Goal: Information Seeking & Learning: Learn about a topic

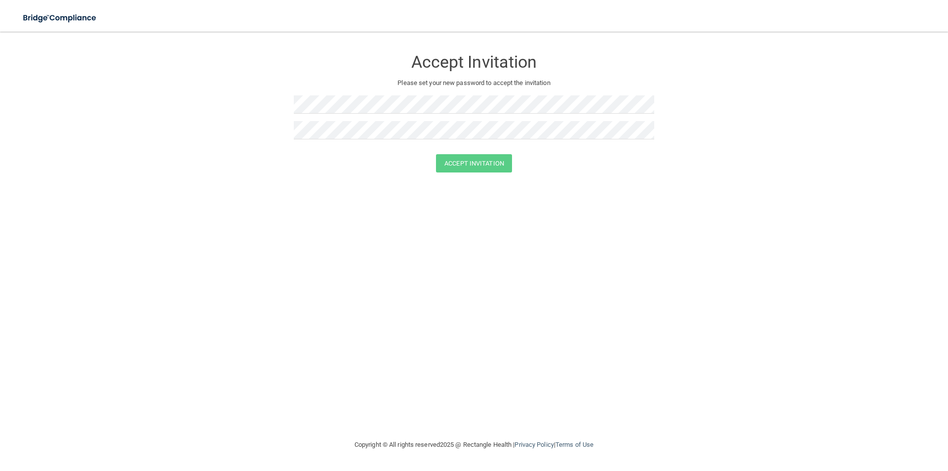
click at [295, 188] on div "Accept Invitation Please set your new password to accept the invitation Accept …" at bounding box center [474, 234] width 909 height 387
click at [290, 102] on form "Accept Invitation Please set your new password to accept the invitation Accept …" at bounding box center [474, 112] width 909 height 143
click at [303, 247] on div "Accept Invitation Please set your new password to accept the invitation Accept …" at bounding box center [474, 234] width 909 height 387
click at [436, 154] on button "Accept Invitation" at bounding box center [474, 163] width 76 height 18
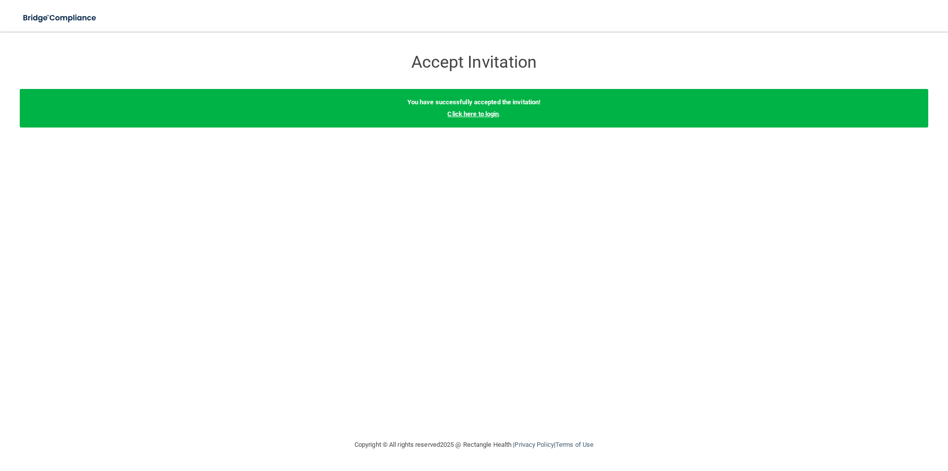
click at [487, 116] on link "Click here to login" at bounding box center [473, 113] width 51 height 7
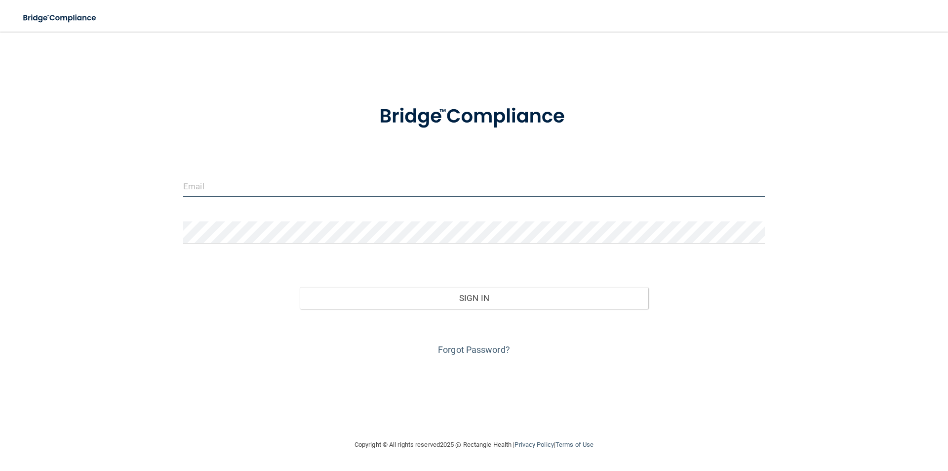
click at [315, 183] on input "email" at bounding box center [474, 186] width 582 height 22
type input "[PERSON_NAME][EMAIL_ADDRESS][DOMAIN_NAME]"
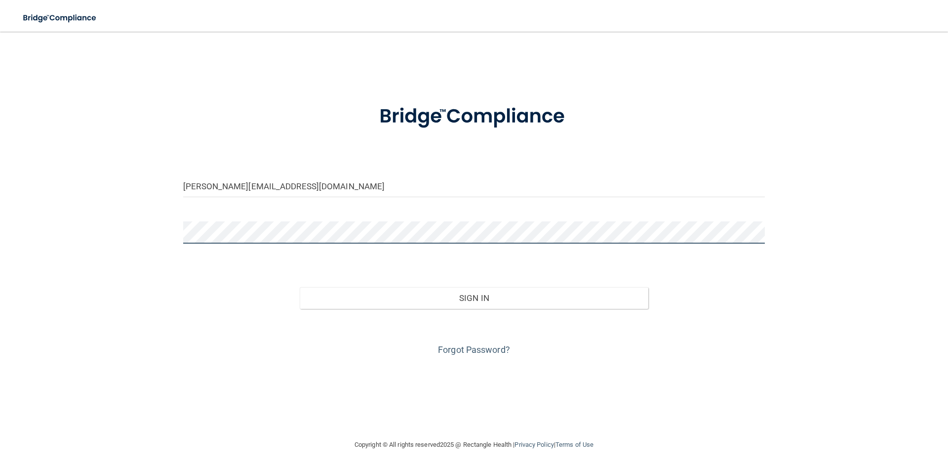
click at [300, 287] on button "Sign In" at bounding box center [474, 298] width 349 height 22
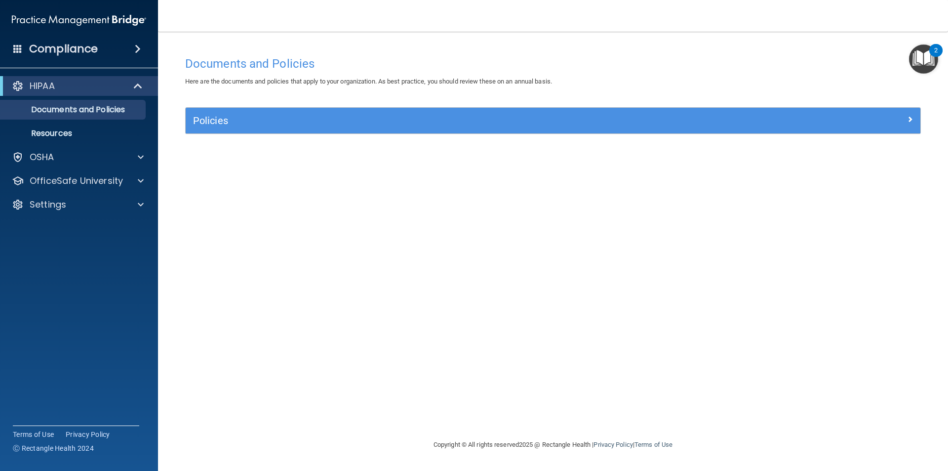
click at [926, 63] on img "Open Resource Center, 2 new notifications" at bounding box center [923, 58] width 29 height 29
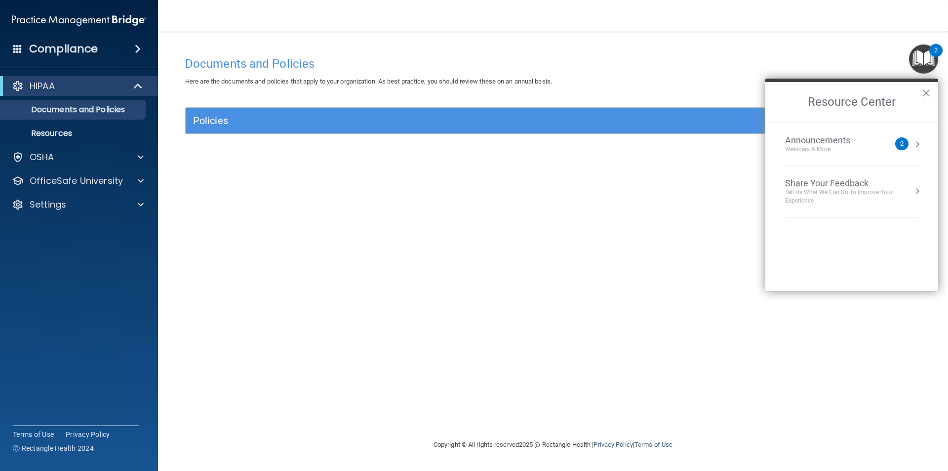
click at [545, 221] on div "Documents and Policies Here are the documents and policies that apply to your o…" at bounding box center [553, 244] width 751 height 387
click at [44, 159] on p "OSHA" at bounding box center [42, 157] width 25 height 12
click at [55, 83] on p "HIPAA" at bounding box center [42, 86] width 25 height 12
click at [57, 110] on div "OSHA" at bounding box center [65, 110] width 122 height 12
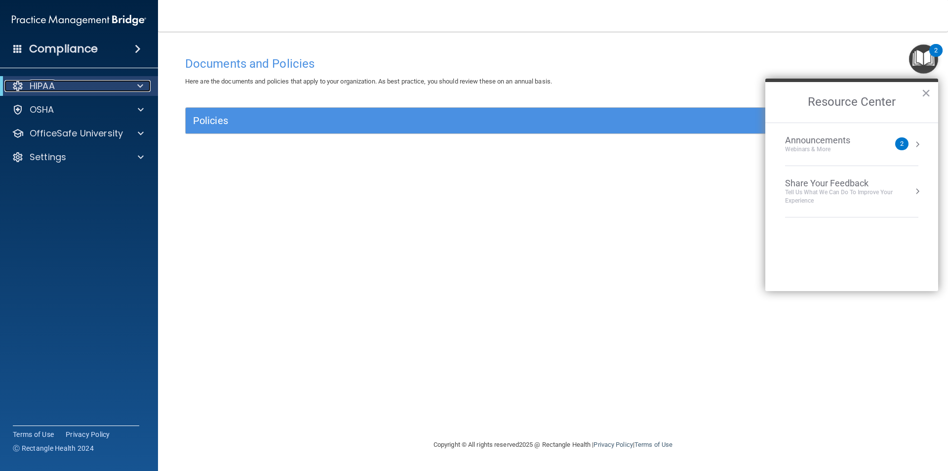
click at [97, 87] on div "HIPAA" at bounding box center [65, 86] width 122 height 12
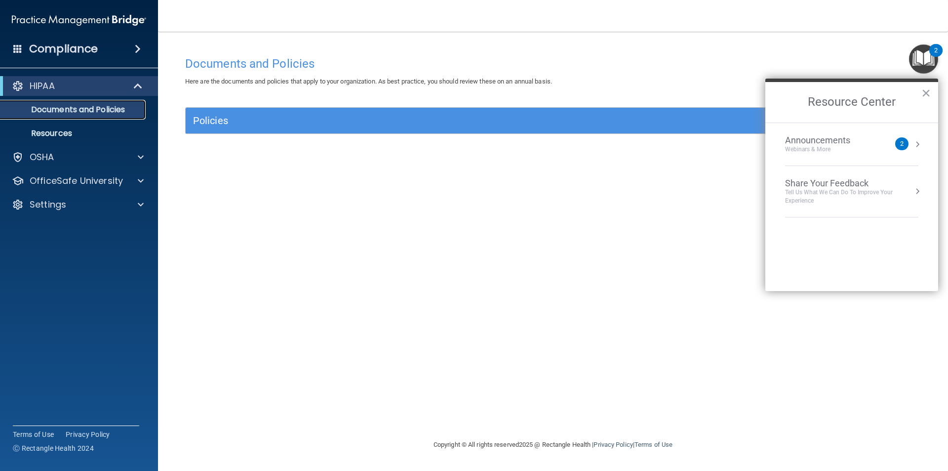
click at [80, 110] on p "Documents and Policies" at bounding box center [73, 110] width 135 height 10
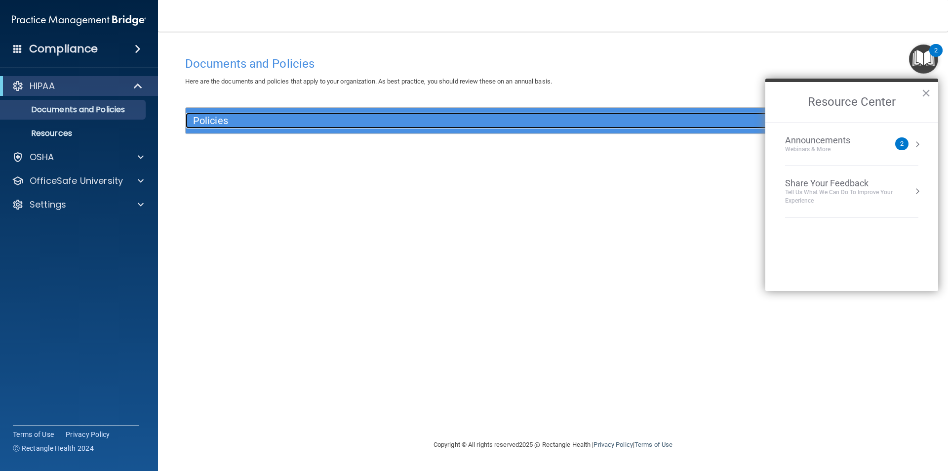
click at [217, 121] on h5 "Policies" at bounding box center [461, 120] width 536 height 11
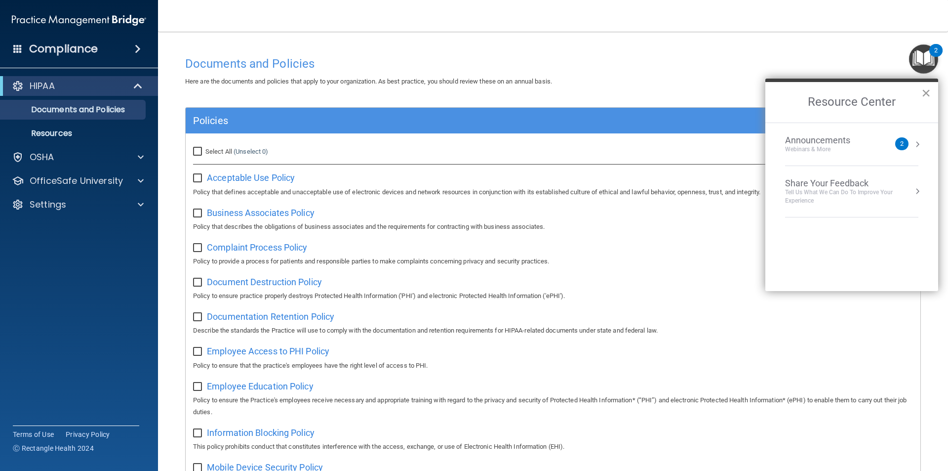
click at [930, 92] on button "×" at bounding box center [926, 93] width 9 height 16
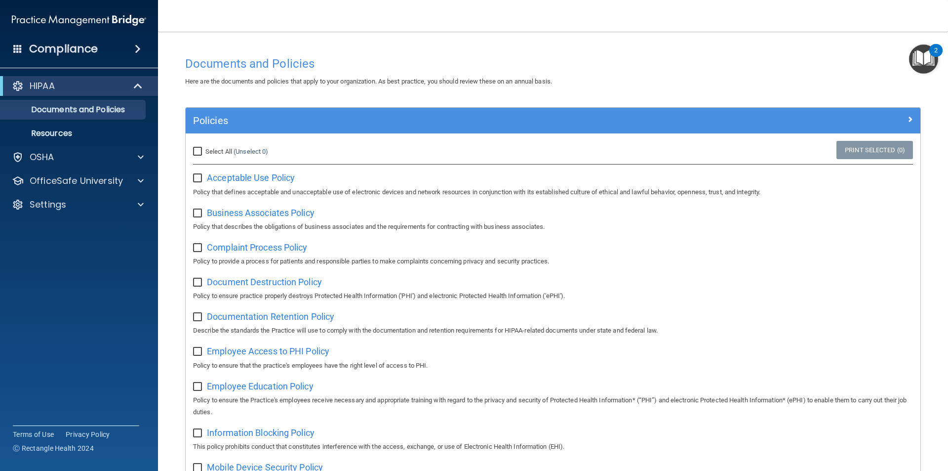
click at [193, 149] on div "Select All (Unselect 0) Unselect All" at bounding box center [308, 152] width 245 height 22
click at [194, 149] on input "Select All (Unselect 0) Unselect All" at bounding box center [198, 152] width 11 height 8
checkbox input "true"
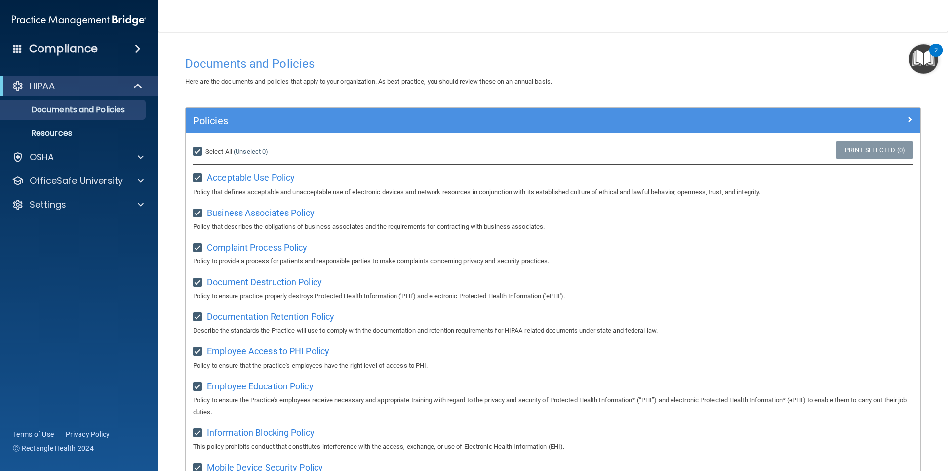
checkbox input "true"
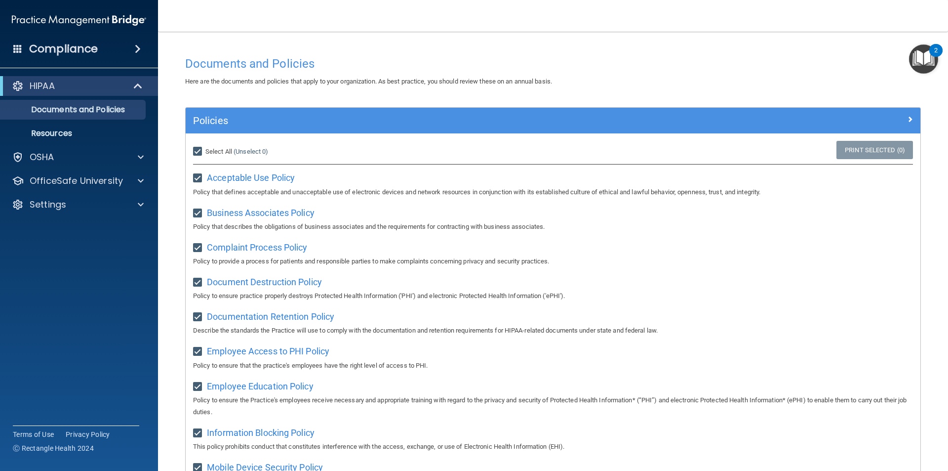
checkbox input "true"
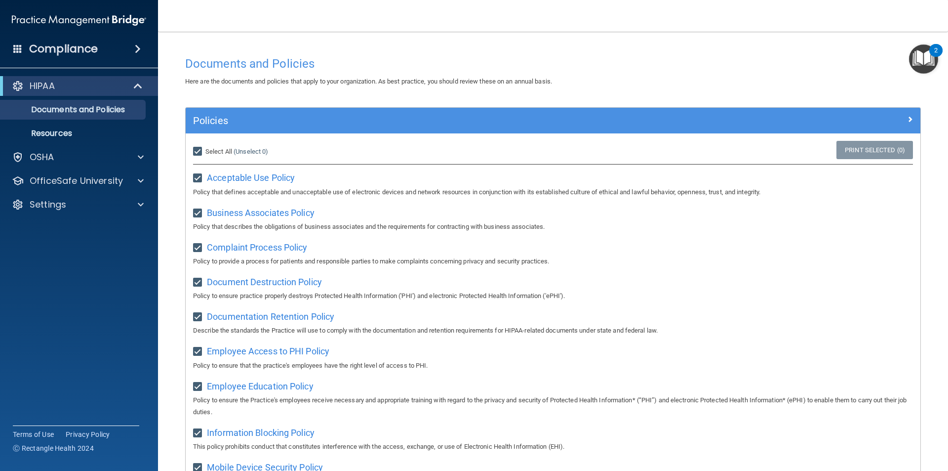
checkbox input "true"
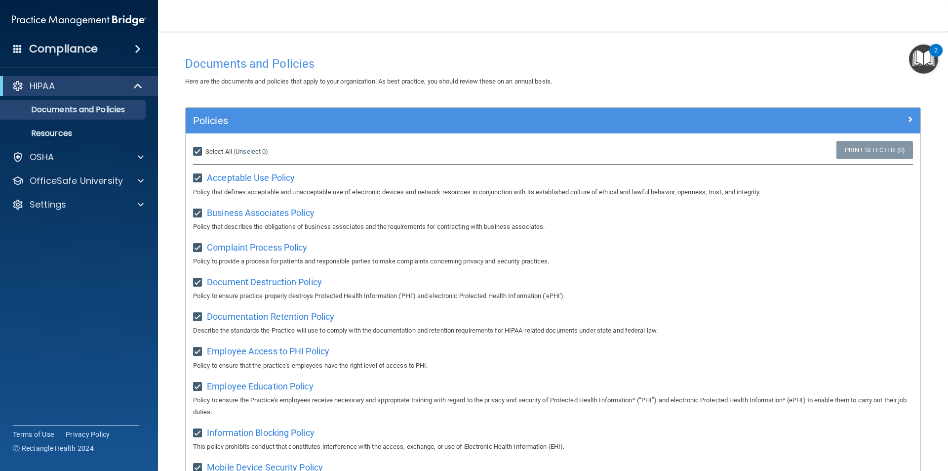
checkbox input "true"
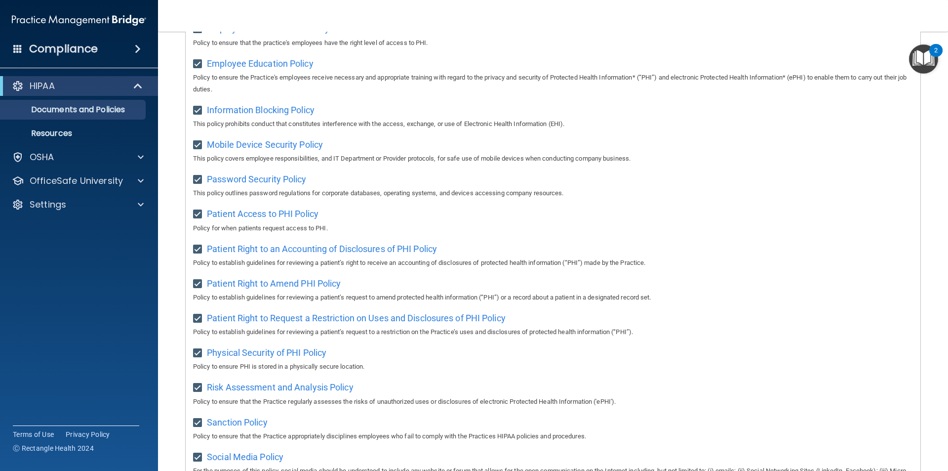
scroll to position [125, 0]
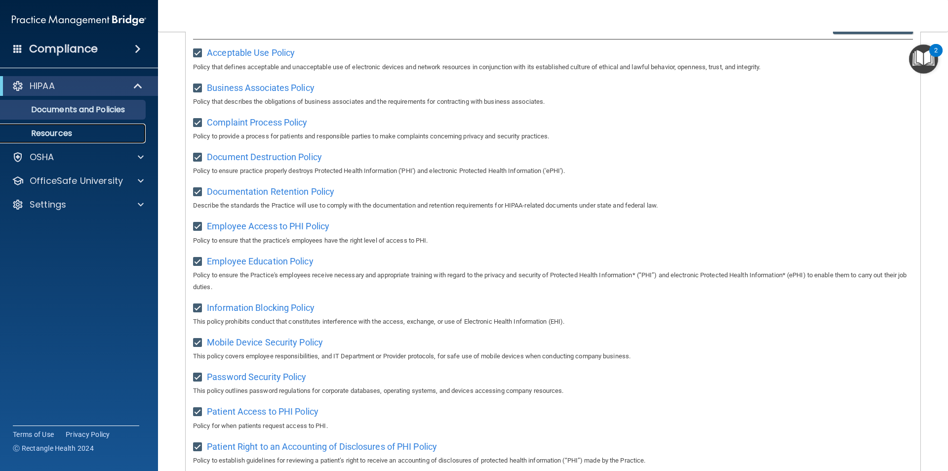
click at [64, 132] on p "Resources" at bounding box center [73, 133] width 135 height 10
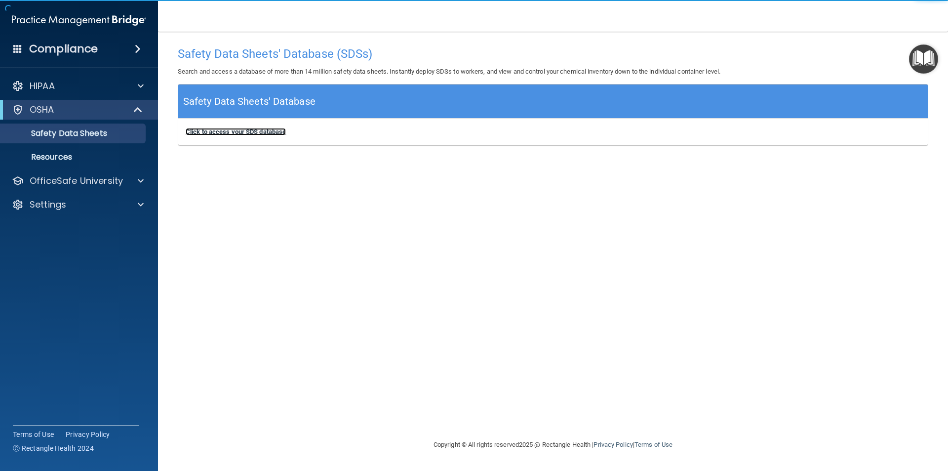
click at [258, 133] on b "Click to access your SDS database" at bounding box center [236, 131] width 100 height 7
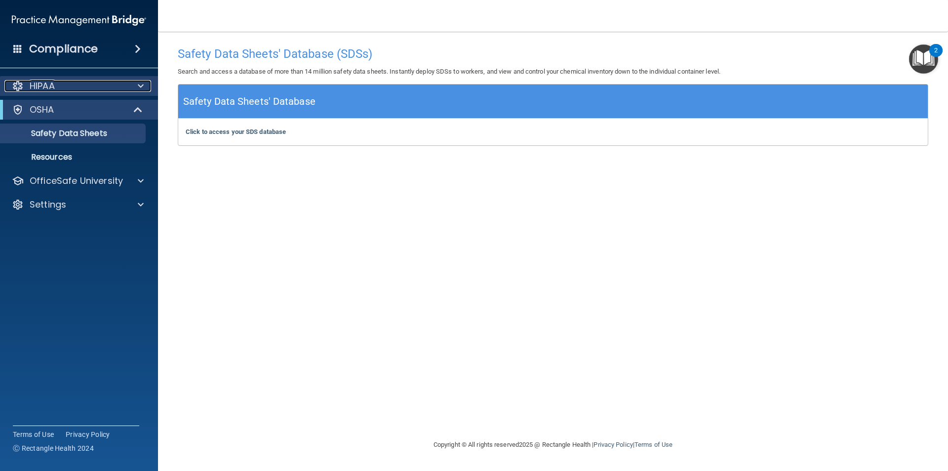
click at [132, 82] on div at bounding box center [139, 86] width 25 height 12
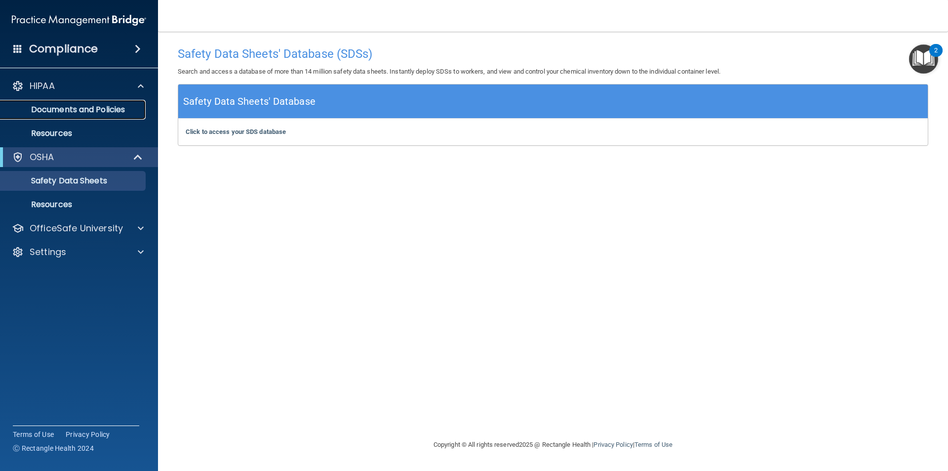
click at [69, 113] on p "Documents and Policies" at bounding box center [73, 110] width 135 height 10
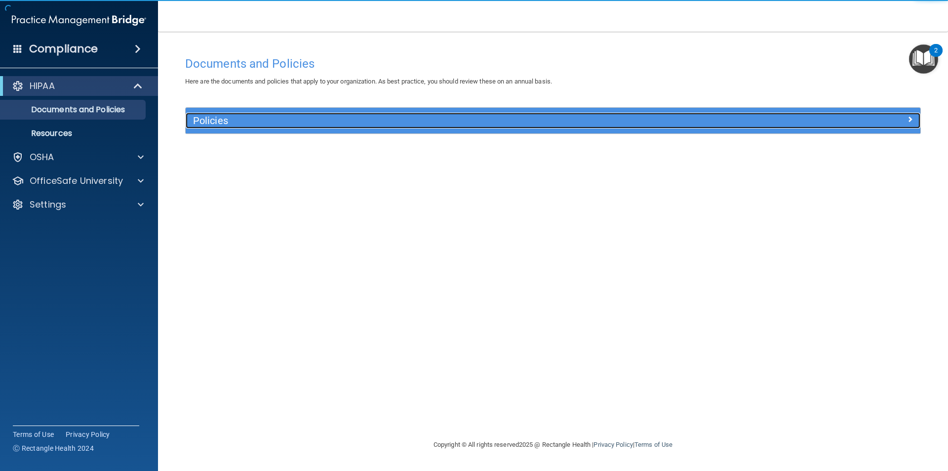
click at [216, 119] on h5 "Policies" at bounding box center [461, 120] width 536 height 11
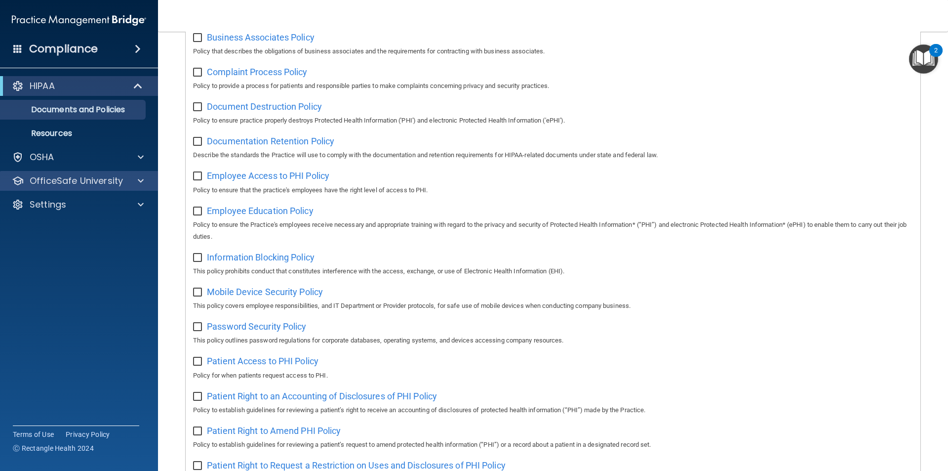
scroll to position [174, 0]
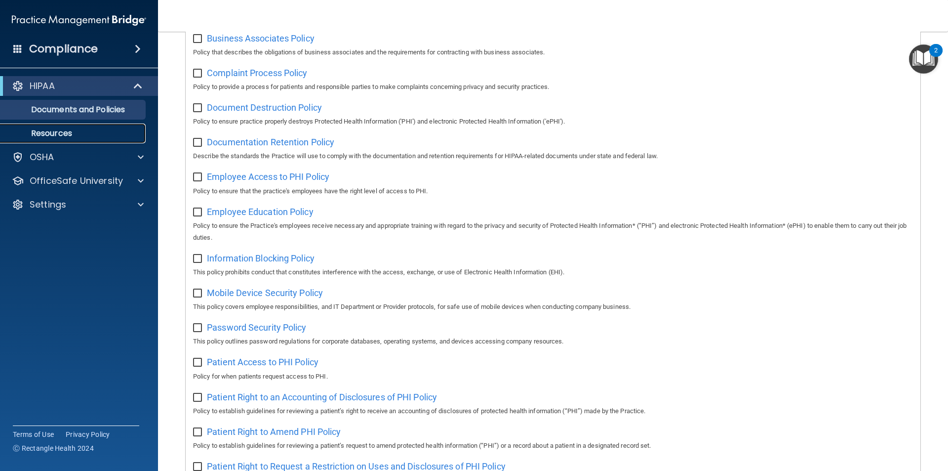
click at [52, 137] on p "Resources" at bounding box center [73, 133] width 135 height 10
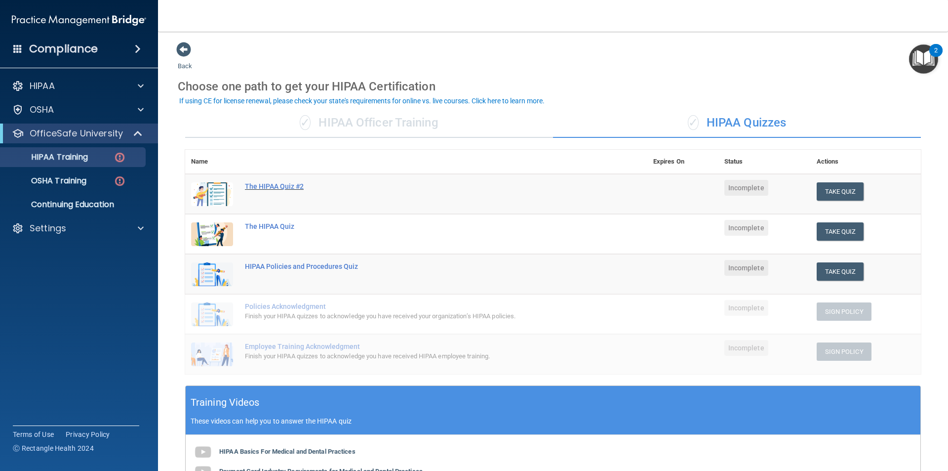
click at [273, 187] on div "The HIPAA Quiz #2" at bounding box center [421, 186] width 353 height 8
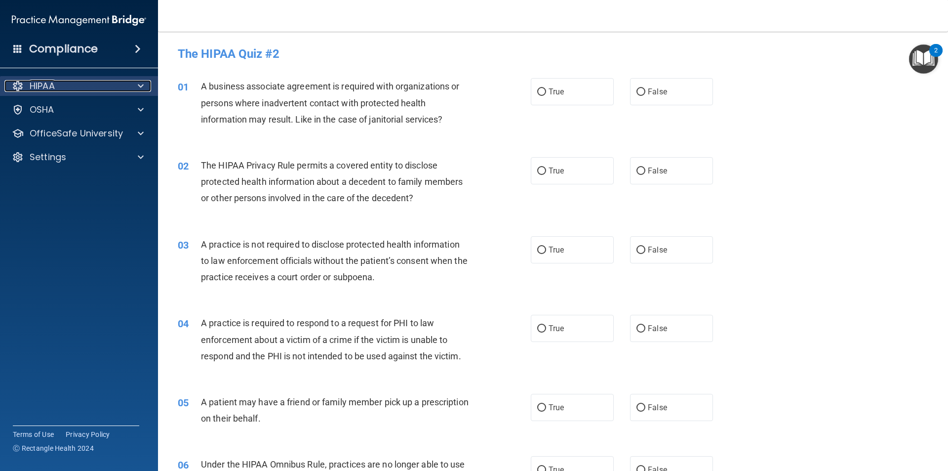
click at [82, 81] on div "HIPAA" at bounding box center [65, 86] width 122 height 12
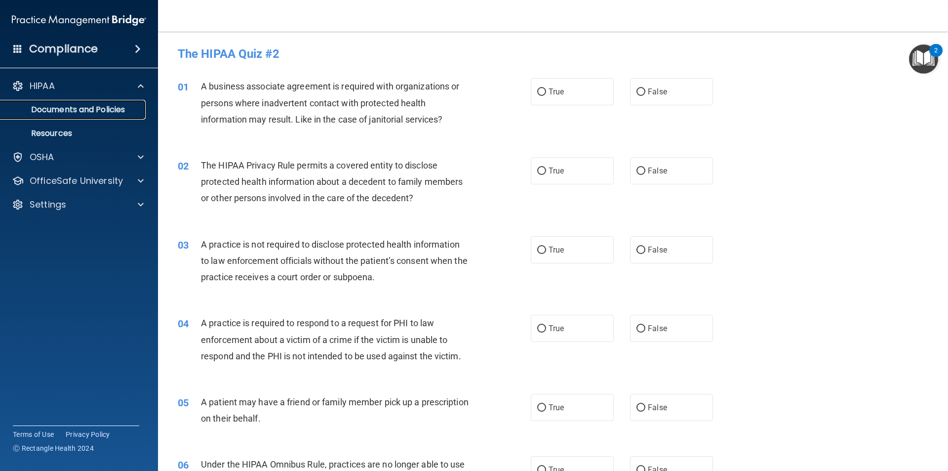
click at [89, 107] on p "Documents and Policies" at bounding box center [73, 110] width 135 height 10
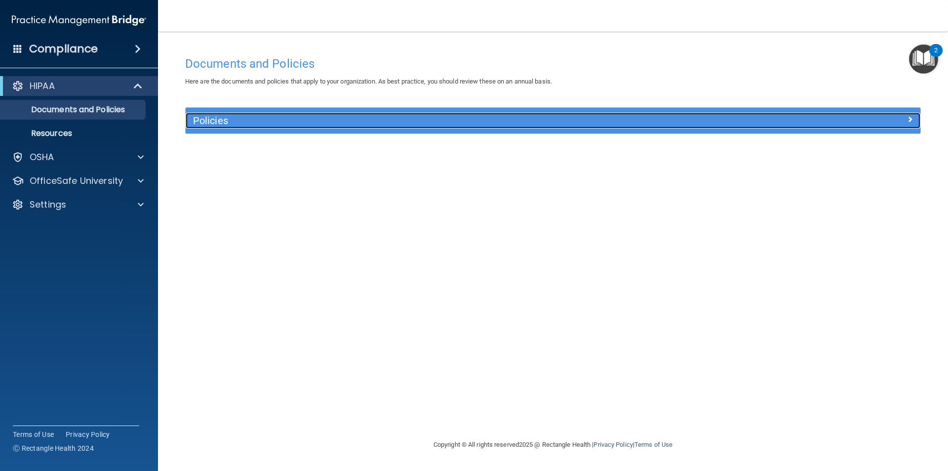
click at [441, 124] on h5 "Policies" at bounding box center [461, 120] width 536 height 11
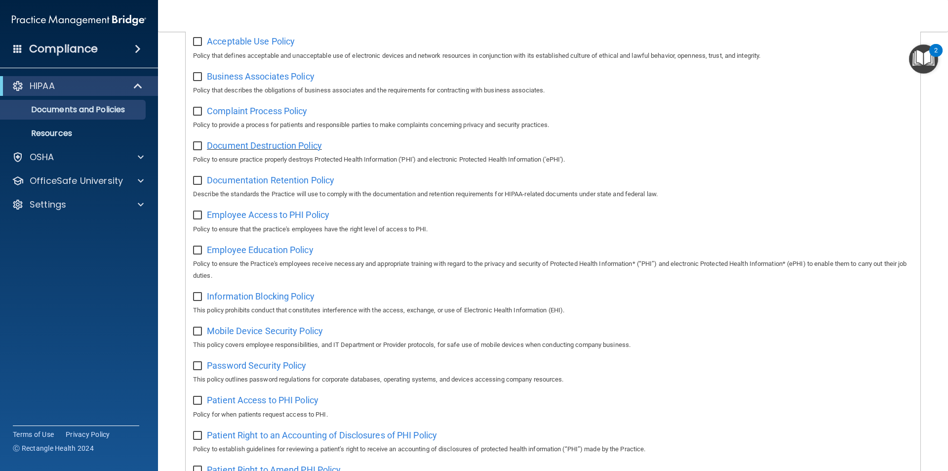
scroll to position [76, 0]
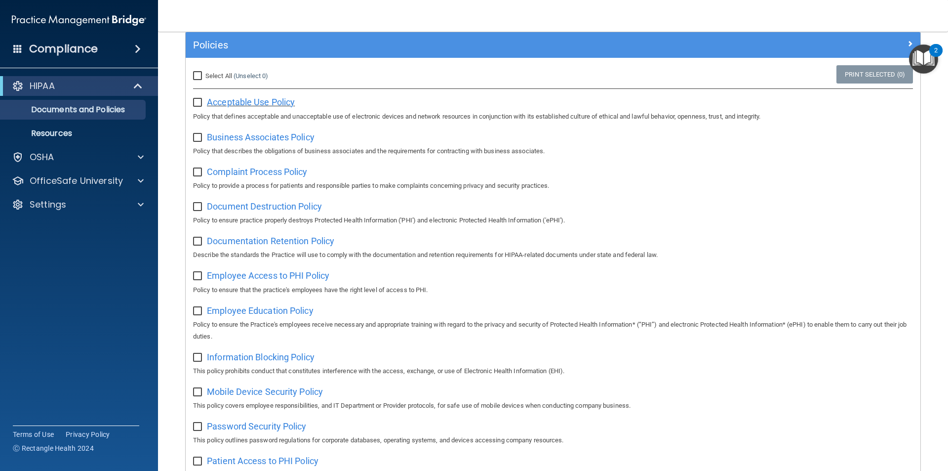
click at [241, 98] on span "Acceptable Use Policy" at bounding box center [251, 102] width 88 height 10
click at [913, 69] on img "Open Resource Center, 2 new notifications" at bounding box center [923, 58] width 29 height 29
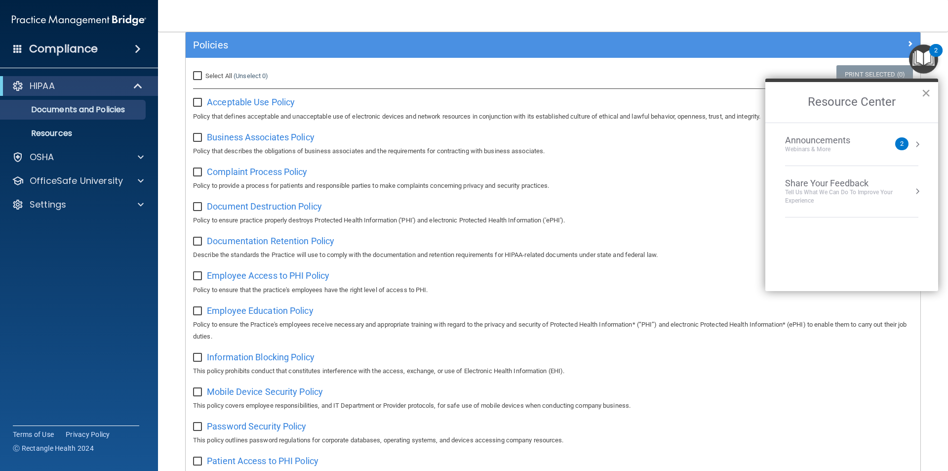
click at [931, 89] on button "×" at bounding box center [926, 93] width 9 height 16
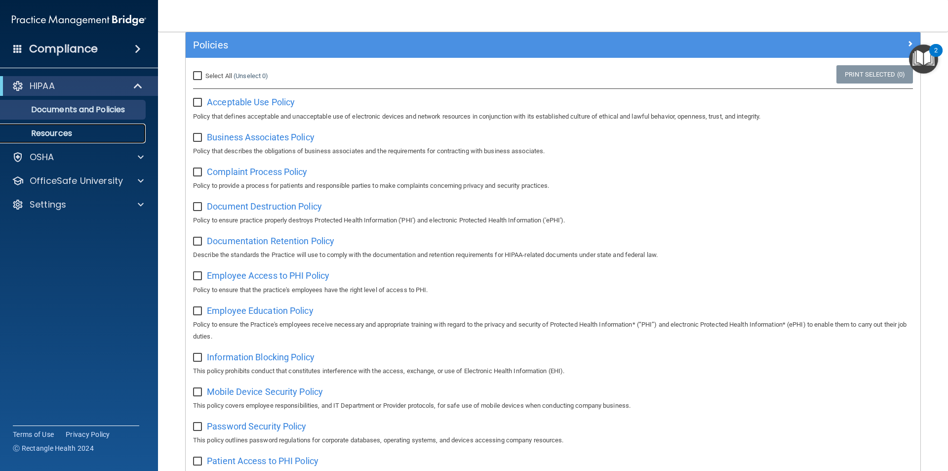
click at [75, 129] on p "Resources" at bounding box center [73, 133] width 135 height 10
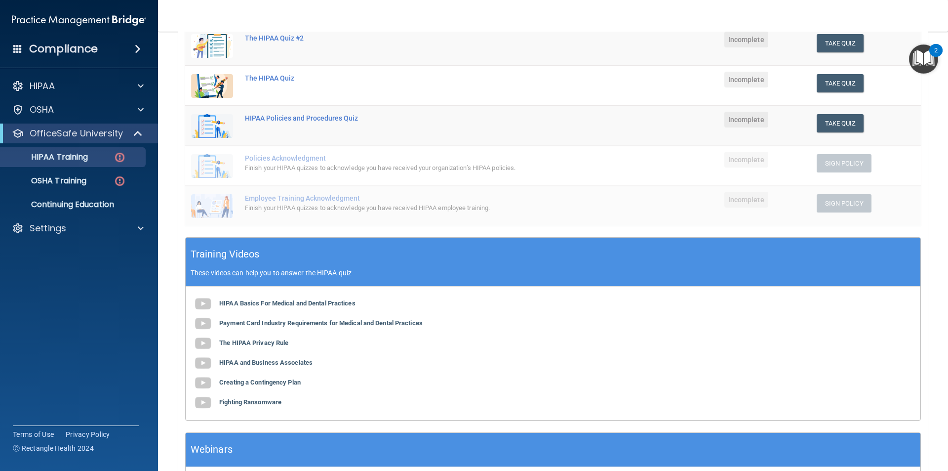
scroll to position [99, 0]
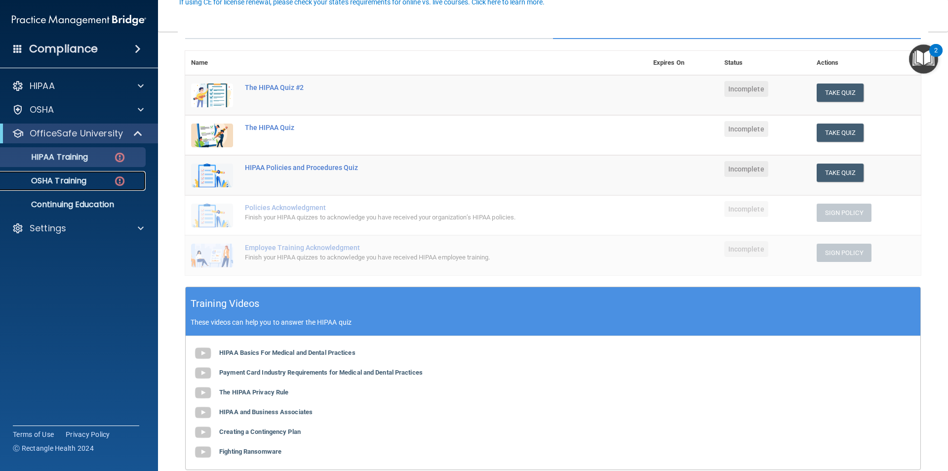
click at [53, 180] on p "OSHA Training" at bounding box center [46, 181] width 80 height 10
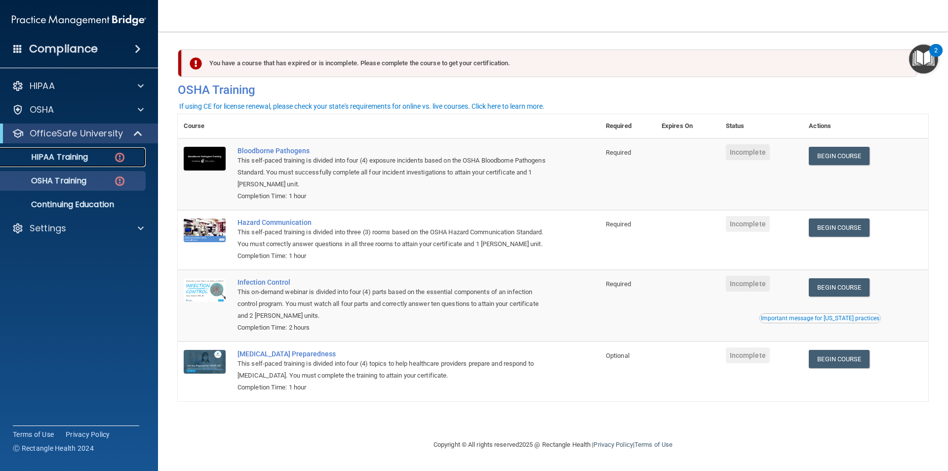
click at [83, 154] on p "HIPAA Training" at bounding box center [47, 157] width 82 height 10
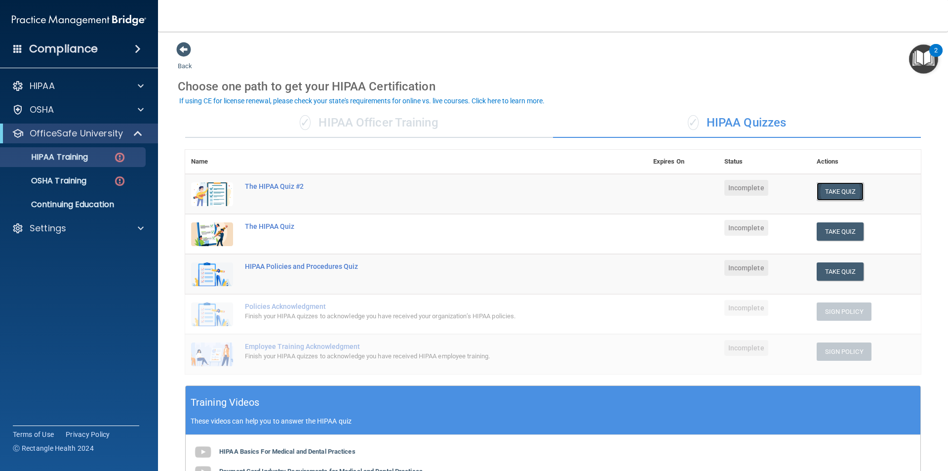
click at [852, 192] on button "Take Quiz" at bounding box center [840, 191] width 47 height 18
click at [826, 230] on button "Take Quiz" at bounding box center [840, 231] width 47 height 18
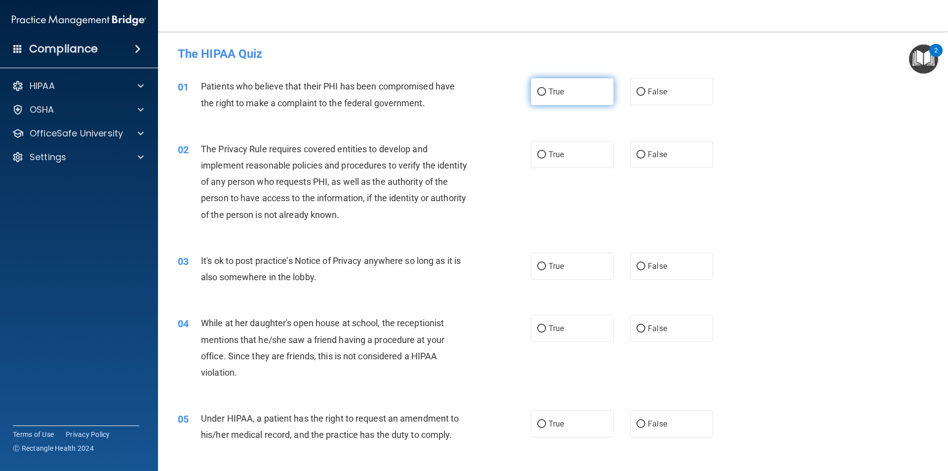
click at [543, 85] on label "True" at bounding box center [572, 91] width 83 height 27
click at [543, 88] on input "True" at bounding box center [541, 91] width 9 height 7
radio input "true"
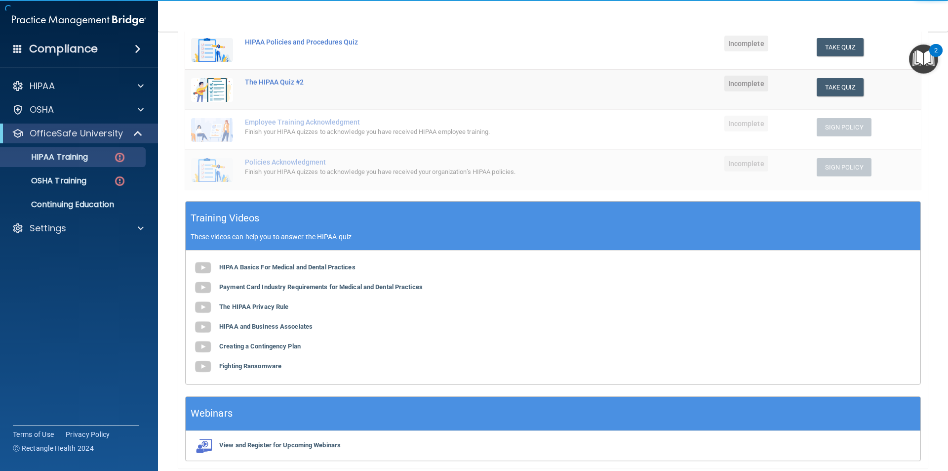
scroll to position [221, 0]
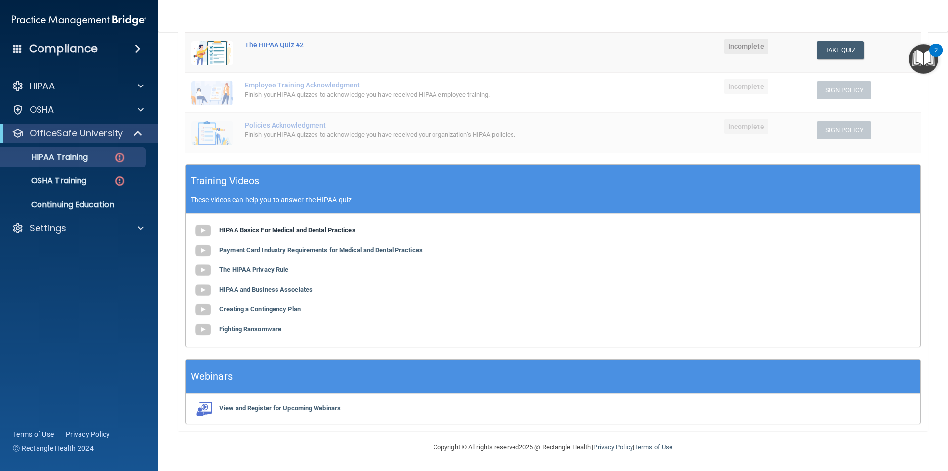
click at [296, 231] on b "HIPAA Basics For Medical and Dental Practices" at bounding box center [287, 229] width 136 height 7
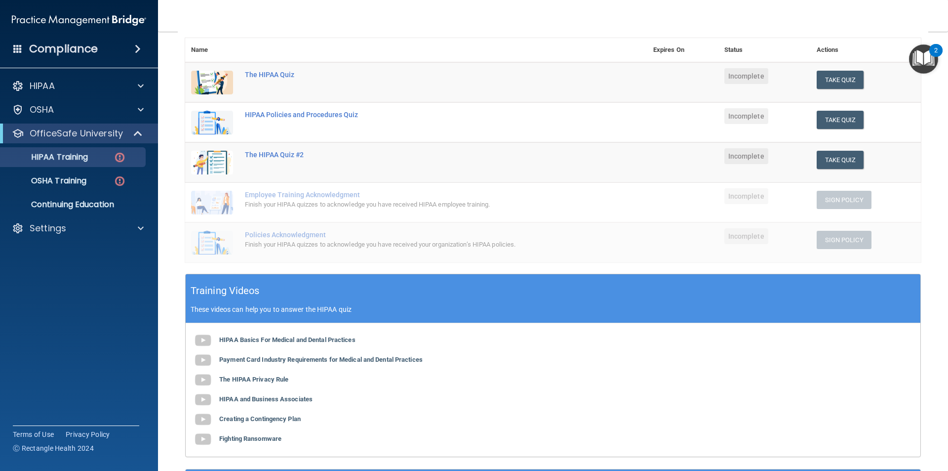
scroll to position [73, 0]
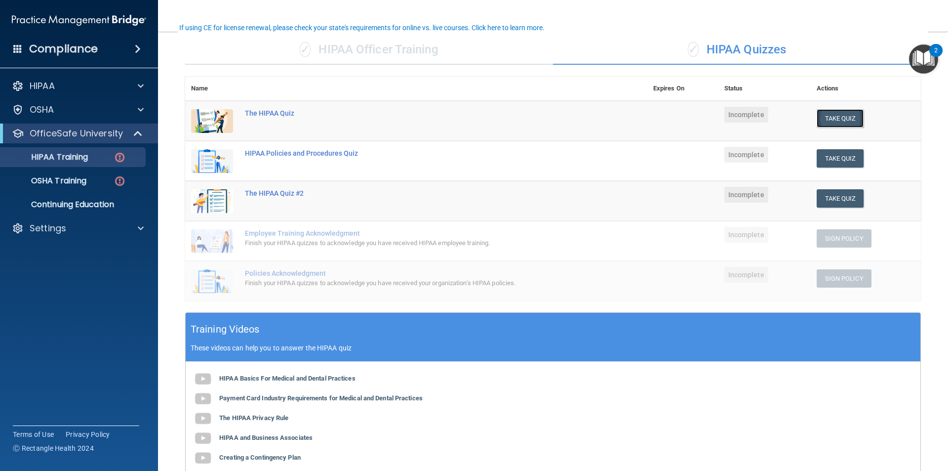
click at [845, 120] on button "Take Quiz" at bounding box center [840, 118] width 47 height 18
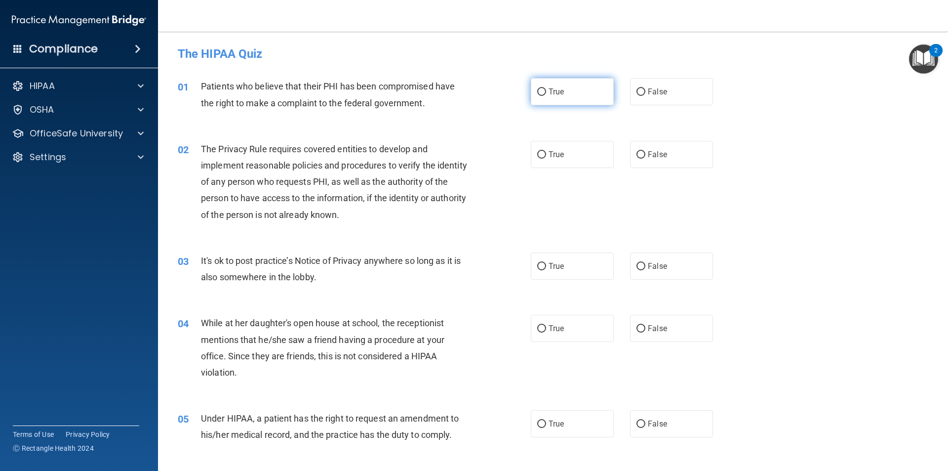
click at [541, 93] on input "True" at bounding box center [541, 91] width 9 height 7
radio input "true"
click at [551, 149] on label "True" at bounding box center [572, 154] width 83 height 27
click at [546, 151] on input "True" at bounding box center [541, 154] width 9 height 7
radio input "true"
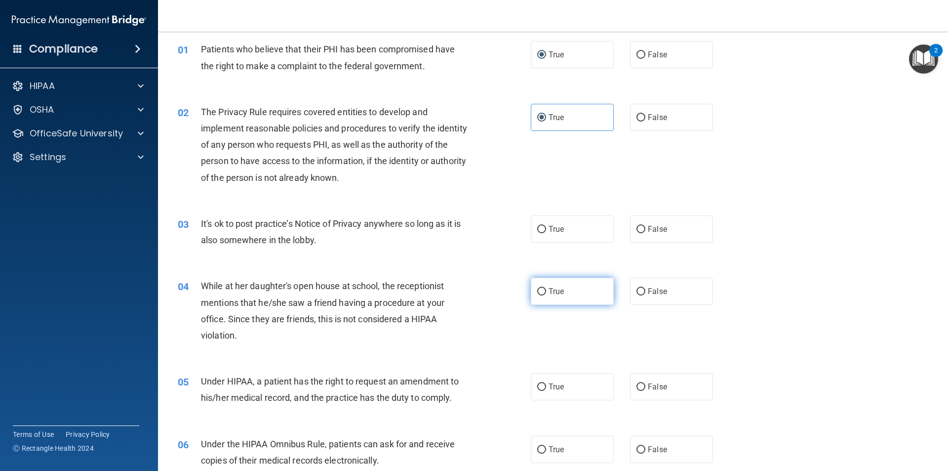
scroll to position [99, 0]
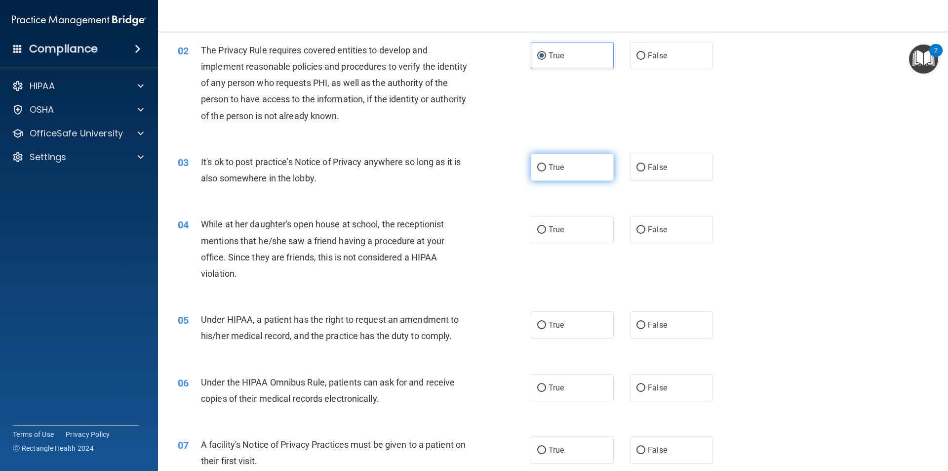
click at [541, 170] on input "True" at bounding box center [541, 167] width 9 height 7
radio input "true"
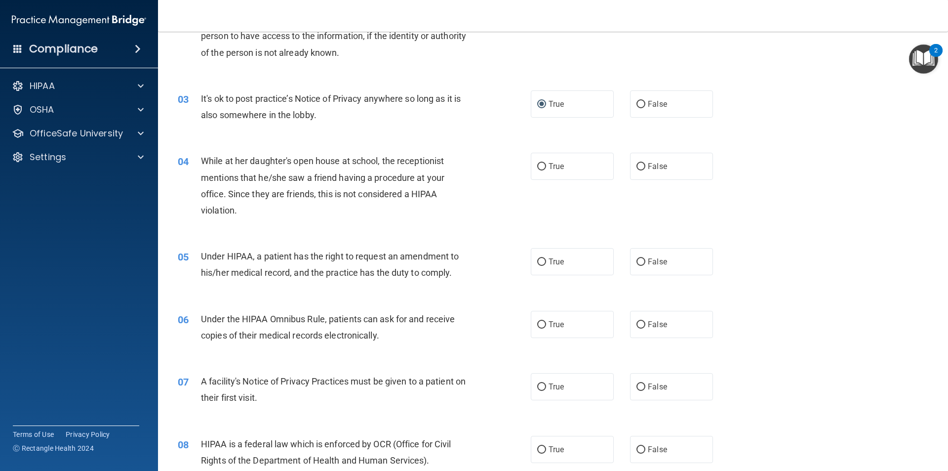
scroll to position [198, 0]
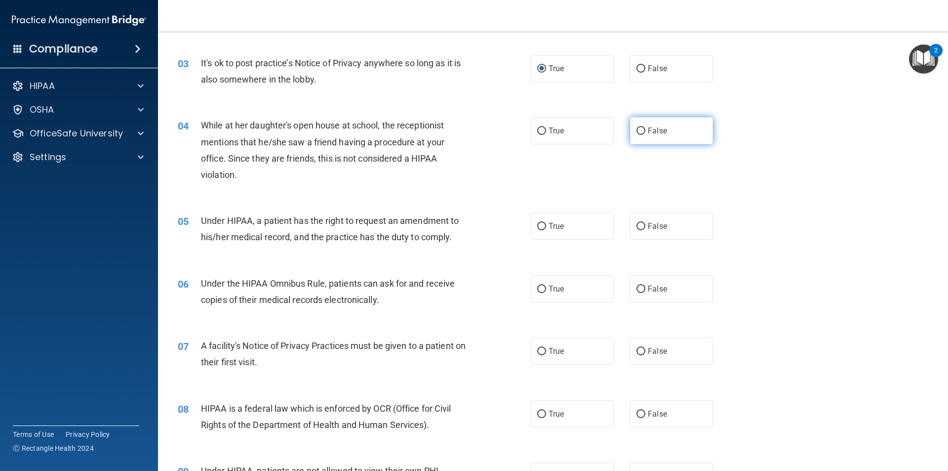
click at [645, 137] on label "False" at bounding box center [671, 130] width 83 height 27
click at [645, 135] on input "False" at bounding box center [641, 130] width 9 height 7
radio input "true"
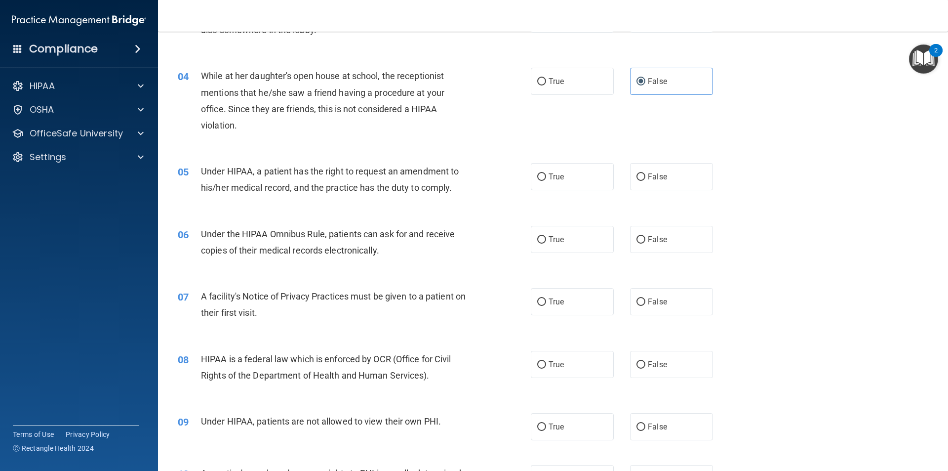
scroll to position [296, 0]
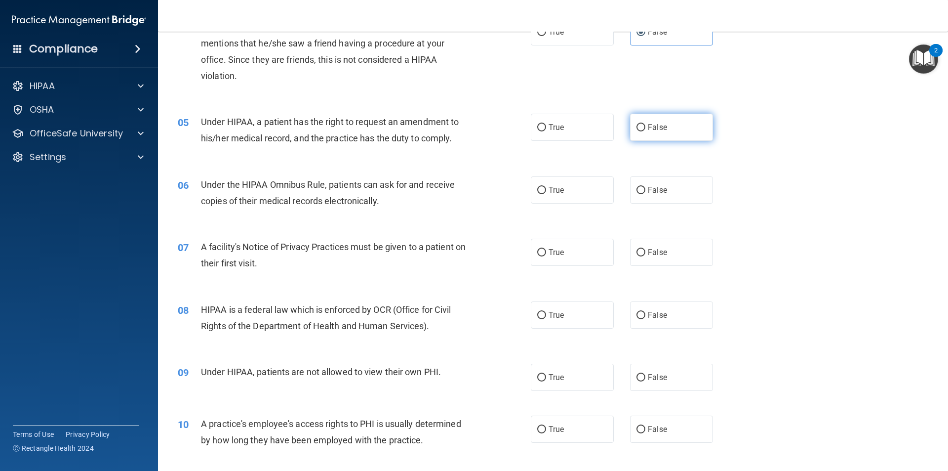
click at [638, 128] on input "False" at bounding box center [641, 127] width 9 height 7
radio input "true"
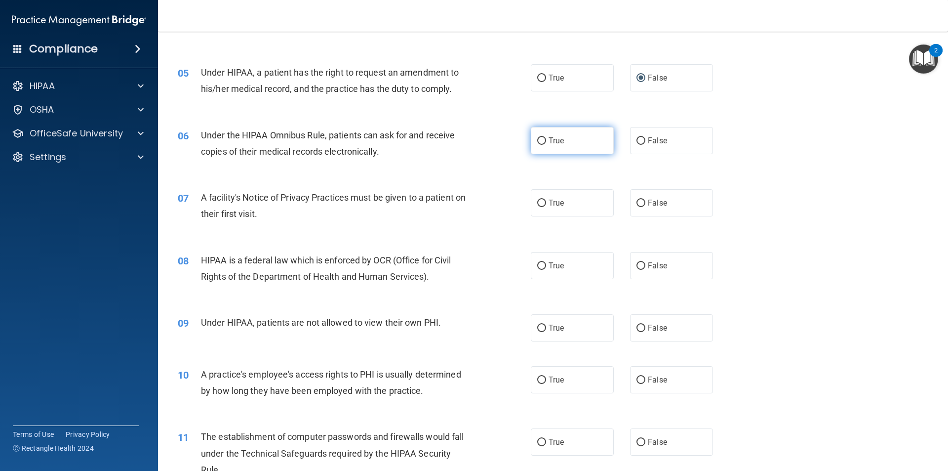
click at [540, 146] on label "True" at bounding box center [572, 140] width 83 height 27
click at [540, 145] on input "True" at bounding box center [541, 140] width 9 height 7
radio input "true"
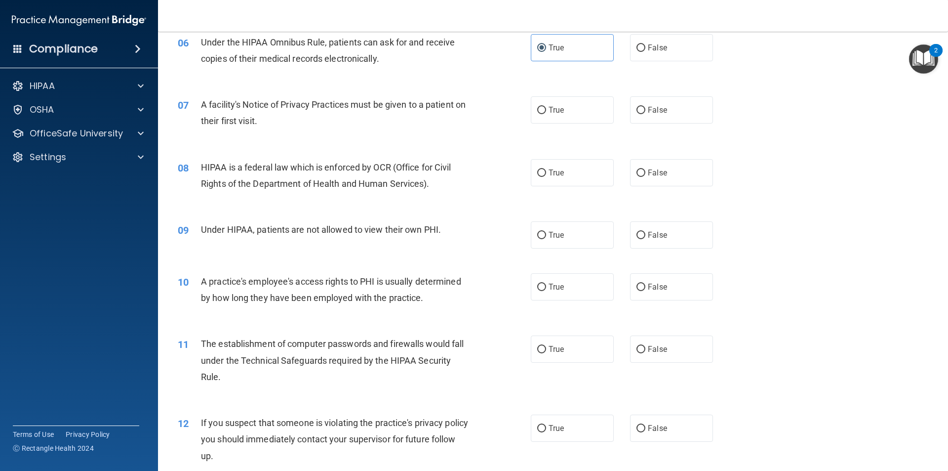
scroll to position [445, 0]
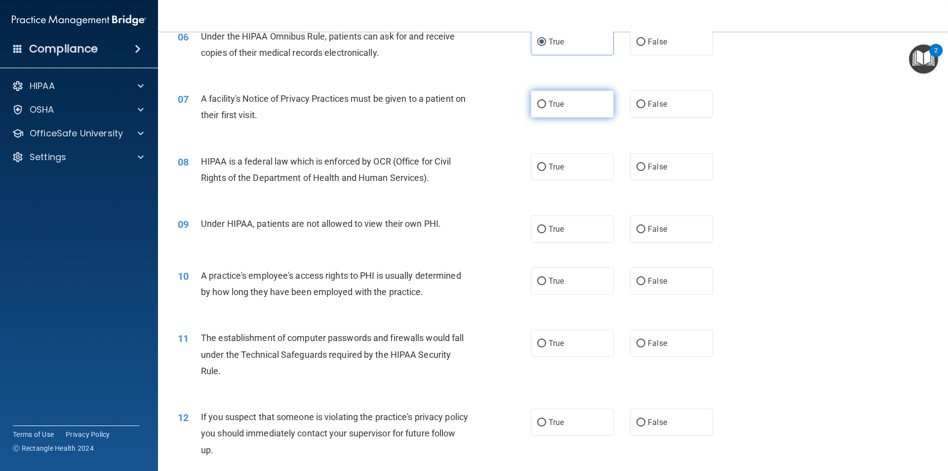
click at [543, 102] on label "True" at bounding box center [572, 103] width 83 height 27
click at [543, 102] on input "True" at bounding box center [541, 104] width 9 height 7
radio input "true"
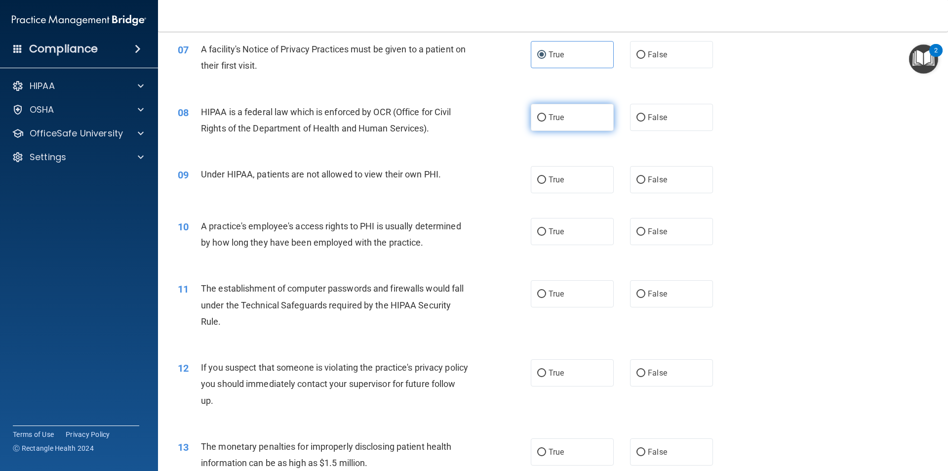
click at [560, 117] on span "True" at bounding box center [556, 117] width 15 height 9
click at [546, 117] on input "True" at bounding box center [541, 117] width 9 height 7
radio input "true"
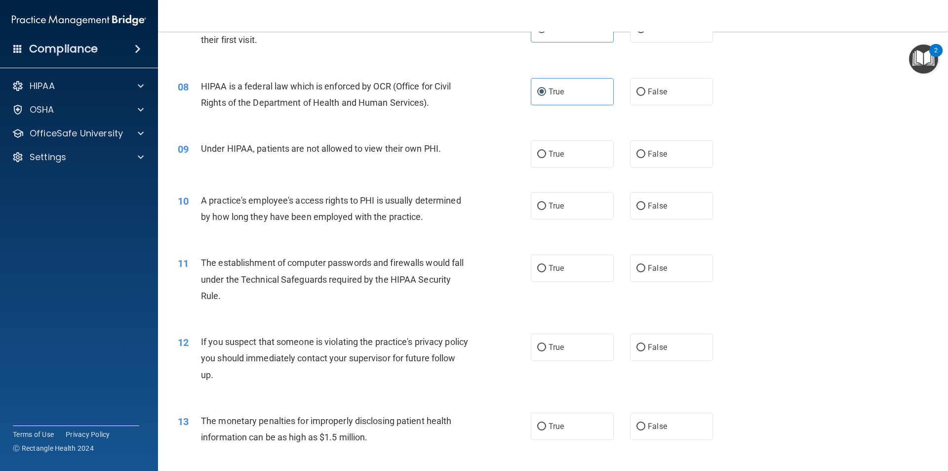
scroll to position [543, 0]
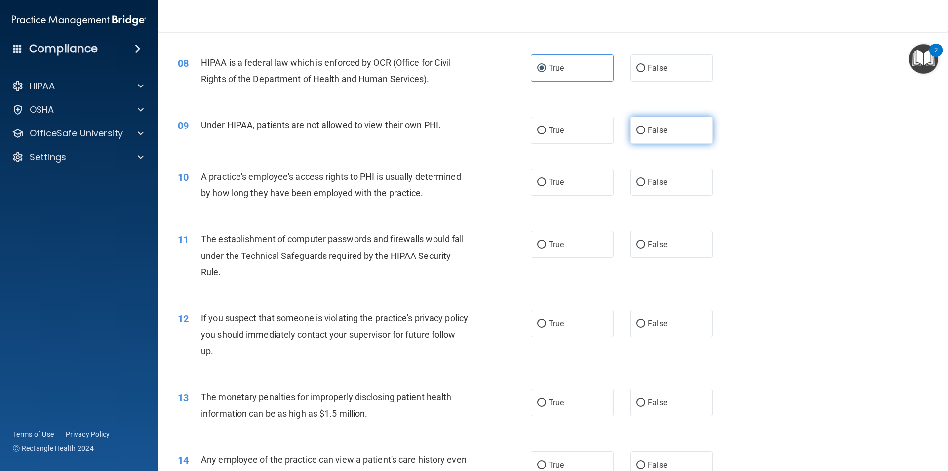
click at [642, 125] on label "False" at bounding box center [671, 130] width 83 height 27
click at [642, 127] on input "False" at bounding box center [641, 130] width 9 height 7
radio input "true"
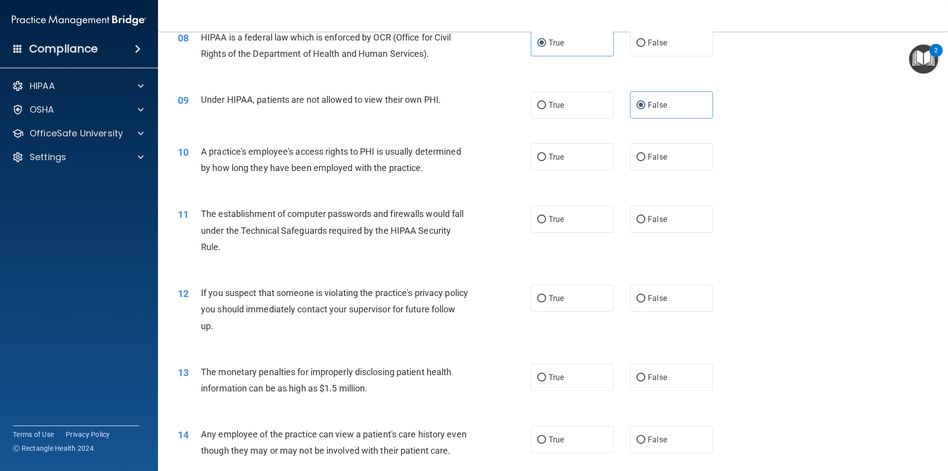
scroll to position [593, 0]
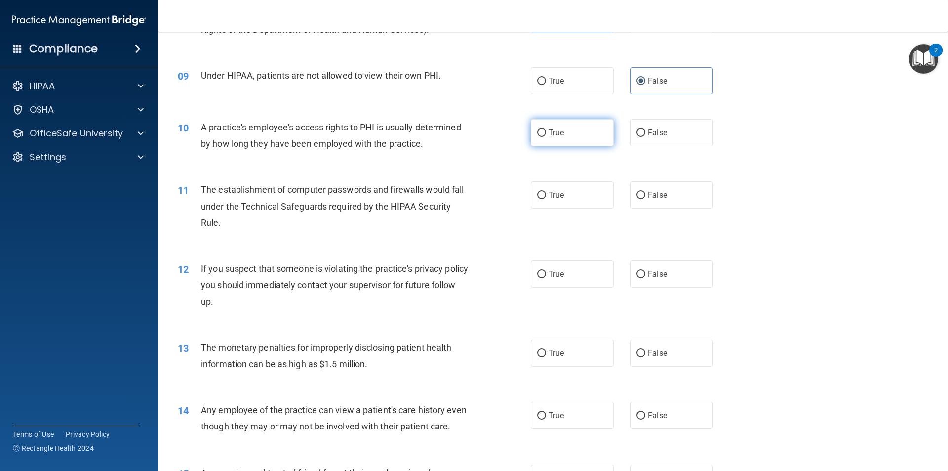
click at [539, 126] on label "True" at bounding box center [572, 132] width 83 height 27
click at [539, 129] on input "True" at bounding box center [541, 132] width 9 height 7
radio input "true"
click at [638, 132] on input "False" at bounding box center [641, 132] width 9 height 7
radio input "true"
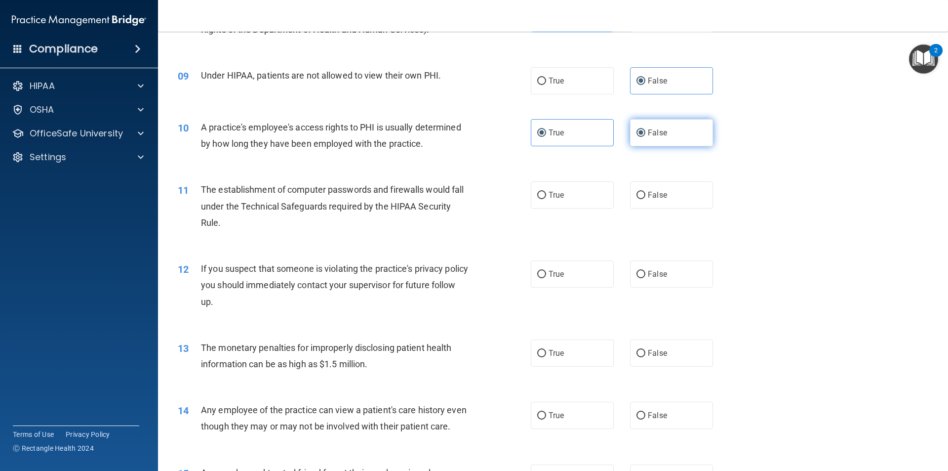
radio input "false"
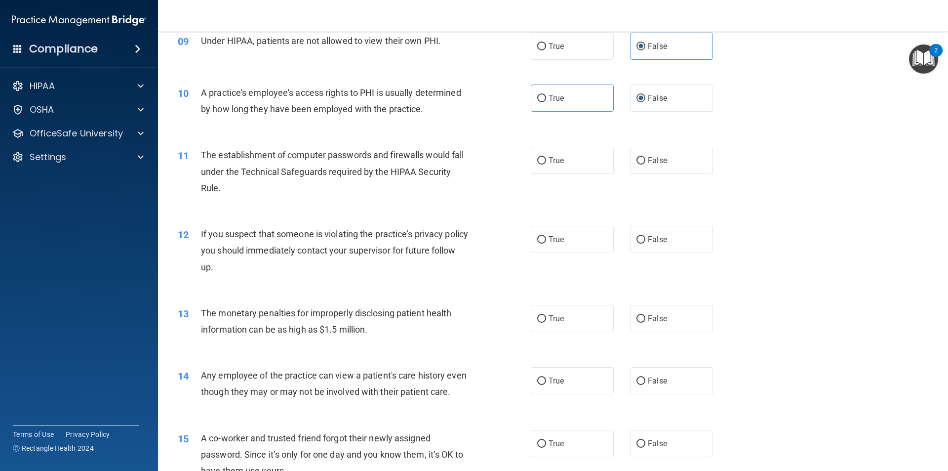
scroll to position [692, 0]
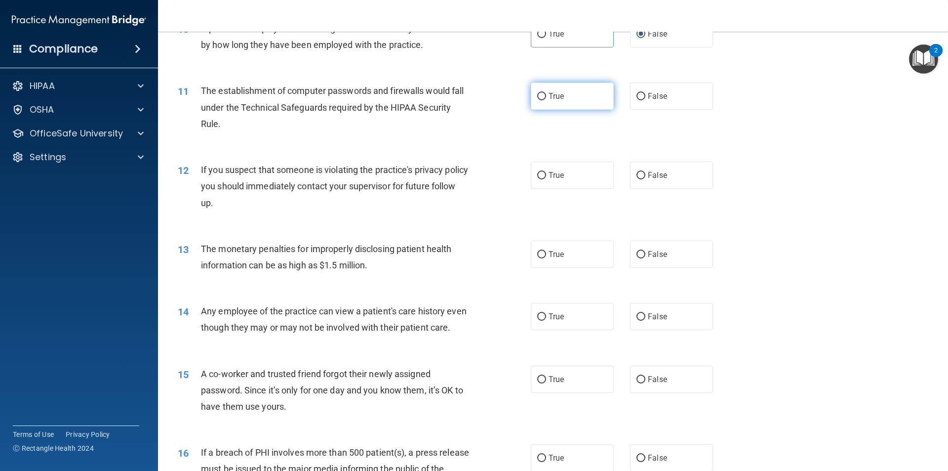
click at [537, 90] on label "True" at bounding box center [572, 95] width 83 height 27
click at [537, 93] on input "True" at bounding box center [541, 96] width 9 height 7
radio input "true"
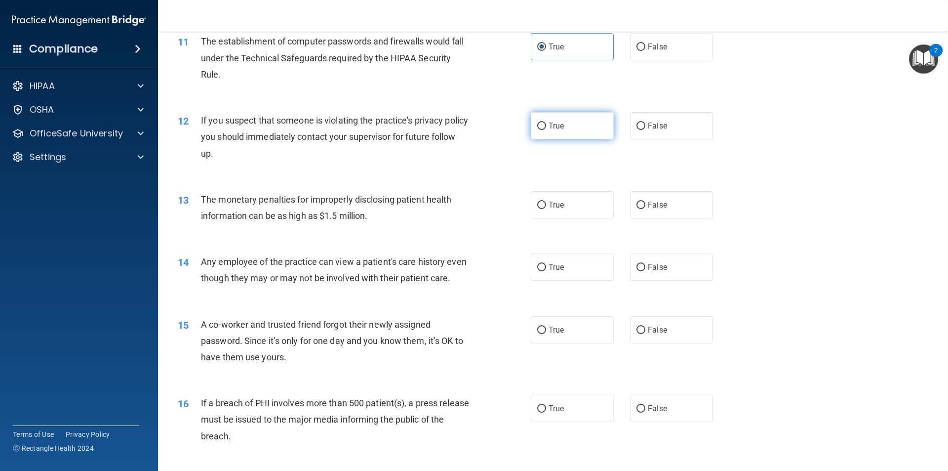
click at [549, 128] on span "True" at bounding box center [556, 125] width 15 height 9
click at [546, 128] on input "True" at bounding box center [541, 125] width 9 height 7
radio input "true"
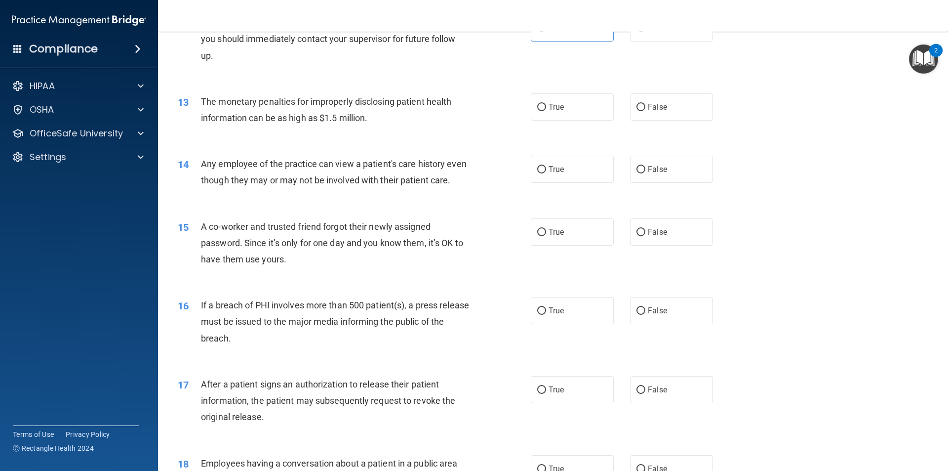
scroll to position [840, 0]
click at [648, 105] on span "False" at bounding box center [657, 105] width 19 height 9
click at [646, 105] on input "False" at bounding box center [641, 106] width 9 height 7
radio input "true"
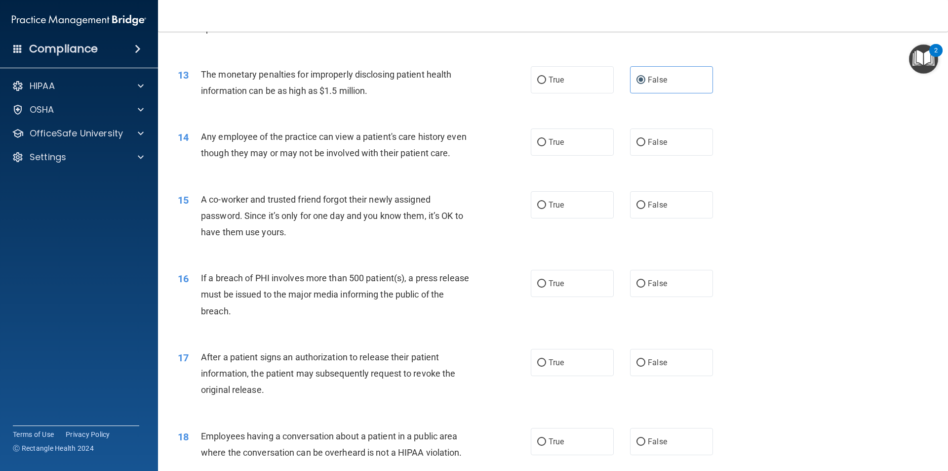
scroll to position [889, 0]
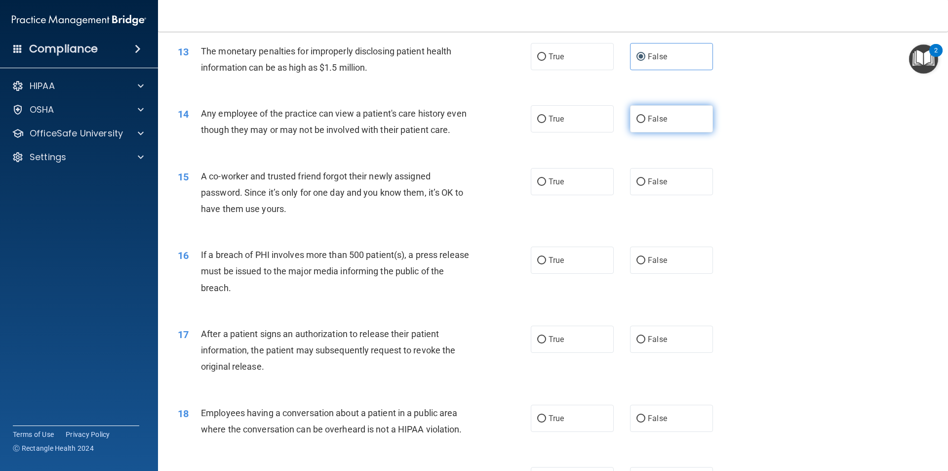
click at [630, 118] on label "False" at bounding box center [671, 118] width 83 height 27
click at [637, 118] on input "False" at bounding box center [641, 119] width 9 height 7
radio input "true"
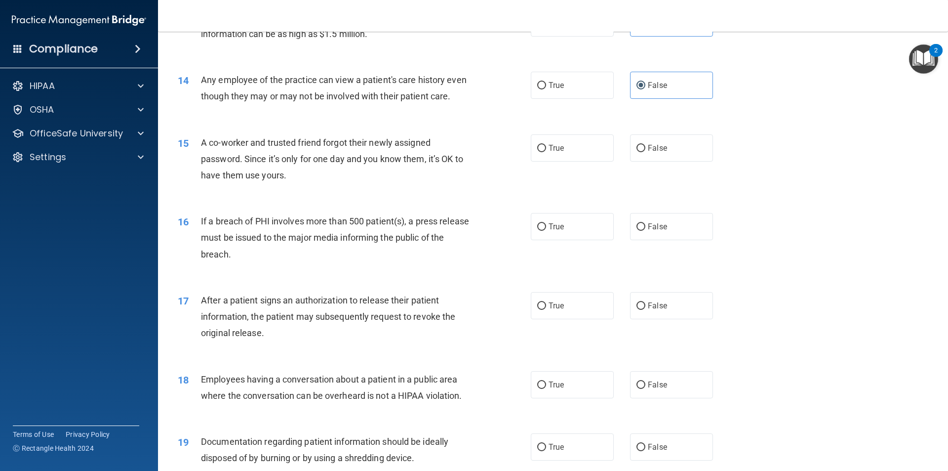
scroll to position [988, 0]
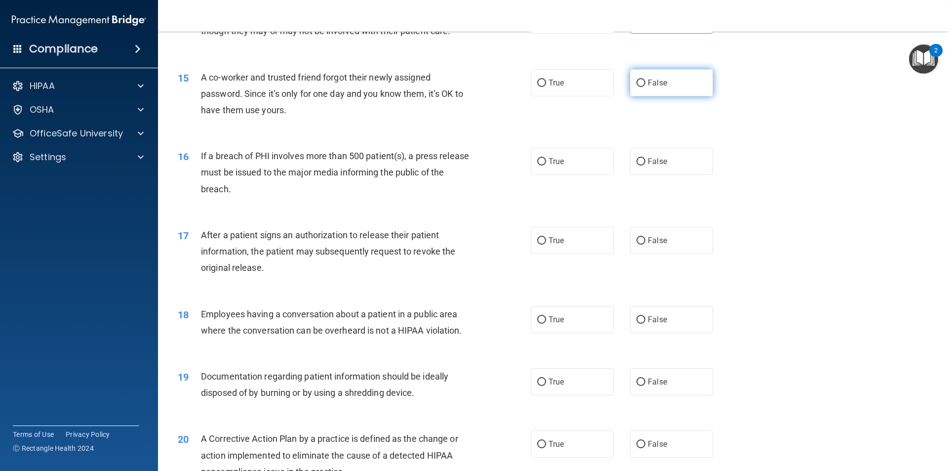
click at [637, 87] on input "False" at bounding box center [641, 83] width 9 height 7
radio input "true"
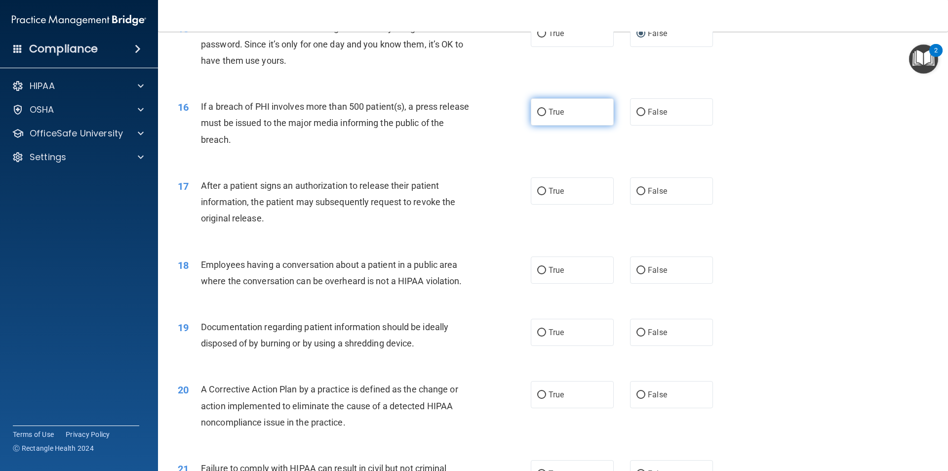
click at [560, 117] on span "True" at bounding box center [556, 111] width 15 height 9
click at [546, 116] on input "True" at bounding box center [541, 112] width 9 height 7
radio input "true"
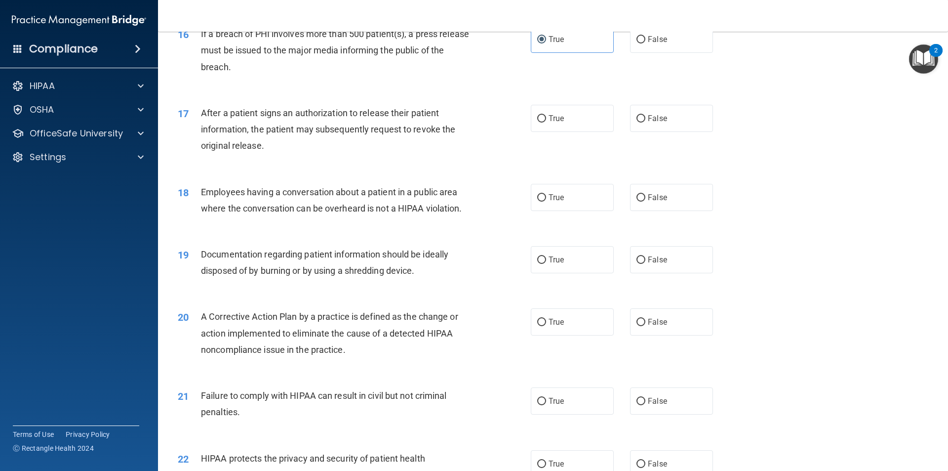
scroll to position [1136, 0]
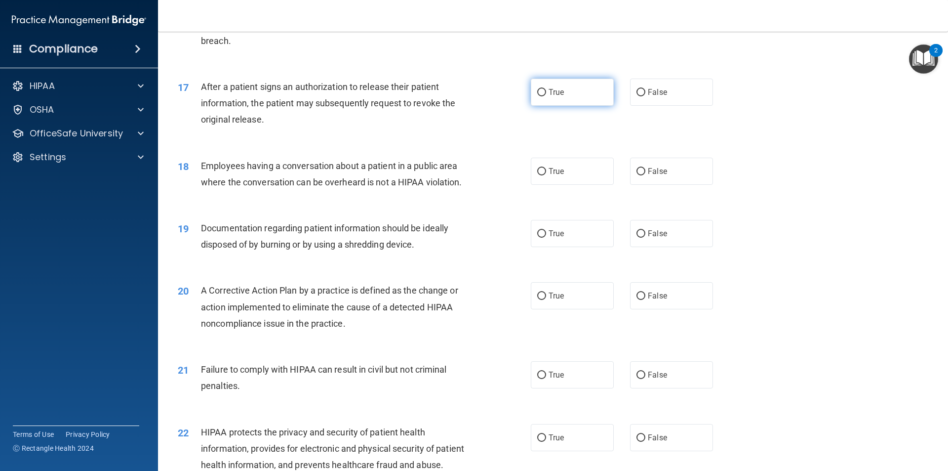
click at [570, 106] on label "True" at bounding box center [572, 92] width 83 height 27
click at [546, 96] on input "True" at bounding box center [541, 92] width 9 height 7
radio input "true"
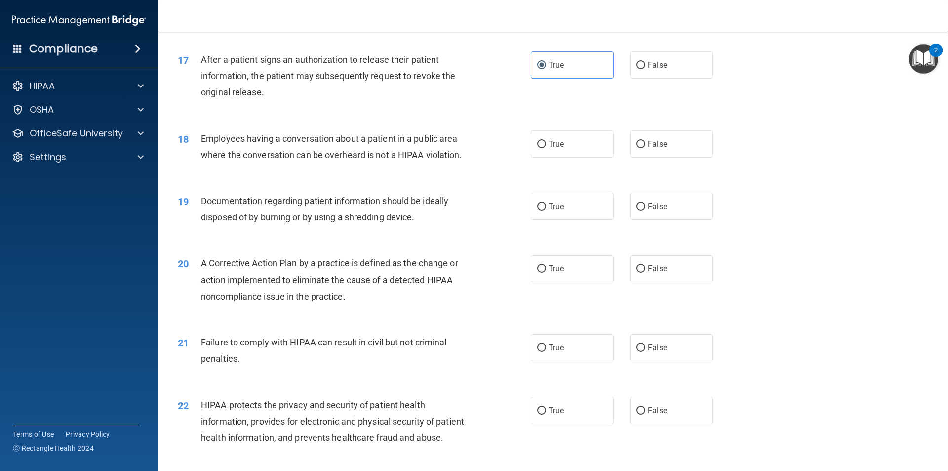
scroll to position [1185, 0]
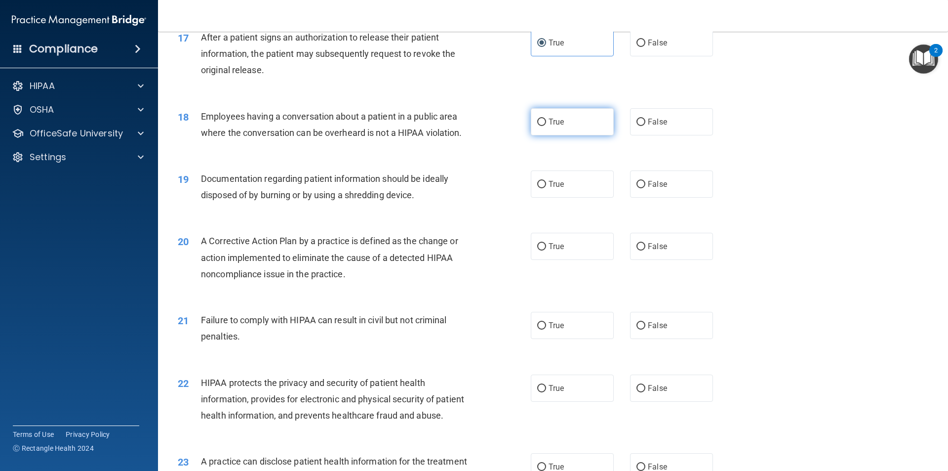
click at [567, 131] on label "True" at bounding box center [572, 121] width 83 height 27
click at [546, 126] on input "True" at bounding box center [541, 122] width 9 height 7
radio input "true"
click at [639, 129] on label "False" at bounding box center [671, 121] width 83 height 27
click at [639, 126] on input "False" at bounding box center [641, 122] width 9 height 7
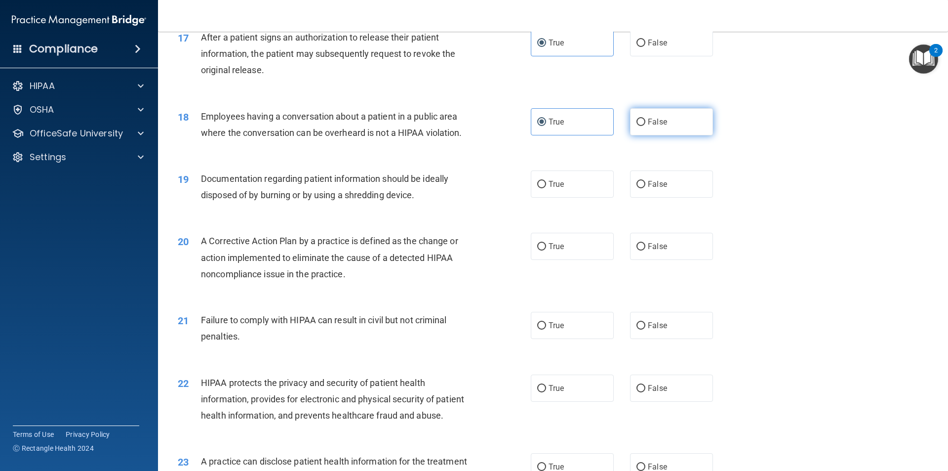
radio input "true"
radio input "false"
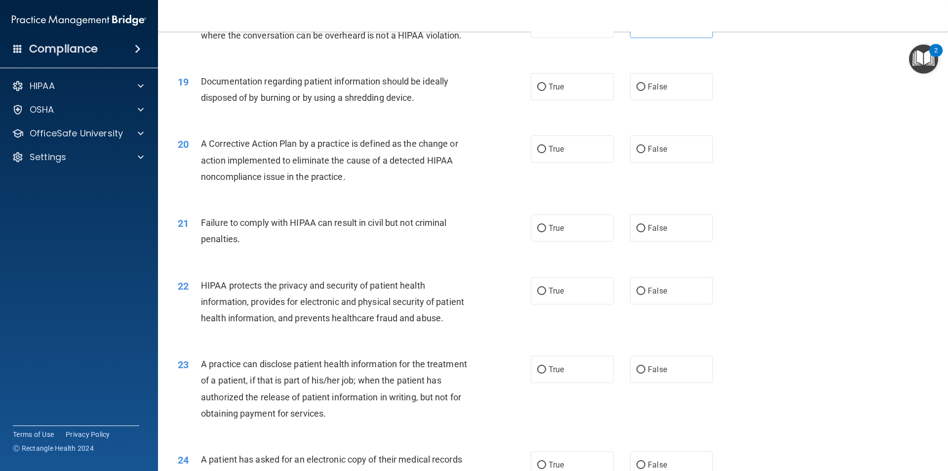
scroll to position [1284, 0]
click at [543, 99] on label "True" at bounding box center [572, 85] width 83 height 27
click at [543, 89] on input "True" at bounding box center [541, 85] width 9 height 7
radio input "true"
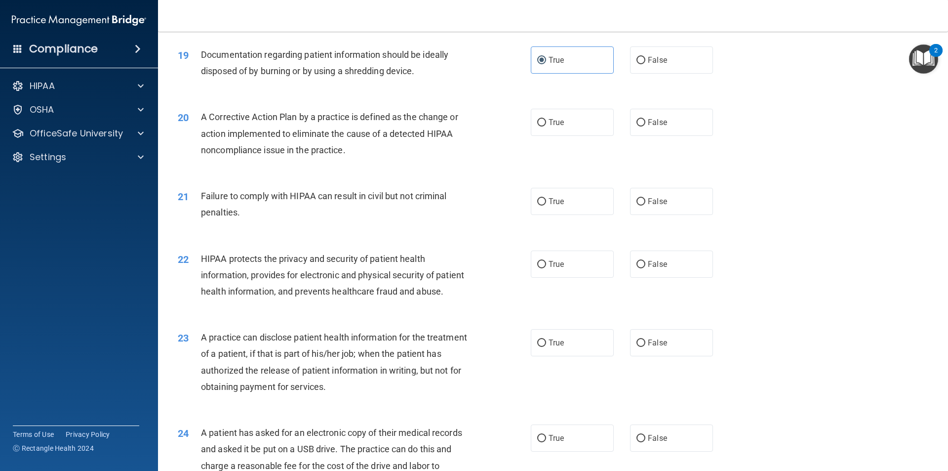
scroll to position [1334, 0]
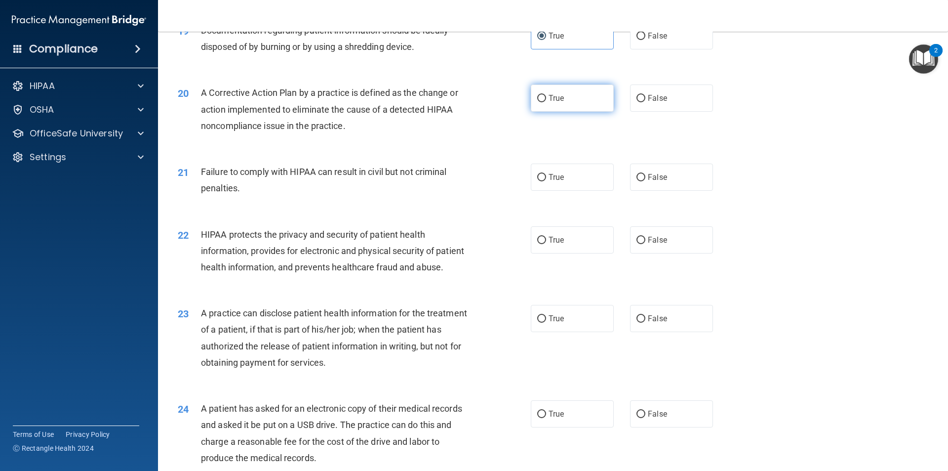
click at [563, 112] on label "True" at bounding box center [572, 97] width 83 height 27
click at [546, 102] on input "True" at bounding box center [541, 98] width 9 height 7
radio input "true"
click at [637, 181] on input "False" at bounding box center [641, 177] width 9 height 7
radio input "true"
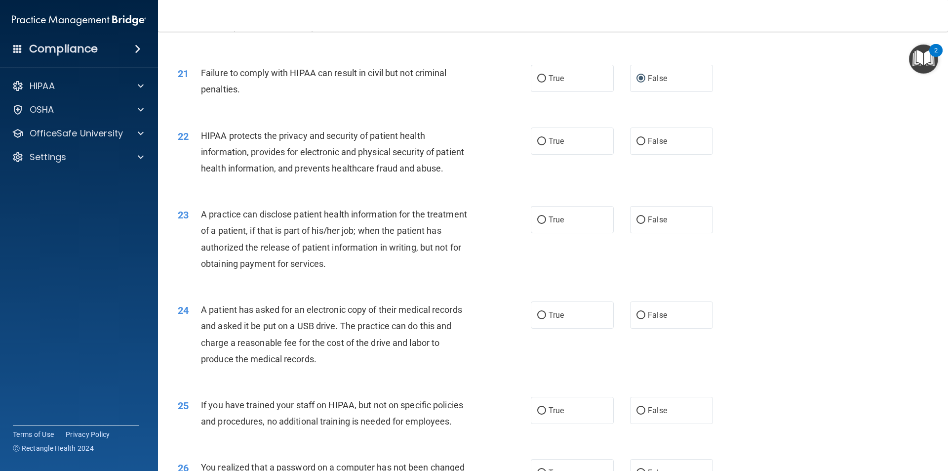
scroll to position [1482, 0]
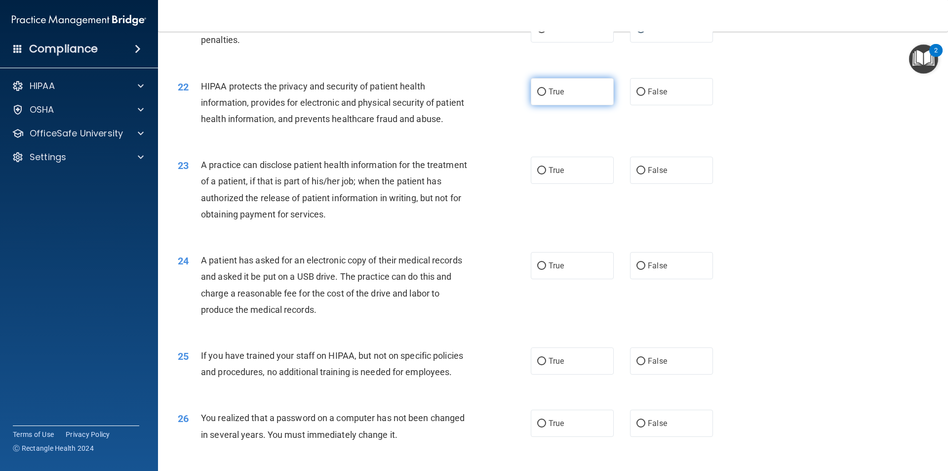
click at [532, 105] on label "True" at bounding box center [572, 91] width 83 height 27
click at [537, 96] on input "True" at bounding box center [541, 91] width 9 height 7
radio input "true"
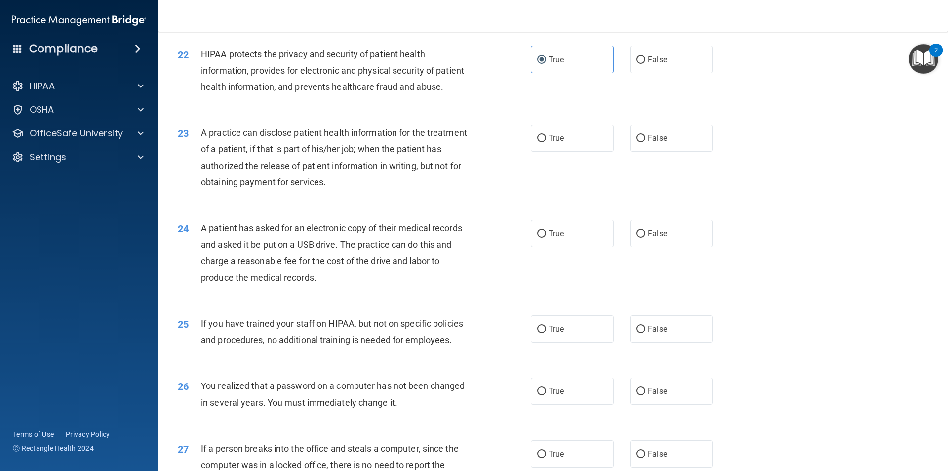
scroll to position [1531, 0]
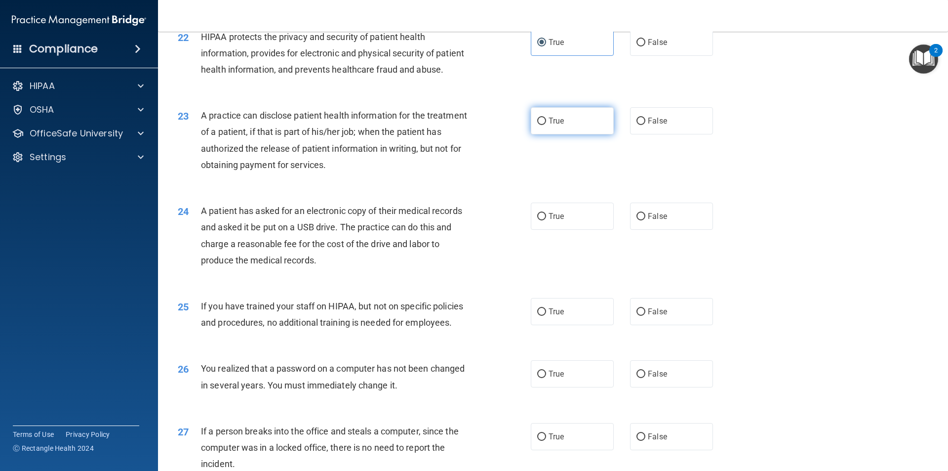
click at [552, 134] on label "True" at bounding box center [572, 120] width 83 height 27
click at [546, 125] on input "True" at bounding box center [541, 121] width 9 height 7
radio input "true"
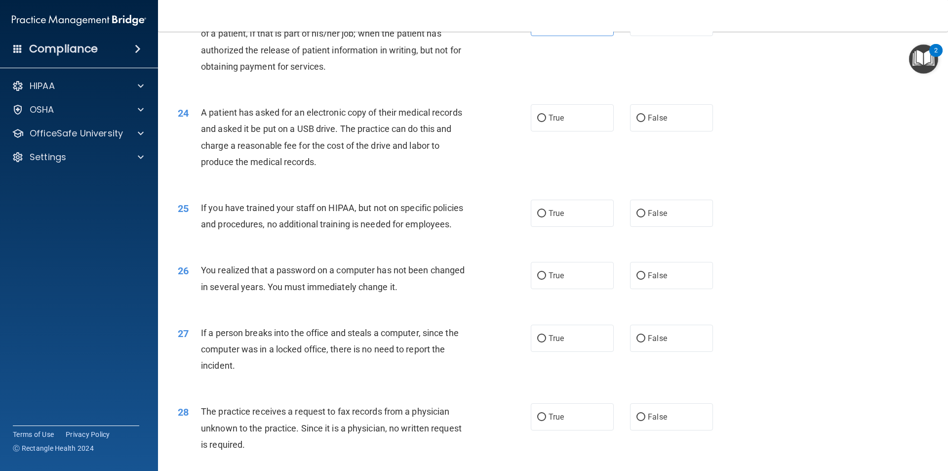
scroll to position [1630, 0]
click at [643, 36] on label "False" at bounding box center [671, 21] width 83 height 27
click at [643, 26] on input "False" at bounding box center [641, 22] width 9 height 7
radio input "true"
radio input "false"
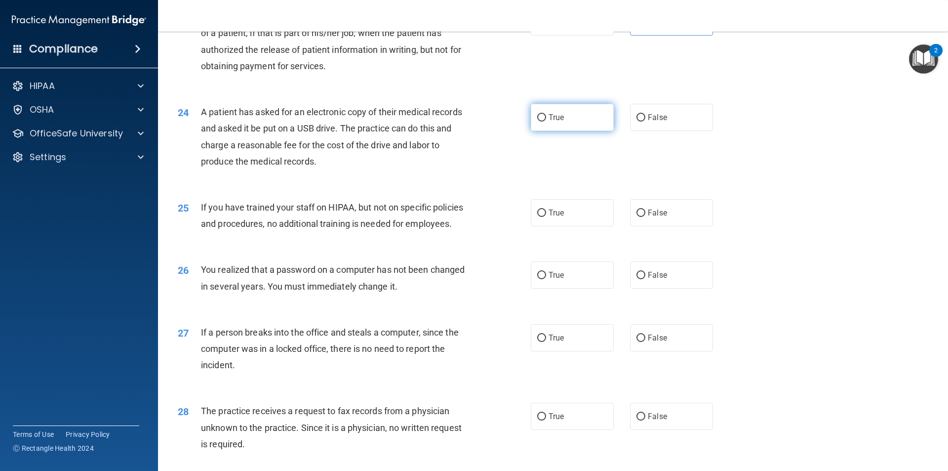
click at [549, 122] on span "True" at bounding box center [556, 117] width 15 height 9
click at [546, 122] on input "True" at bounding box center [541, 117] width 9 height 7
radio input "true"
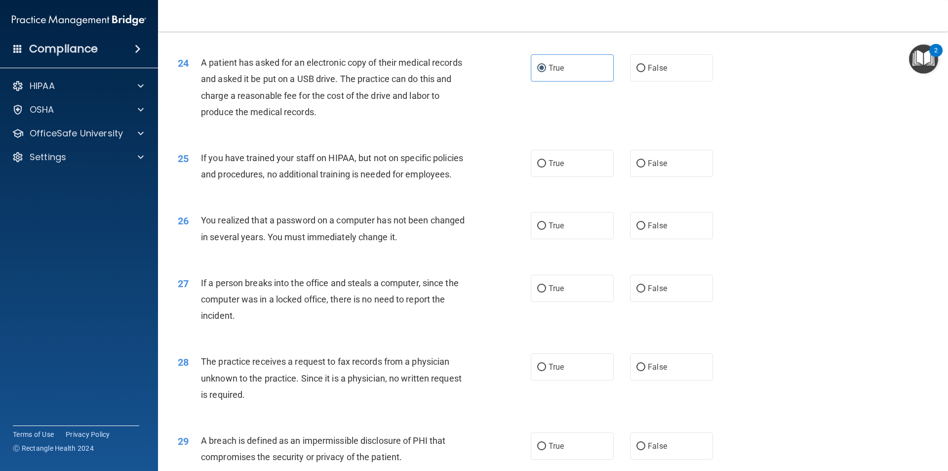
scroll to position [1729, 0]
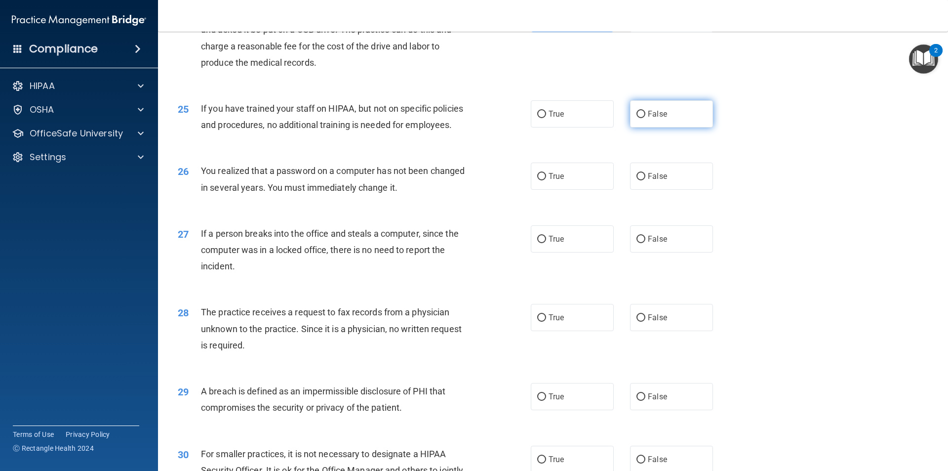
click at [657, 119] on span "False" at bounding box center [657, 113] width 19 height 9
click at [646, 118] on input "False" at bounding box center [641, 114] width 9 height 7
radio input "true"
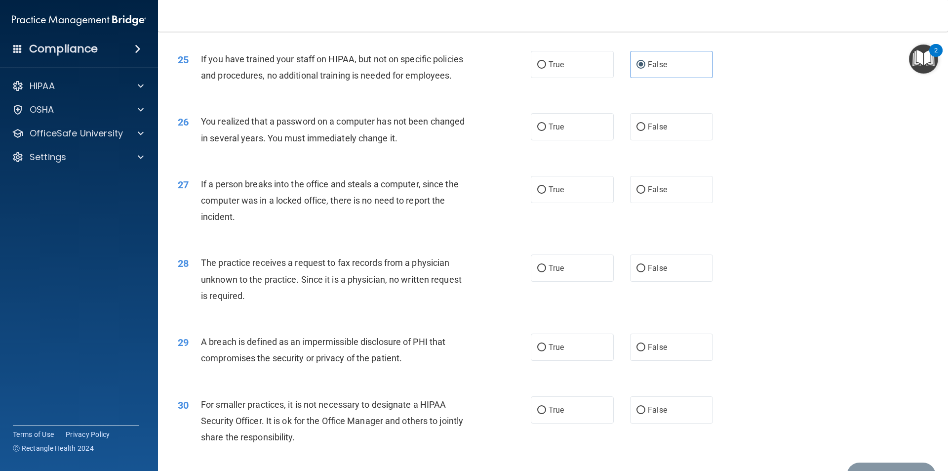
scroll to position [1828, 0]
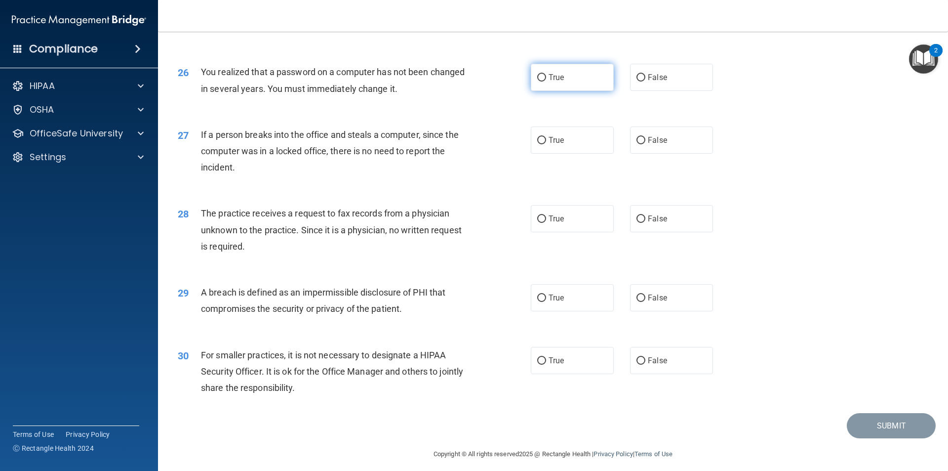
click at [570, 91] on label "True" at bounding box center [572, 77] width 83 height 27
click at [546, 82] on input "True" at bounding box center [541, 77] width 9 height 7
radio input "true"
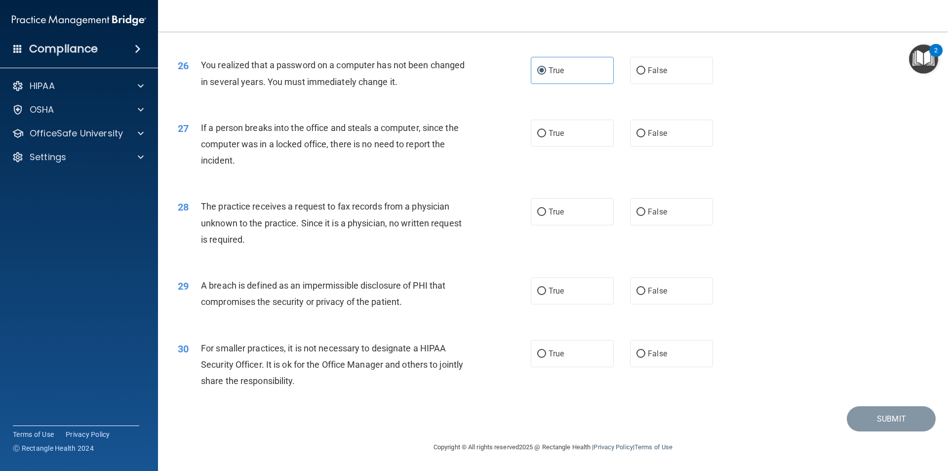
scroll to position [1867, 0]
click at [648, 131] on span "False" at bounding box center [657, 132] width 19 height 9
click at [646, 131] on input "False" at bounding box center [641, 133] width 9 height 7
radio input "true"
click at [669, 212] on label "False" at bounding box center [671, 211] width 83 height 27
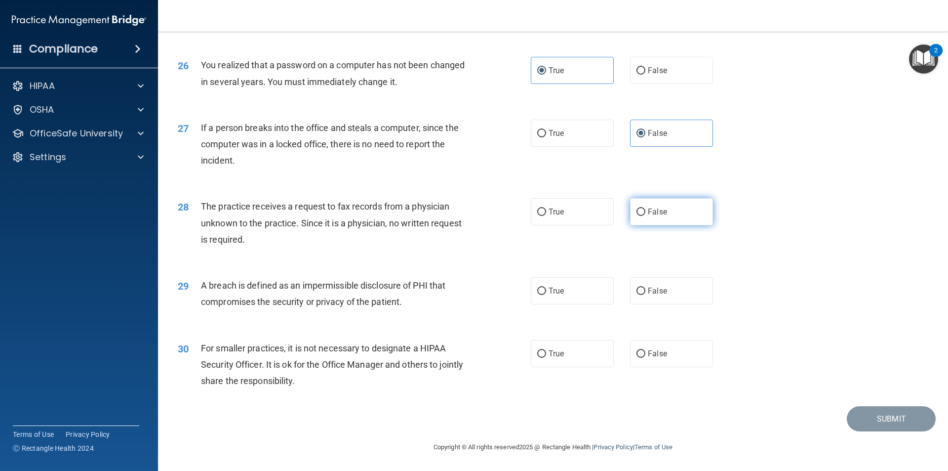
click at [646, 212] on input "False" at bounding box center [641, 211] width 9 height 7
radio input "true"
click at [555, 284] on label "True" at bounding box center [572, 290] width 83 height 27
click at [546, 287] on input "True" at bounding box center [541, 290] width 9 height 7
radio input "true"
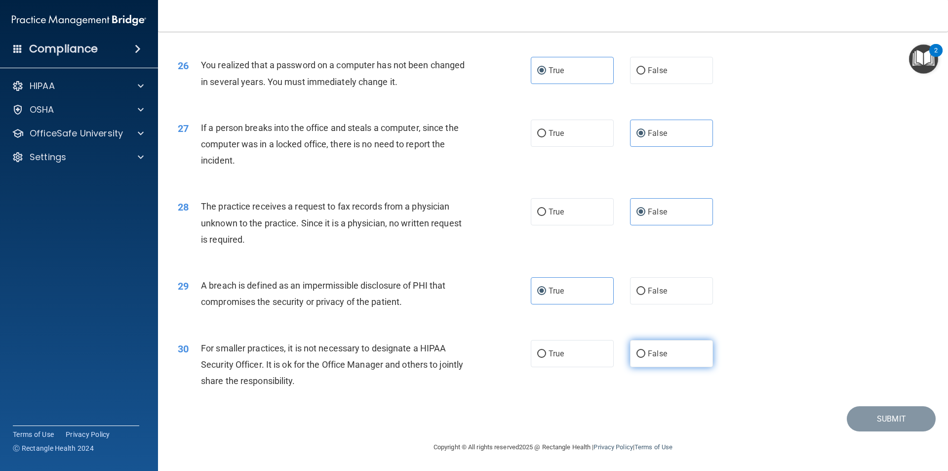
click at [649, 356] on span "False" at bounding box center [657, 353] width 19 height 9
click at [646, 356] on input "False" at bounding box center [641, 353] width 9 height 7
radio input "true"
click at [902, 419] on button "Submit" at bounding box center [891, 418] width 89 height 25
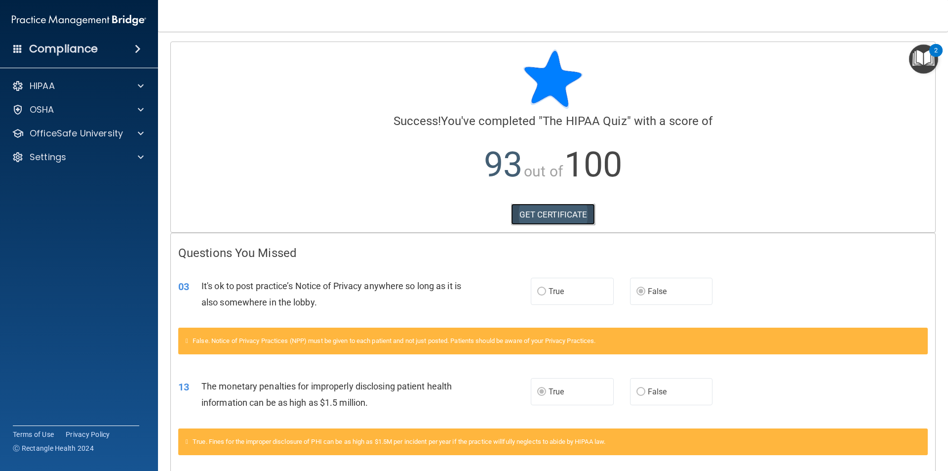
click at [519, 217] on link "GET CERTIFICATE" at bounding box center [553, 215] width 84 height 22
click at [109, 88] on div "HIPAA" at bounding box center [65, 86] width 122 height 12
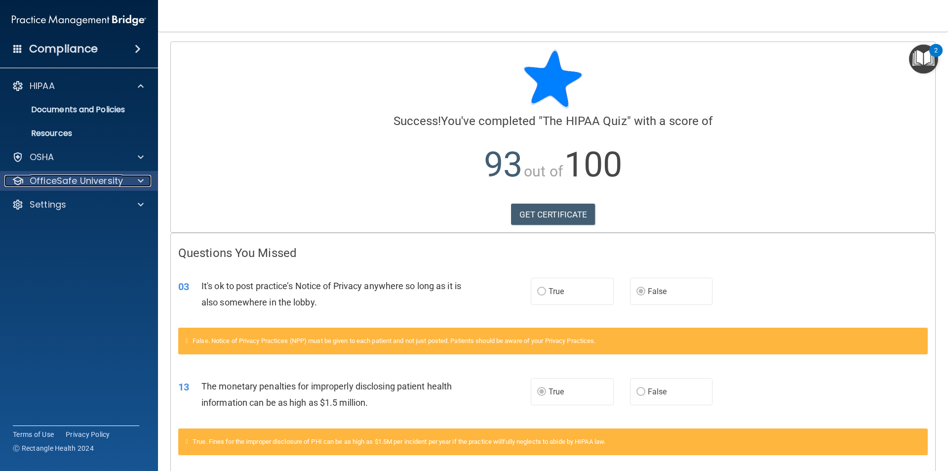
click at [101, 186] on p "OfficeSafe University" at bounding box center [76, 181] width 93 height 12
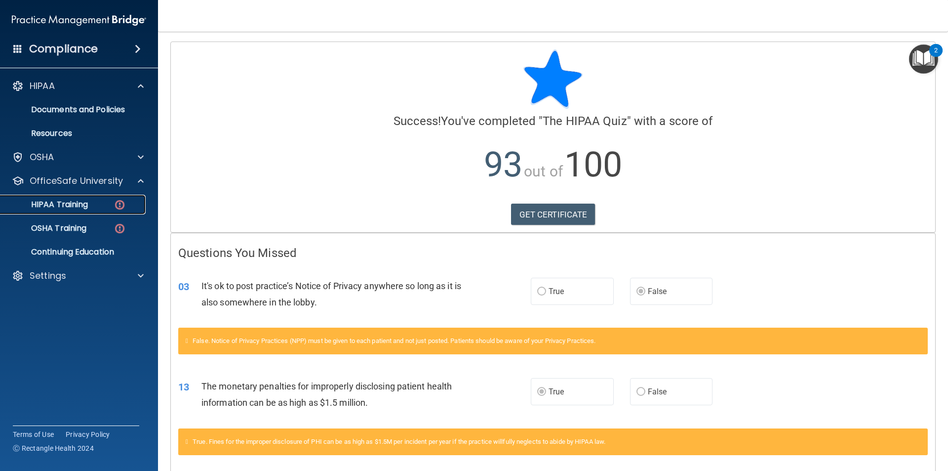
click at [88, 201] on p "HIPAA Training" at bounding box center [47, 205] width 82 height 10
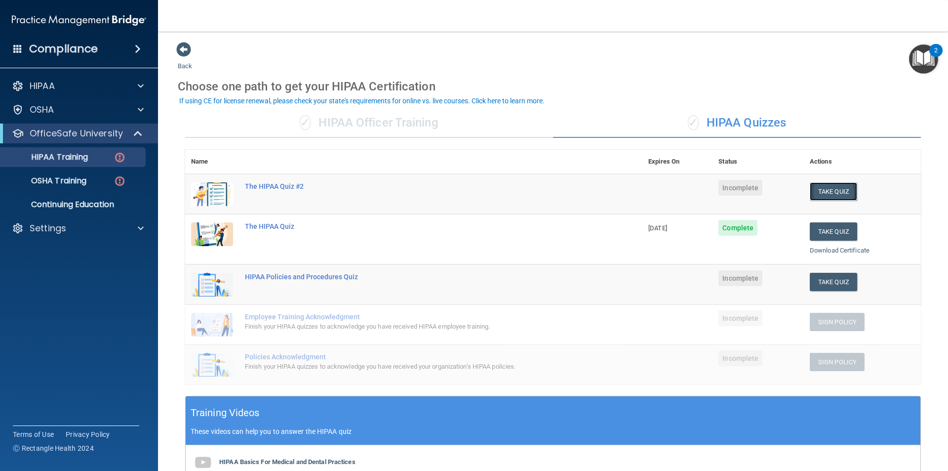
click at [823, 192] on button "Take Quiz" at bounding box center [833, 191] width 47 height 18
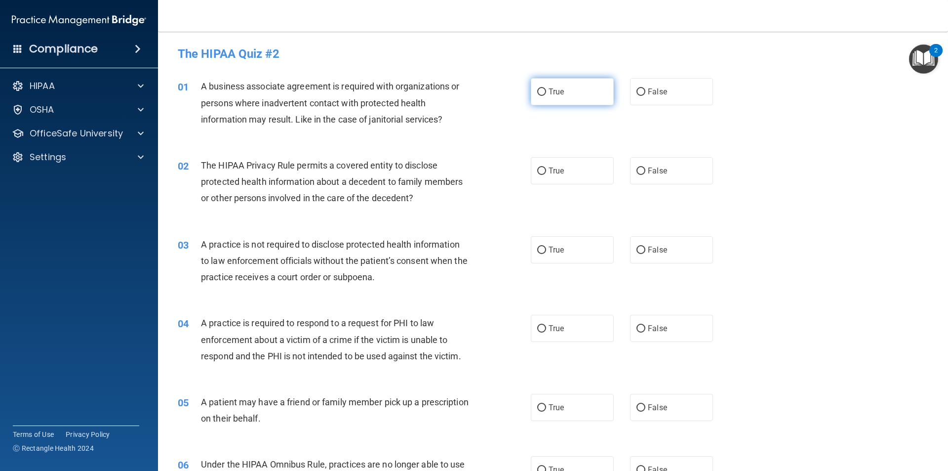
click at [563, 87] on label "True" at bounding box center [572, 91] width 83 height 27
click at [546, 88] on input "True" at bounding box center [541, 91] width 9 height 7
radio input "true"
click at [553, 166] on span "True" at bounding box center [556, 170] width 15 height 9
click at [546, 167] on input "True" at bounding box center [541, 170] width 9 height 7
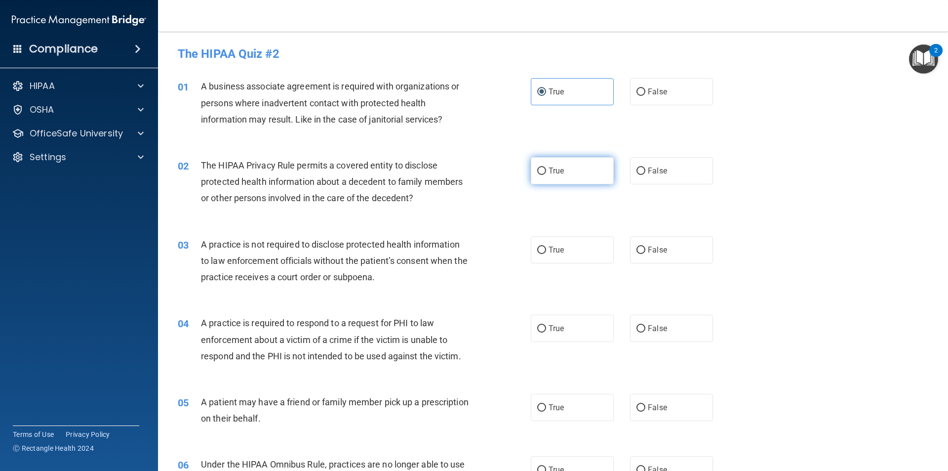
radio input "true"
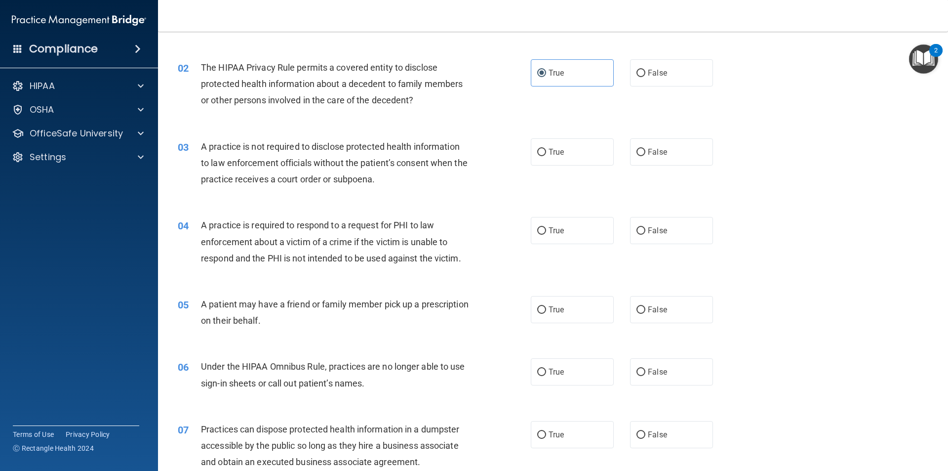
scroll to position [99, 0]
click at [637, 152] on input "False" at bounding box center [641, 151] width 9 height 7
radio input "true"
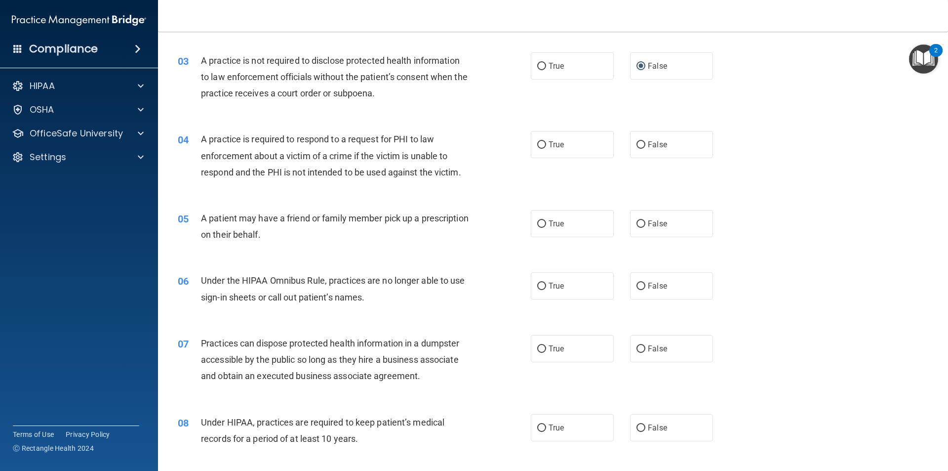
scroll to position [148, 0]
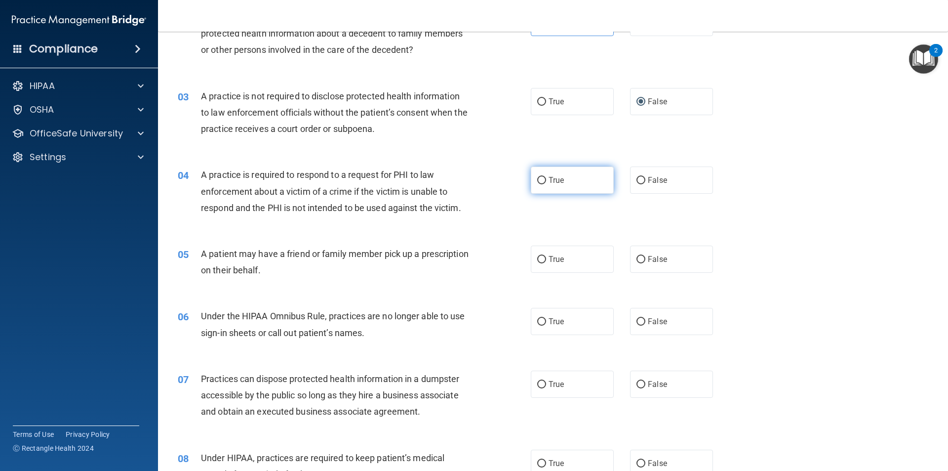
click at [537, 177] on input "True" at bounding box center [541, 180] width 9 height 7
radio input "true"
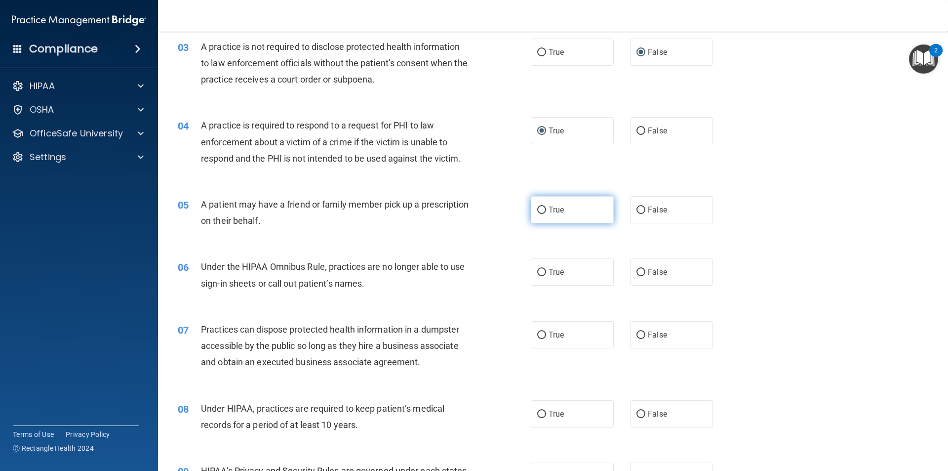
click at [549, 207] on span "True" at bounding box center [556, 209] width 15 height 9
click at [546, 207] on input "True" at bounding box center [541, 209] width 9 height 7
radio input "true"
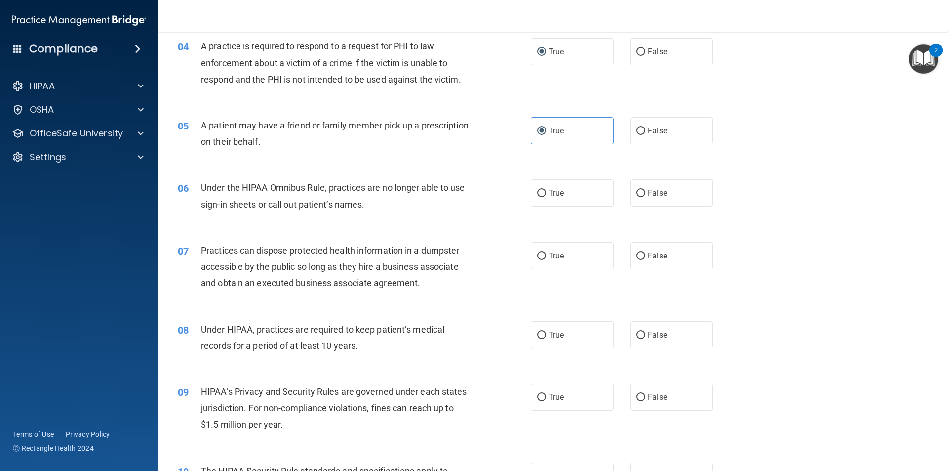
scroll to position [296, 0]
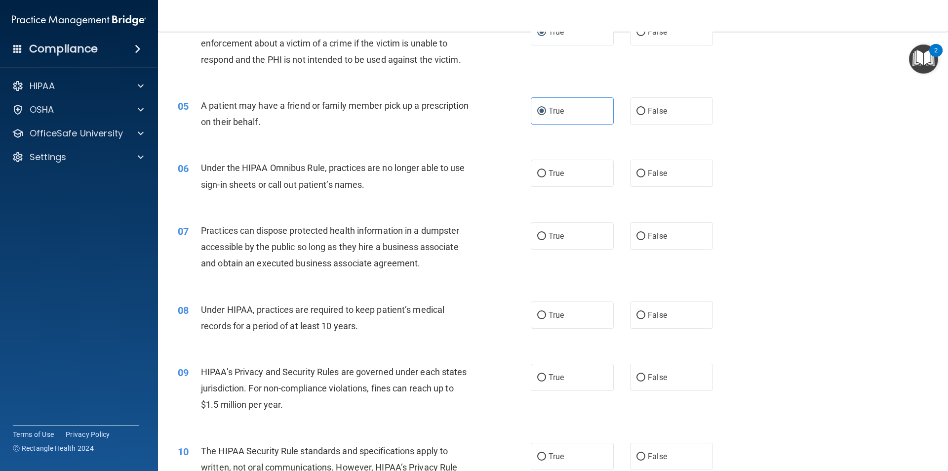
click at [648, 191] on div "06 Under the HIPAA Omnibus Rule, practices are no longer able to use sign-in sh…" at bounding box center [553, 178] width 766 height 62
click at [648, 177] on span "False" at bounding box center [657, 172] width 19 height 9
click at [646, 177] on input "False" at bounding box center [641, 173] width 9 height 7
radio input "true"
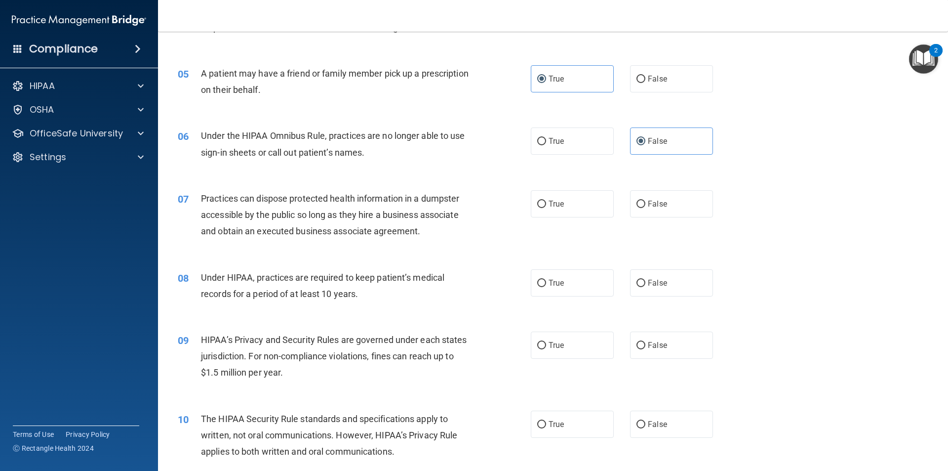
scroll to position [346, 0]
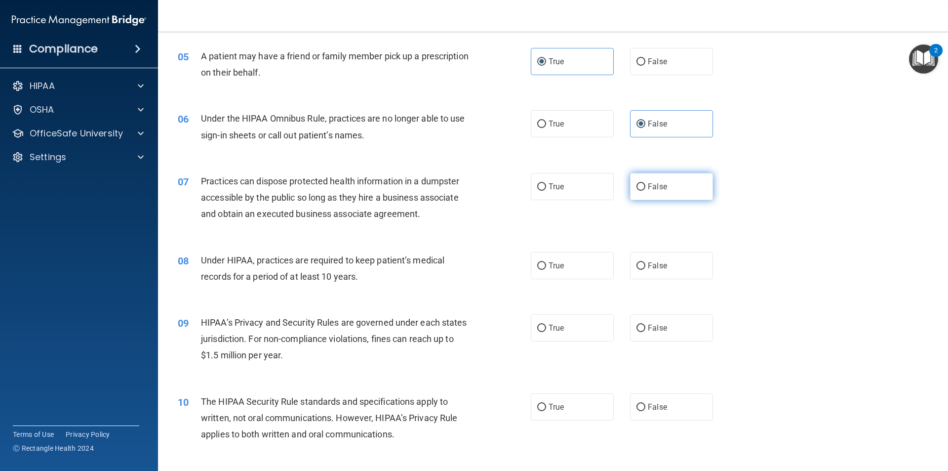
click at [648, 190] on span "False" at bounding box center [657, 186] width 19 height 9
click at [646, 190] on input "False" at bounding box center [641, 186] width 9 height 7
radio input "true"
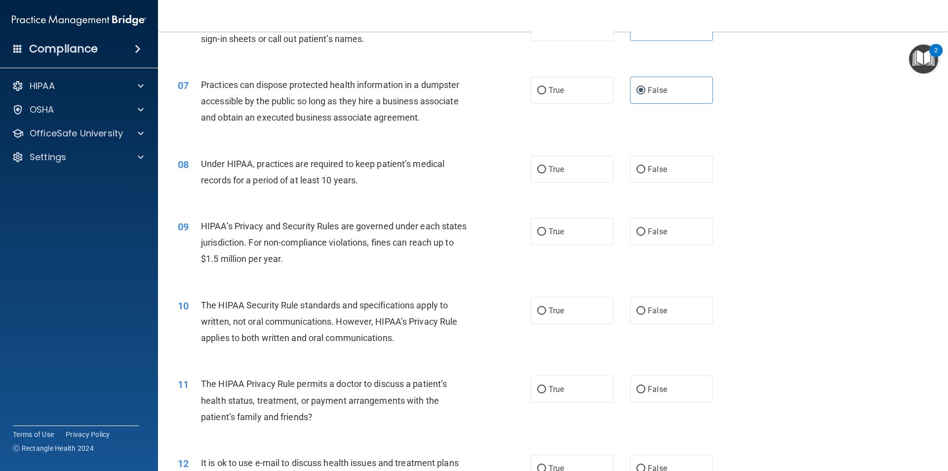
scroll to position [445, 0]
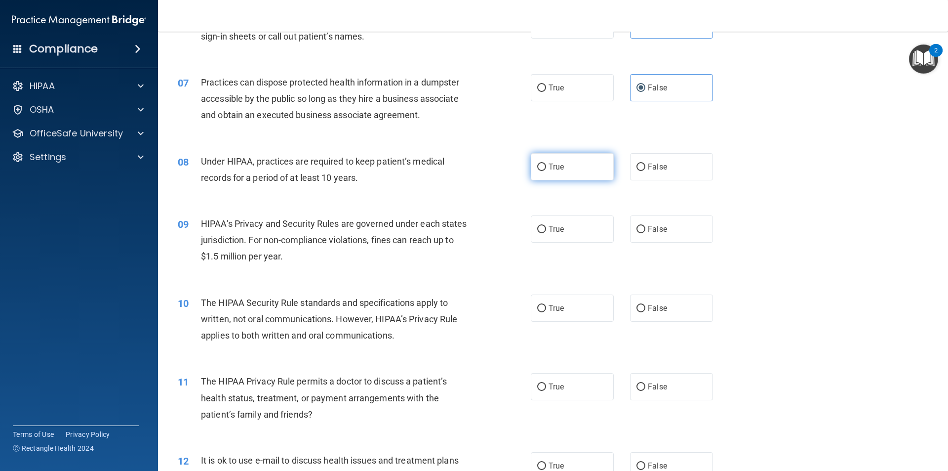
click at [546, 162] on label "True" at bounding box center [572, 166] width 83 height 27
click at [546, 163] on input "True" at bounding box center [541, 166] width 9 height 7
radio input "true"
click at [637, 229] on input "False" at bounding box center [641, 229] width 9 height 7
radio input "true"
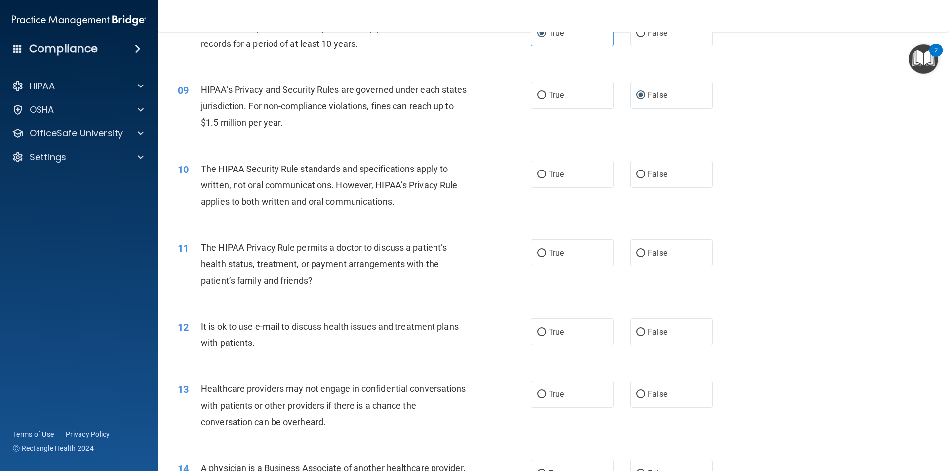
scroll to position [593, 0]
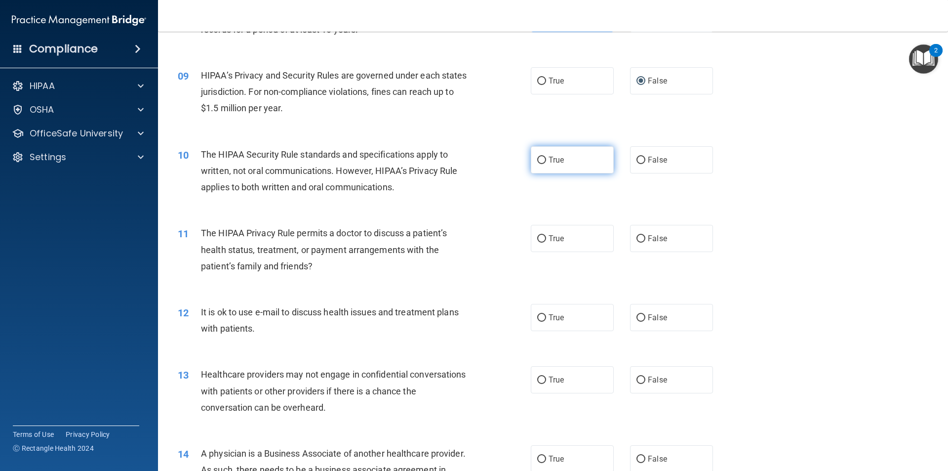
click at [549, 162] on span "True" at bounding box center [556, 159] width 15 height 9
click at [546, 162] on input "True" at bounding box center [541, 160] width 9 height 7
radio input "true"
click at [637, 239] on input "False" at bounding box center [641, 238] width 9 height 7
radio input "true"
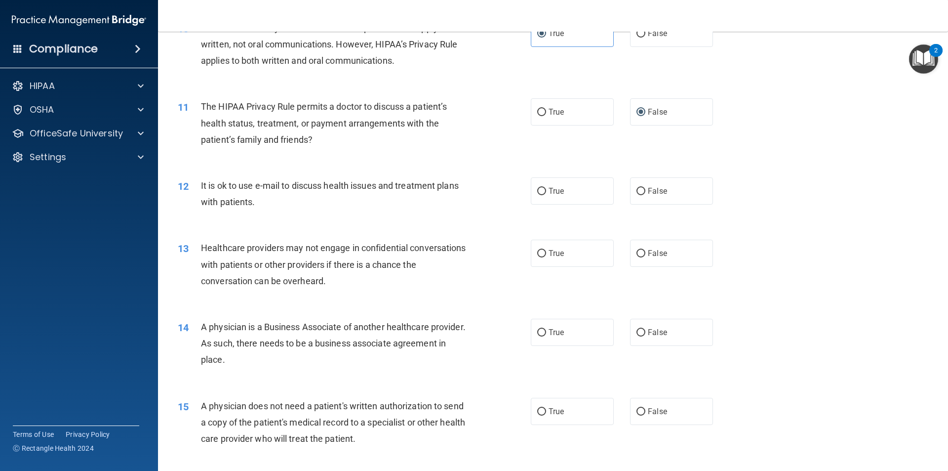
scroll to position [741, 0]
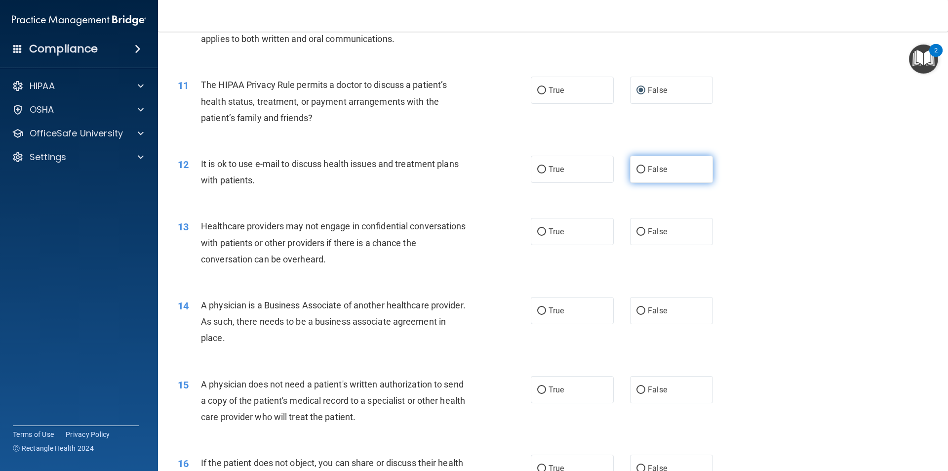
click at [635, 176] on label "False" at bounding box center [671, 169] width 83 height 27
click at [637, 173] on input "False" at bounding box center [641, 169] width 9 height 7
radio input "true"
click at [550, 226] on label "True" at bounding box center [572, 231] width 83 height 27
click at [546, 228] on input "True" at bounding box center [541, 231] width 9 height 7
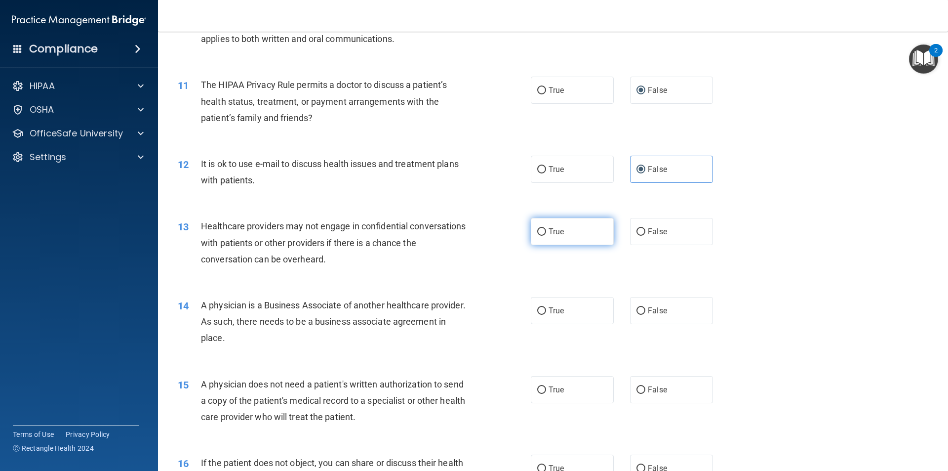
radio input "true"
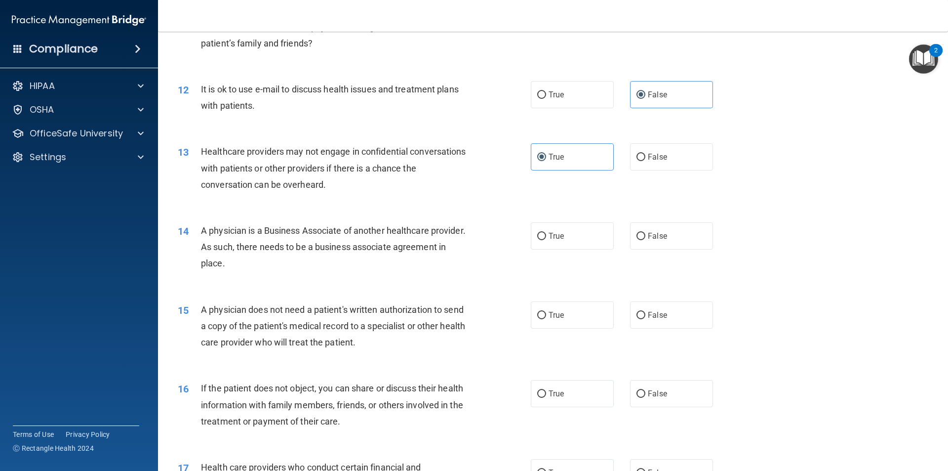
scroll to position [840, 0]
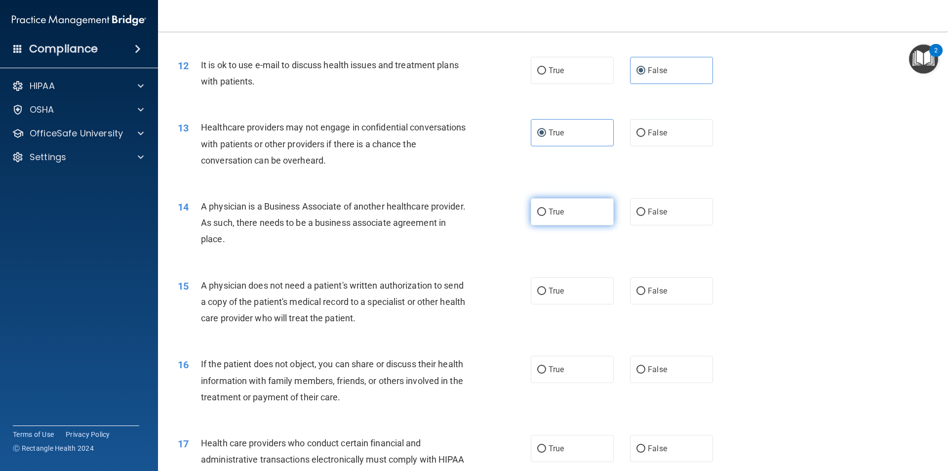
click at [565, 198] on label "True" at bounding box center [572, 211] width 83 height 27
click at [546, 208] on input "True" at bounding box center [541, 211] width 9 height 7
radio input "true"
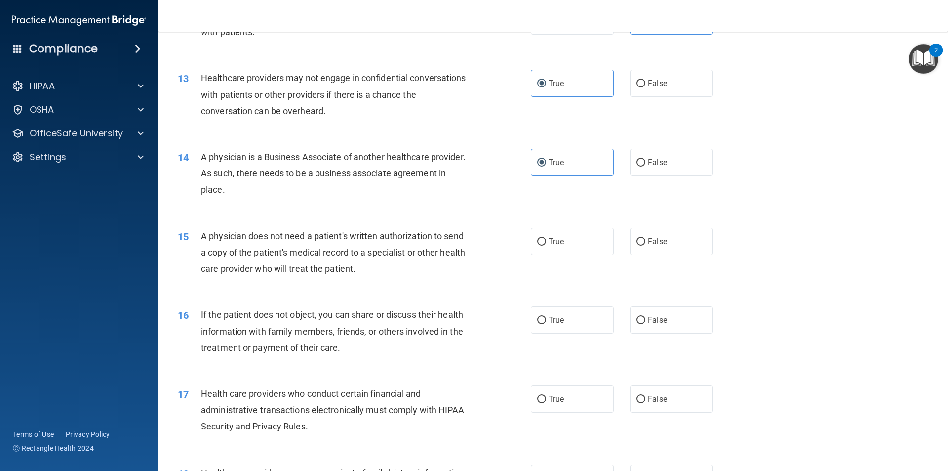
scroll to position [939, 0]
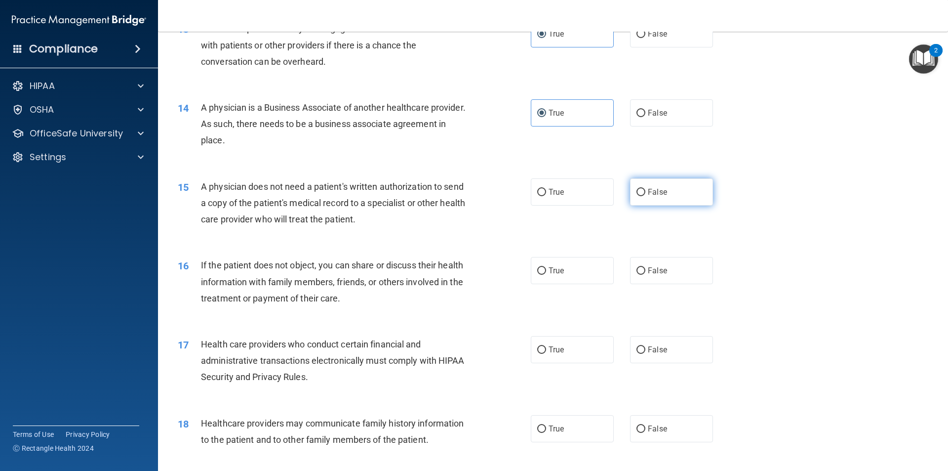
click at [652, 198] on label "False" at bounding box center [671, 191] width 83 height 27
click at [646, 196] on input "False" at bounding box center [641, 192] width 9 height 7
radio input "true"
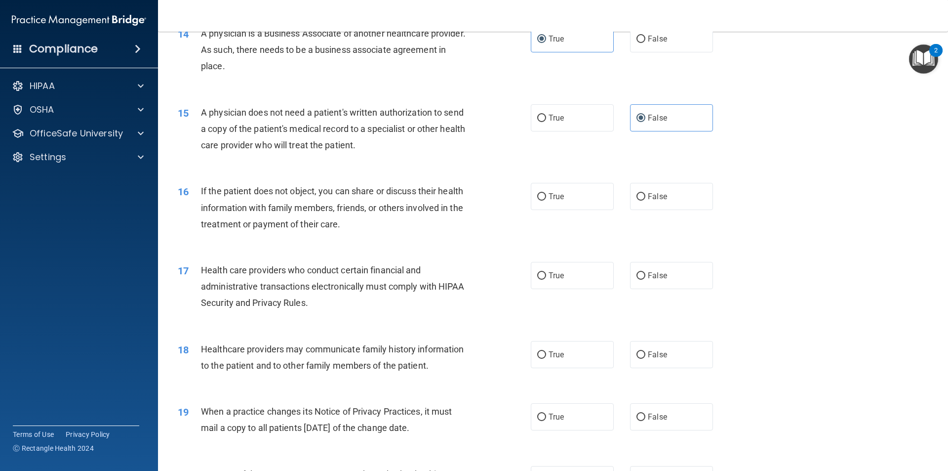
scroll to position [1037, 0]
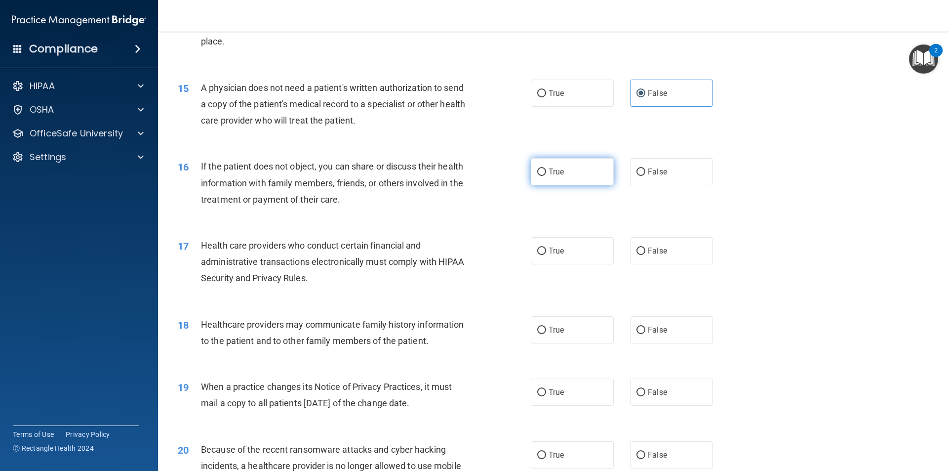
click at [542, 171] on input "True" at bounding box center [541, 171] width 9 height 7
radio input "true"
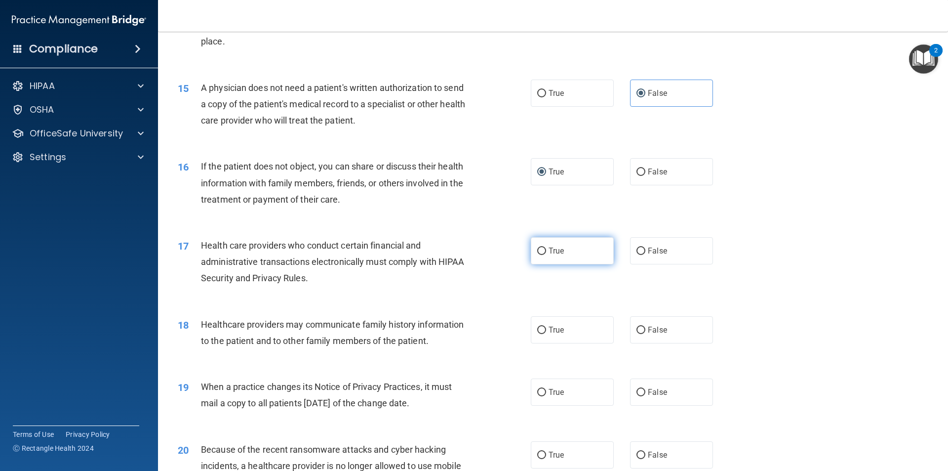
click at [552, 246] on span "True" at bounding box center [556, 250] width 15 height 9
click at [546, 247] on input "True" at bounding box center [541, 250] width 9 height 7
radio input "true"
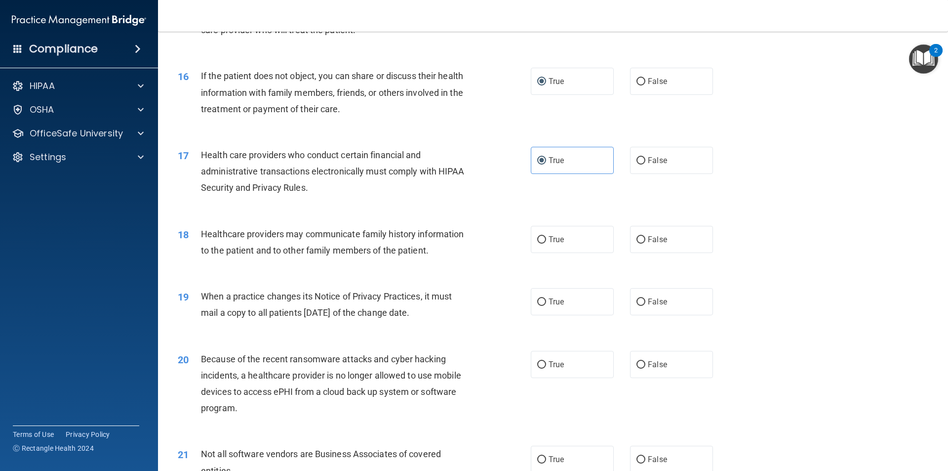
scroll to position [1136, 0]
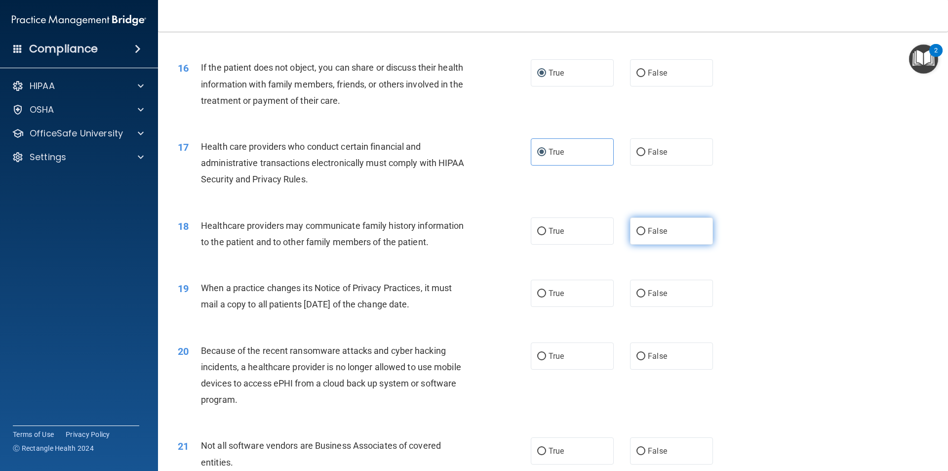
click at [637, 231] on input "False" at bounding box center [641, 231] width 9 height 7
radio input "true"
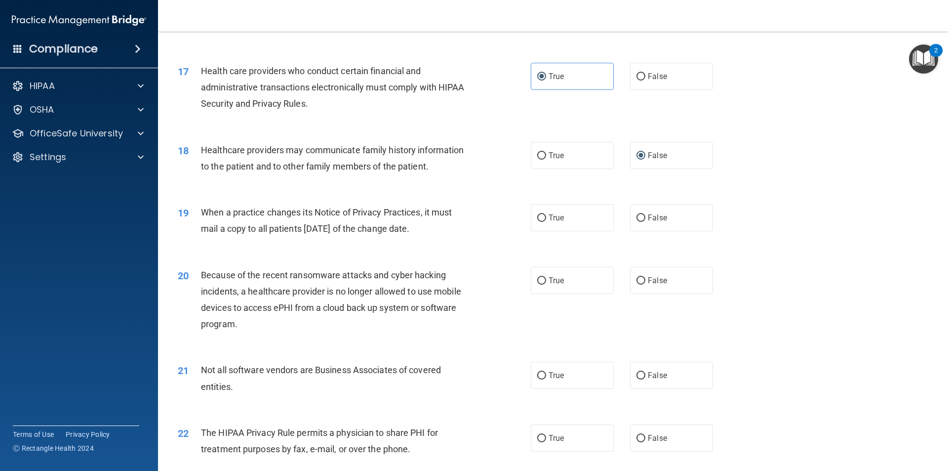
scroll to position [1235, 0]
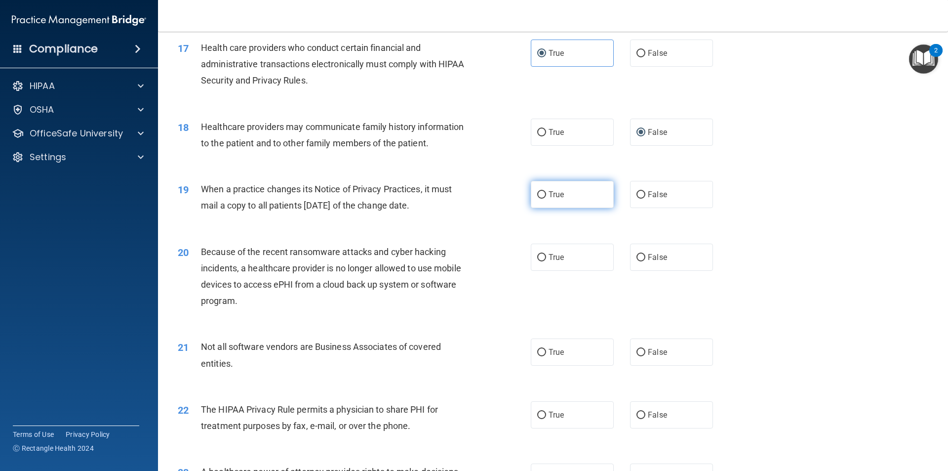
click at [538, 199] on input "True" at bounding box center [541, 194] width 9 height 7
radio input "true"
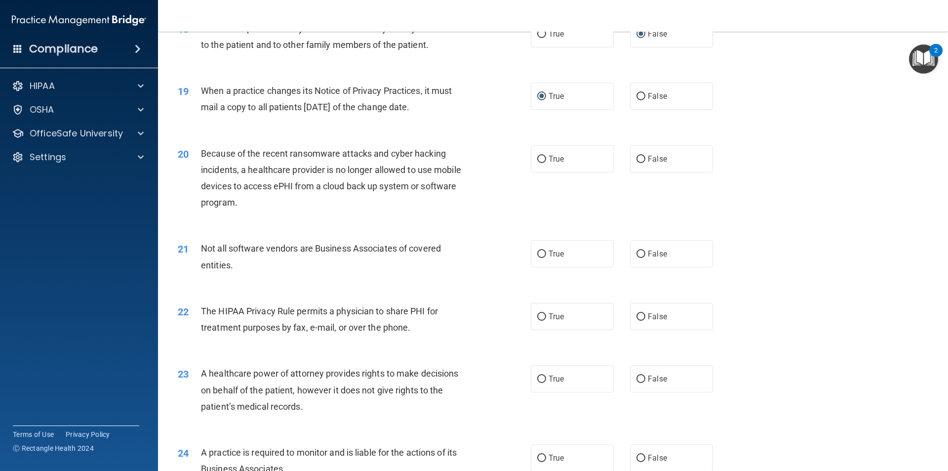
scroll to position [1334, 0]
click at [537, 160] on input "True" at bounding box center [541, 158] width 9 height 7
radio input "true"
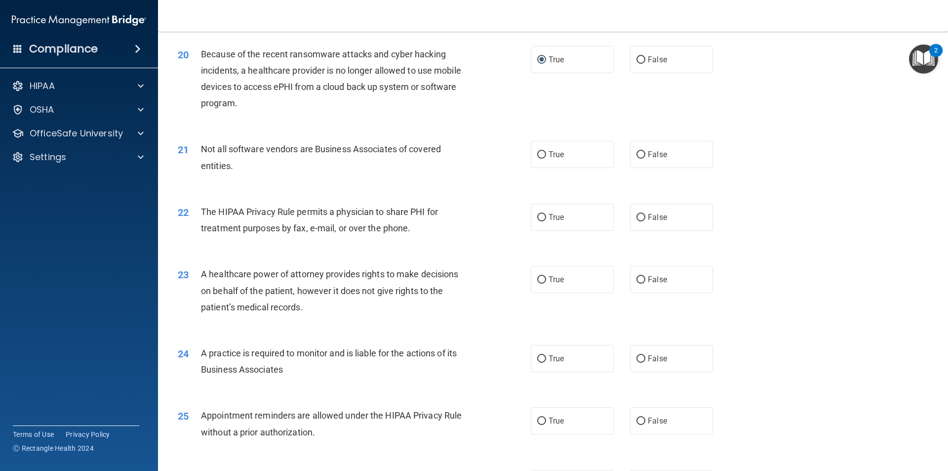
scroll to position [1482, 0]
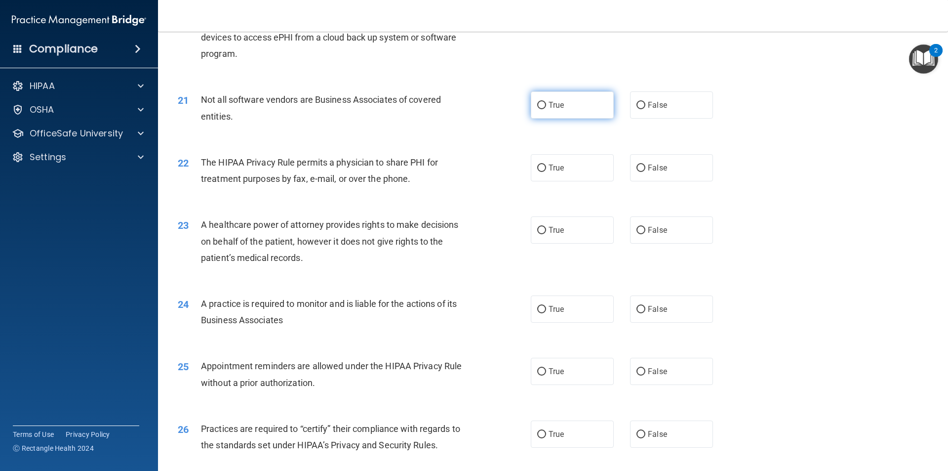
click at [537, 105] on input "True" at bounding box center [541, 105] width 9 height 7
radio input "true"
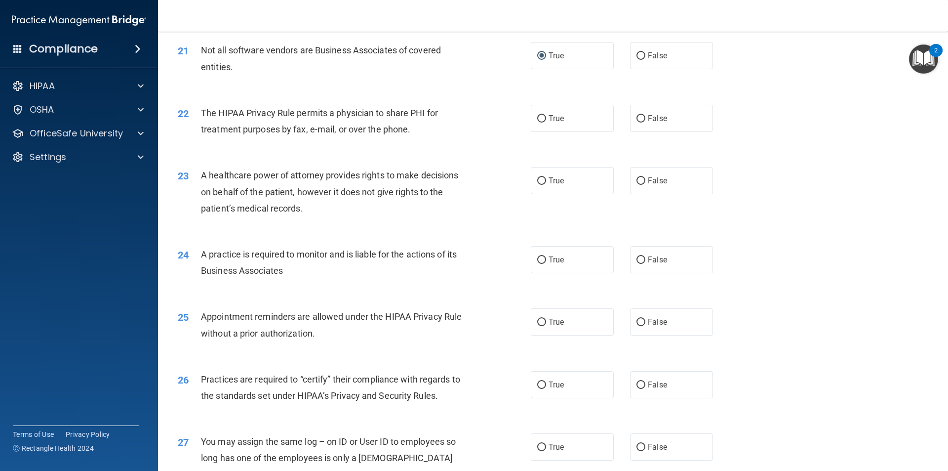
scroll to position [1581, 0]
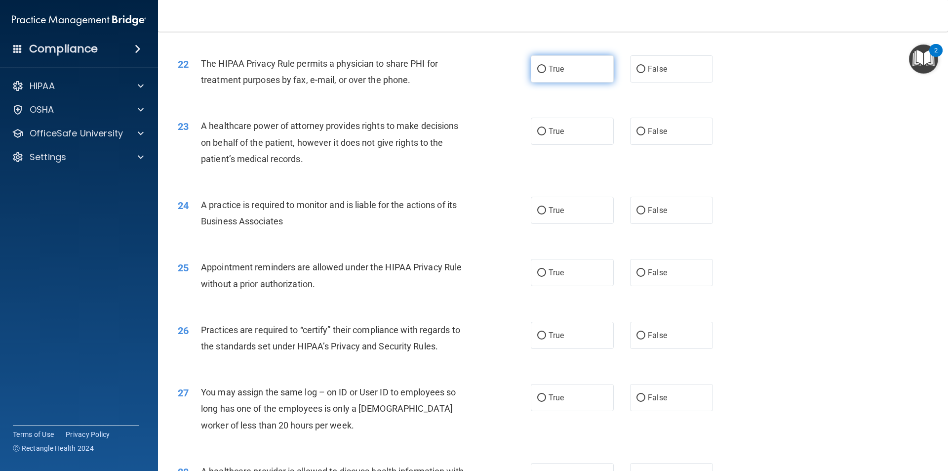
click at [541, 68] on input "True" at bounding box center [541, 69] width 9 height 7
radio input "true"
click at [637, 134] on input "False" at bounding box center [641, 131] width 9 height 7
radio input "true"
click at [549, 212] on span "True" at bounding box center [556, 209] width 15 height 9
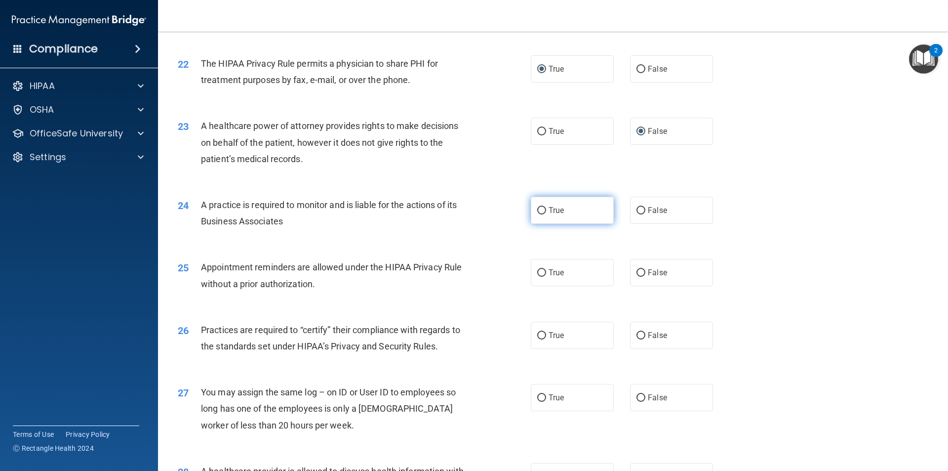
click at [546, 212] on input "True" at bounding box center [541, 210] width 9 height 7
radio input "true"
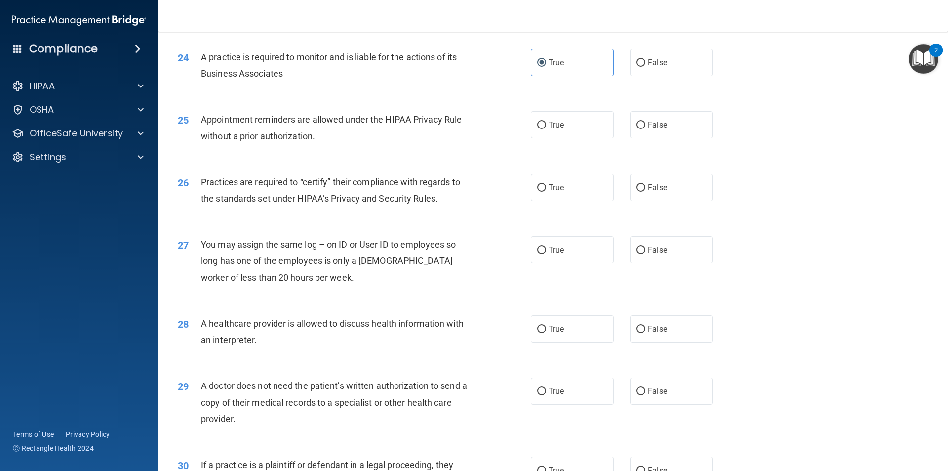
scroll to position [1729, 0]
click at [637, 121] on input "False" at bounding box center [641, 124] width 9 height 7
radio input "true"
click at [543, 185] on label "True" at bounding box center [572, 186] width 83 height 27
click at [543, 185] on input "True" at bounding box center [541, 187] width 9 height 7
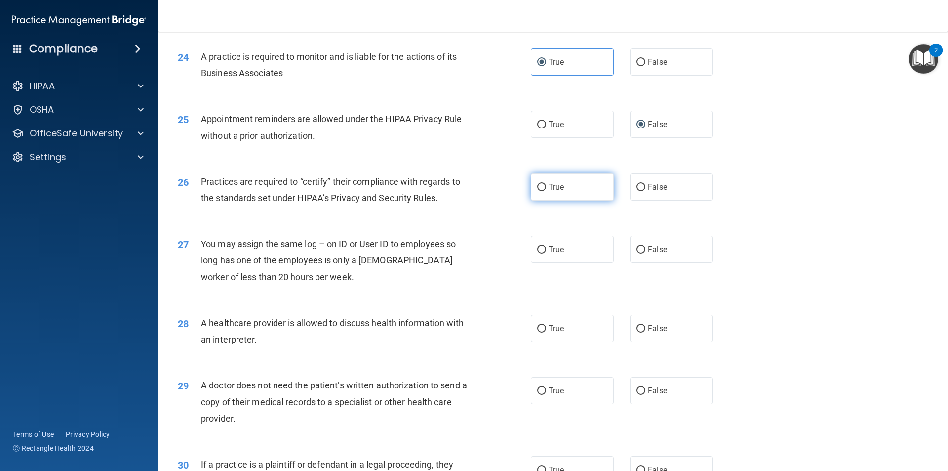
radio input "true"
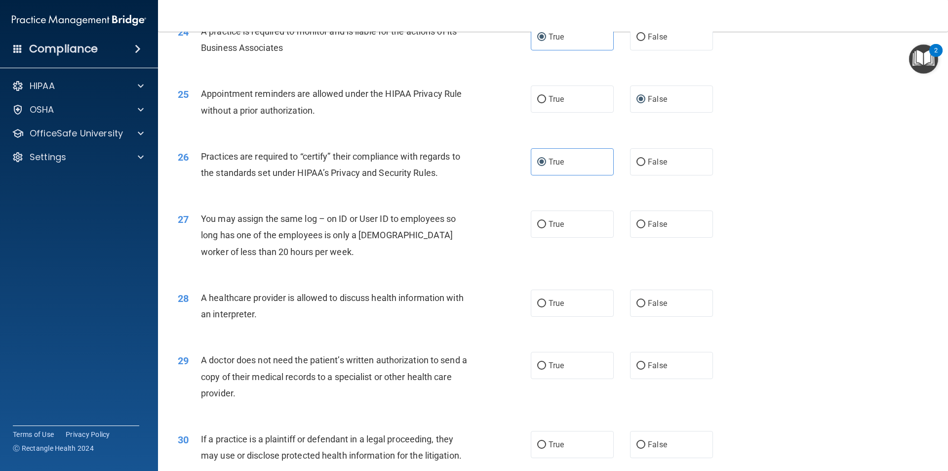
scroll to position [1778, 0]
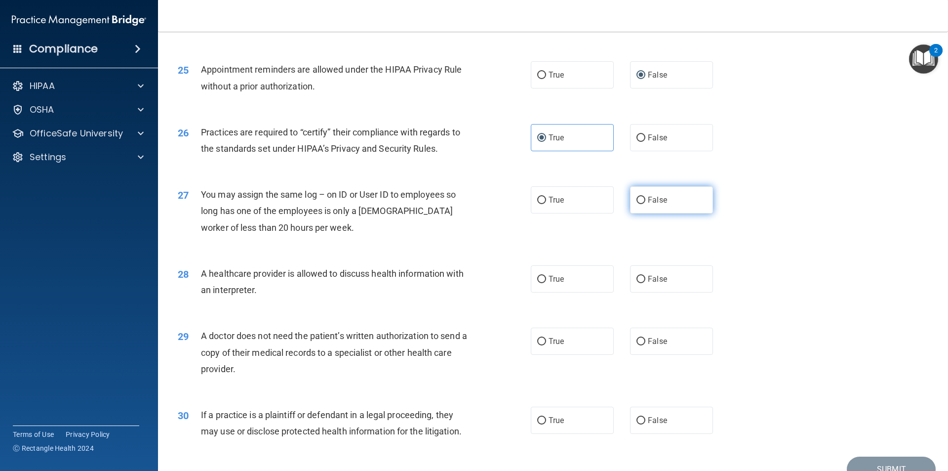
click at [643, 201] on label "False" at bounding box center [671, 199] width 83 height 27
click at [643, 201] on input "False" at bounding box center [641, 200] width 9 height 7
radio input "true"
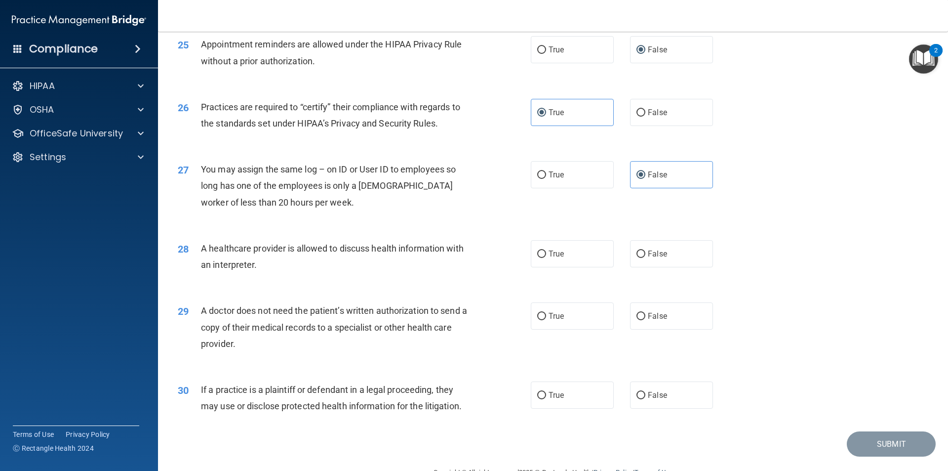
scroll to position [1828, 0]
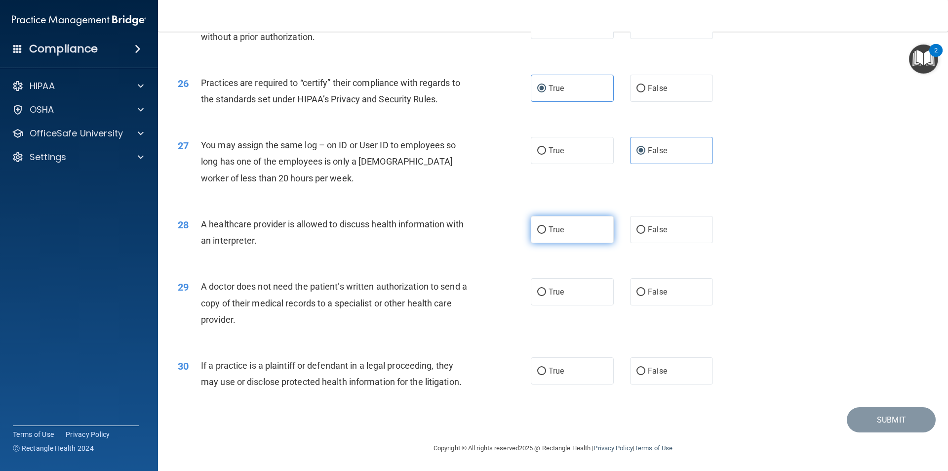
drag, startPoint x: 534, startPoint y: 220, endPoint x: 540, endPoint y: 240, distance: 20.2
click at [535, 224] on label "True" at bounding box center [572, 229] width 83 height 27
click at [537, 226] on input "True" at bounding box center [541, 229] width 9 height 7
radio input "true"
click at [637, 284] on label "False" at bounding box center [671, 291] width 83 height 27
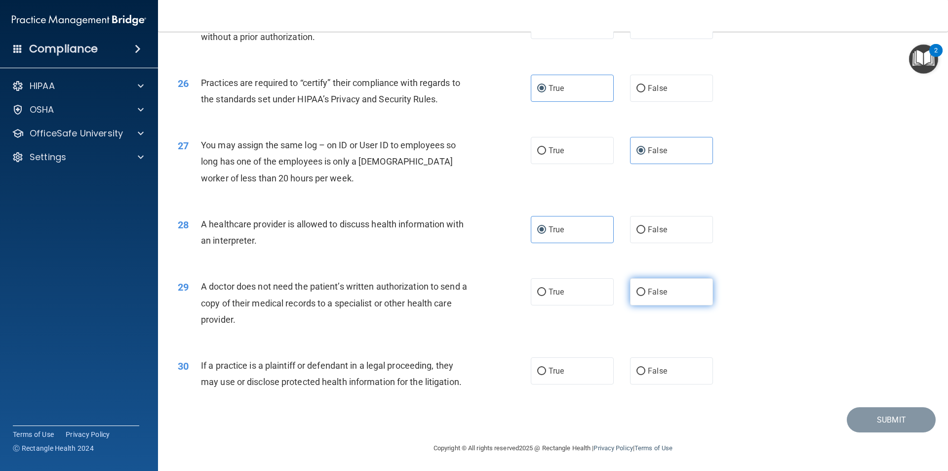
click at [637, 288] on input "False" at bounding box center [641, 291] width 9 height 7
radio input "true"
click at [648, 369] on span "False" at bounding box center [657, 369] width 19 height 9
click at [644, 369] on input "False" at bounding box center [641, 370] width 9 height 7
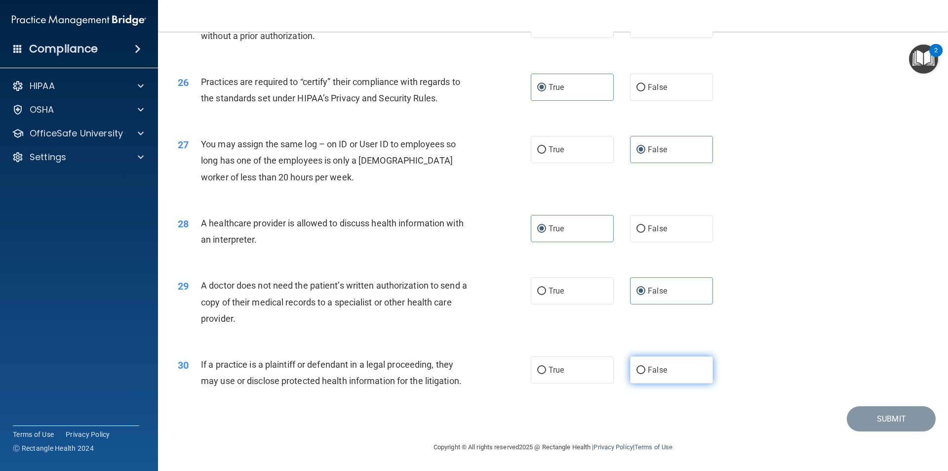
radio input "true"
click at [891, 427] on button "Submit" at bounding box center [891, 418] width 89 height 25
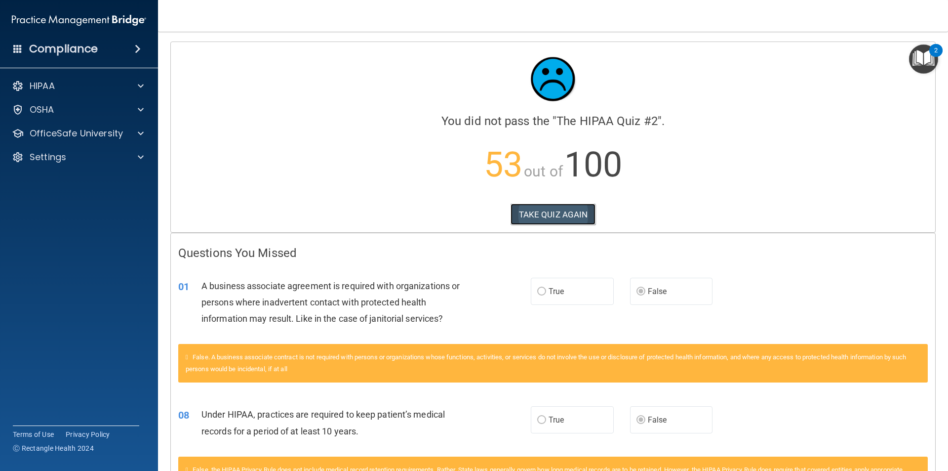
click at [558, 215] on button "TAKE QUIZ AGAIN" at bounding box center [553, 215] width 85 height 22
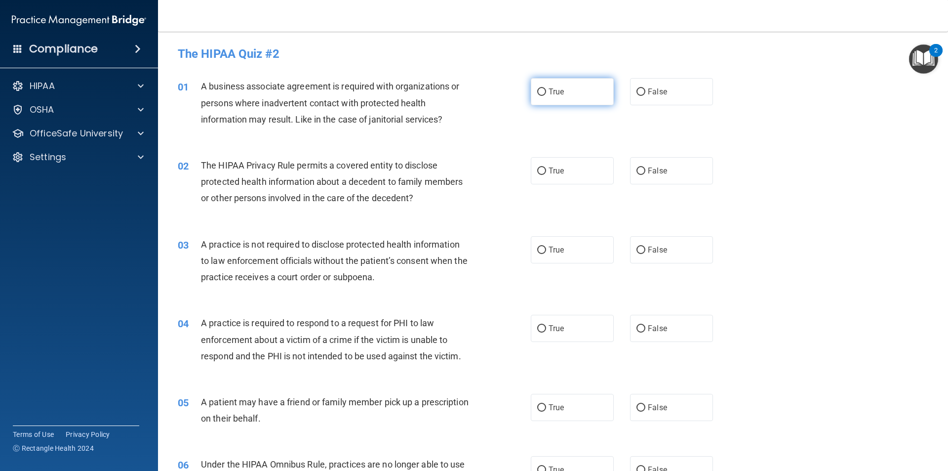
click at [549, 89] on span "True" at bounding box center [556, 91] width 15 height 9
click at [545, 89] on input "True" at bounding box center [541, 91] width 9 height 7
radio input "true"
click at [544, 170] on label "True" at bounding box center [572, 170] width 83 height 27
click at [544, 170] on input "True" at bounding box center [541, 170] width 9 height 7
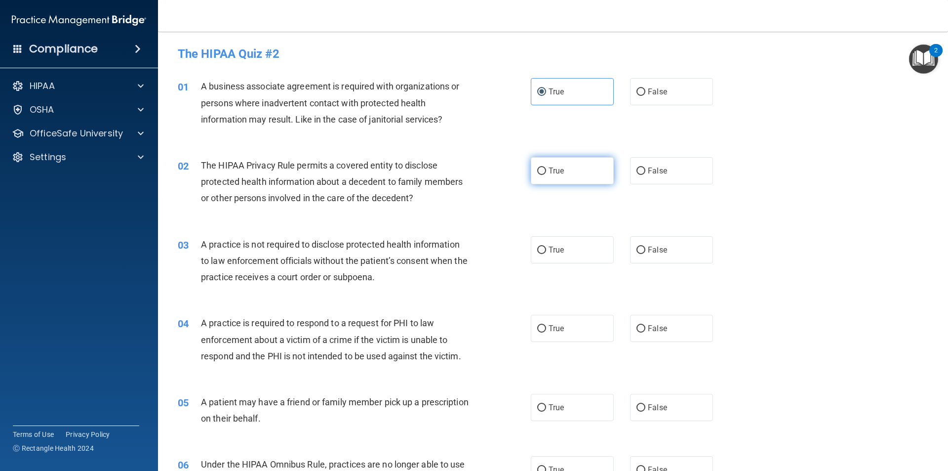
radio input "true"
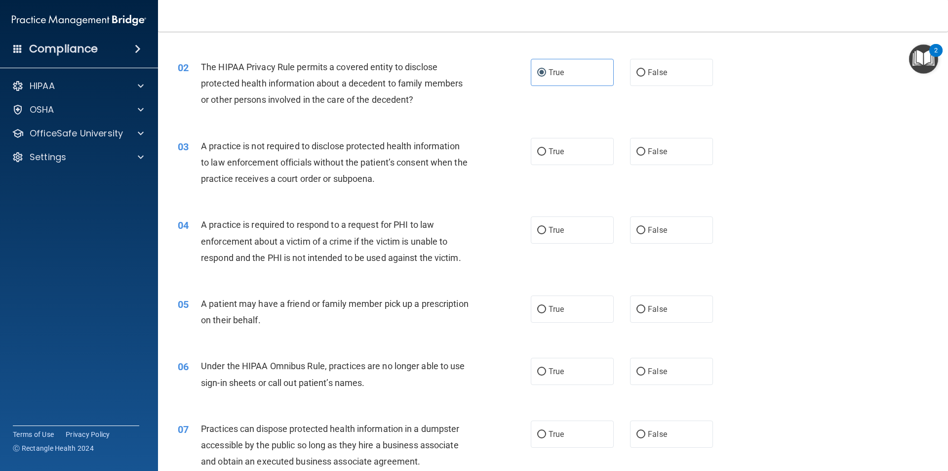
scroll to position [99, 0]
click at [637, 152] on input "False" at bounding box center [641, 151] width 9 height 7
radio input "true"
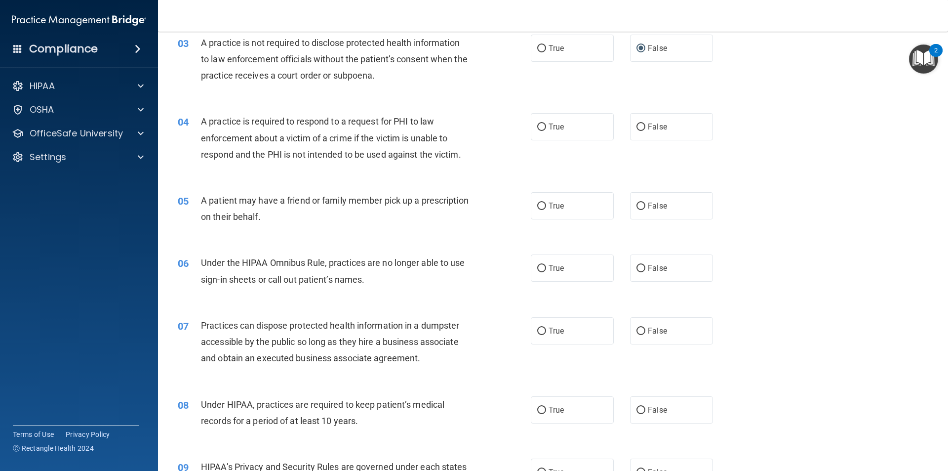
scroll to position [247, 0]
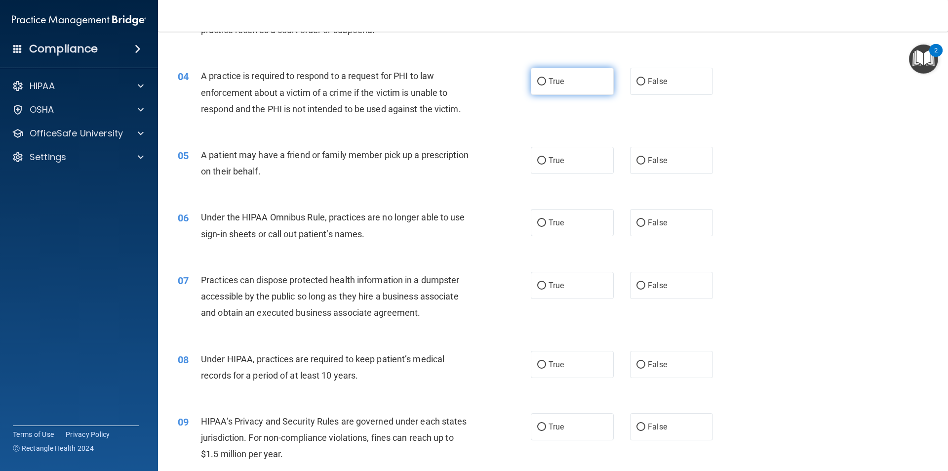
click at [559, 88] on label "True" at bounding box center [572, 81] width 83 height 27
click at [546, 85] on input "True" at bounding box center [541, 81] width 9 height 7
radio input "true"
click at [571, 152] on label "True" at bounding box center [572, 160] width 83 height 27
click at [546, 157] on input "True" at bounding box center [541, 160] width 9 height 7
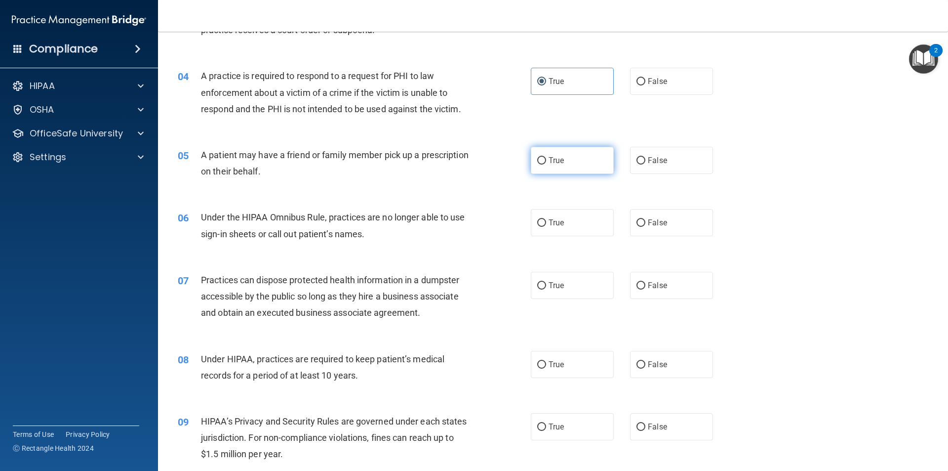
radio input "true"
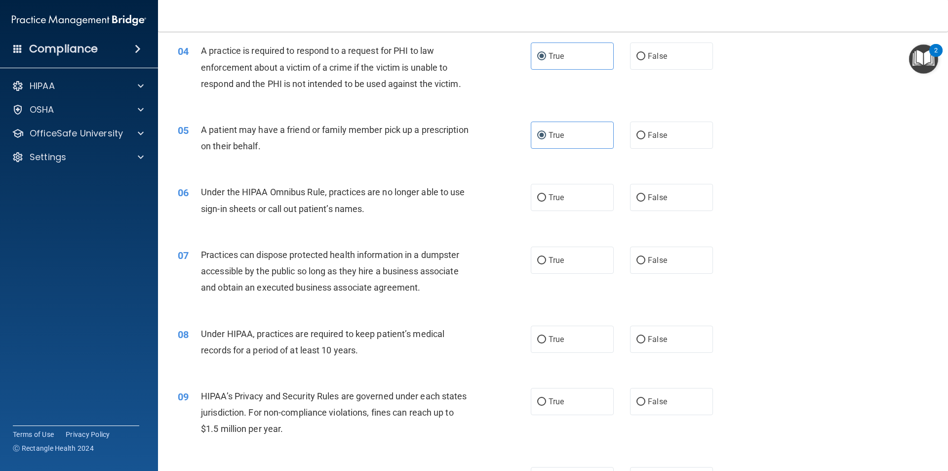
scroll to position [296, 0]
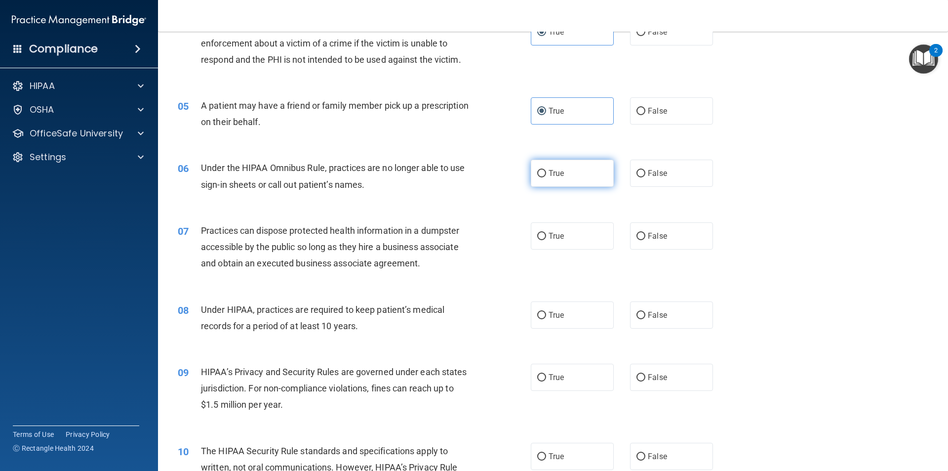
click at [566, 164] on label "True" at bounding box center [572, 173] width 83 height 27
click at [546, 170] on input "True" at bounding box center [541, 173] width 9 height 7
radio input "true"
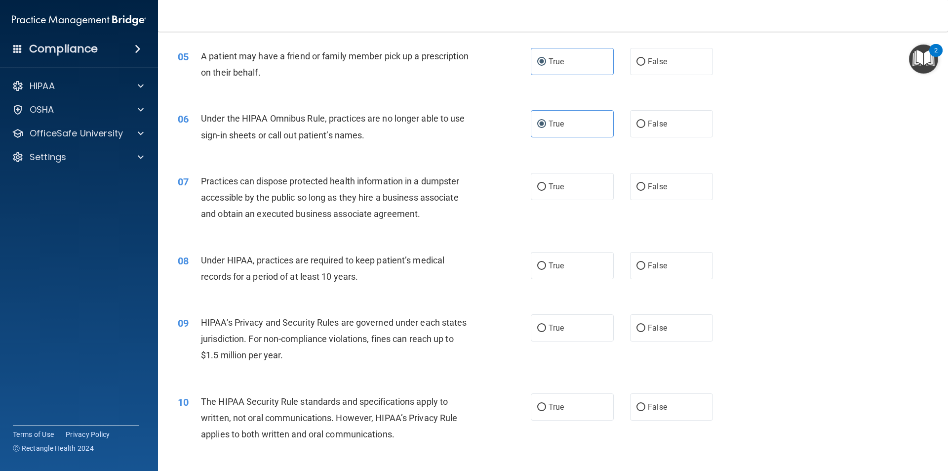
click at [621, 135] on div "True False" at bounding box center [630, 123] width 199 height 27
click at [637, 126] on input "False" at bounding box center [641, 124] width 9 height 7
radio input "true"
radio input "false"
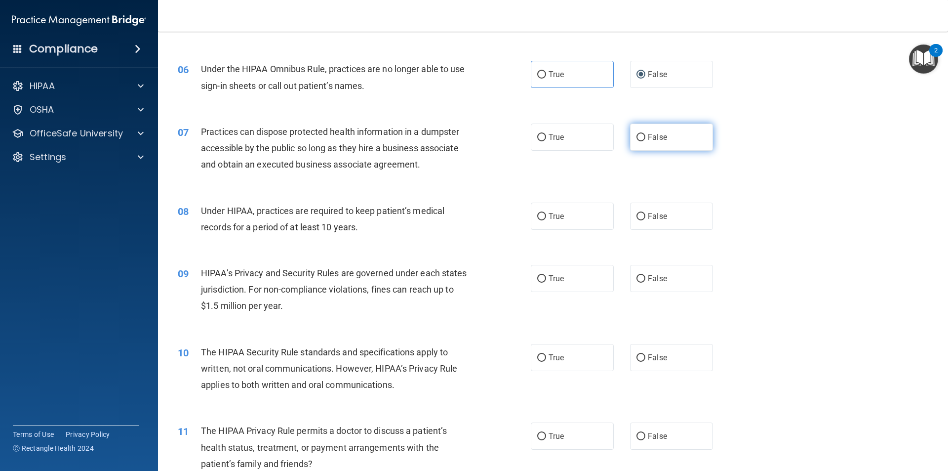
click at [637, 137] on input "False" at bounding box center [641, 137] width 9 height 7
radio input "true"
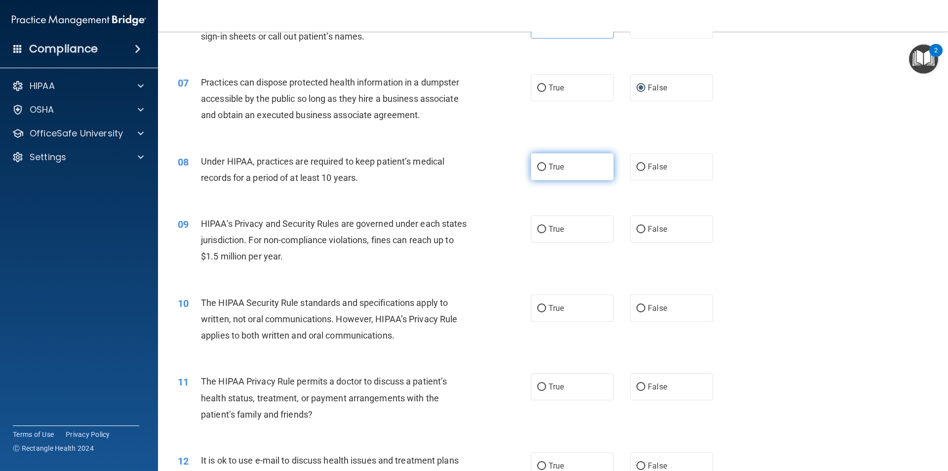
click at [550, 160] on label "True" at bounding box center [572, 166] width 83 height 27
click at [546, 163] on input "True" at bounding box center [541, 166] width 9 height 7
radio input "true"
click at [637, 168] on input "False" at bounding box center [641, 166] width 9 height 7
radio input "true"
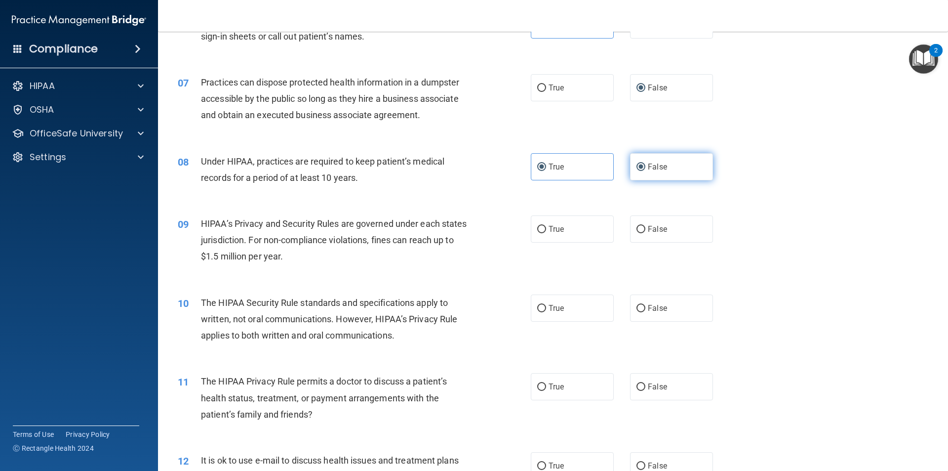
radio input "false"
click at [639, 231] on input "False" at bounding box center [641, 229] width 9 height 7
radio input "true"
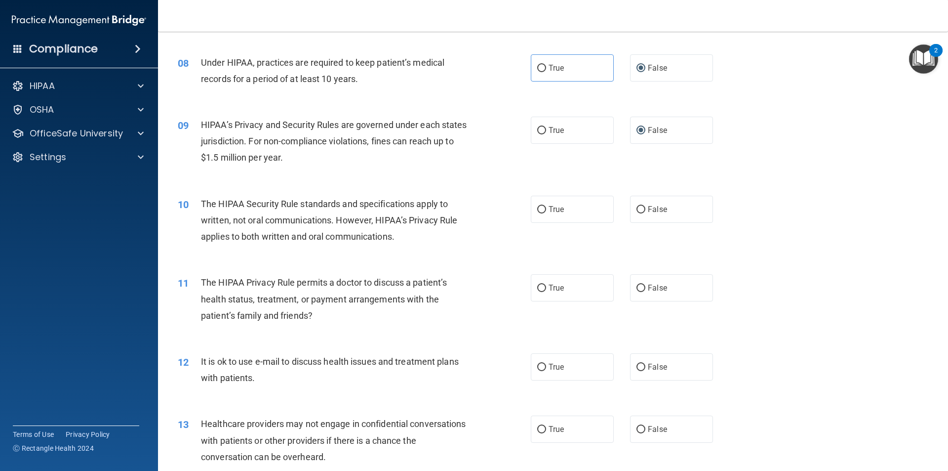
scroll to position [593, 0]
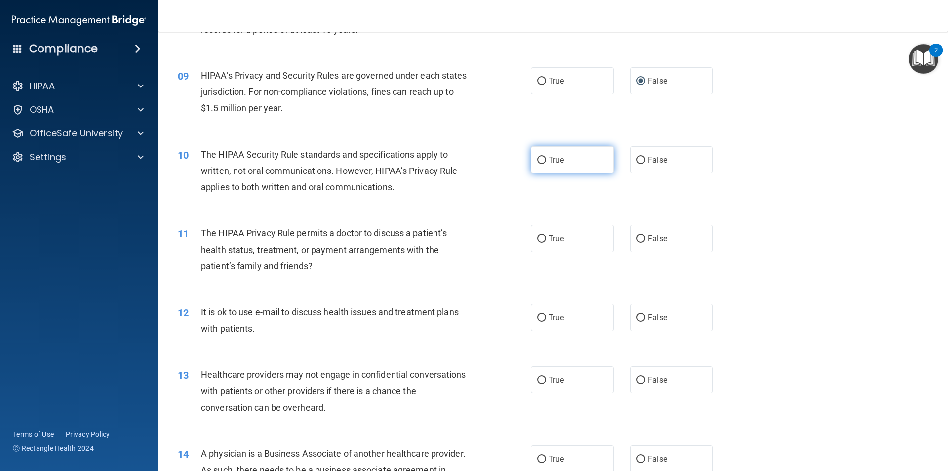
click at [541, 160] on input "True" at bounding box center [541, 160] width 9 height 7
radio input "true"
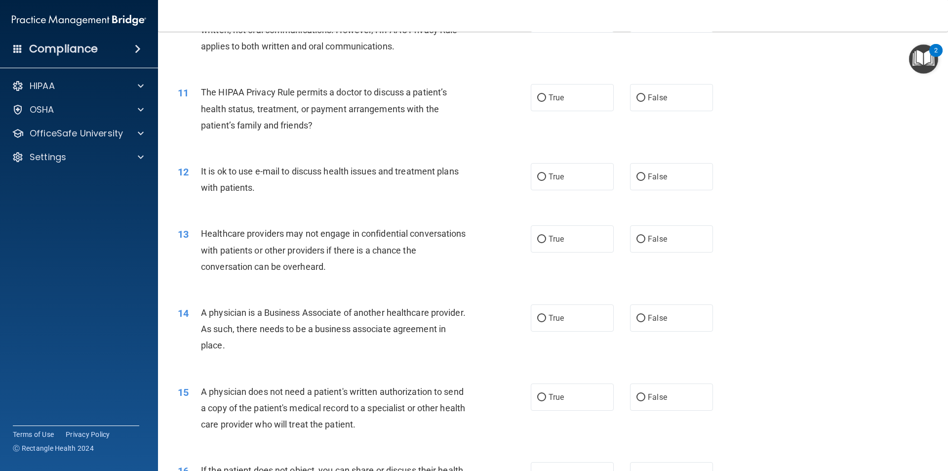
scroll to position [741, 0]
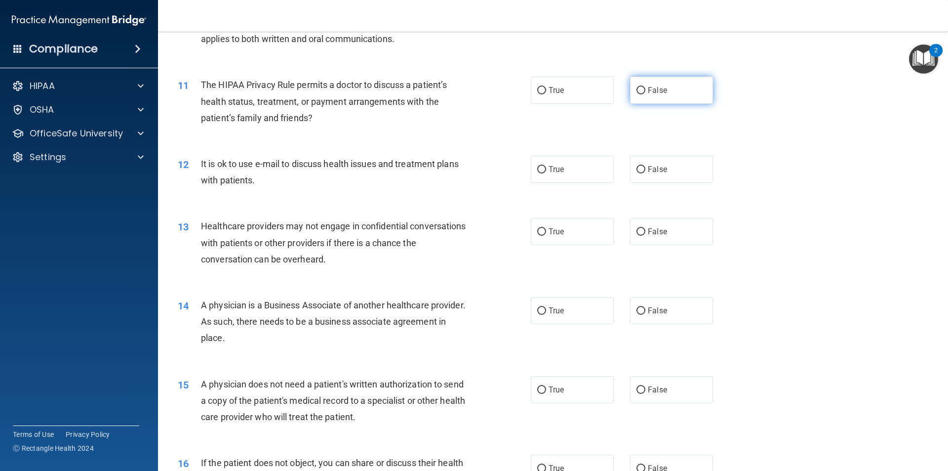
click at [638, 87] on input "False" at bounding box center [641, 90] width 9 height 7
radio input "true"
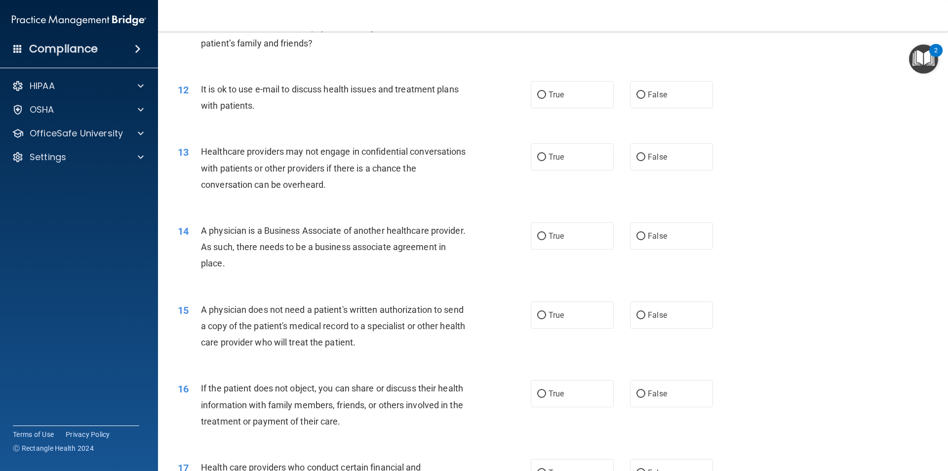
scroll to position [840, 0]
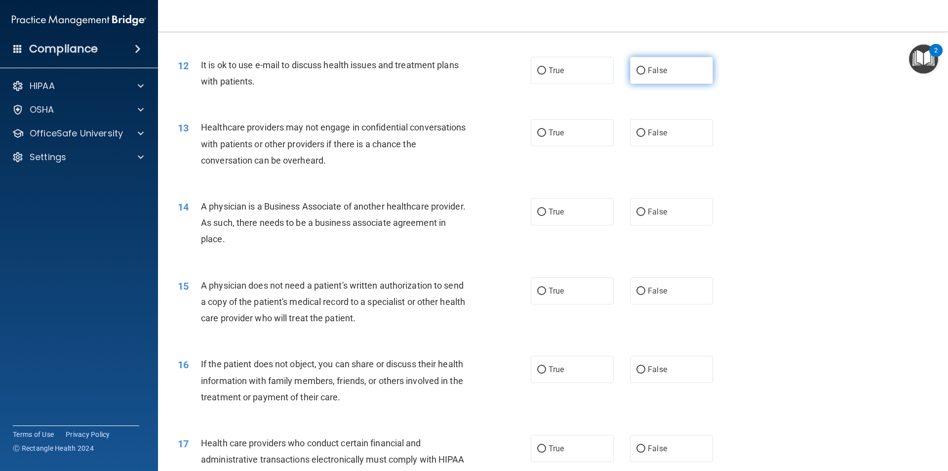
click at [641, 73] on input "False" at bounding box center [641, 70] width 9 height 7
radio input "true"
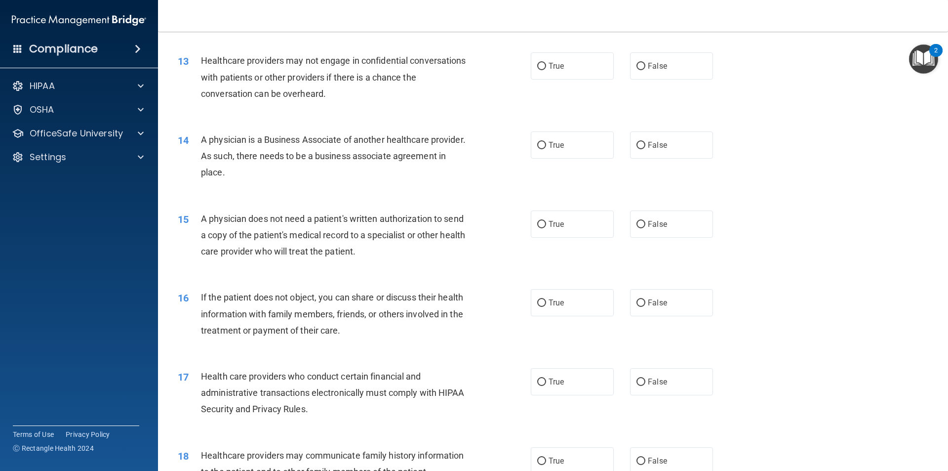
scroll to position [889, 0]
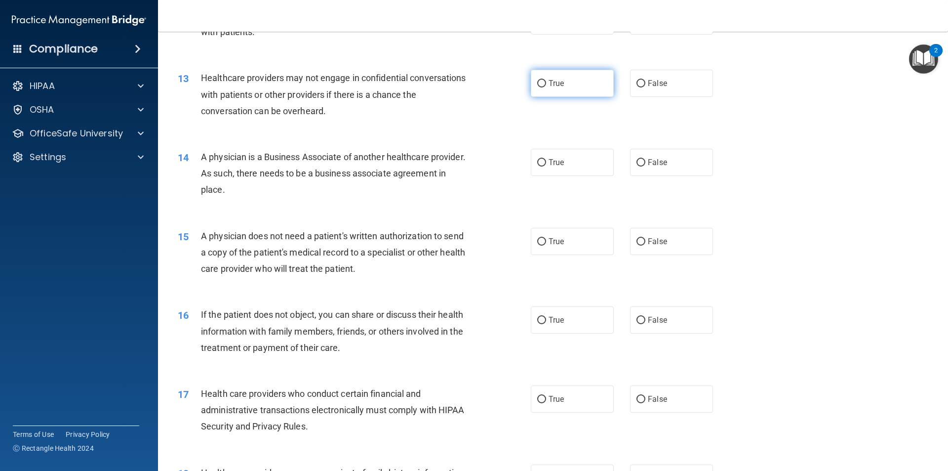
click at [552, 87] on span "True" at bounding box center [556, 83] width 15 height 9
click at [546, 87] on input "True" at bounding box center [541, 83] width 9 height 7
radio input "true"
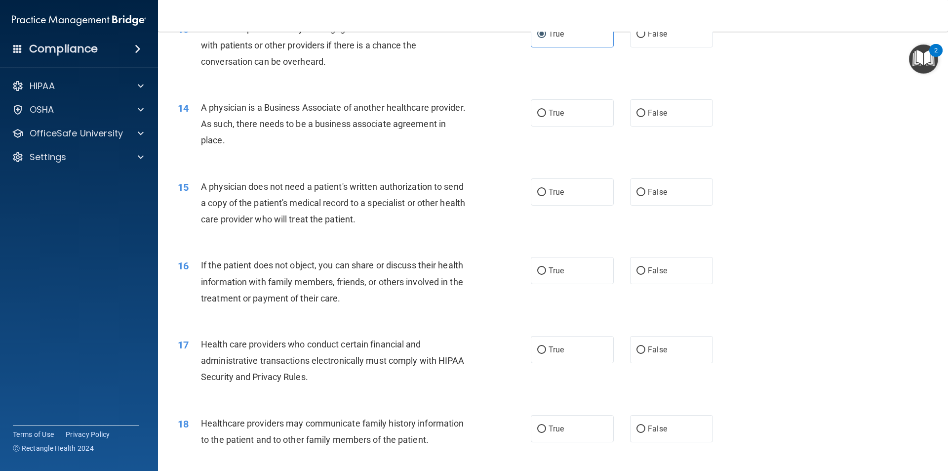
scroll to position [988, 0]
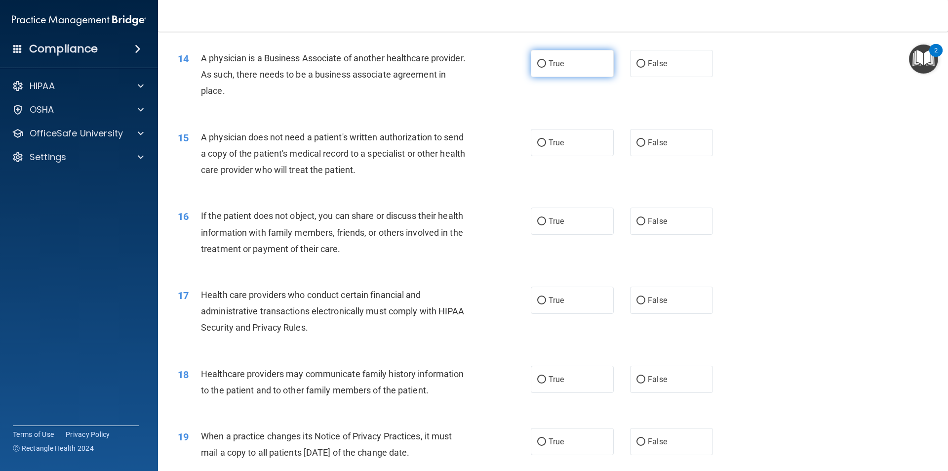
click at [560, 62] on span "True" at bounding box center [556, 63] width 15 height 9
click at [546, 62] on input "True" at bounding box center [541, 63] width 9 height 7
radio input "true"
click at [677, 126] on div "15 A physician does not need a patient's written authorization to send a copy o…" at bounding box center [553, 156] width 766 height 79
click at [676, 127] on div "15 A physician does not need a patient's written authorization to send a copy o…" at bounding box center [553, 156] width 766 height 79
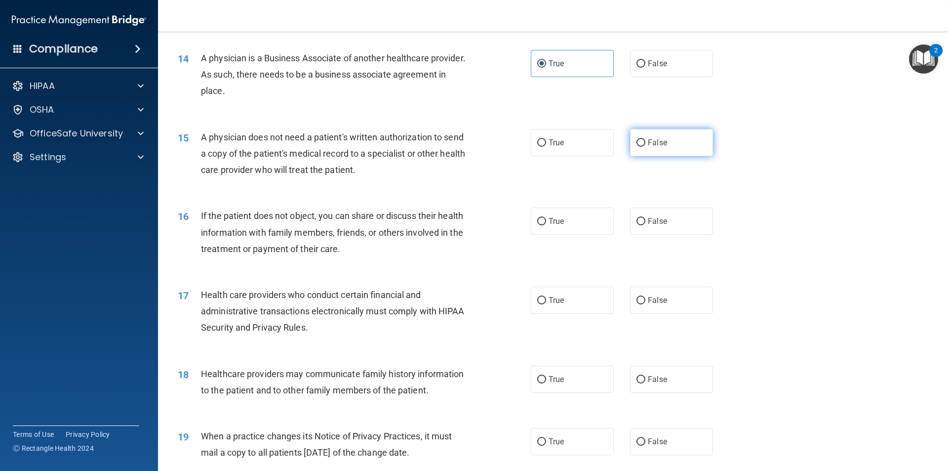
click at [676, 133] on label "False" at bounding box center [671, 142] width 83 height 27
click at [646, 139] on input "False" at bounding box center [641, 142] width 9 height 7
radio input "true"
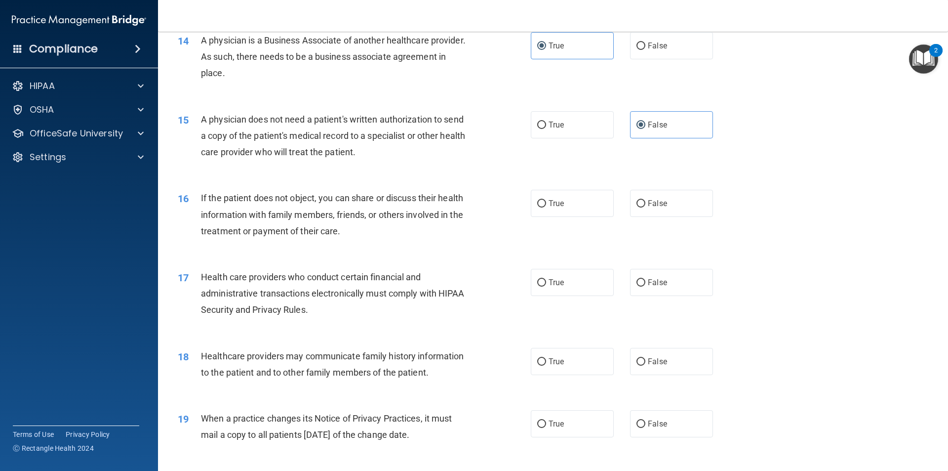
scroll to position [1037, 0]
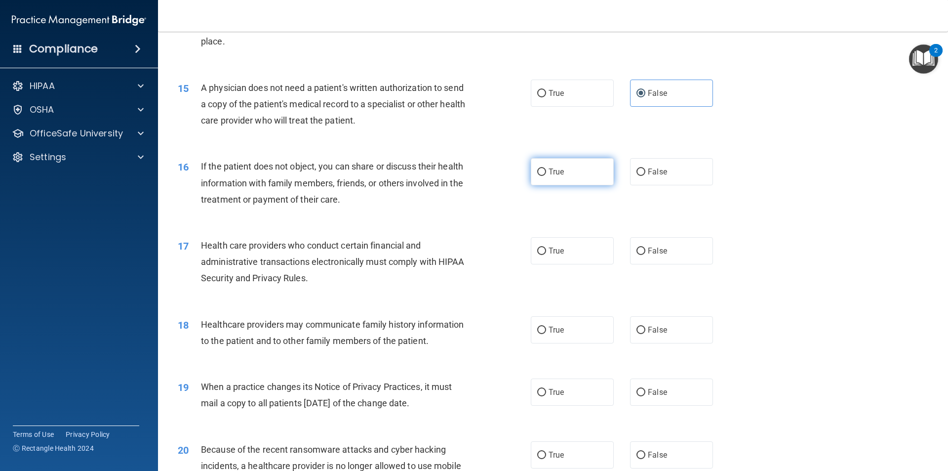
click at [589, 164] on label "True" at bounding box center [572, 171] width 83 height 27
click at [546, 168] on input "True" at bounding box center [541, 171] width 9 height 7
radio input "true"
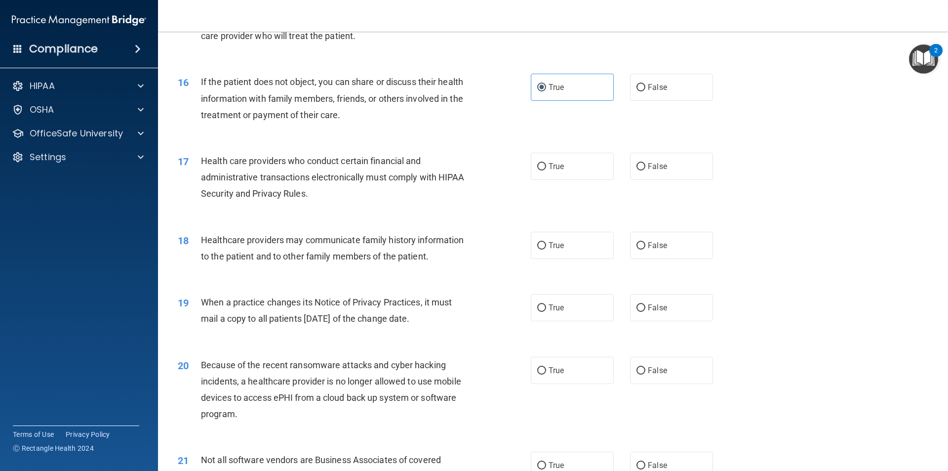
scroll to position [1136, 0]
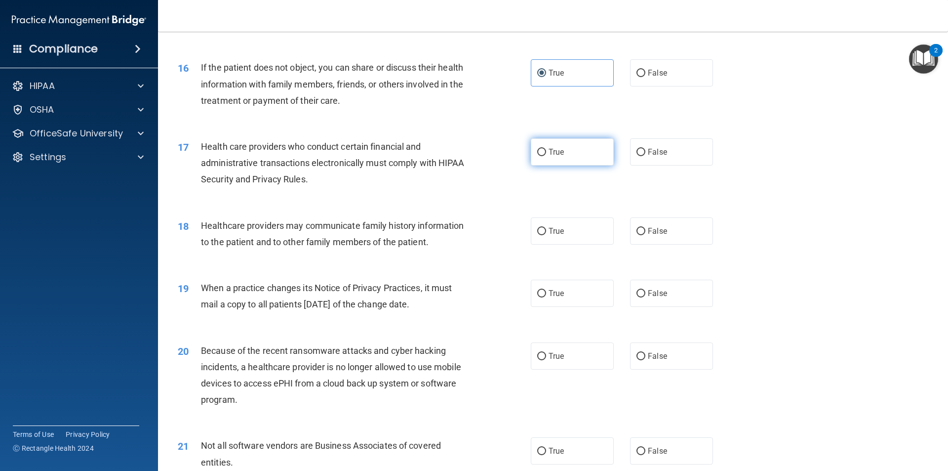
click at [558, 156] on span "True" at bounding box center [556, 151] width 15 height 9
click at [546, 156] on input "True" at bounding box center [541, 152] width 9 height 7
radio input "true"
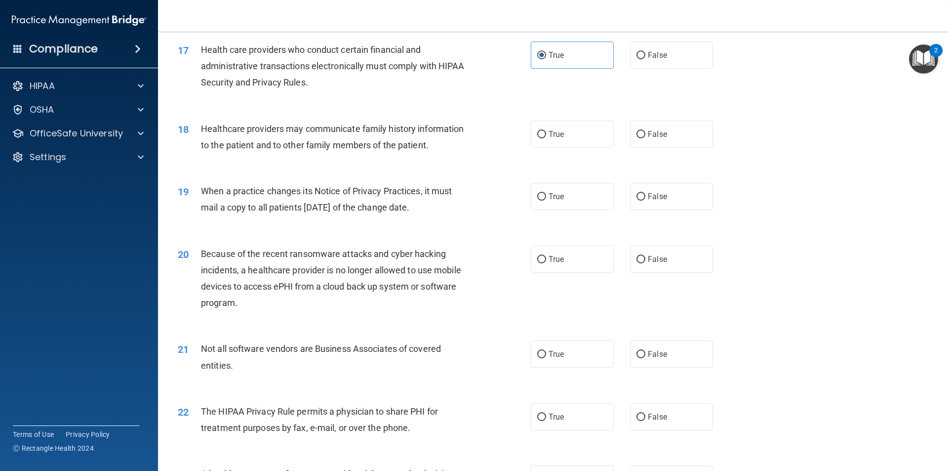
scroll to position [1235, 0]
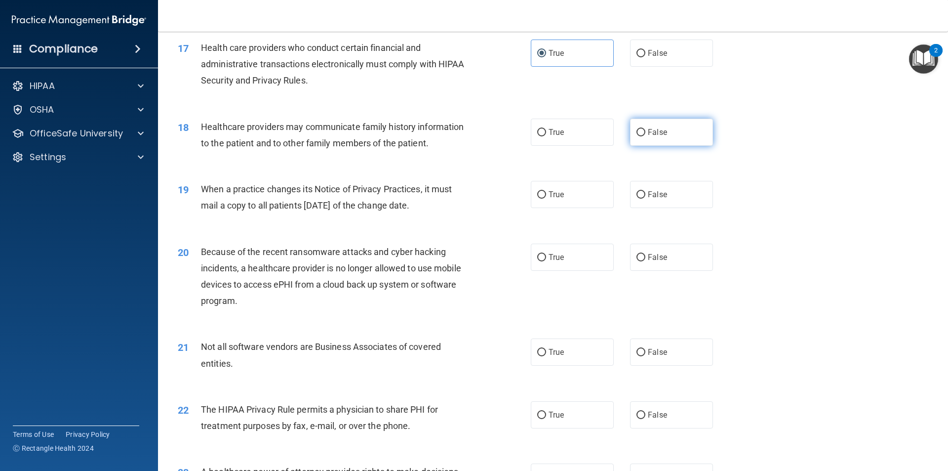
click at [639, 122] on label "False" at bounding box center [671, 132] width 83 height 27
click at [639, 129] on input "False" at bounding box center [641, 132] width 9 height 7
radio input "true"
click at [532, 195] on label "True" at bounding box center [572, 194] width 83 height 27
click at [537, 195] on input "True" at bounding box center [541, 194] width 9 height 7
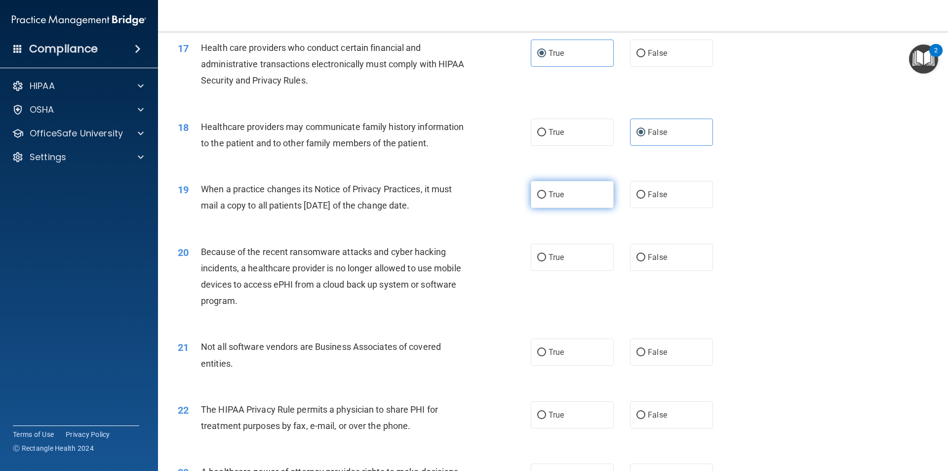
radio input "true"
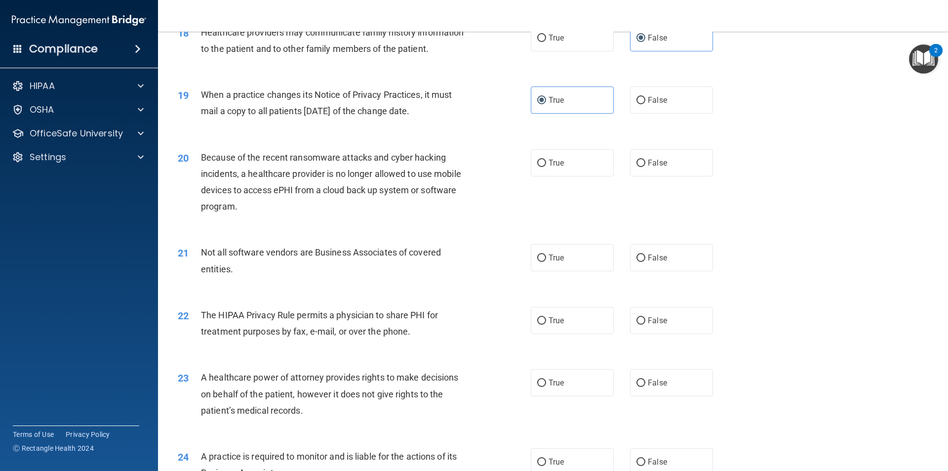
scroll to position [1334, 0]
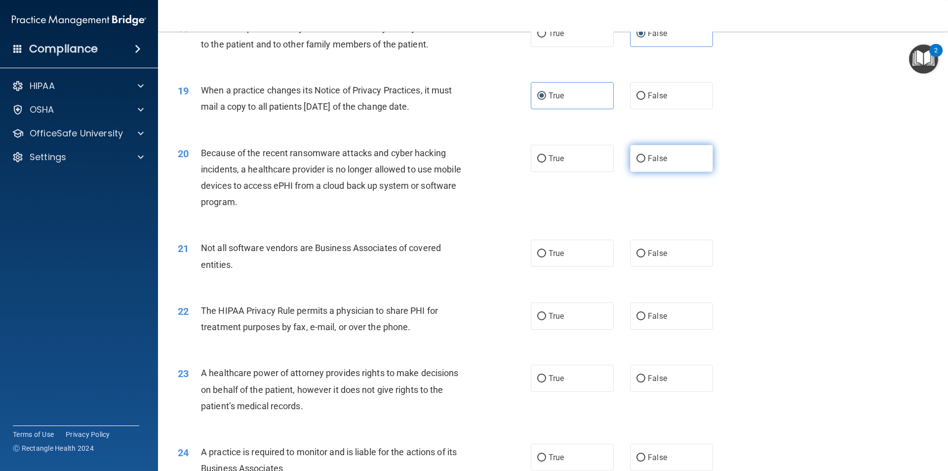
click at [649, 152] on label "False" at bounding box center [671, 158] width 83 height 27
click at [646, 155] on input "False" at bounding box center [641, 158] width 9 height 7
radio input "true"
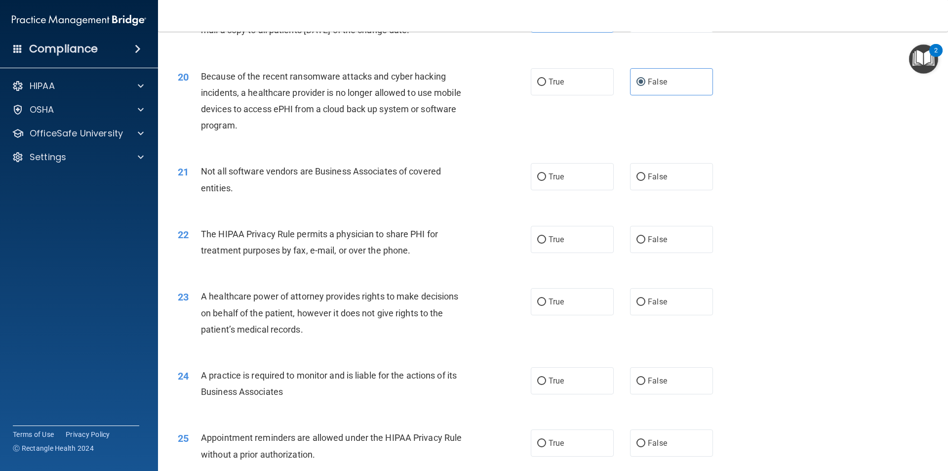
scroll to position [1432, 0]
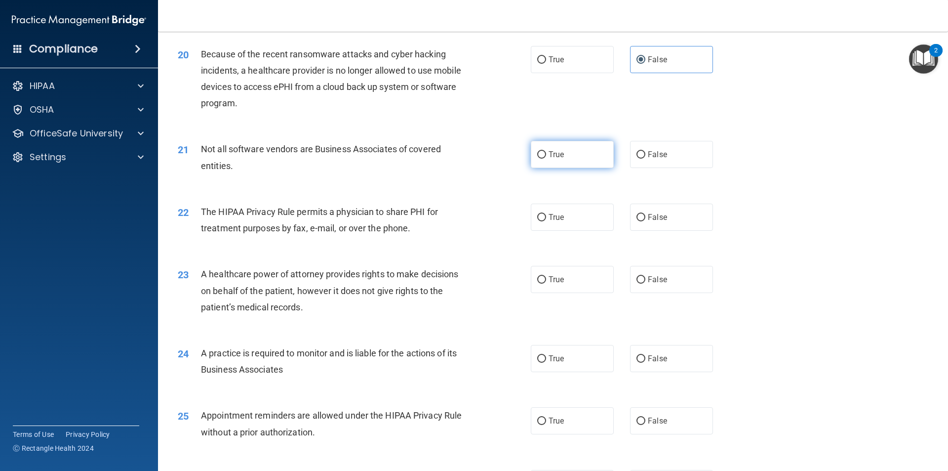
click at [549, 151] on span "True" at bounding box center [556, 154] width 15 height 9
click at [546, 151] on input "True" at bounding box center [541, 154] width 9 height 7
radio input "true"
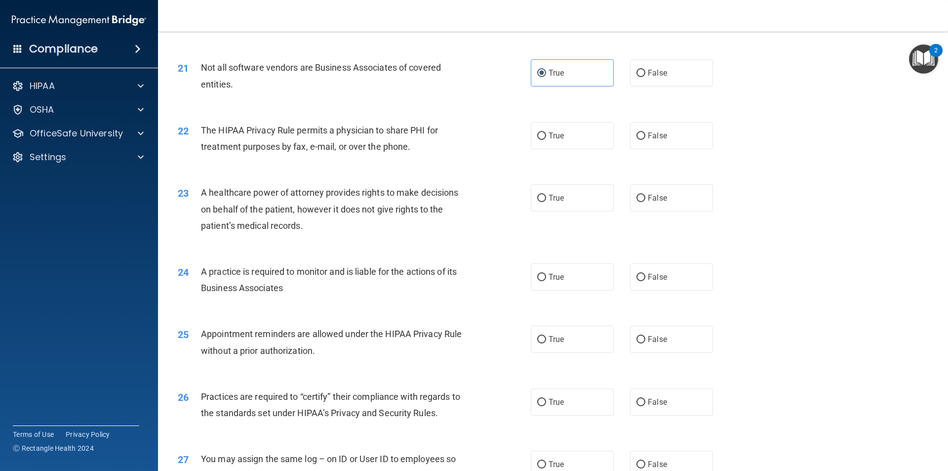
scroll to position [1531, 0]
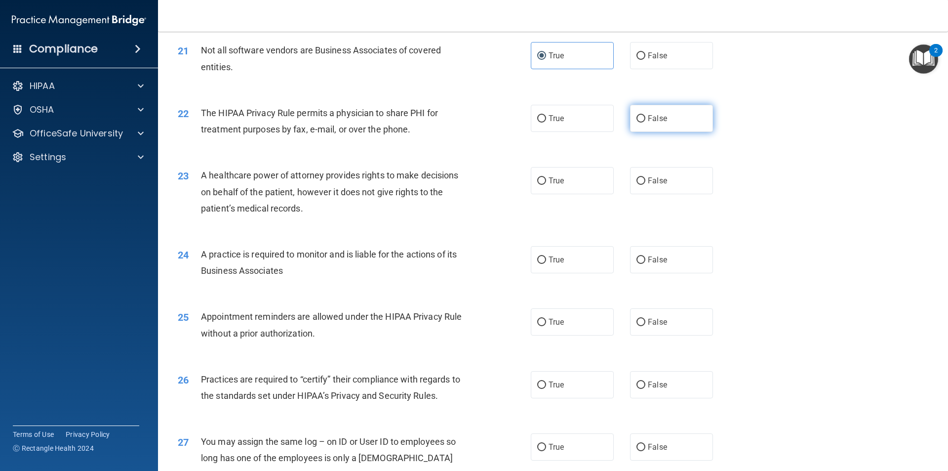
click at [644, 123] on label "False" at bounding box center [671, 118] width 83 height 27
click at [644, 122] on input "False" at bounding box center [641, 118] width 9 height 7
radio input "true"
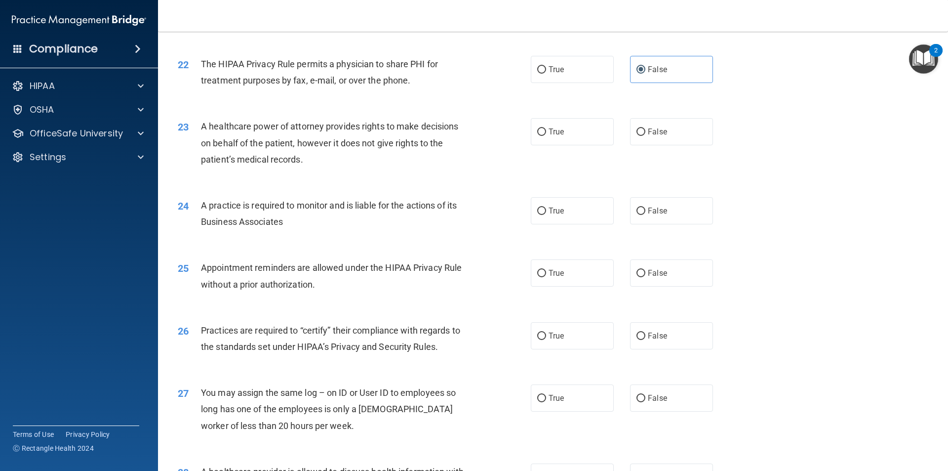
scroll to position [1581, 0]
click at [640, 126] on label "False" at bounding box center [671, 131] width 83 height 27
click at [640, 128] on input "False" at bounding box center [641, 131] width 9 height 7
radio input "true"
click at [544, 217] on label "True" at bounding box center [572, 210] width 83 height 27
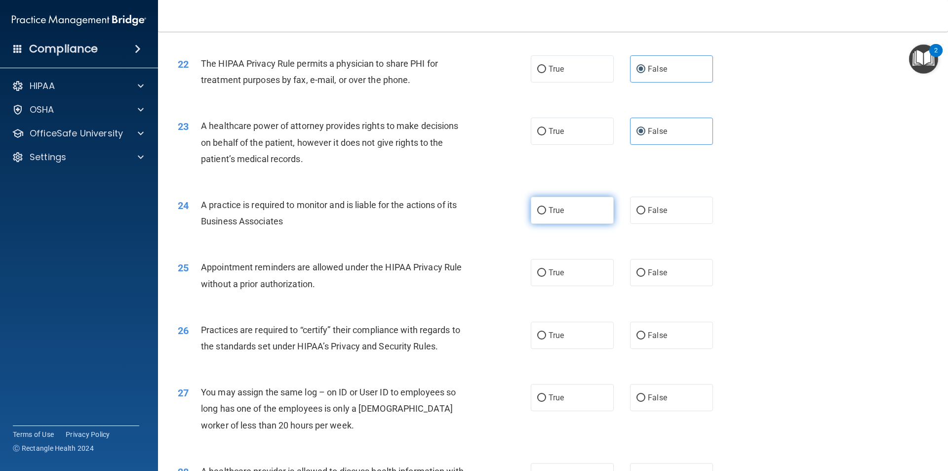
click at [544, 214] on input "True" at bounding box center [541, 210] width 9 height 7
radio input "true"
click at [646, 283] on label "False" at bounding box center [671, 272] width 83 height 27
click at [646, 277] on input "False" at bounding box center [641, 272] width 9 height 7
radio input "true"
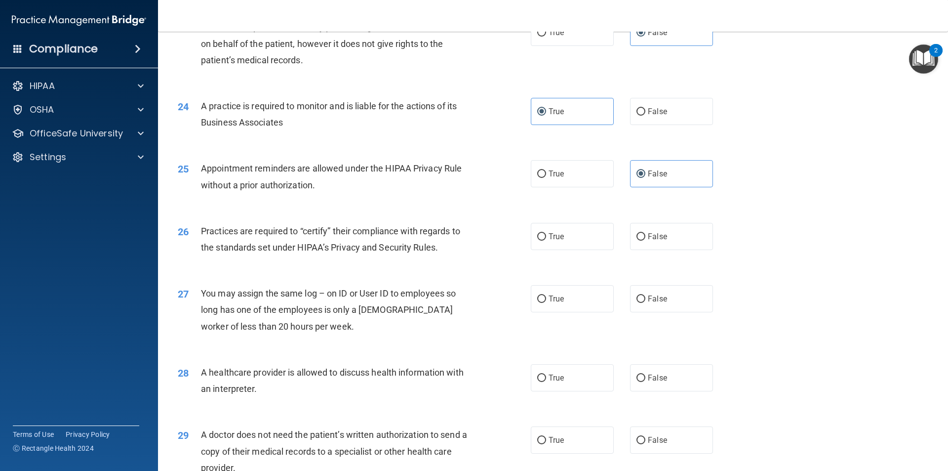
scroll to position [1729, 0]
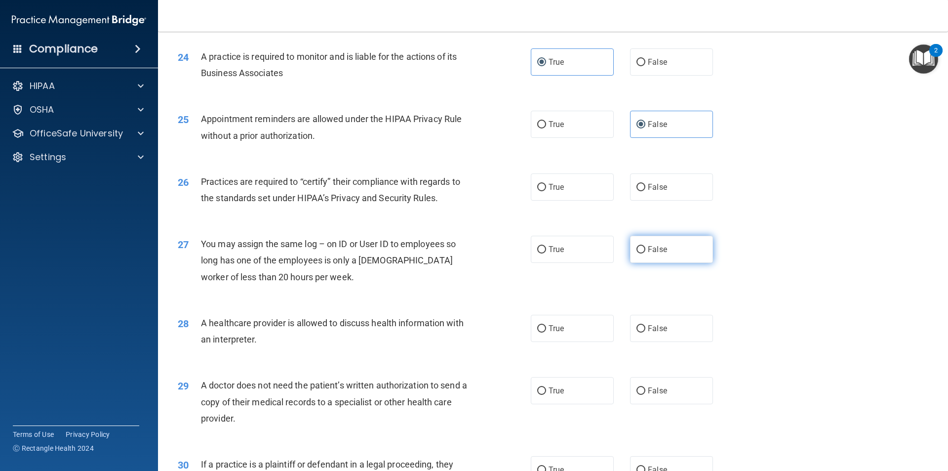
click at [668, 262] on label "False" at bounding box center [671, 249] width 83 height 27
click at [646, 253] on input "False" at bounding box center [641, 249] width 9 height 7
radio input "true"
click at [562, 182] on label "True" at bounding box center [572, 186] width 83 height 27
click at [546, 184] on input "True" at bounding box center [541, 187] width 9 height 7
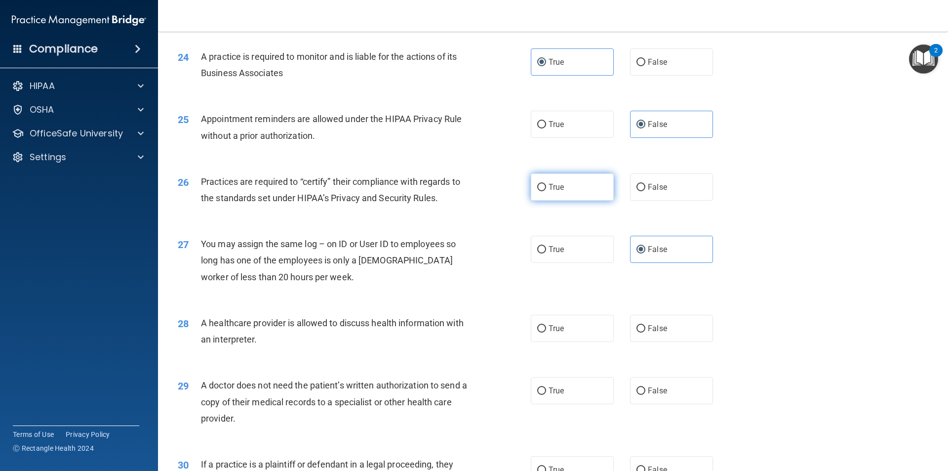
radio input "true"
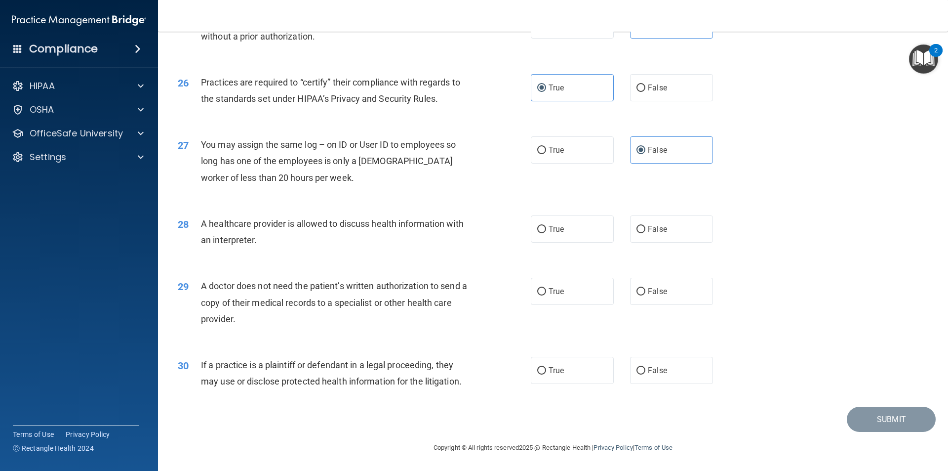
scroll to position [1829, 0]
click at [583, 231] on label "True" at bounding box center [572, 228] width 83 height 27
click at [546, 231] on input "True" at bounding box center [541, 228] width 9 height 7
radio input "true"
click at [649, 289] on span "False" at bounding box center [657, 290] width 19 height 9
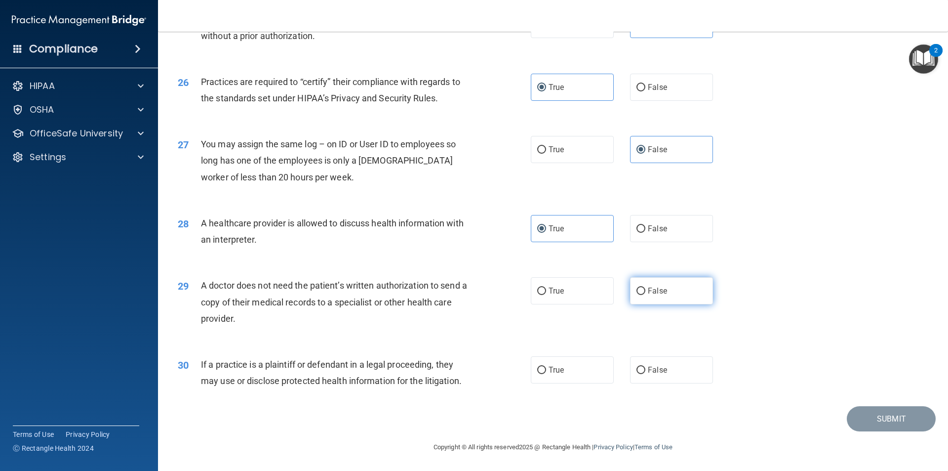
click at [646, 289] on input "False" at bounding box center [641, 290] width 9 height 7
radio input "true"
click at [577, 379] on label "True" at bounding box center [572, 369] width 83 height 27
click at [546, 374] on input "True" at bounding box center [541, 370] width 9 height 7
radio input "true"
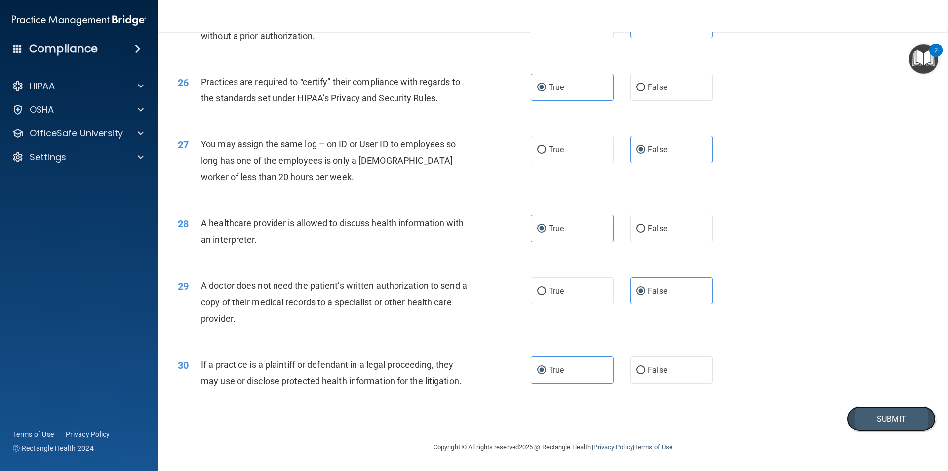
click at [922, 417] on button "Submit" at bounding box center [891, 418] width 89 height 25
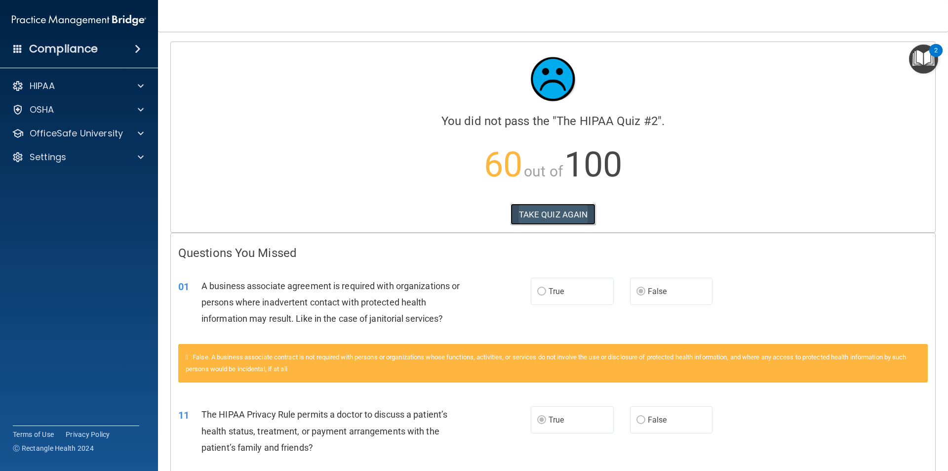
click at [521, 210] on button "TAKE QUIZ AGAIN" at bounding box center [553, 215] width 85 height 22
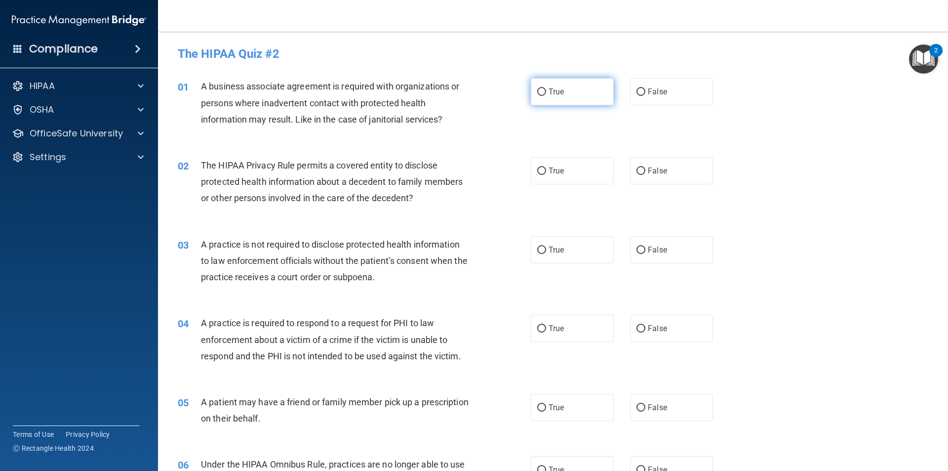
click at [559, 91] on span "True" at bounding box center [556, 91] width 15 height 9
click at [546, 91] on input "True" at bounding box center [541, 91] width 9 height 7
radio input "true"
click at [532, 163] on label "True" at bounding box center [572, 170] width 83 height 27
click at [537, 167] on input "True" at bounding box center [541, 170] width 9 height 7
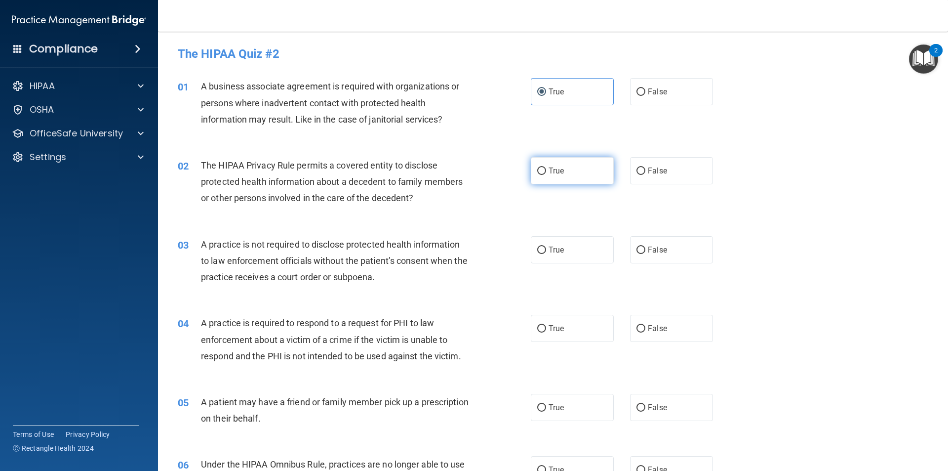
radio input "true"
click at [637, 246] on input "False" at bounding box center [641, 249] width 9 height 7
radio input "true"
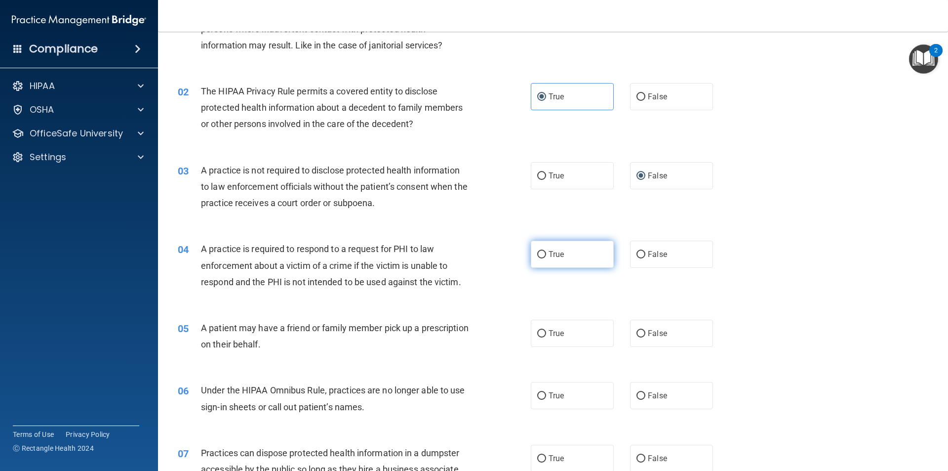
scroll to position [99, 0]
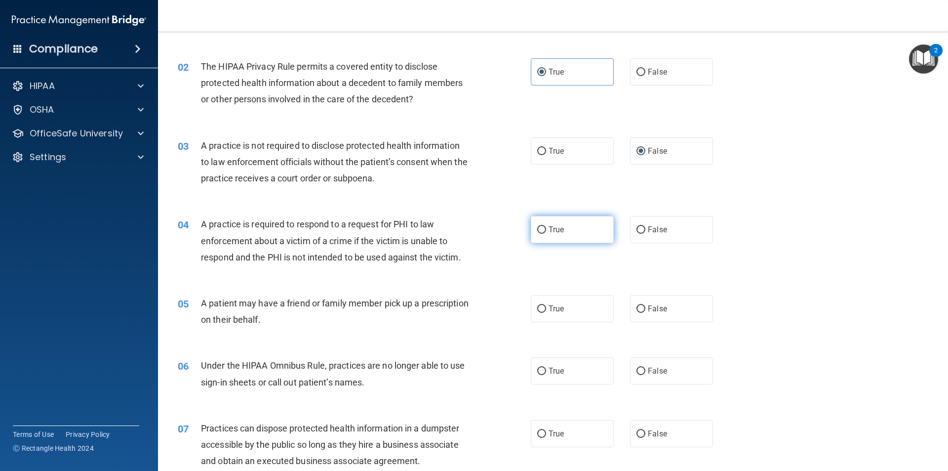
click at [543, 231] on label "True" at bounding box center [572, 229] width 83 height 27
click at [543, 231] on input "True" at bounding box center [541, 229] width 9 height 7
radio input "true"
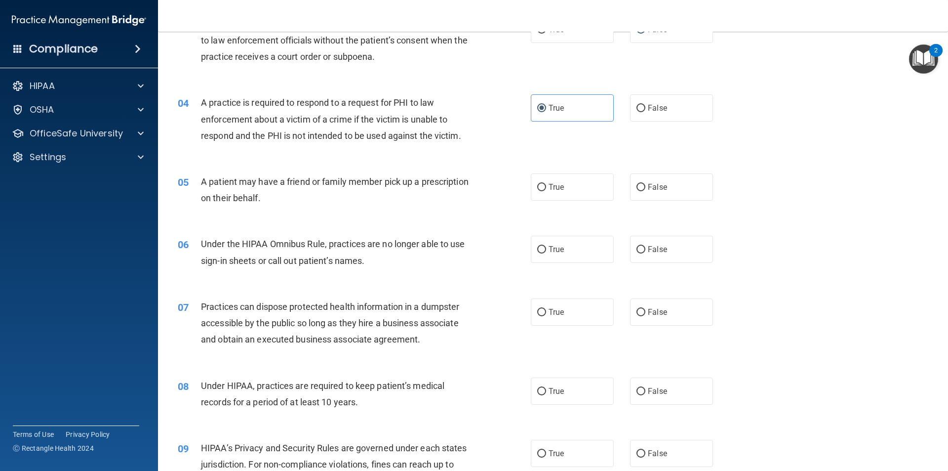
scroll to position [247, 0]
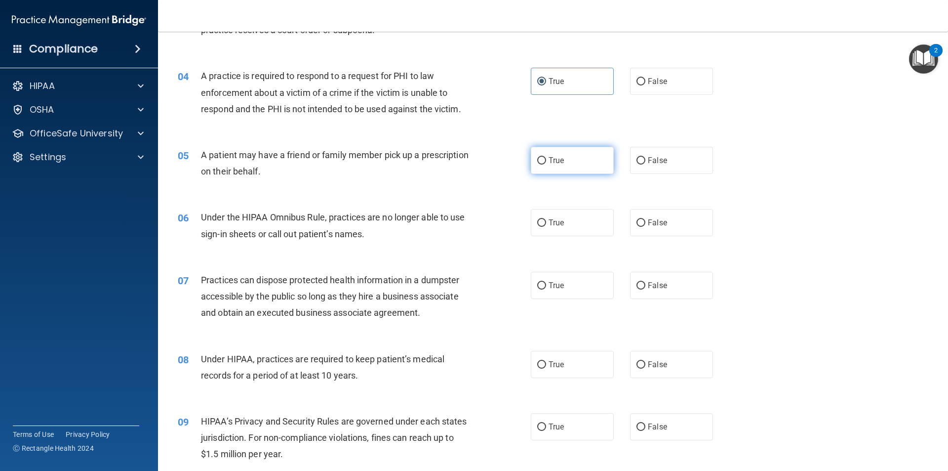
drag, startPoint x: 523, startPoint y: 157, endPoint x: 532, endPoint y: 159, distance: 10.0
click at [730, 147] on ng-form "05 A patient may have a friend or family member pick up a prescription on their…" at bounding box center [730, 147] width 0 height 0
click at [533, 159] on label "True" at bounding box center [572, 160] width 83 height 27
click at [537, 159] on input "True" at bounding box center [541, 160] width 9 height 7
radio input "true"
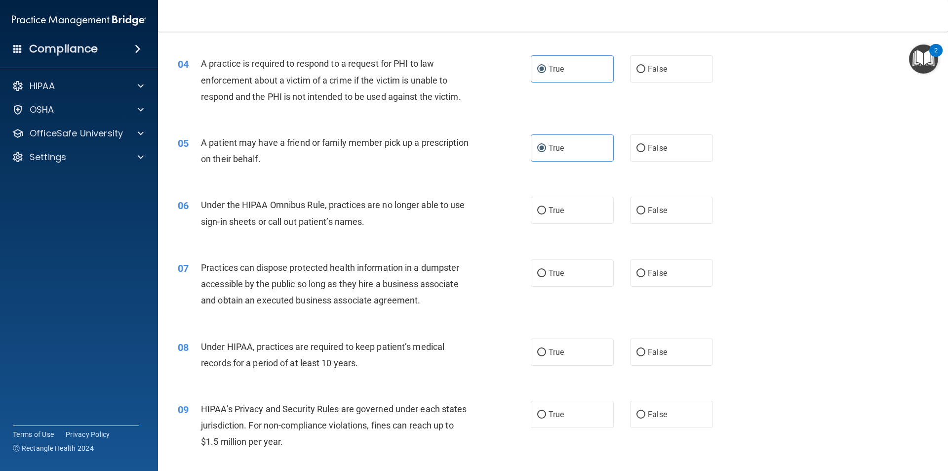
scroll to position [296, 0]
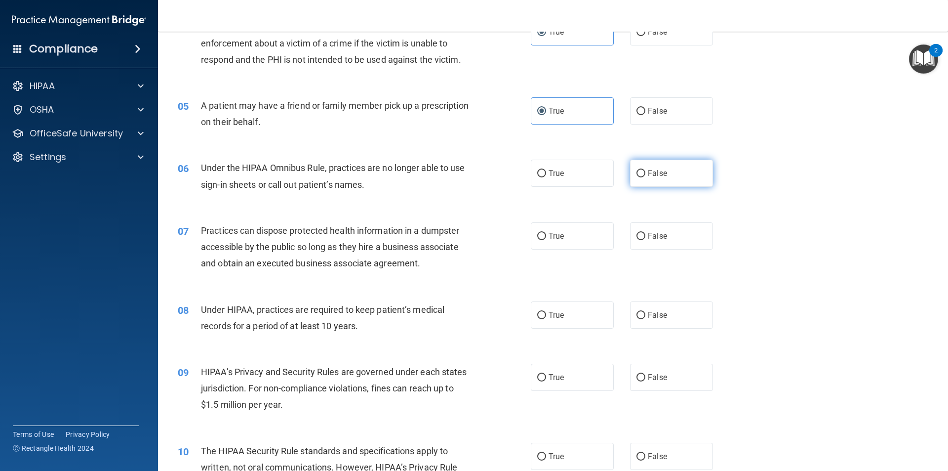
click at [638, 170] on input "False" at bounding box center [641, 173] width 9 height 7
radio input "true"
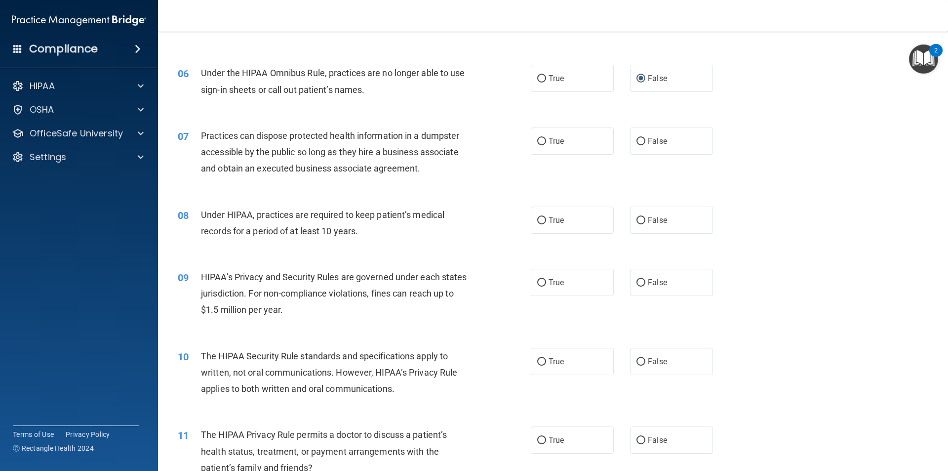
scroll to position [395, 0]
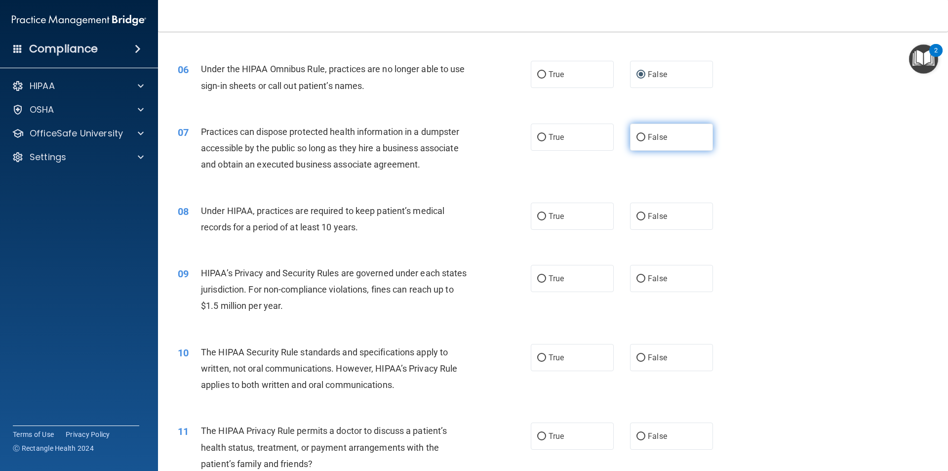
drag, startPoint x: 624, startPoint y: 146, endPoint x: 635, endPoint y: 144, distance: 11.5
click at [629, 145] on div "True False" at bounding box center [630, 136] width 199 height 27
click at [635, 144] on label "False" at bounding box center [671, 136] width 83 height 27
click at [637, 141] on input "False" at bounding box center [641, 137] width 9 height 7
radio input "true"
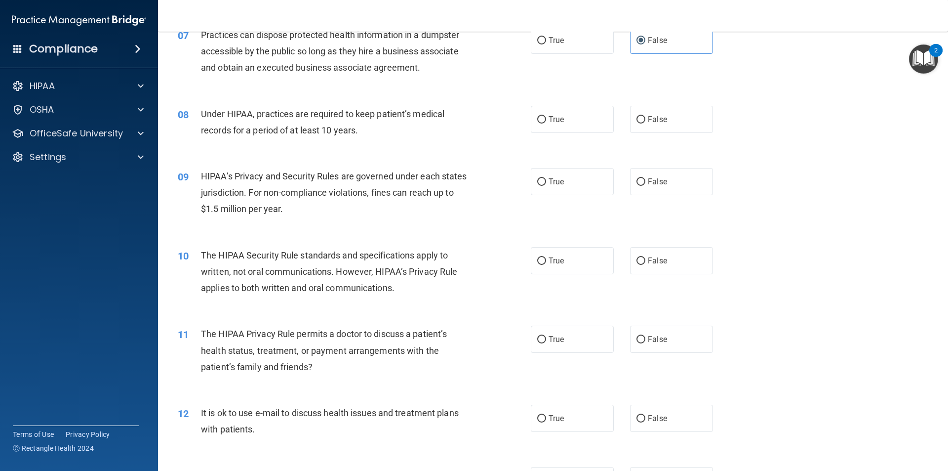
scroll to position [494, 0]
click at [637, 120] on input "False" at bounding box center [641, 117] width 9 height 7
radio input "true"
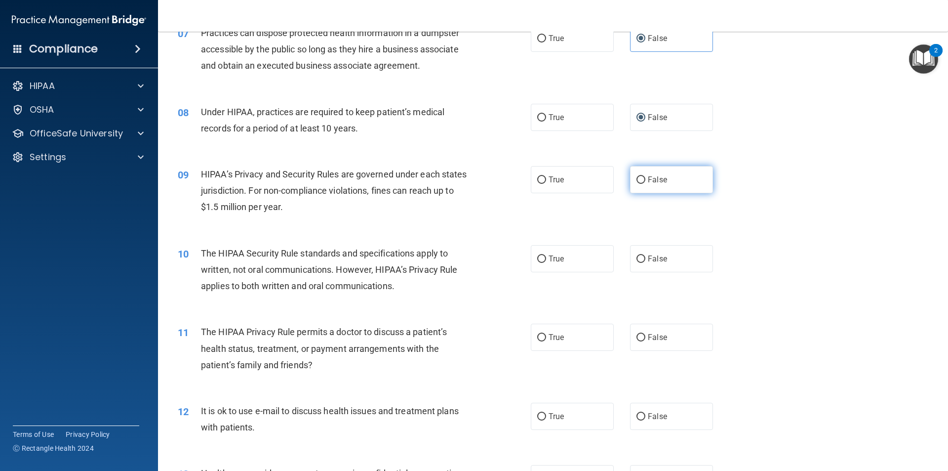
click at [637, 182] on input "False" at bounding box center [641, 179] width 9 height 7
radio input "true"
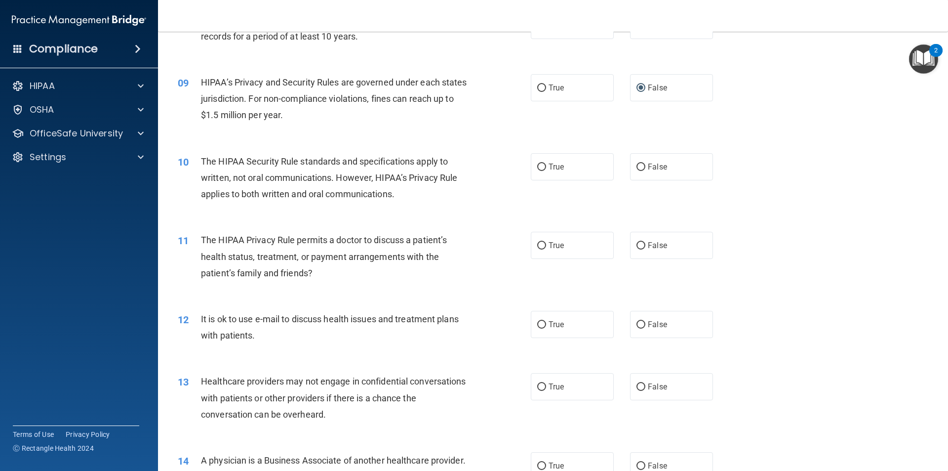
scroll to position [593, 0]
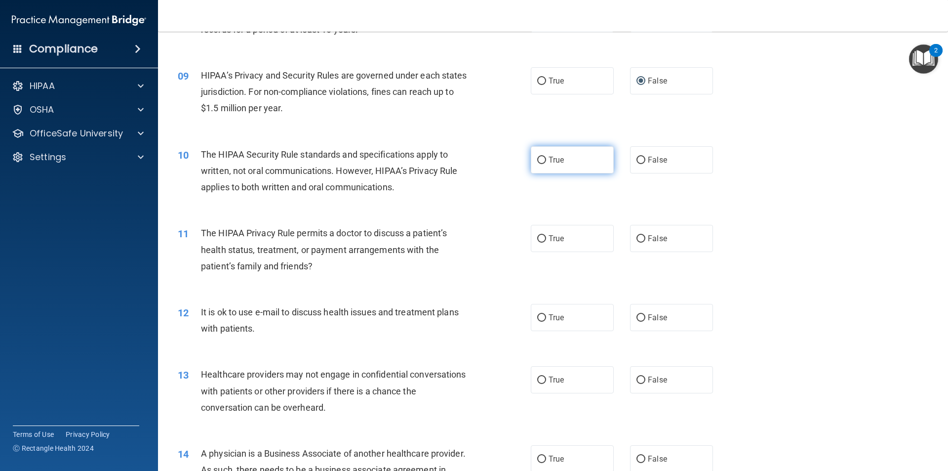
click at [566, 156] on label "True" at bounding box center [572, 159] width 83 height 27
click at [546, 157] on input "True" at bounding box center [541, 160] width 9 height 7
radio input "true"
click at [555, 243] on label "True" at bounding box center [572, 238] width 83 height 27
click at [546, 243] on input "True" at bounding box center [541, 238] width 9 height 7
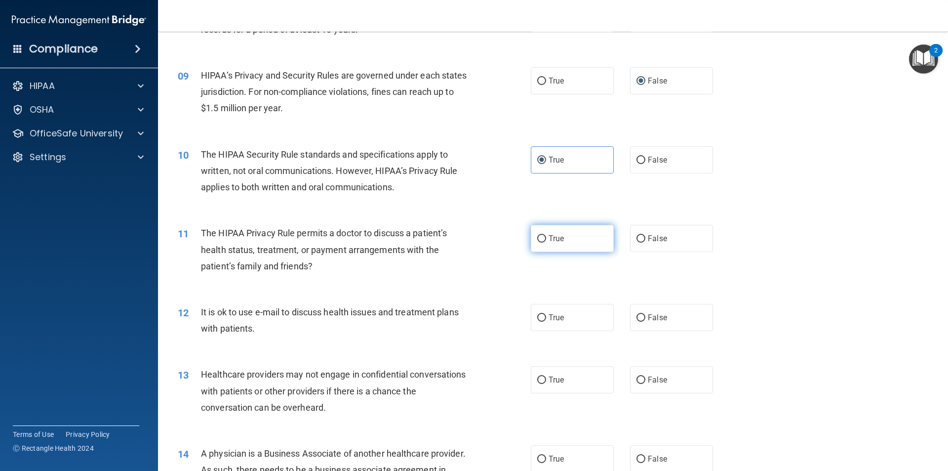
radio input "true"
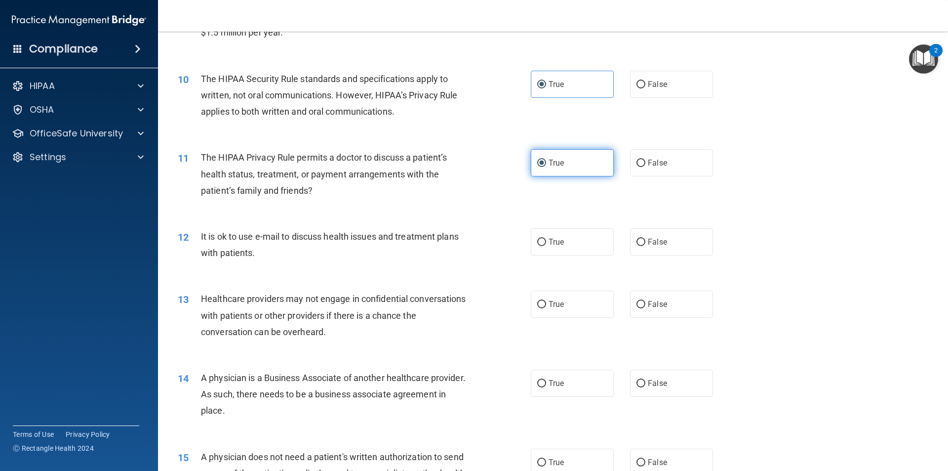
scroll to position [692, 0]
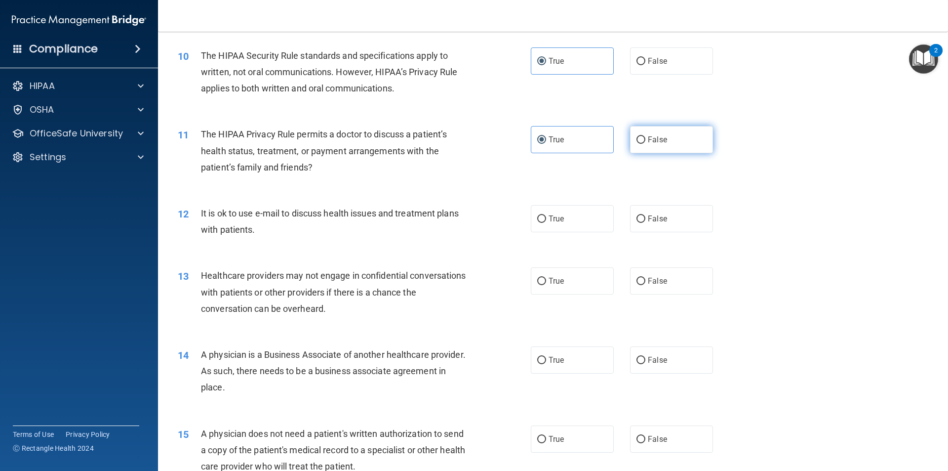
click at [648, 143] on span "False" at bounding box center [657, 139] width 19 height 9
click at [644, 143] on input "False" at bounding box center [641, 139] width 9 height 7
radio input "true"
radio input "false"
click at [643, 222] on label "False" at bounding box center [671, 218] width 83 height 27
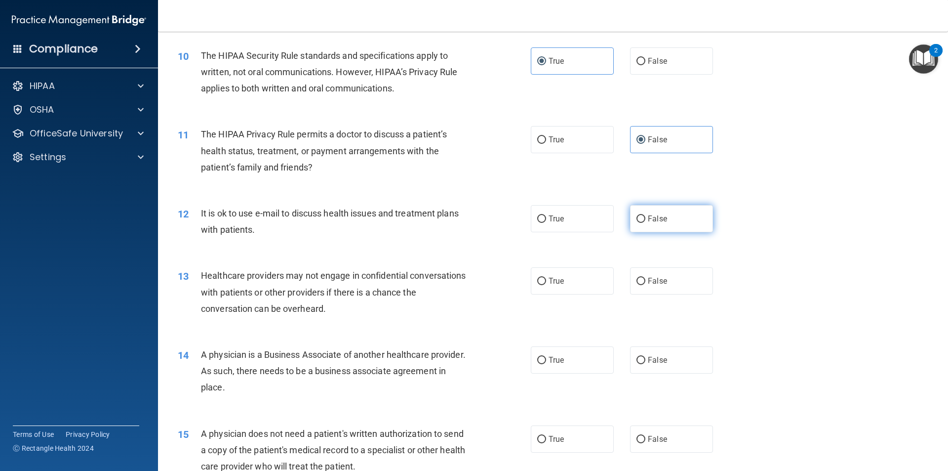
click at [643, 222] on input "False" at bounding box center [641, 218] width 9 height 7
radio input "true"
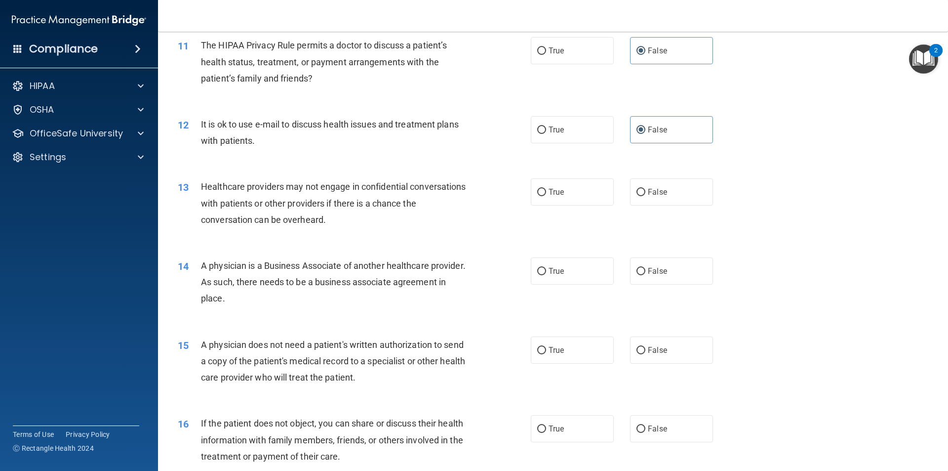
scroll to position [790, 0]
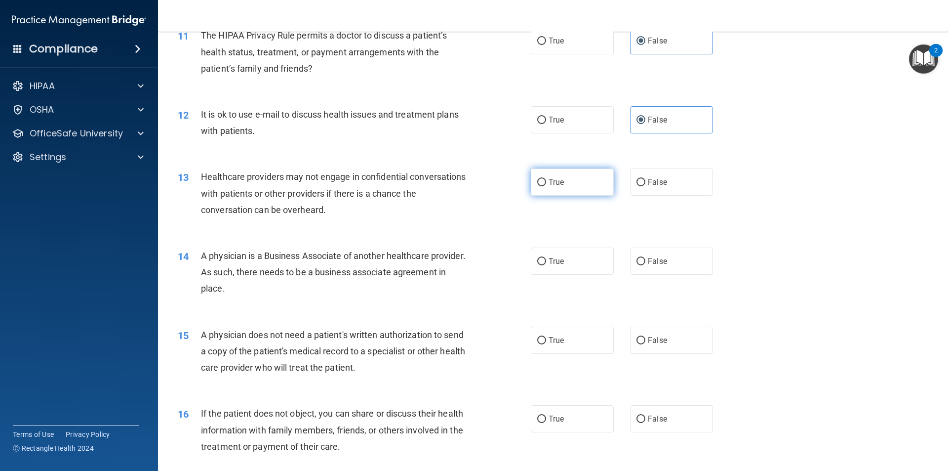
click at [549, 180] on span "True" at bounding box center [556, 181] width 15 height 9
click at [546, 180] on input "True" at bounding box center [541, 182] width 9 height 7
radio input "true"
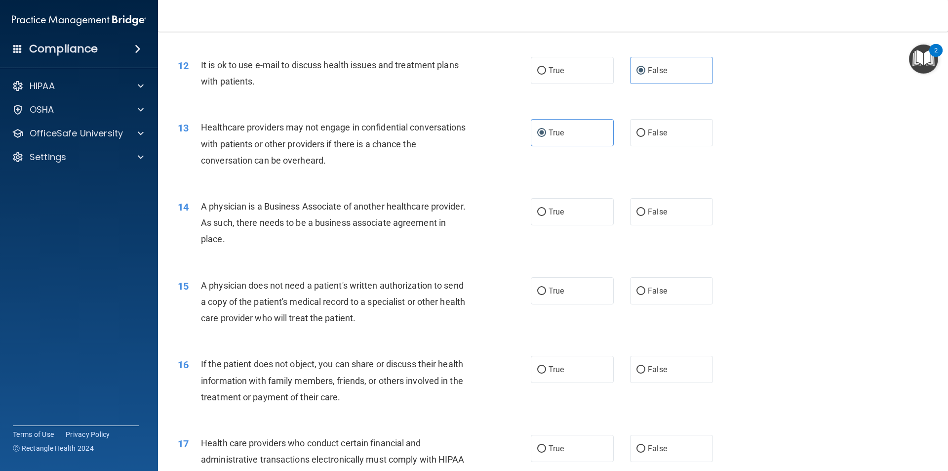
scroll to position [889, 0]
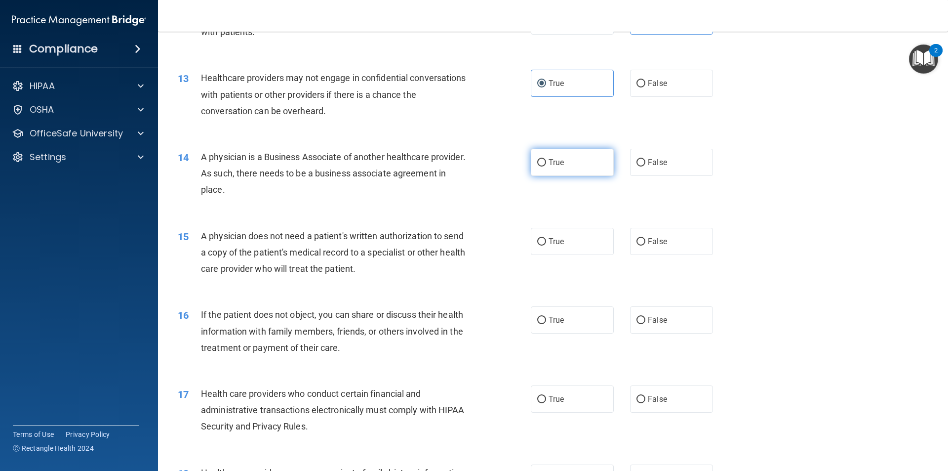
click at [563, 161] on label "True" at bounding box center [572, 162] width 83 height 27
click at [546, 161] on input "True" at bounding box center [541, 162] width 9 height 7
radio input "true"
click at [630, 238] on label "False" at bounding box center [671, 241] width 83 height 27
click at [637, 238] on input "False" at bounding box center [641, 241] width 9 height 7
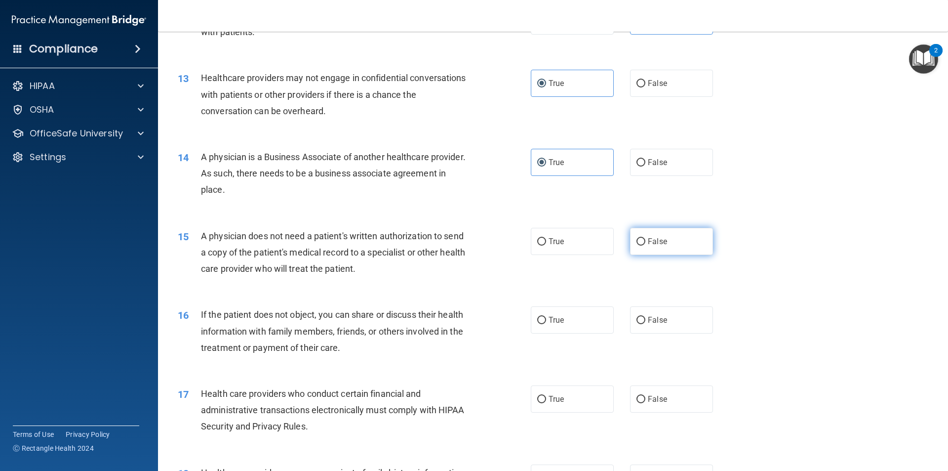
radio input "true"
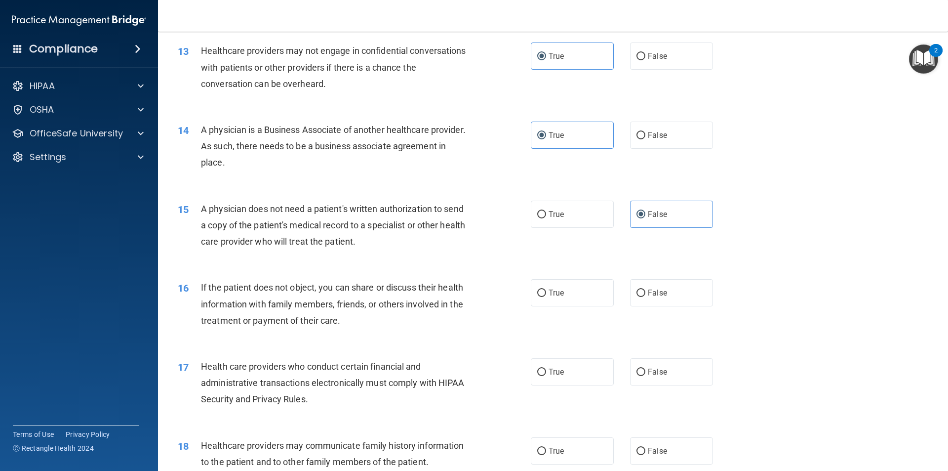
scroll to position [988, 0]
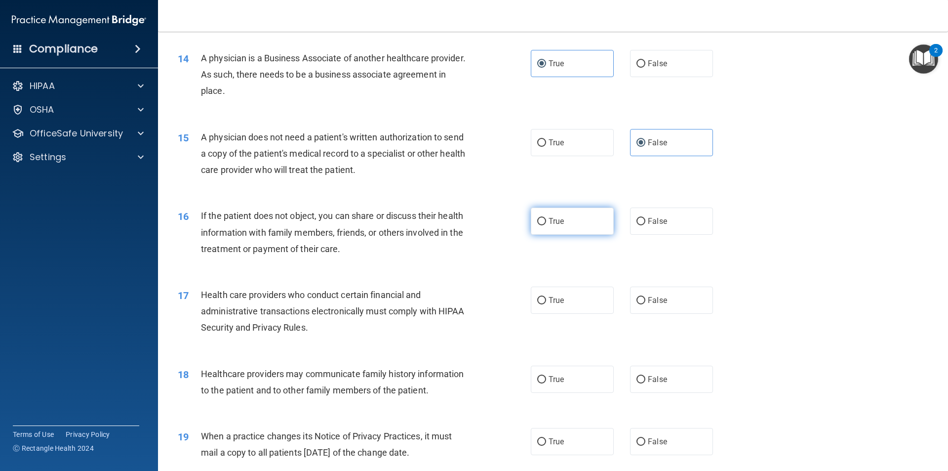
click at [545, 221] on label "True" at bounding box center [572, 220] width 83 height 27
click at [545, 221] on input "True" at bounding box center [541, 221] width 9 height 7
radio input "true"
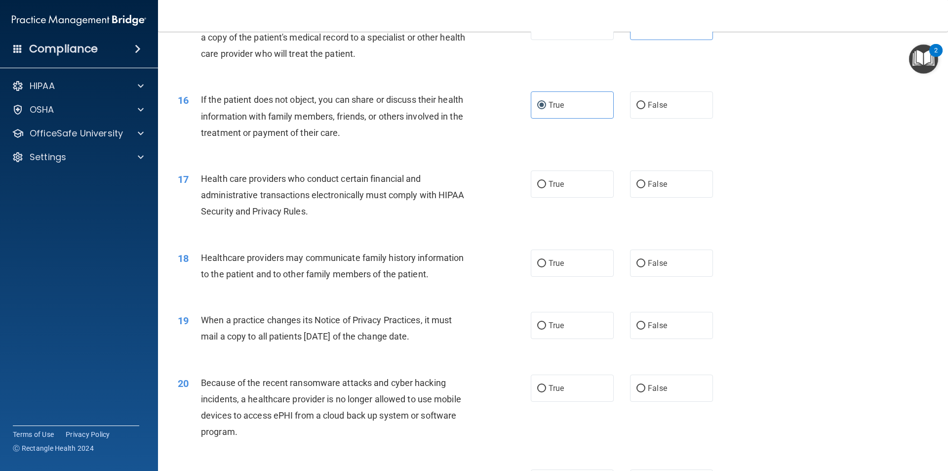
scroll to position [1136, 0]
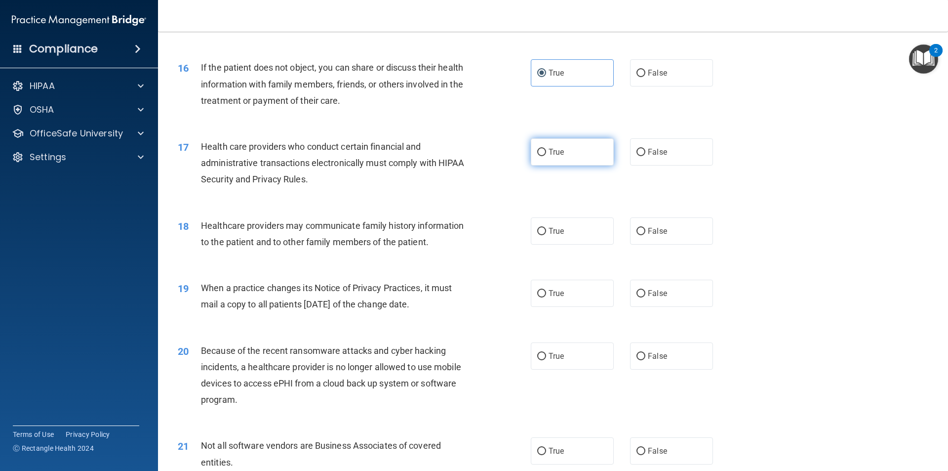
click at [542, 155] on input "True" at bounding box center [541, 152] width 9 height 7
radio input "true"
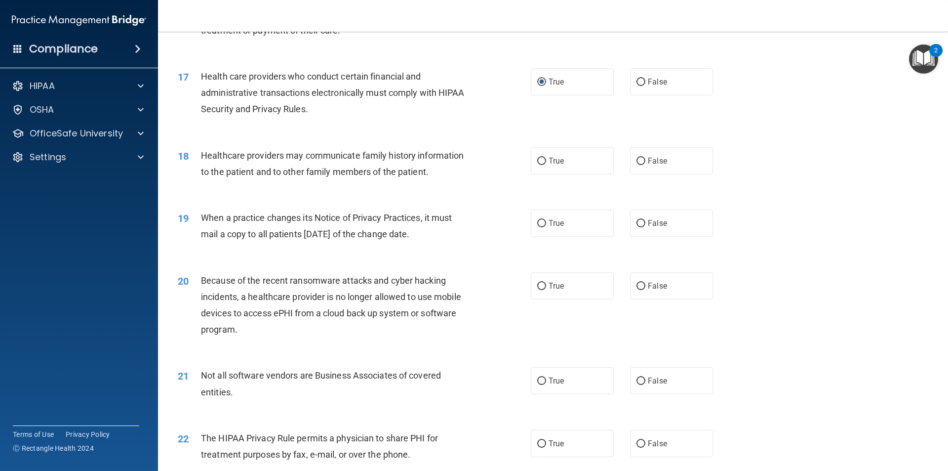
scroll to position [1235, 0]
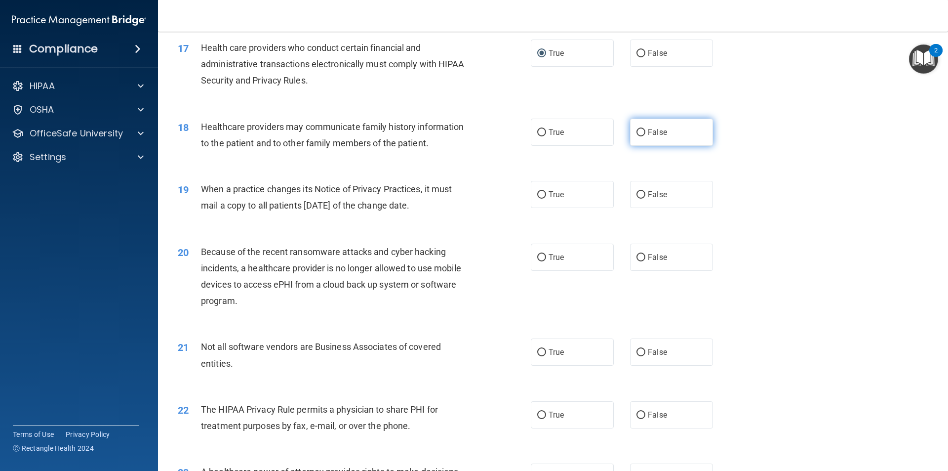
click at [631, 139] on label "False" at bounding box center [671, 132] width 83 height 27
click at [637, 136] on input "False" at bounding box center [641, 132] width 9 height 7
radio input "true"
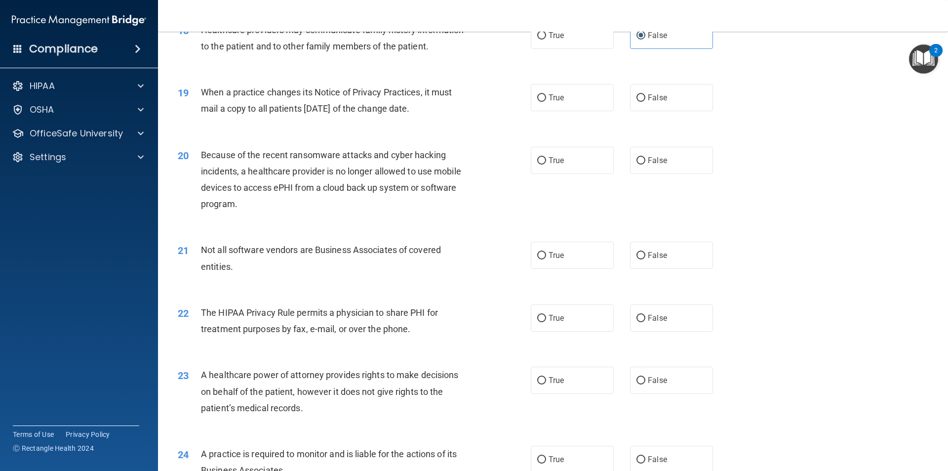
scroll to position [1334, 0]
click at [538, 94] on input "True" at bounding box center [541, 95] width 9 height 7
radio input "true"
click at [655, 161] on span "False" at bounding box center [657, 158] width 19 height 9
click at [646, 161] on input "False" at bounding box center [641, 158] width 9 height 7
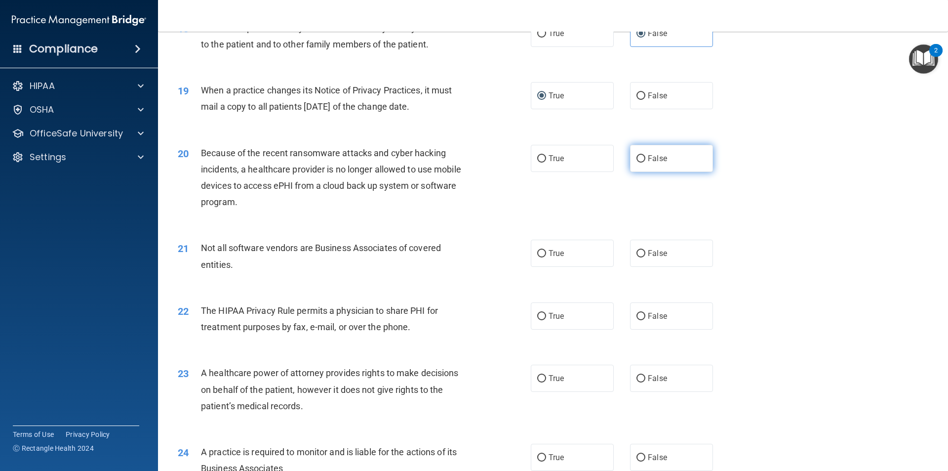
radio input "true"
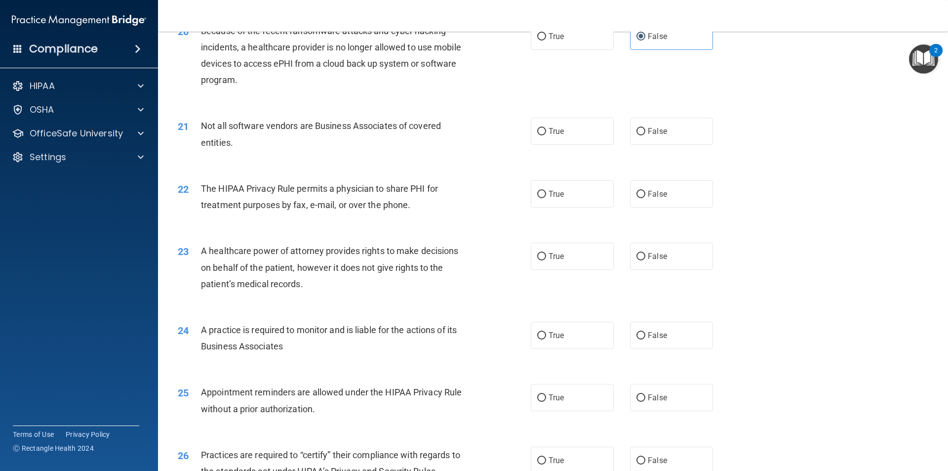
scroll to position [1482, 0]
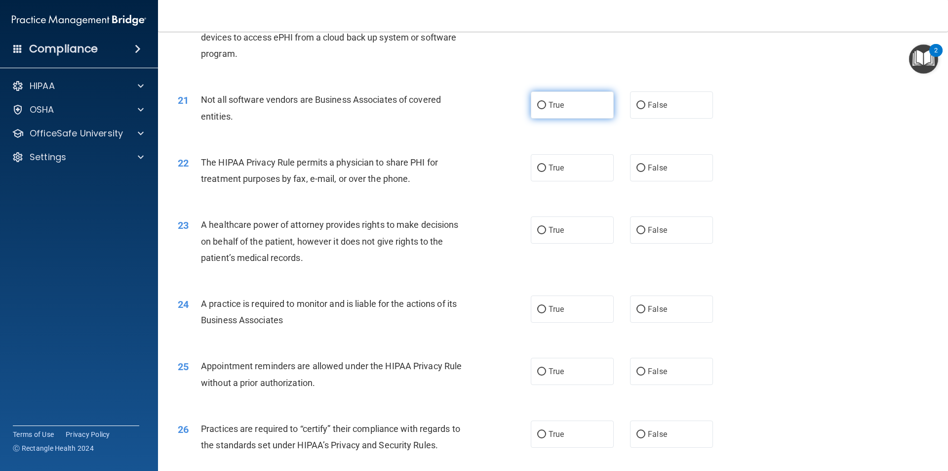
click at [541, 113] on label "True" at bounding box center [572, 104] width 83 height 27
click at [541, 109] on input "True" at bounding box center [541, 105] width 9 height 7
radio input "true"
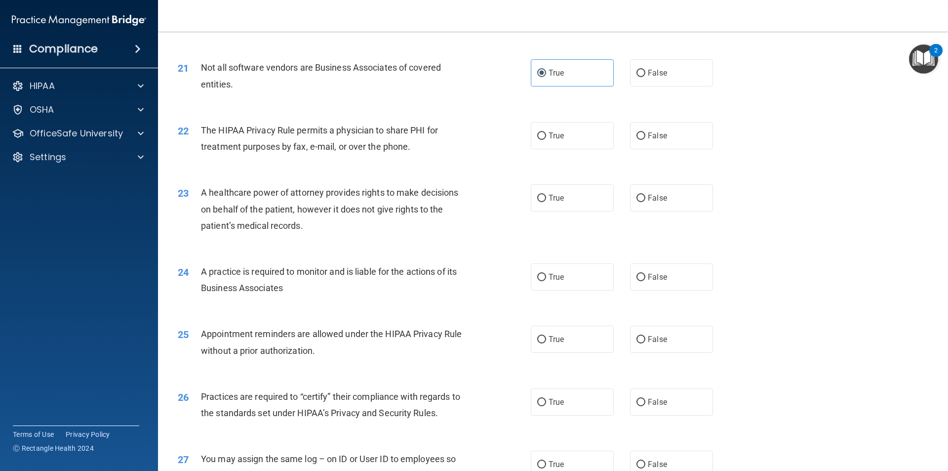
scroll to position [1531, 0]
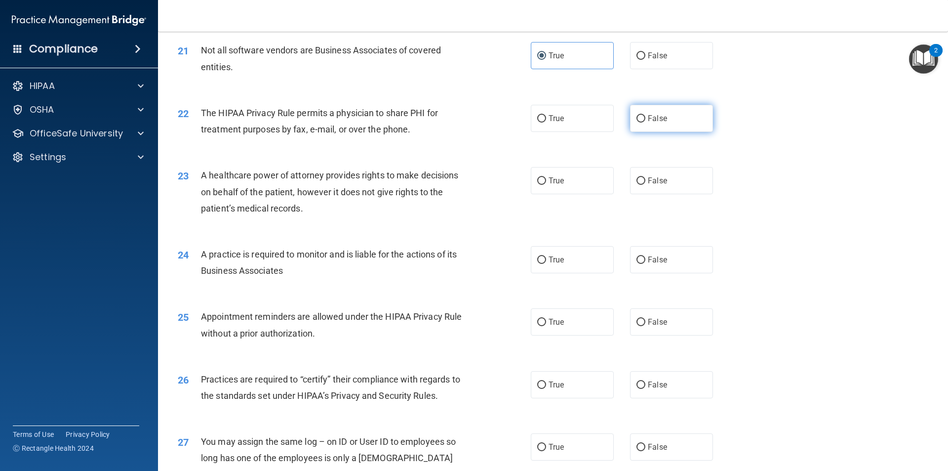
click at [639, 119] on input "False" at bounding box center [641, 118] width 9 height 7
radio input "true"
click at [637, 182] on input "False" at bounding box center [641, 180] width 9 height 7
radio input "true"
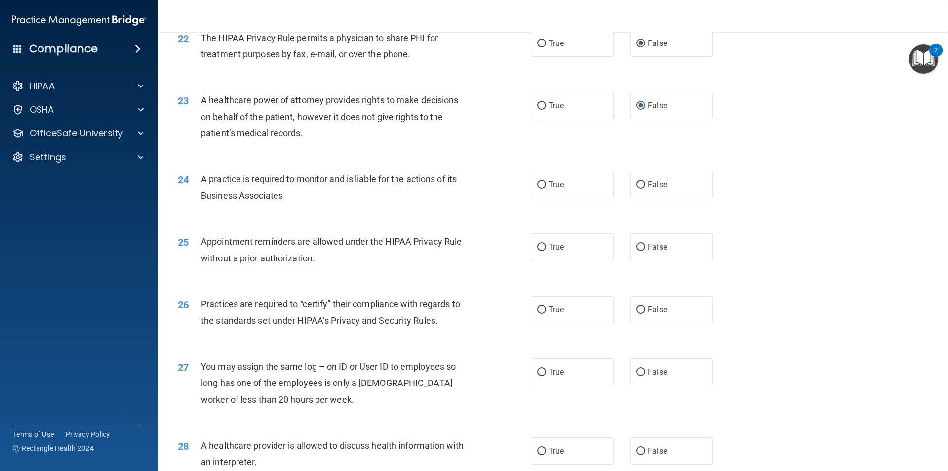
scroll to position [1630, 0]
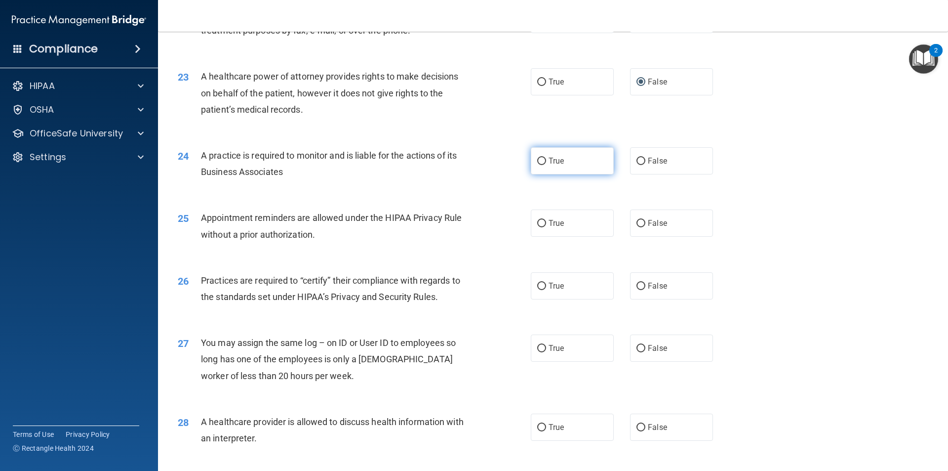
click at [537, 158] on input "True" at bounding box center [541, 161] width 9 height 7
radio input "true"
click at [631, 224] on label "False" at bounding box center [671, 222] width 83 height 27
click at [637, 224] on input "False" at bounding box center [641, 223] width 9 height 7
radio input "true"
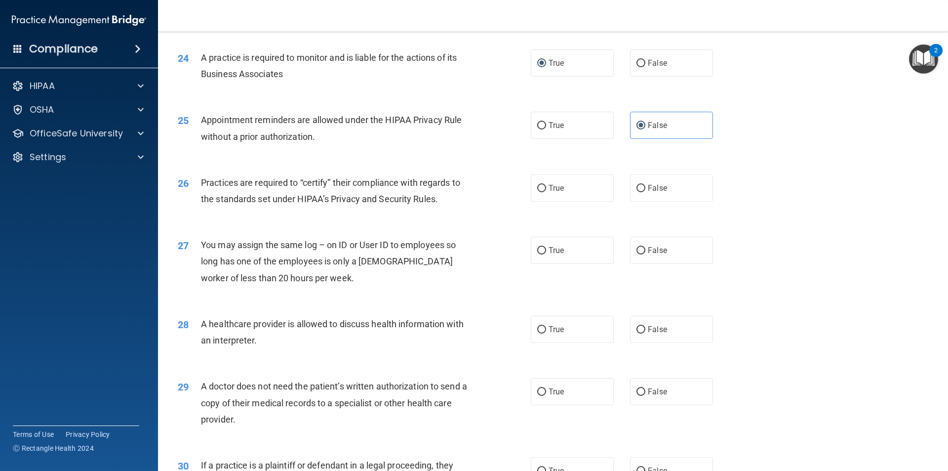
scroll to position [1729, 0]
click at [538, 186] on input "True" at bounding box center [541, 187] width 9 height 7
radio input "true"
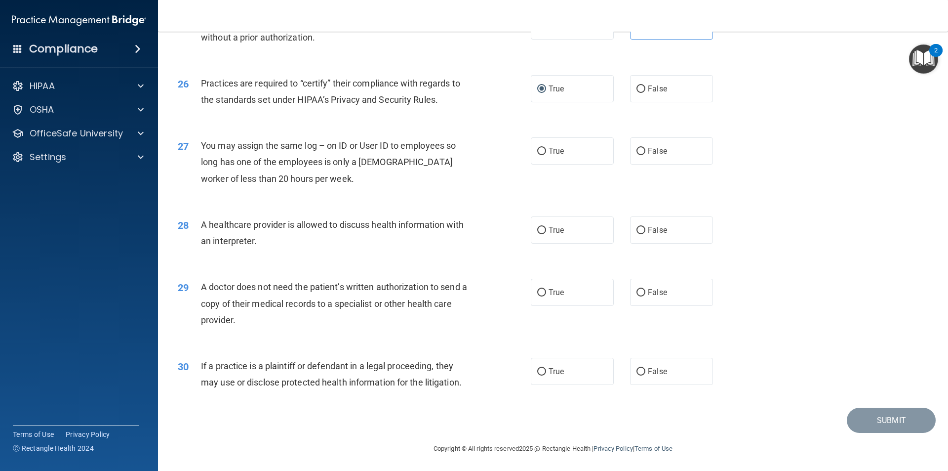
scroll to position [1828, 0]
click at [636, 156] on label "False" at bounding box center [671, 150] width 83 height 27
click at [637, 155] on input "False" at bounding box center [641, 150] width 9 height 7
radio input "true"
click at [639, 230] on input "False" at bounding box center [641, 229] width 9 height 7
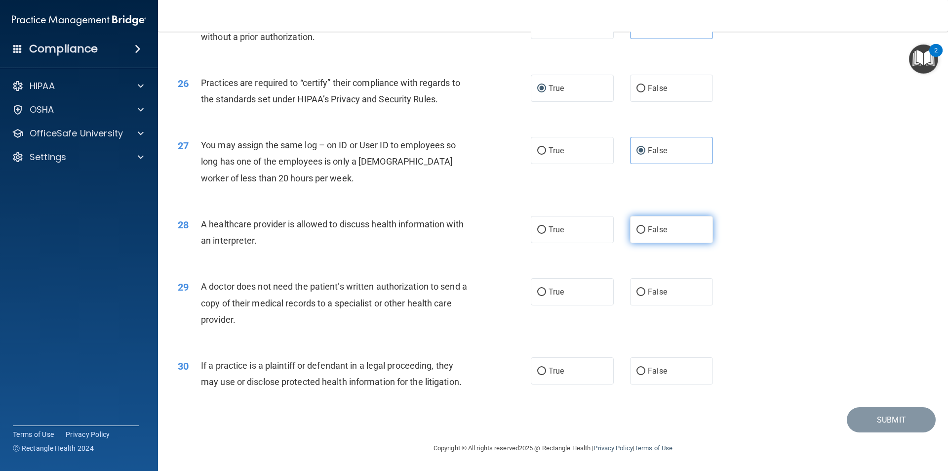
radio input "true"
click at [640, 293] on input "False" at bounding box center [641, 291] width 9 height 7
radio input "true"
click at [537, 372] on input "True" at bounding box center [541, 370] width 9 height 7
radio input "true"
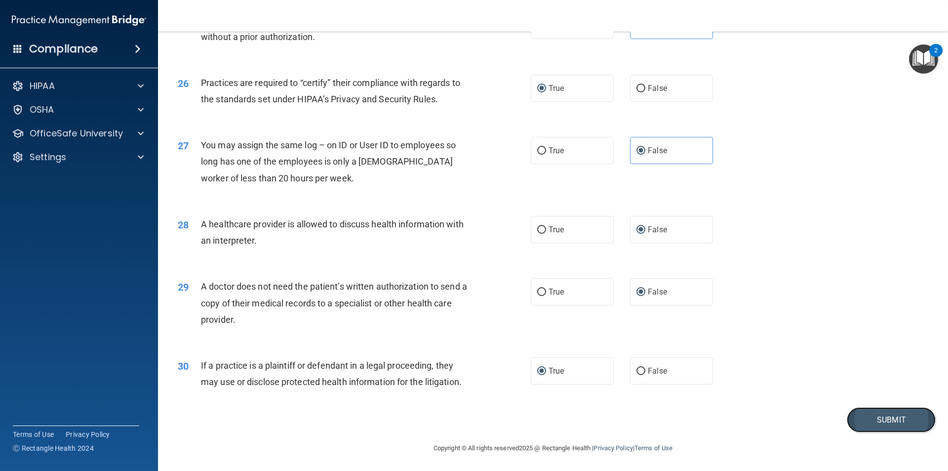
click at [882, 424] on button "Submit" at bounding box center [891, 419] width 89 height 25
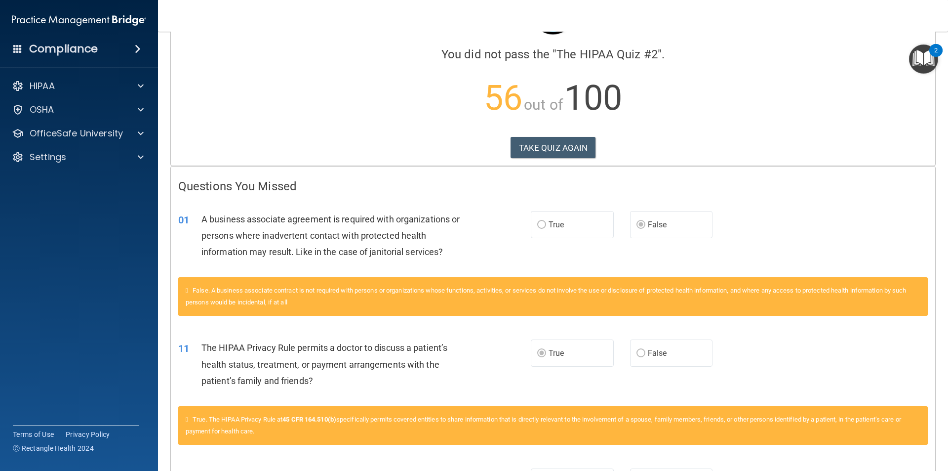
scroll to position [99, 0]
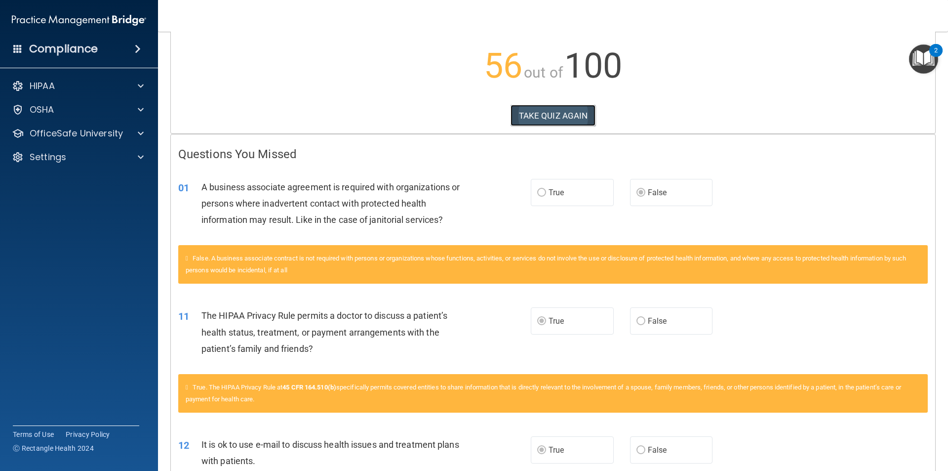
click at [568, 119] on button "TAKE QUIZ AGAIN" at bounding box center [553, 116] width 85 height 22
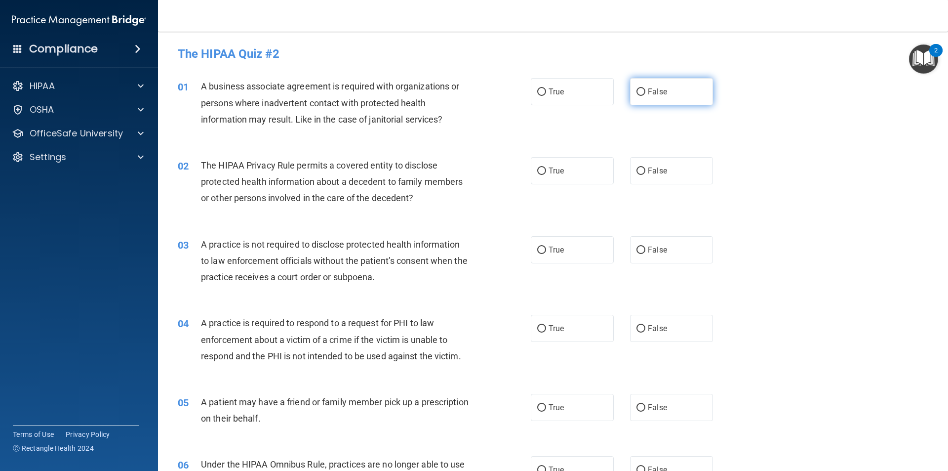
click at [638, 94] on input "False" at bounding box center [641, 91] width 9 height 7
radio input "true"
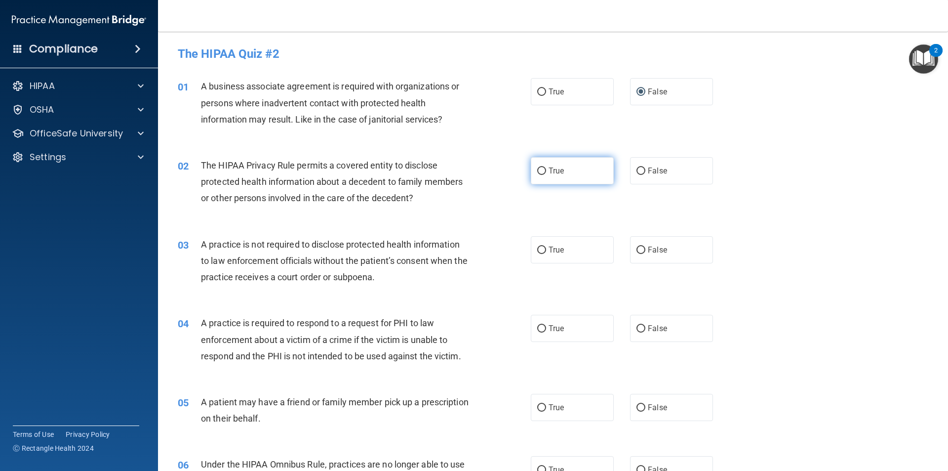
click at [549, 170] on span "True" at bounding box center [556, 170] width 15 height 9
click at [546, 170] on input "True" at bounding box center [541, 170] width 9 height 7
radio input "true"
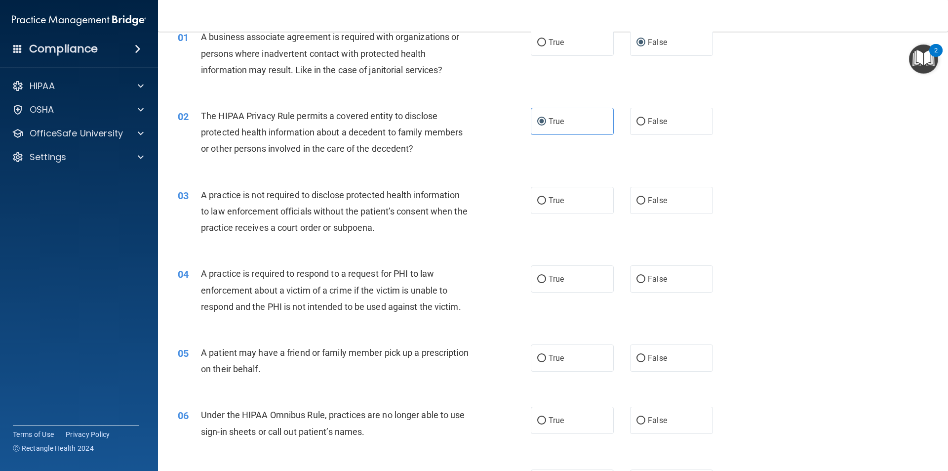
scroll to position [99, 0]
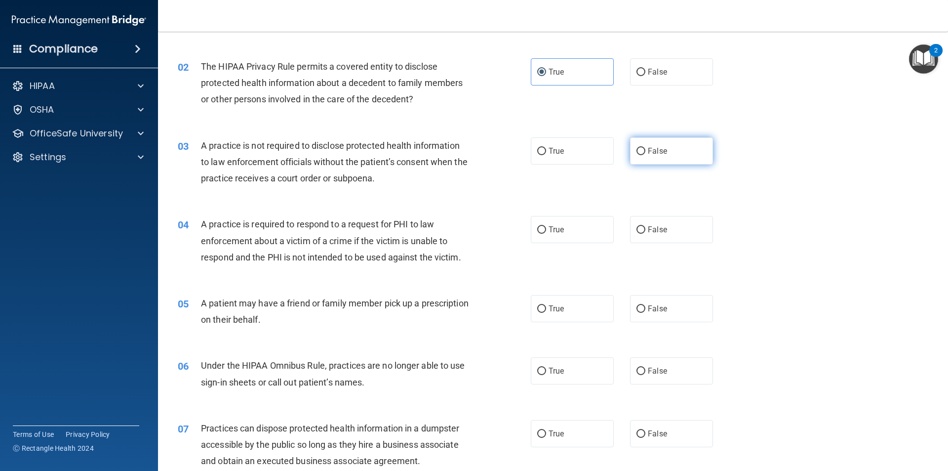
click at [631, 152] on label "False" at bounding box center [671, 150] width 83 height 27
click at [637, 152] on input "False" at bounding box center [641, 151] width 9 height 7
radio input "true"
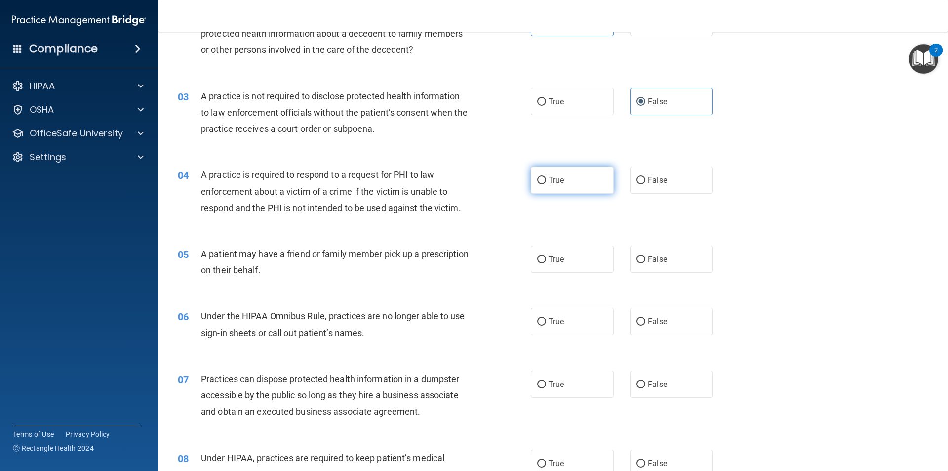
click at [541, 178] on input "True" at bounding box center [541, 180] width 9 height 7
radio input "true"
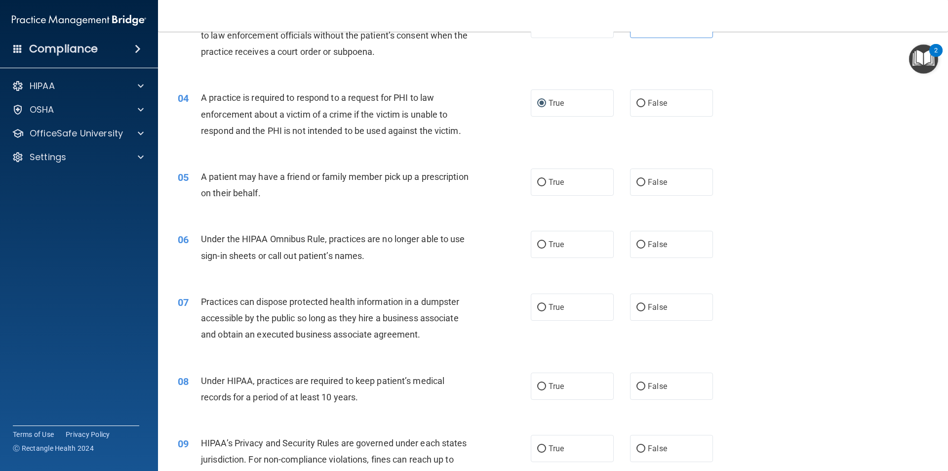
scroll to position [247, 0]
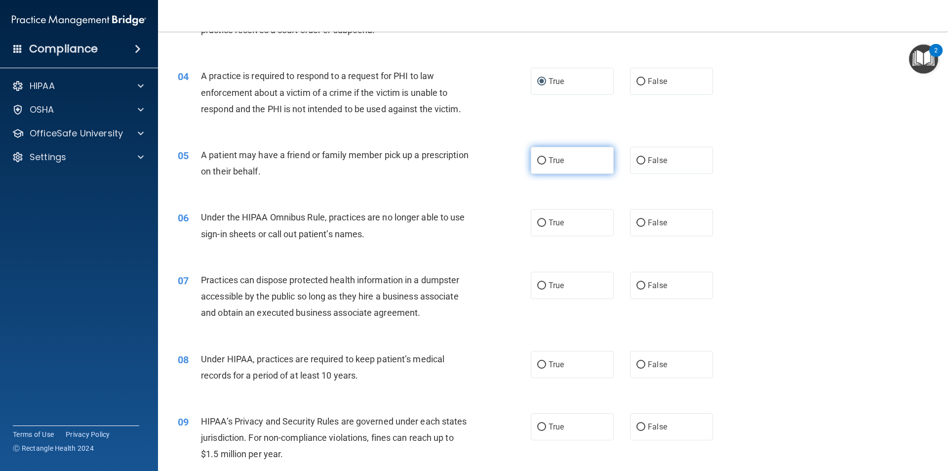
click at [547, 154] on label "True" at bounding box center [572, 160] width 83 height 27
click at [546, 157] on input "True" at bounding box center [541, 160] width 9 height 7
radio input "true"
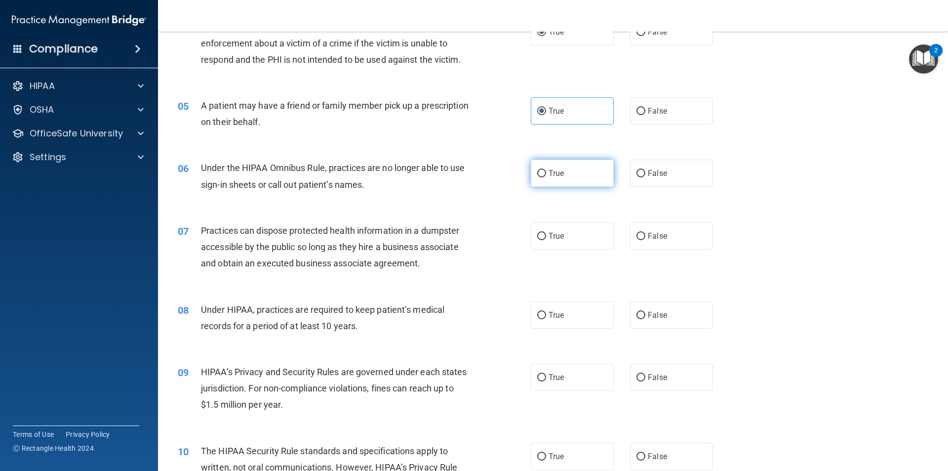
scroll to position [346, 0]
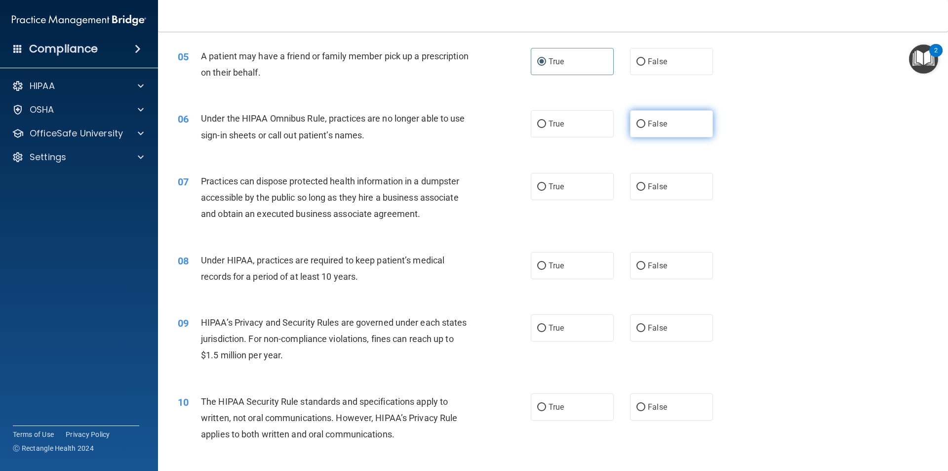
click at [638, 123] on input "False" at bounding box center [641, 124] width 9 height 7
radio input "true"
click at [630, 190] on label "False" at bounding box center [671, 186] width 83 height 27
click at [637, 190] on input "False" at bounding box center [641, 186] width 9 height 7
radio input "true"
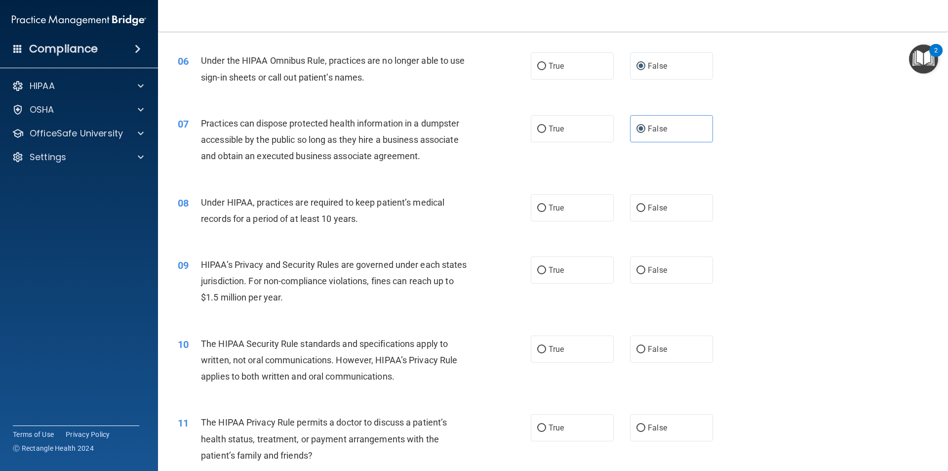
scroll to position [445, 0]
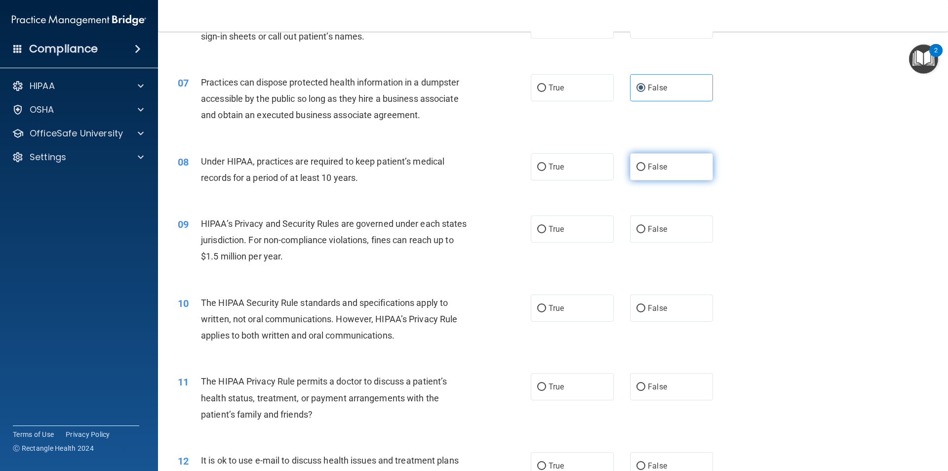
click at [637, 167] on input "False" at bounding box center [641, 166] width 9 height 7
radio input "true"
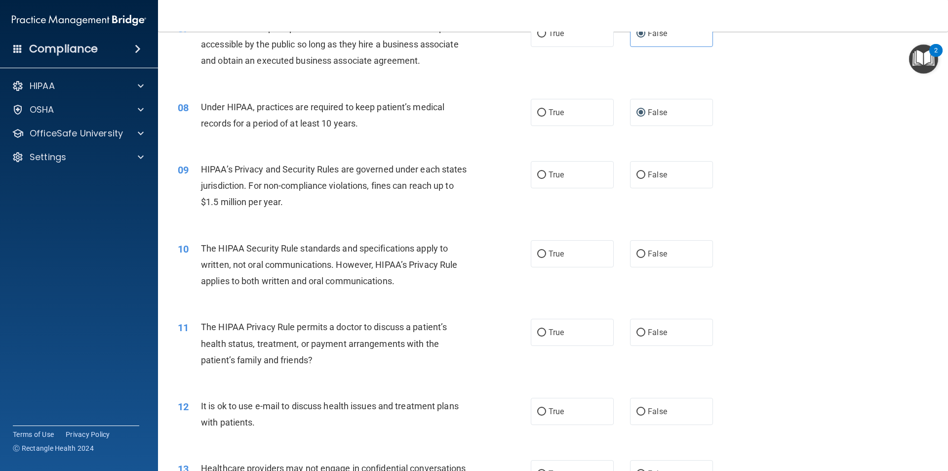
scroll to position [494, 0]
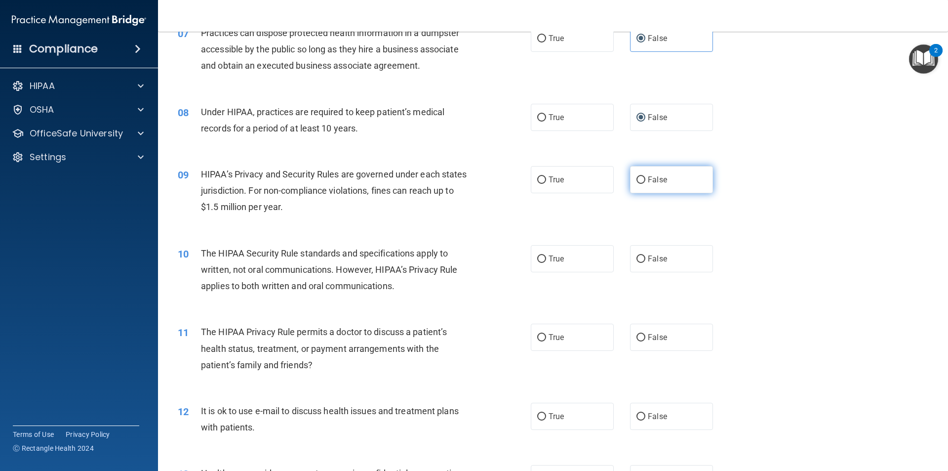
click at [630, 180] on label "False" at bounding box center [671, 179] width 83 height 27
click at [637, 180] on input "False" at bounding box center [641, 179] width 9 height 7
radio input "true"
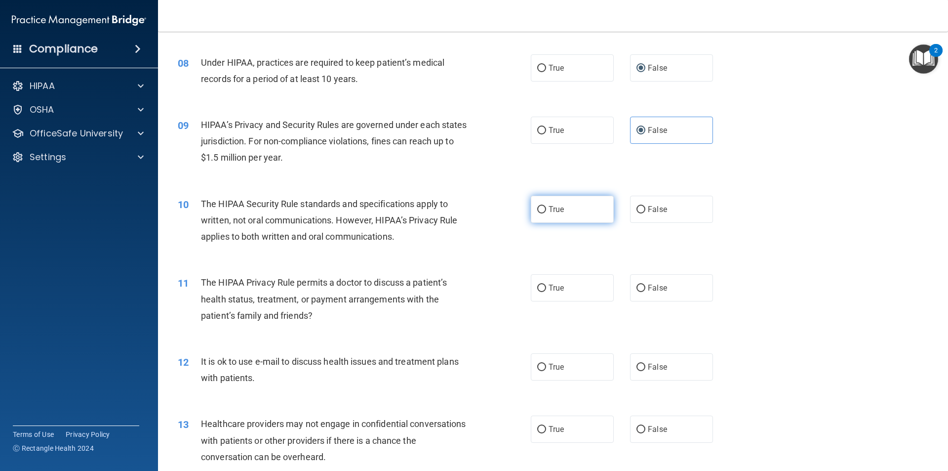
click at [595, 211] on label "True" at bounding box center [572, 209] width 83 height 27
click at [546, 211] on input "True" at bounding box center [541, 209] width 9 height 7
radio input "true"
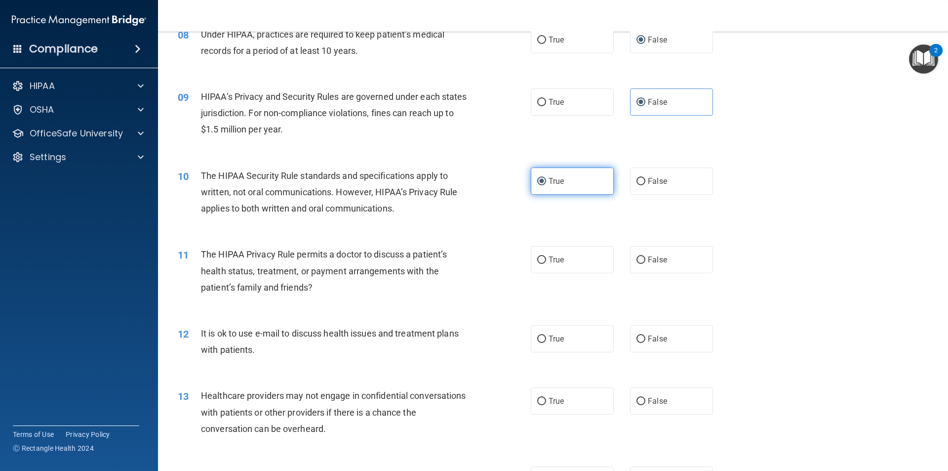
scroll to position [642, 0]
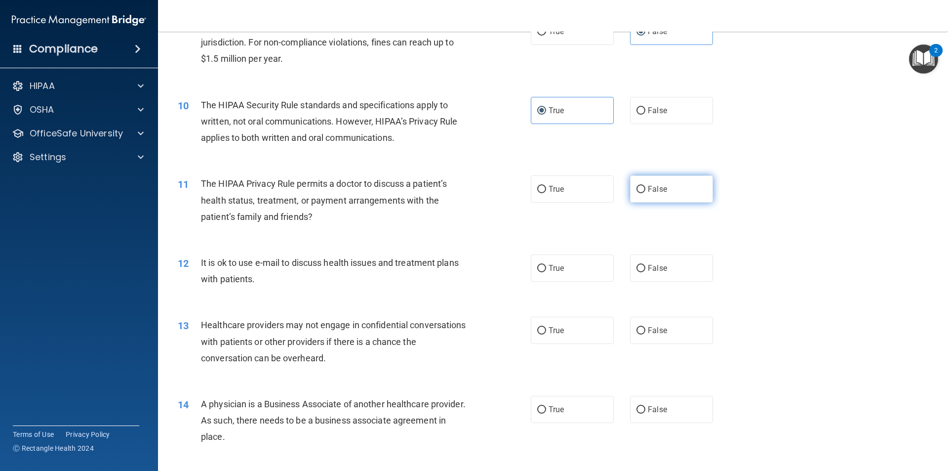
click at [646, 182] on label "False" at bounding box center [671, 188] width 83 height 27
click at [646, 186] on input "False" at bounding box center [641, 189] width 9 height 7
radio input "true"
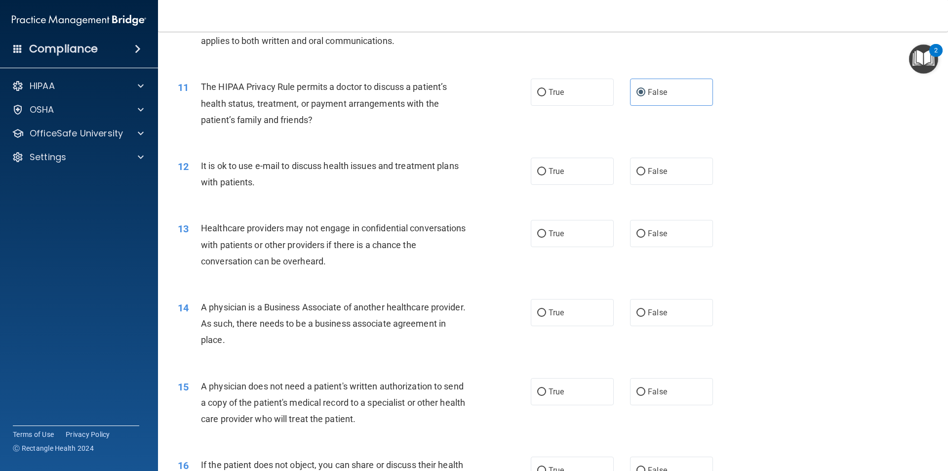
scroll to position [741, 0]
click at [641, 171] on label "False" at bounding box center [671, 169] width 83 height 27
click at [641, 171] on input "False" at bounding box center [641, 169] width 9 height 7
radio input "true"
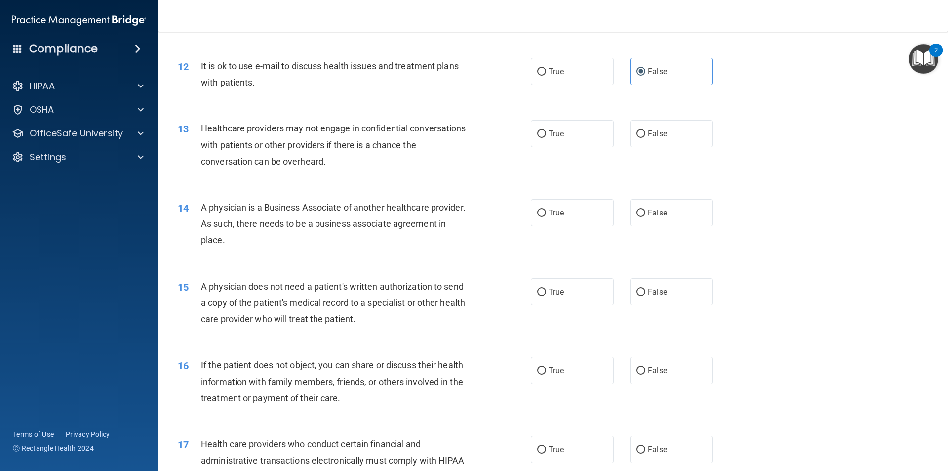
scroll to position [840, 0]
click at [541, 136] on input "True" at bounding box center [541, 132] width 9 height 7
radio input "true"
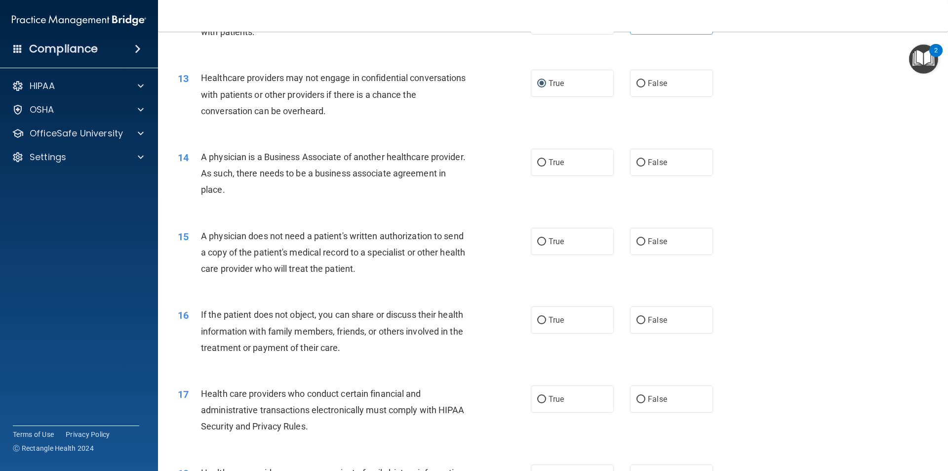
scroll to position [939, 0]
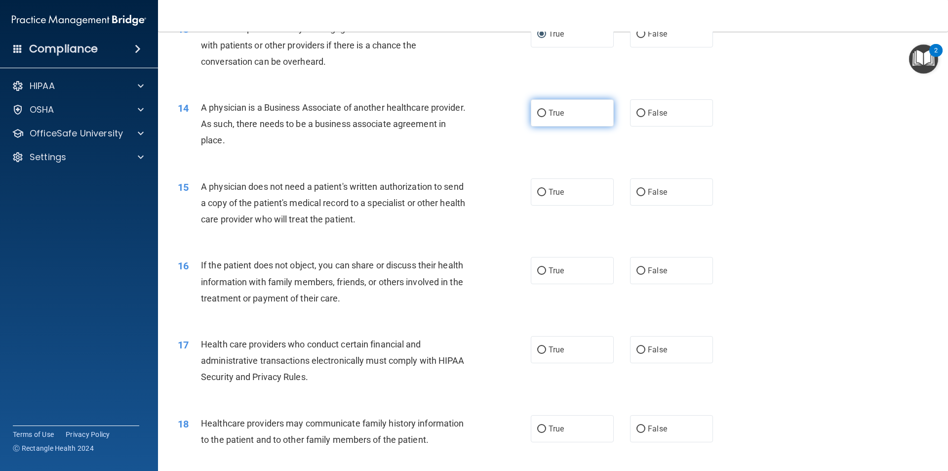
click at [568, 114] on label "True" at bounding box center [572, 112] width 83 height 27
click at [546, 114] on input "True" at bounding box center [541, 113] width 9 height 7
radio input "true"
click at [637, 190] on input "False" at bounding box center [641, 192] width 9 height 7
radio input "true"
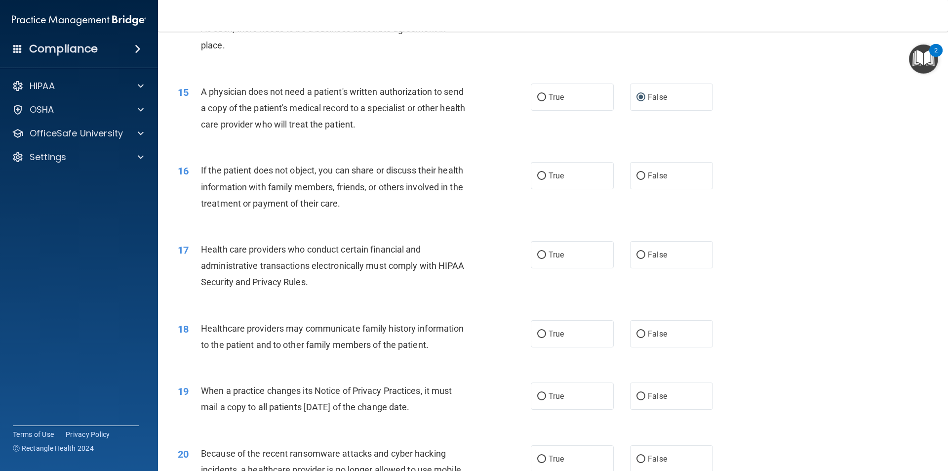
scroll to position [1037, 0]
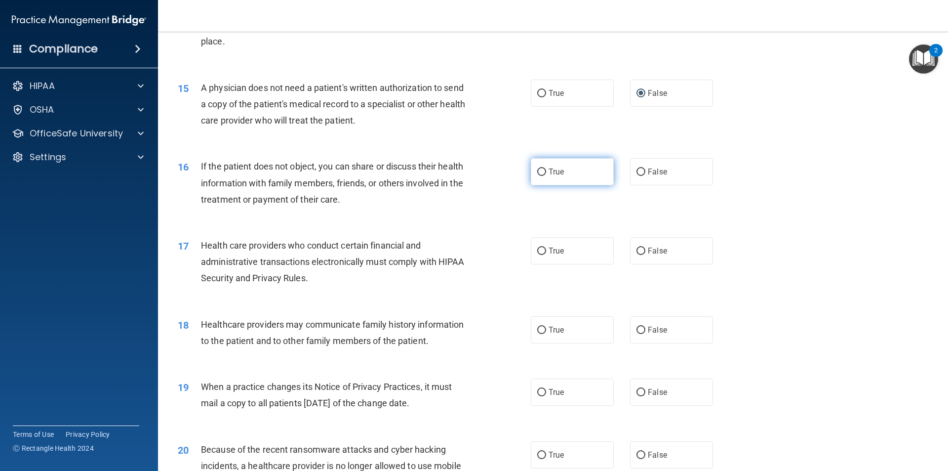
click at [550, 171] on span "True" at bounding box center [556, 171] width 15 height 9
click at [546, 171] on input "True" at bounding box center [541, 171] width 9 height 7
radio input "true"
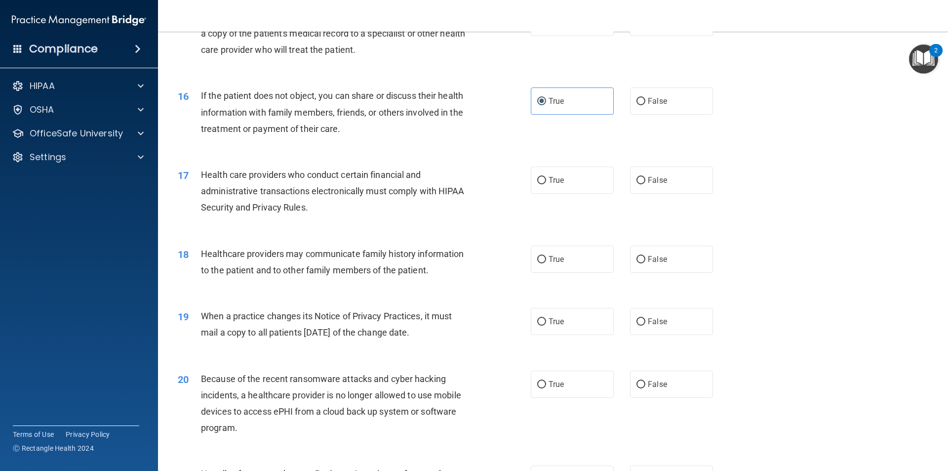
scroll to position [1136, 0]
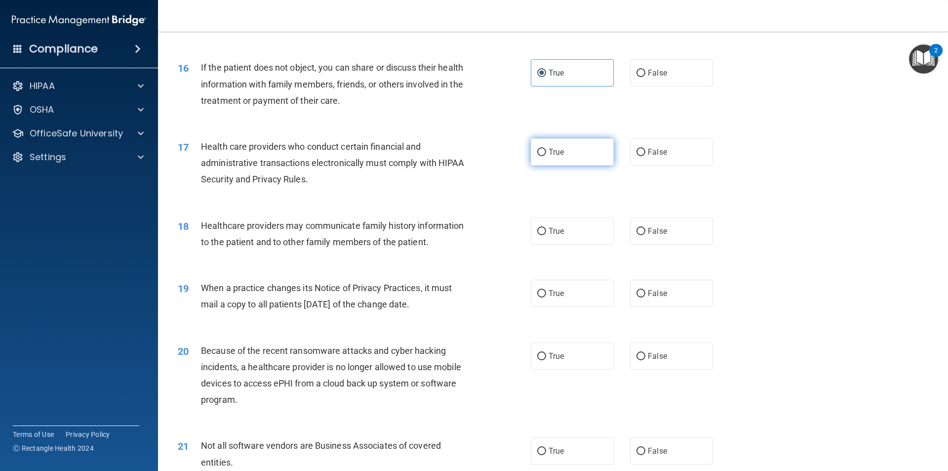
click at [543, 156] on label "True" at bounding box center [572, 151] width 83 height 27
click at [543, 156] on input "True" at bounding box center [541, 152] width 9 height 7
radio input "true"
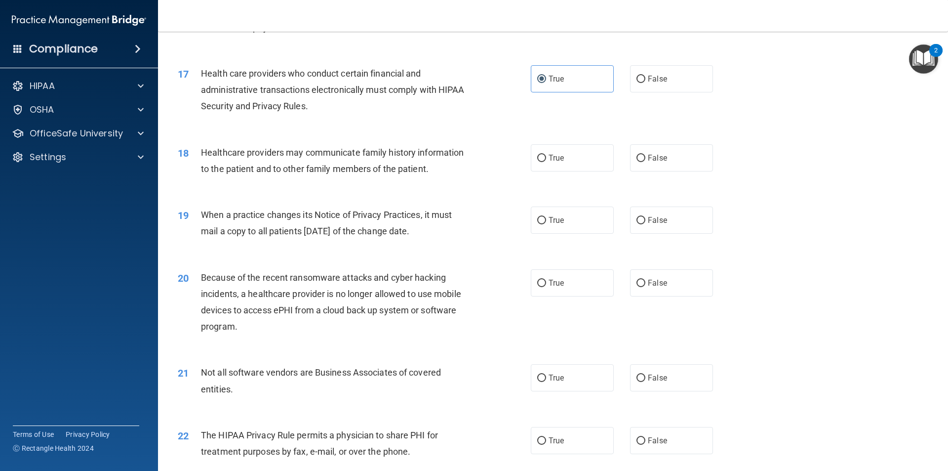
scroll to position [1235, 0]
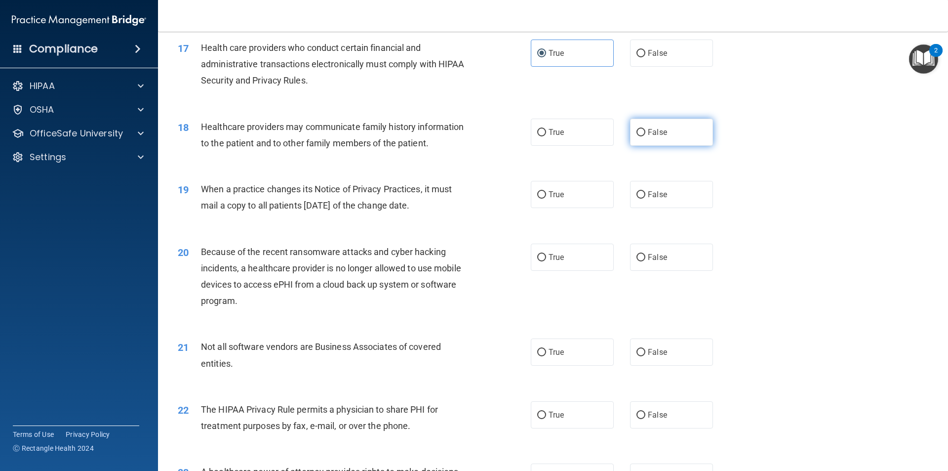
click at [637, 132] on input "False" at bounding box center [641, 132] width 9 height 7
radio input "true"
click at [539, 194] on input "True" at bounding box center [541, 194] width 9 height 7
radio input "true"
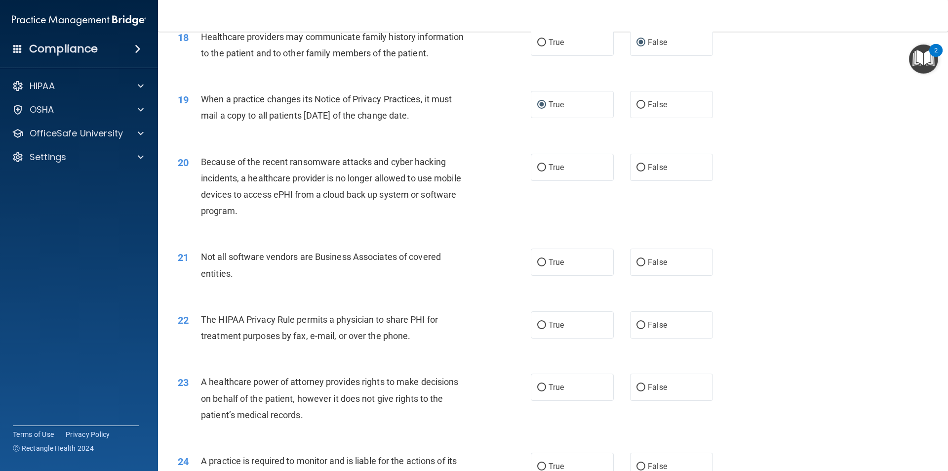
scroll to position [1334, 0]
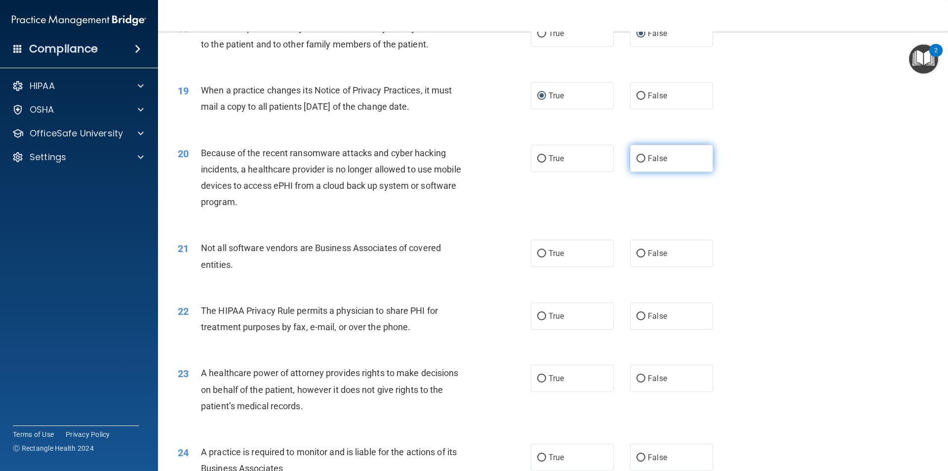
click at [638, 158] on input "False" at bounding box center [641, 158] width 9 height 7
radio input "true"
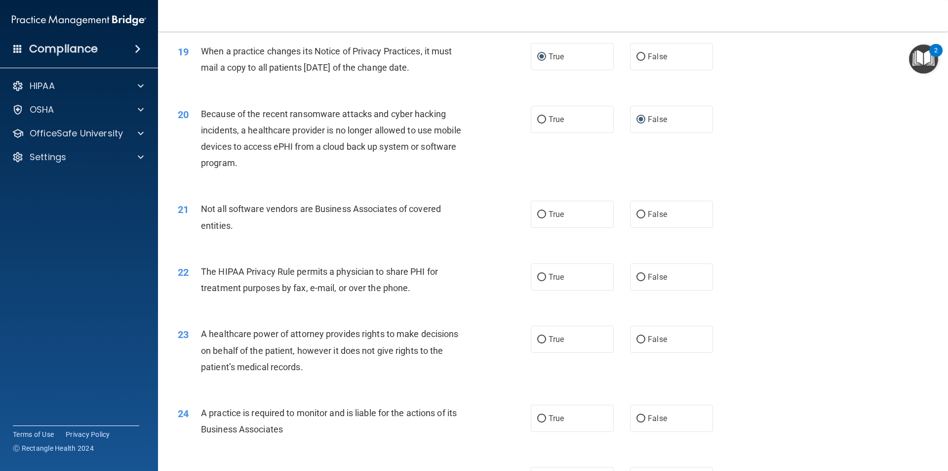
scroll to position [1432, 0]
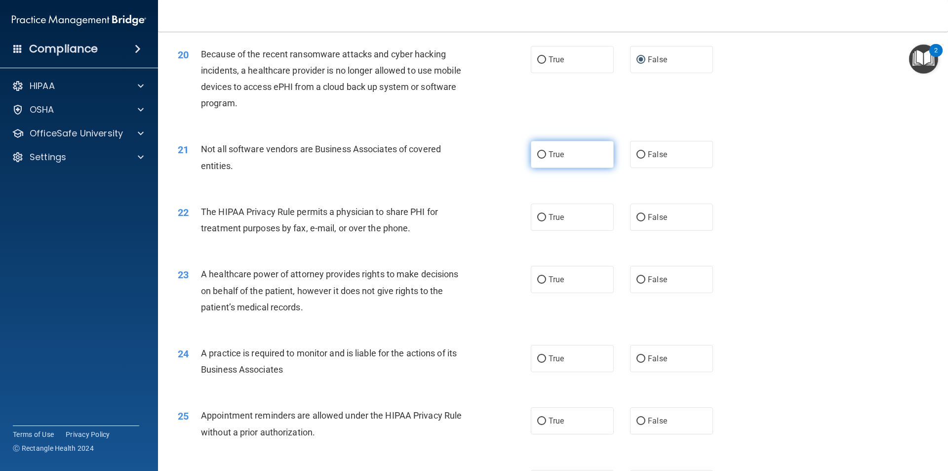
click at [537, 155] on input "True" at bounding box center [541, 154] width 9 height 7
radio input "true"
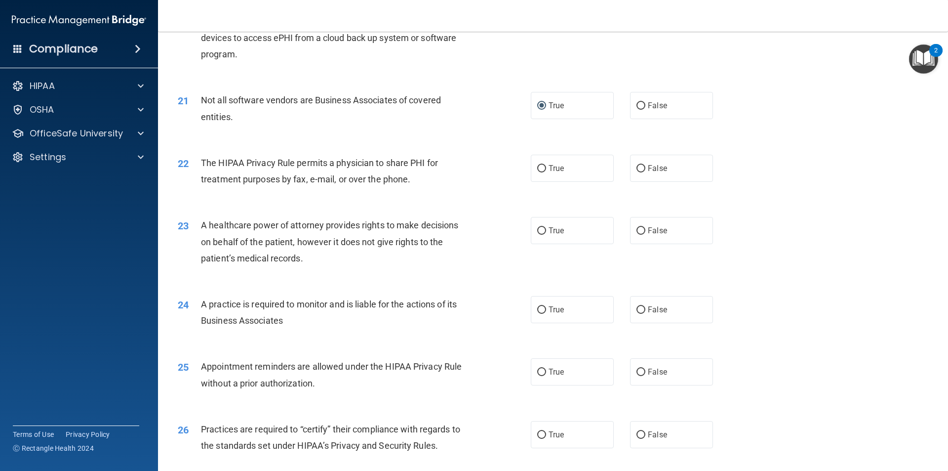
scroll to position [1482, 0]
click at [549, 161] on label "True" at bounding box center [572, 167] width 83 height 27
click at [546, 164] on input "True" at bounding box center [541, 167] width 9 height 7
radio input "true"
click at [549, 229] on span "True" at bounding box center [556, 229] width 15 height 9
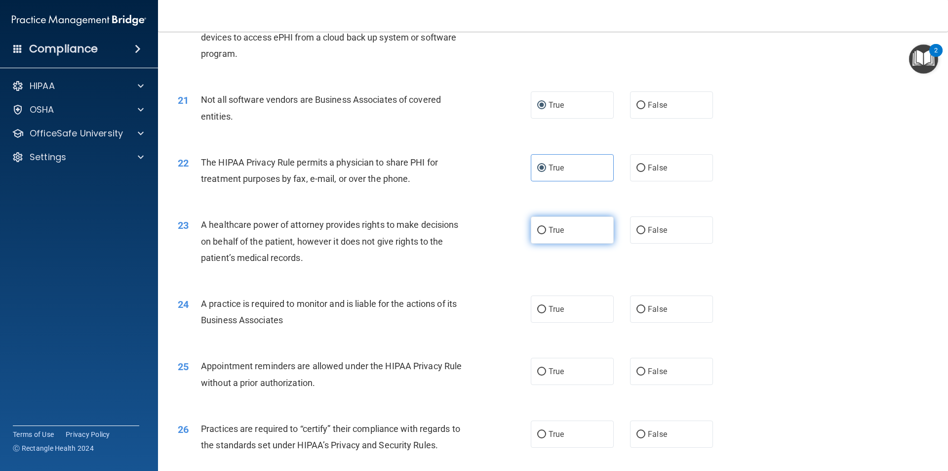
click at [546, 229] on input "True" at bounding box center [541, 230] width 9 height 7
radio input "true"
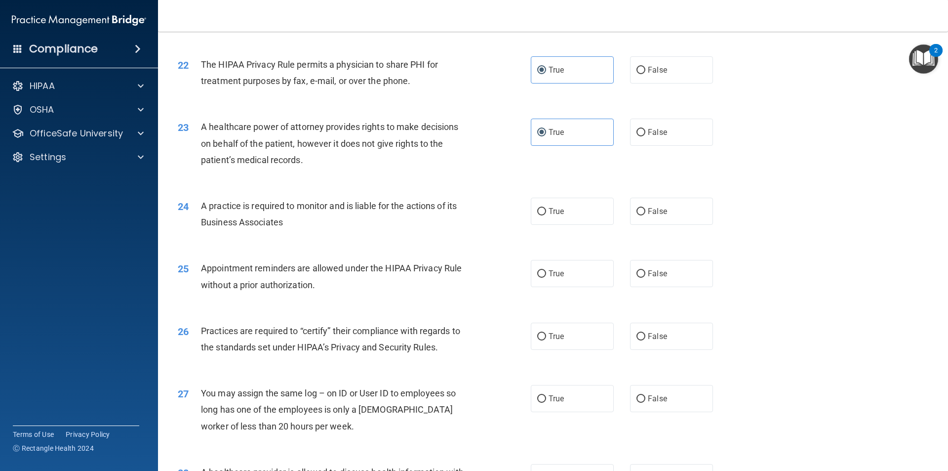
scroll to position [1581, 0]
click at [559, 213] on span "True" at bounding box center [556, 209] width 15 height 9
click at [546, 213] on input "True" at bounding box center [541, 210] width 9 height 7
radio input "true"
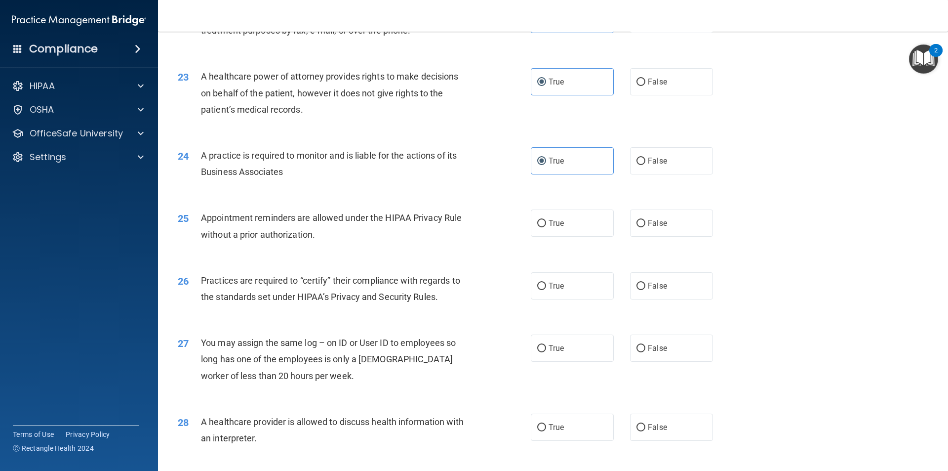
scroll to position [1679, 0]
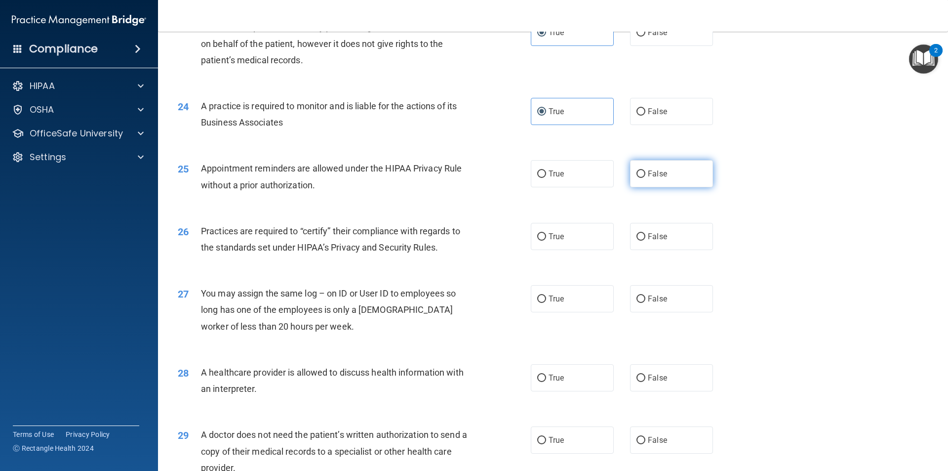
click at [647, 185] on label "False" at bounding box center [671, 173] width 83 height 27
click at [646, 178] on input "False" at bounding box center [641, 173] width 9 height 7
radio input "true"
click at [563, 243] on label "True" at bounding box center [572, 236] width 83 height 27
click at [546, 241] on input "True" at bounding box center [541, 236] width 9 height 7
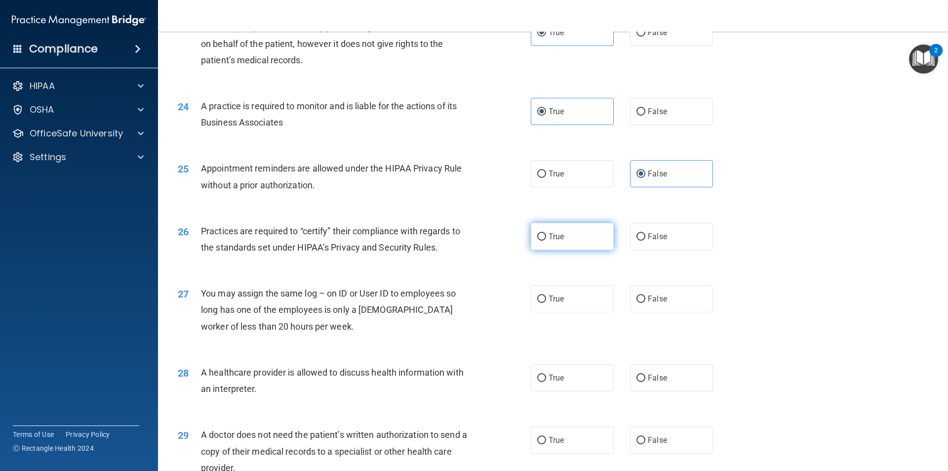
radio input "true"
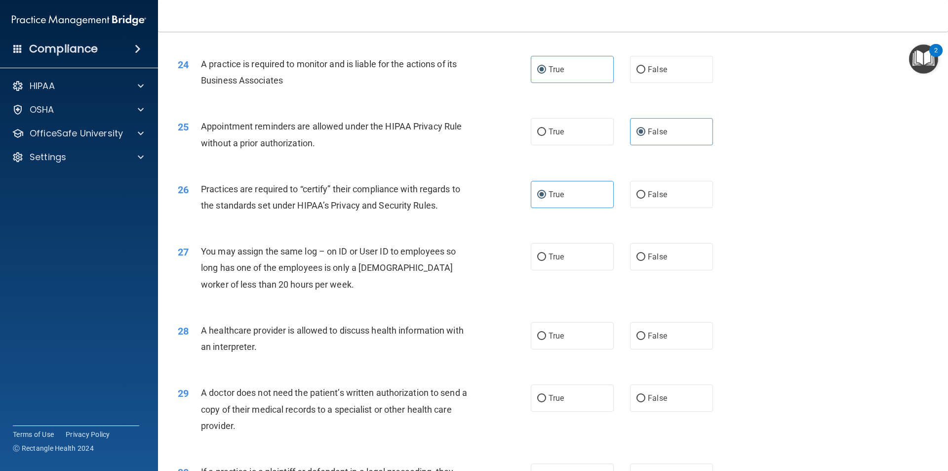
scroll to position [1828, 0]
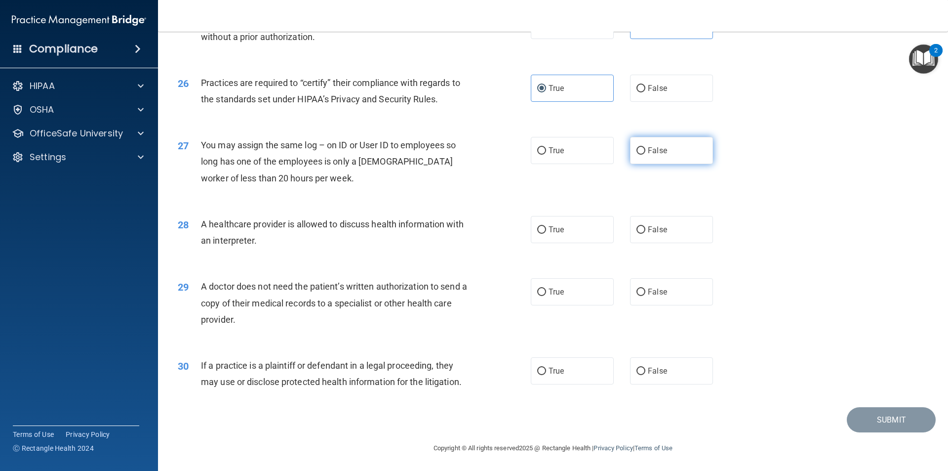
click at [647, 145] on label "False" at bounding box center [671, 150] width 83 height 27
click at [646, 147] on input "False" at bounding box center [641, 150] width 9 height 7
radio input "true"
click at [549, 231] on span "True" at bounding box center [556, 229] width 15 height 9
click at [546, 231] on input "True" at bounding box center [541, 229] width 9 height 7
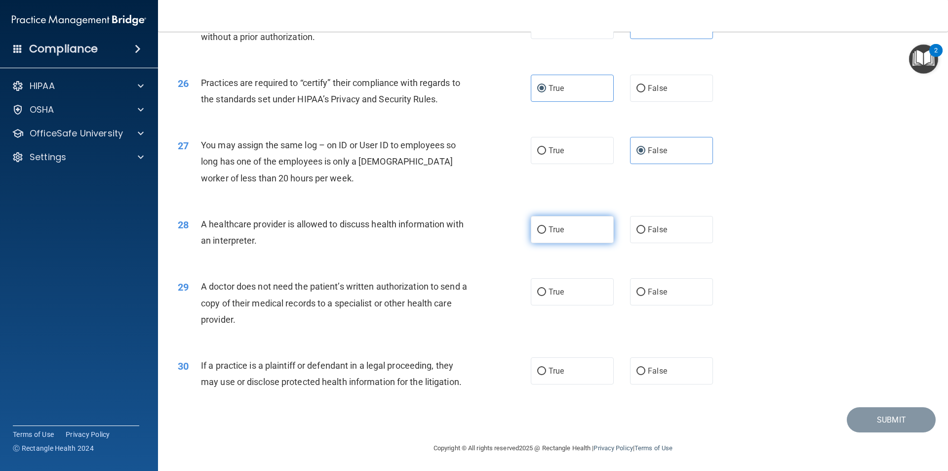
radio input "true"
click at [637, 293] on input "False" at bounding box center [641, 291] width 9 height 7
radio input "true"
click at [569, 364] on label "True" at bounding box center [572, 370] width 83 height 27
click at [546, 367] on input "True" at bounding box center [541, 370] width 9 height 7
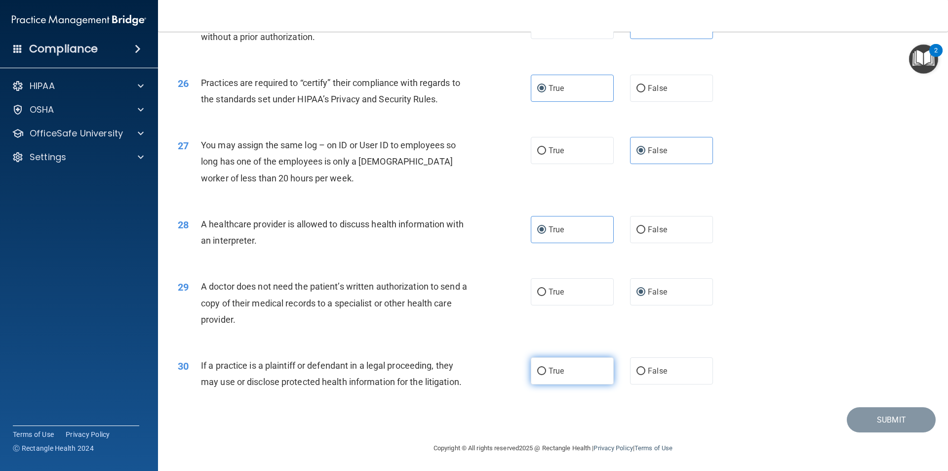
radio input "true"
click at [882, 422] on button "Submit" at bounding box center [891, 419] width 89 height 25
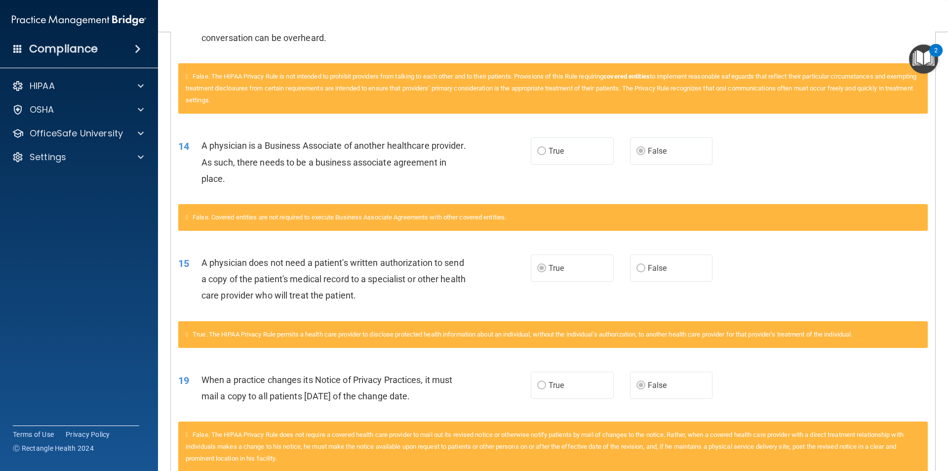
scroll to position [324, 0]
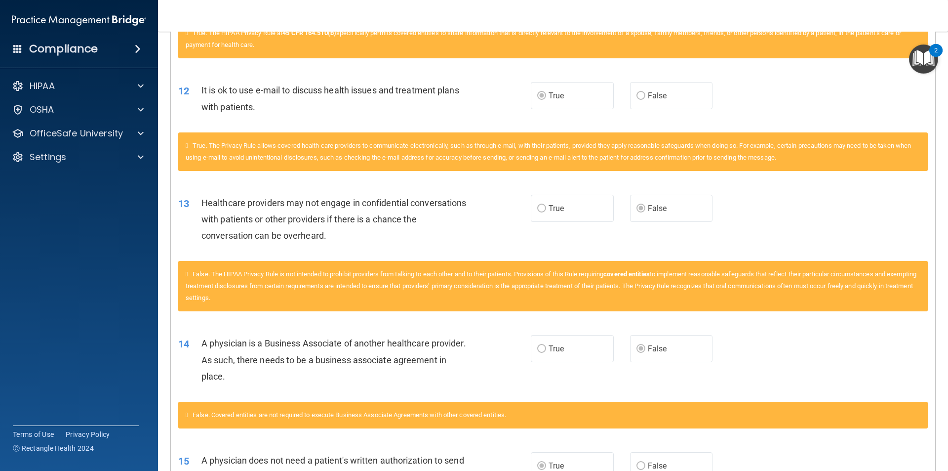
click at [834, 102] on div "12 It is ok to use e-mail to discuss health issues and treatment plans with pat…" at bounding box center [553, 101] width 765 height 62
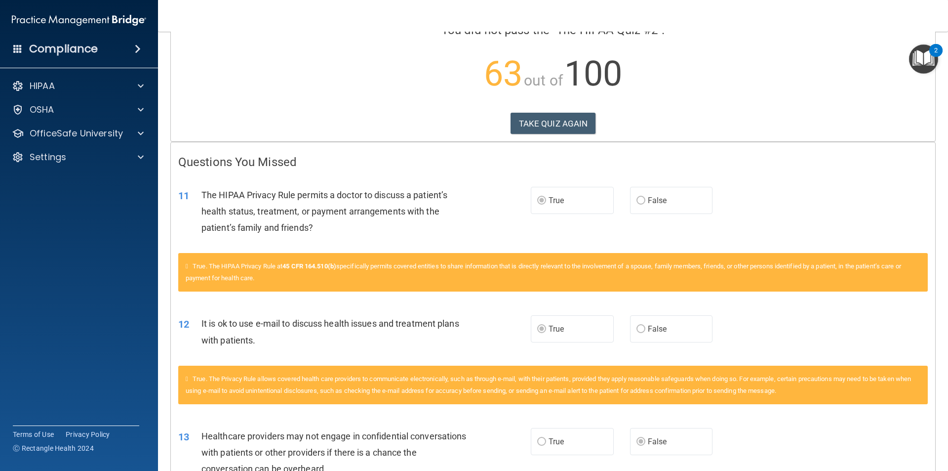
scroll to position [99, 0]
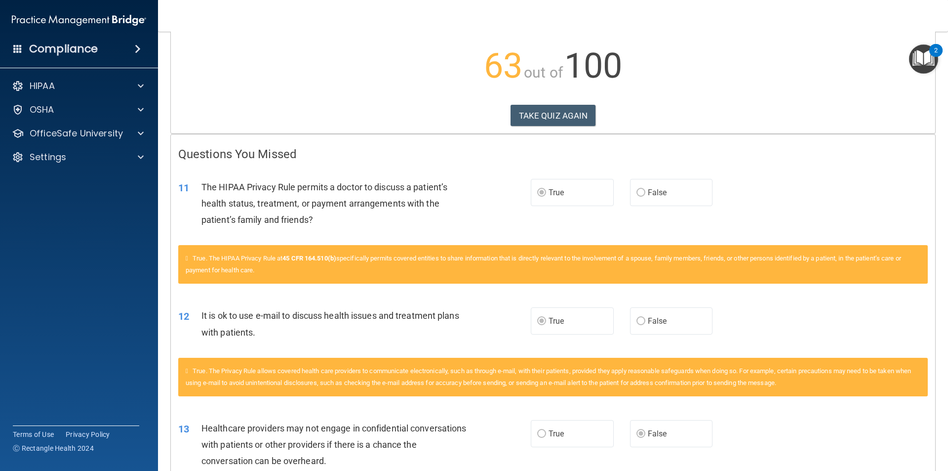
drag, startPoint x: 557, startPoint y: 116, endPoint x: 418, endPoint y: 176, distance: 152.0
click at [418, 176] on div "11 The HIPAA Privacy Rule permits a doctor to discuss a patient’s health status…" at bounding box center [553, 205] width 765 height 79
drag, startPoint x: 549, startPoint y: 111, endPoint x: 483, endPoint y: 227, distance: 133.9
click at [483, 227] on div "11 The HIPAA Privacy Rule permits a doctor to discuss a patient’s health status…" at bounding box center [354, 206] width 382 height 54
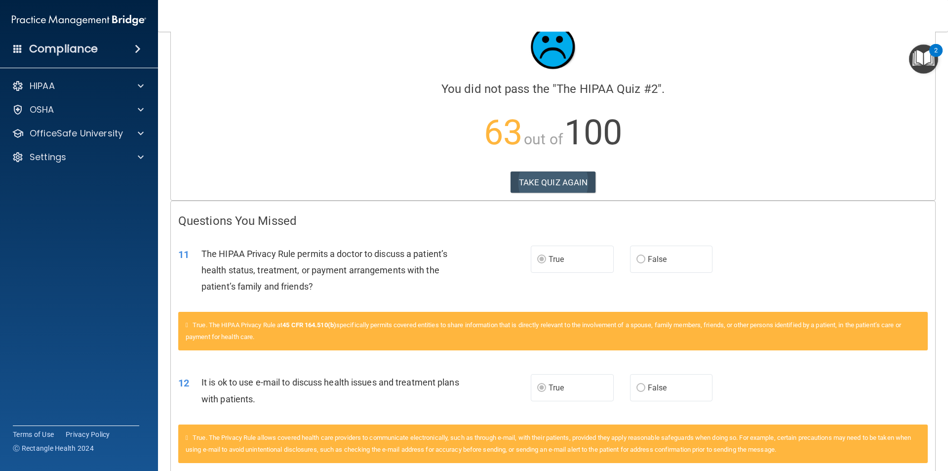
scroll to position [0, 0]
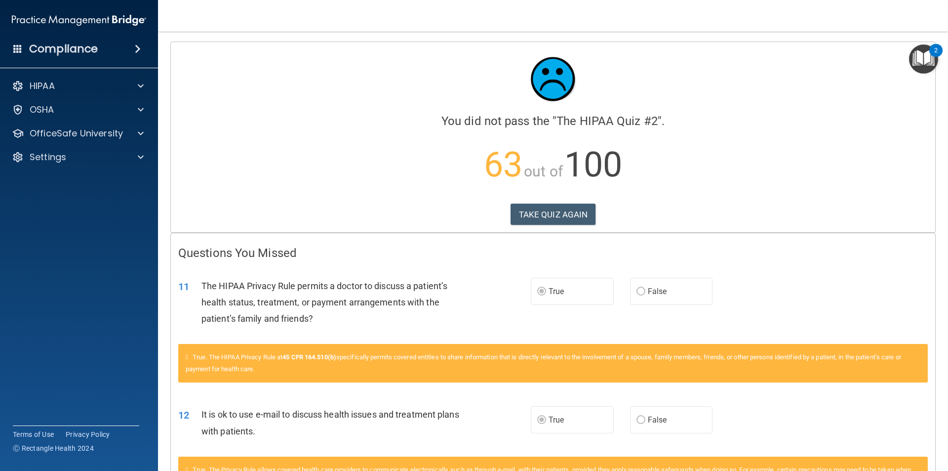
click at [531, 199] on div "Calculating your score.... You did not pass the " The HIPAA Quiz #2 ". 63 out o…" at bounding box center [553, 137] width 765 height 190
drag, startPoint x: 534, startPoint y: 203, endPoint x: 543, endPoint y: 218, distance: 18.4
click at [541, 215] on div "Calculating your score.... You did not pass the " The HIPAA Quiz #2 ". 63 out o…" at bounding box center [553, 137] width 765 height 190
click at [543, 218] on button "TAKE QUIZ AGAIN" at bounding box center [553, 215] width 85 height 22
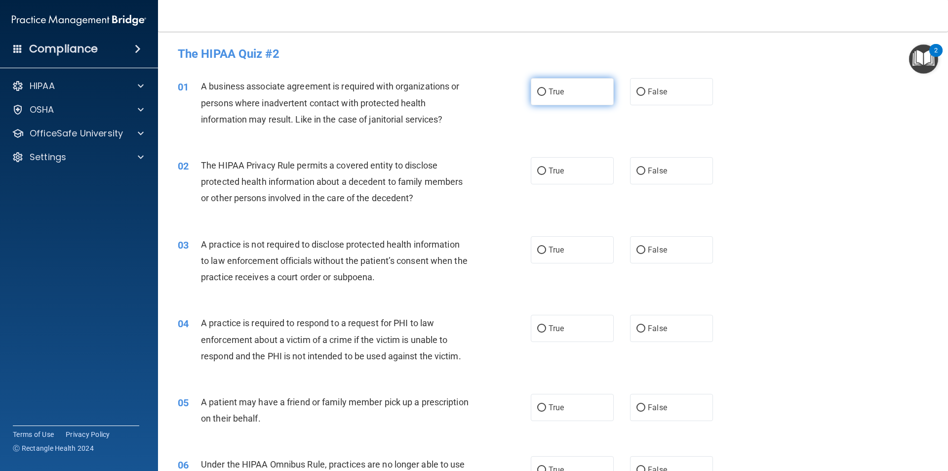
click at [549, 88] on span "True" at bounding box center [556, 91] width 15 height 9
click at [545, 88] on input "True" at bounding box center [541, 91] width 9 height 7
radio input "true"
click at [534, 177] on label "True" at bounding box center [572, 170] width 83 height 27
click at [537, 175] on input "True" at bounding box center [541, 170] width 9 height 7
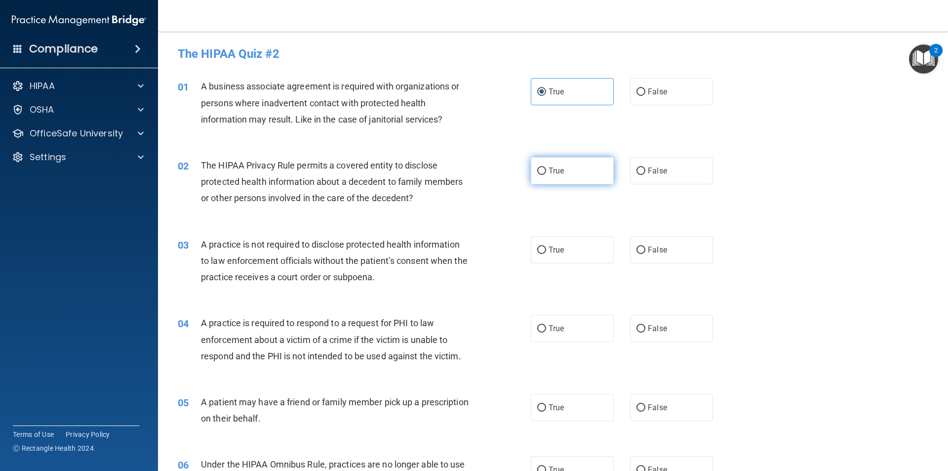
radio input "true"
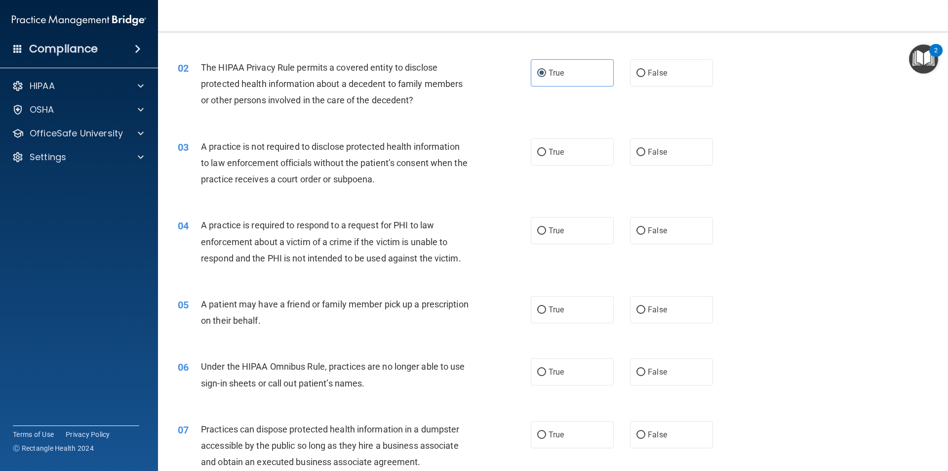
scroll to position [99, 0]
click at [638, 148] on input "False" at bounding box center [641, 151] width 9 height 7
radio input "true"
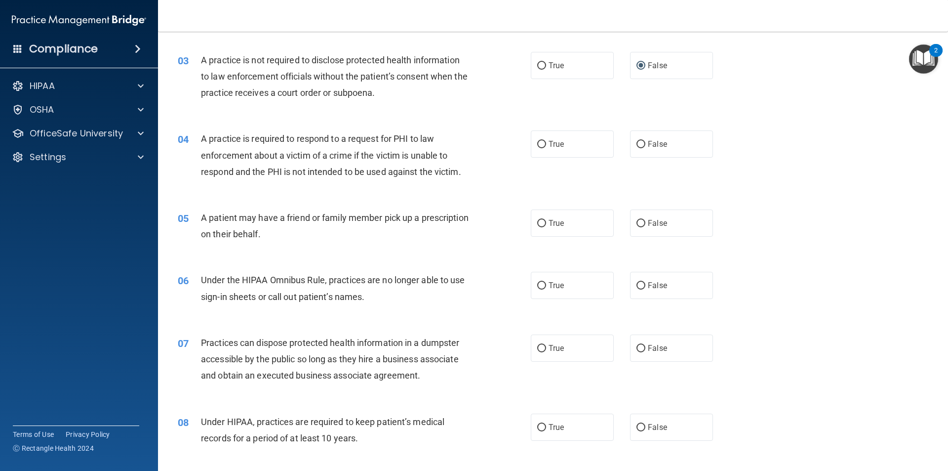
scroll to position [198, 0]
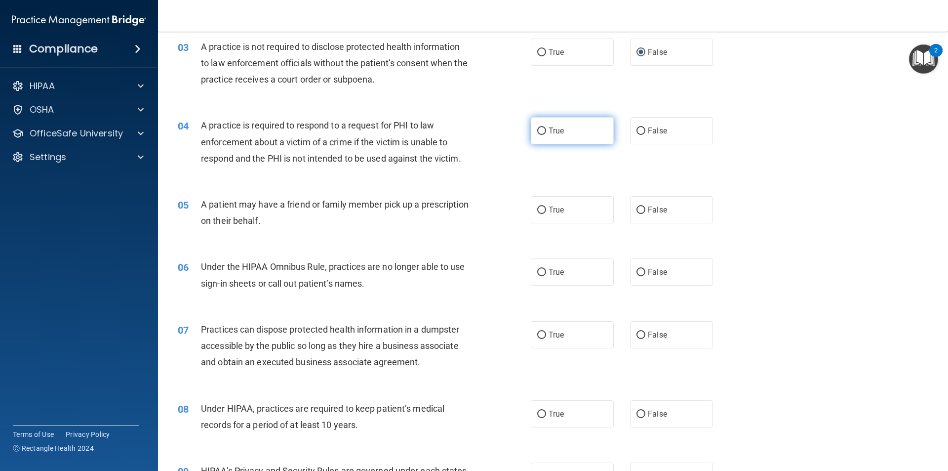
click at [553, 130] on span "True" at bounding box center [556, 130] width 15 height 9
click at [546, 130] on input "True" at bounding box center [541, 130] width 9 height 7
radio input "true"
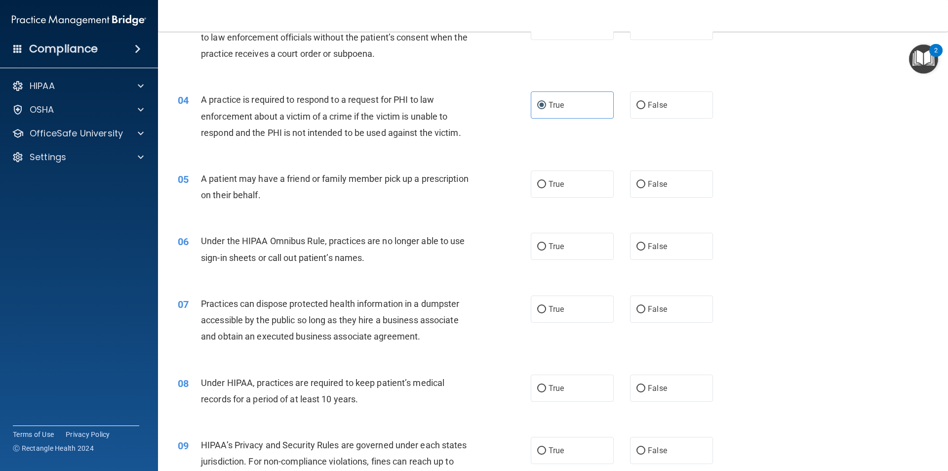
scroll to position [247, 0]
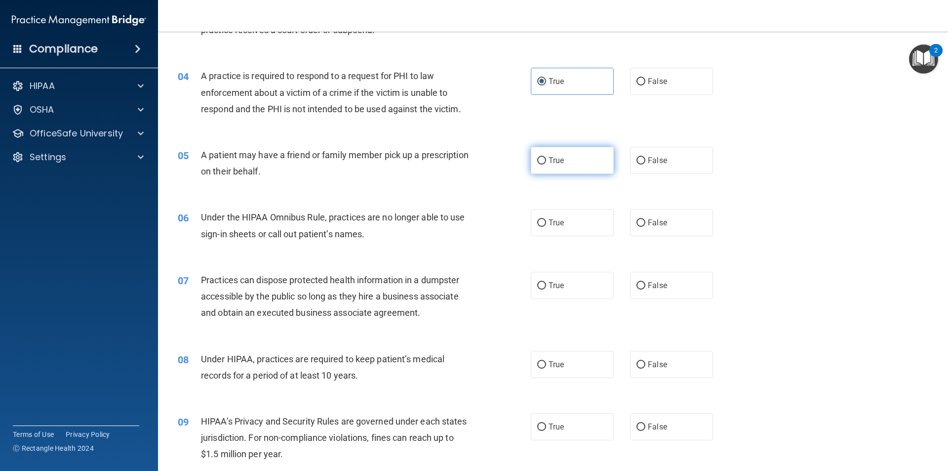
click at [560, 168] on label "True" at bounding box center [572, 160] width 83 height 27
click at [546, 164] on input "True" at bounding box center [541, 160] width 9 height 7
radio input "true"
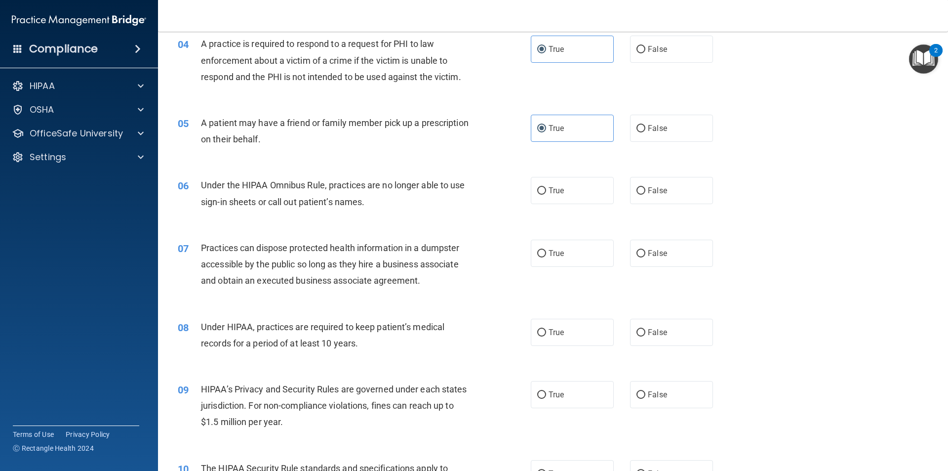
scroll to position [296, 0]
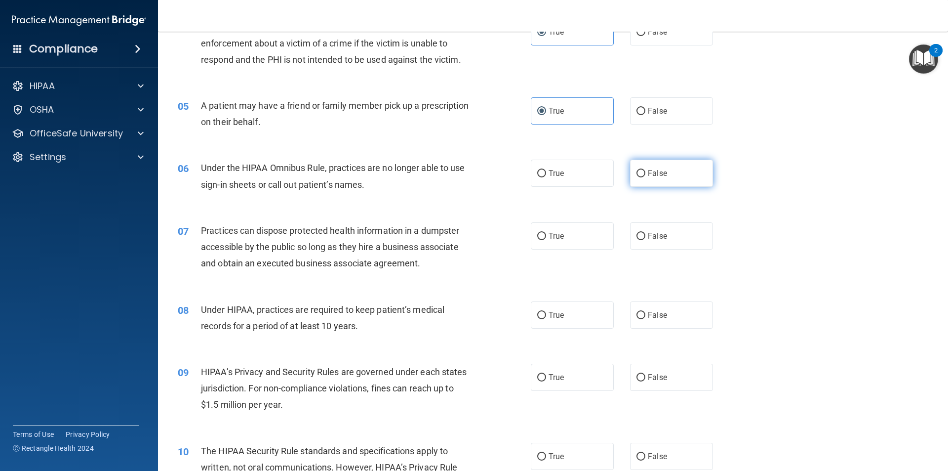
click at [657, 178] on label "False" at bounding box center [671, 173] width 83 height 27
click at [646, 177] on input "False" at bounding box center [641, 173] width 9 height 7
radio input "true"
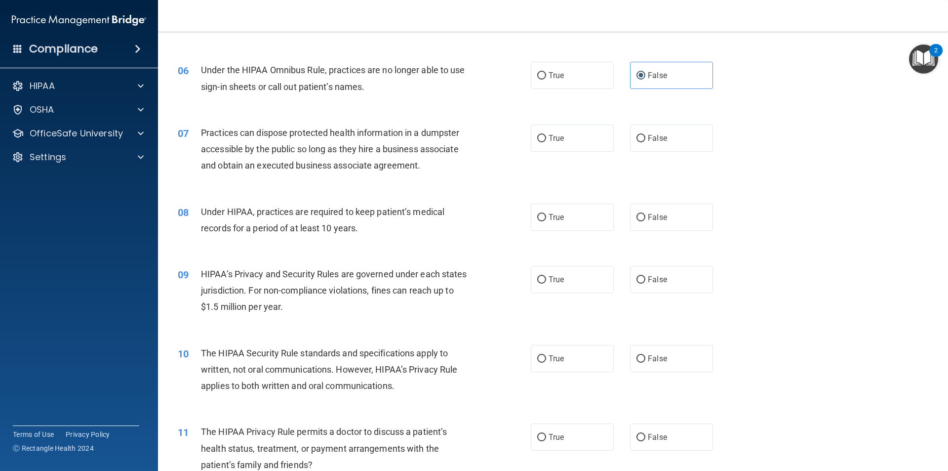
scroll to position [395, 0]
click at [637, 137] on input "False" at bounding box center [641, 137] width 9 height 7
radio input "true"
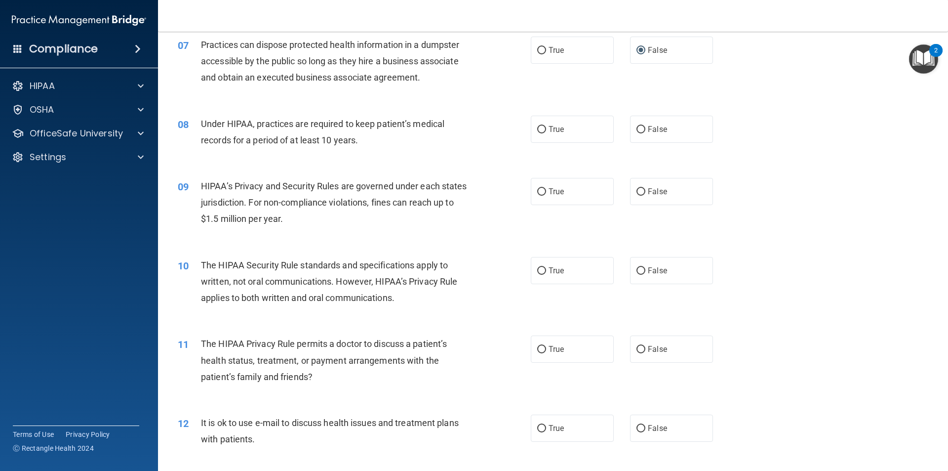
scroll to position [494, 0]
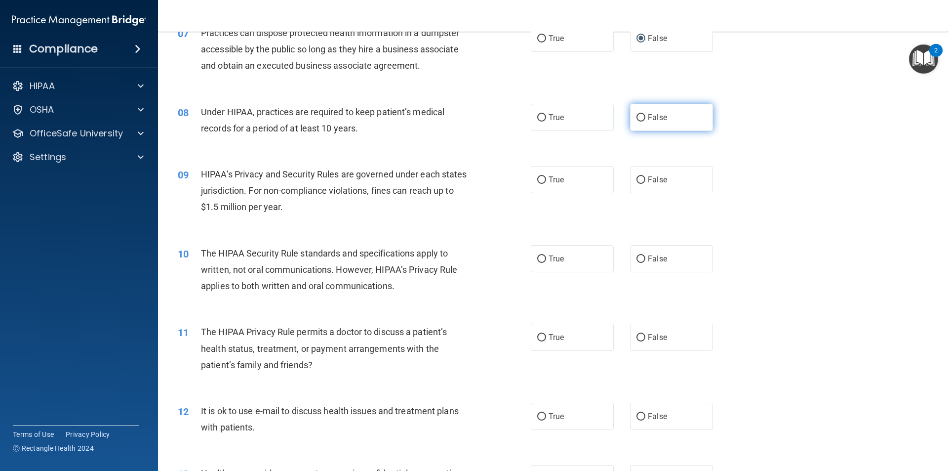
click at [641, 118] on label "False" at bounding box center [671, 117] width 83 height 27
click at [641, 118] on input "False" at bounding box center [641, 117] width 9 height 7
radio input "true"
click at [637, 181] on input "False" at bounding box center [641, 179] width 9 height 7
radio input "true"
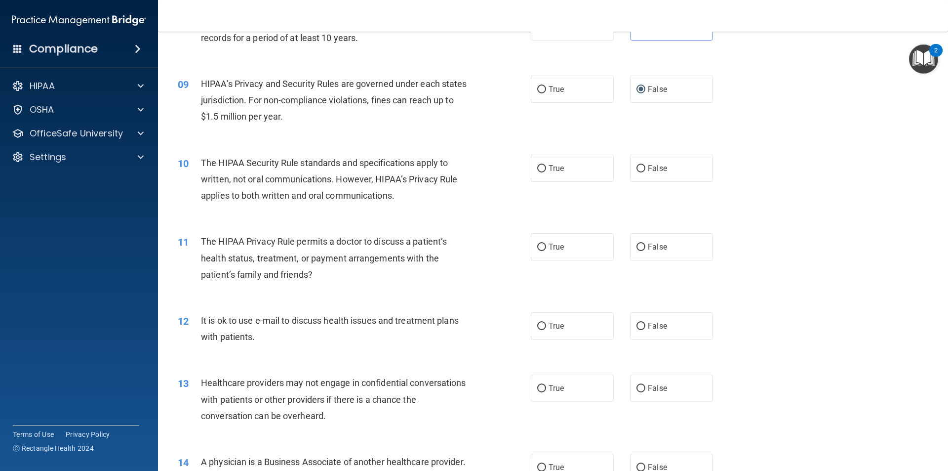
scroll to position [593, 0]
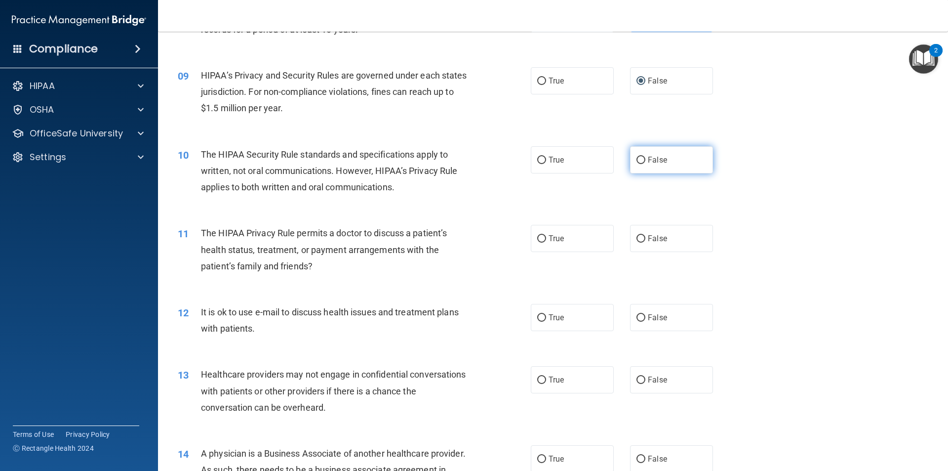
click at [637, 161] on input "False" at bounding box center [641, 160] width 9 height 7
radio input "true"
click at [637, 240] on input "False" at bounding box center [641, 238] width 9 height 7
radio input "true"
click at [540, 318] on input "True" at bounding box center [541, 317] width 9 height 7
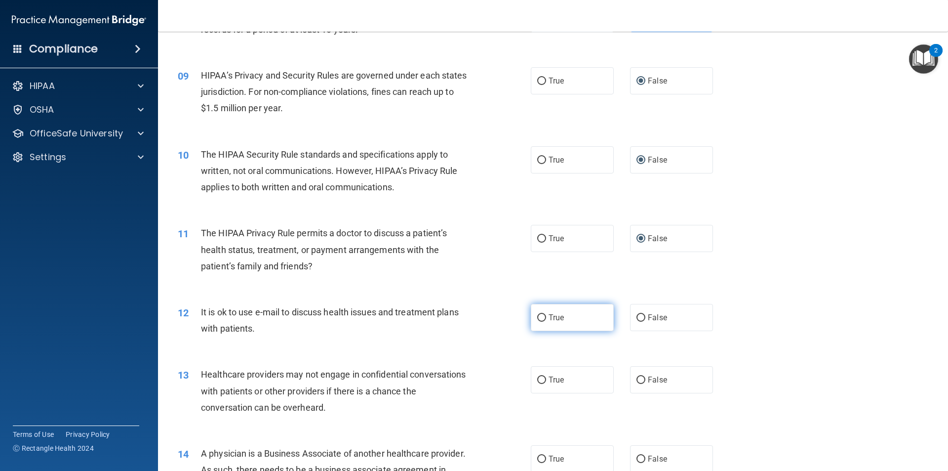
radio input "true"
click at [537, 239] on input "True" at bounding box center [541, 238] width 9 height 7
radio input "true"
radio input "false"
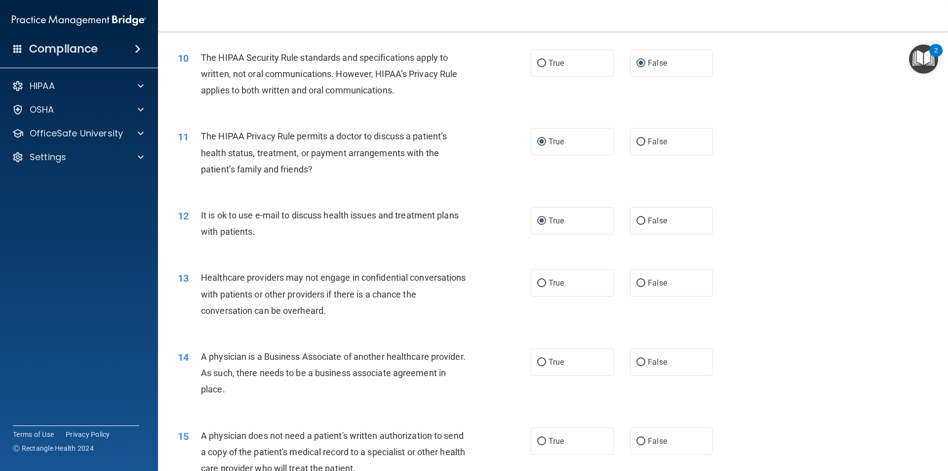
scroll to position [692, 0]
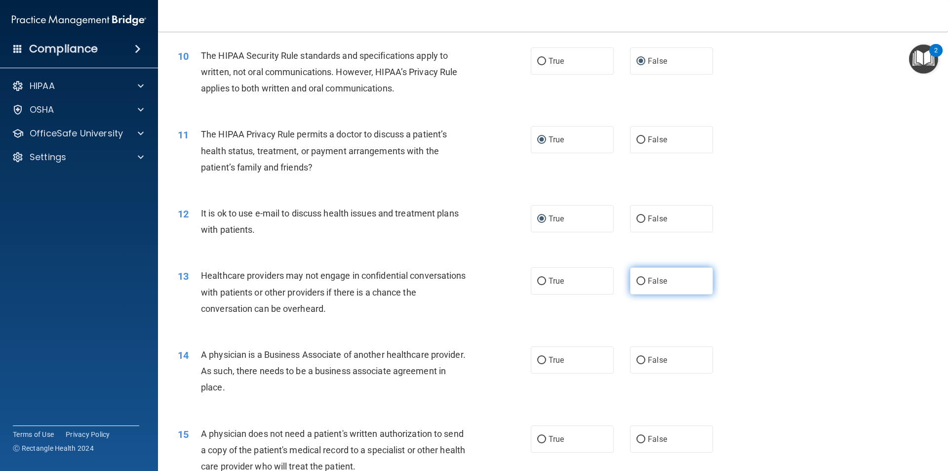
click at [637, 279] on input "False" at bounding box center [641, 281] width 9 height 7
radio input "true"
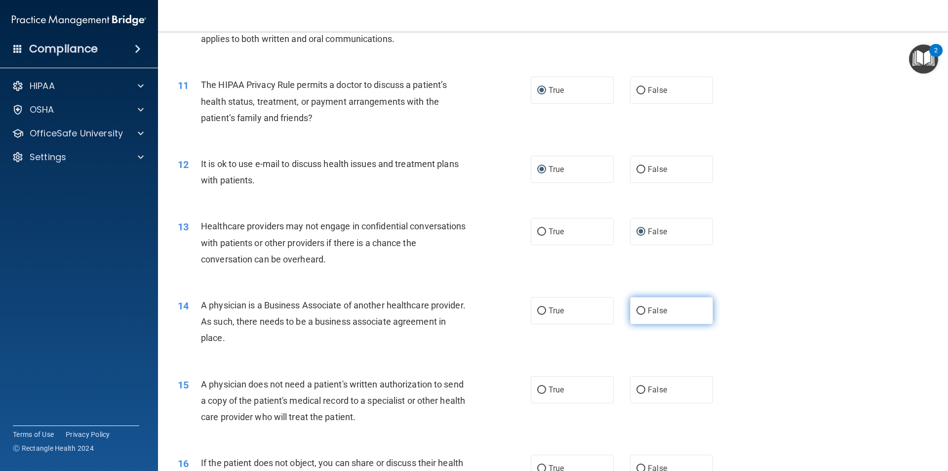
click at [637, 307] on input "False" at bounding box center [641, 310] width 9 height 7
radio input "true"
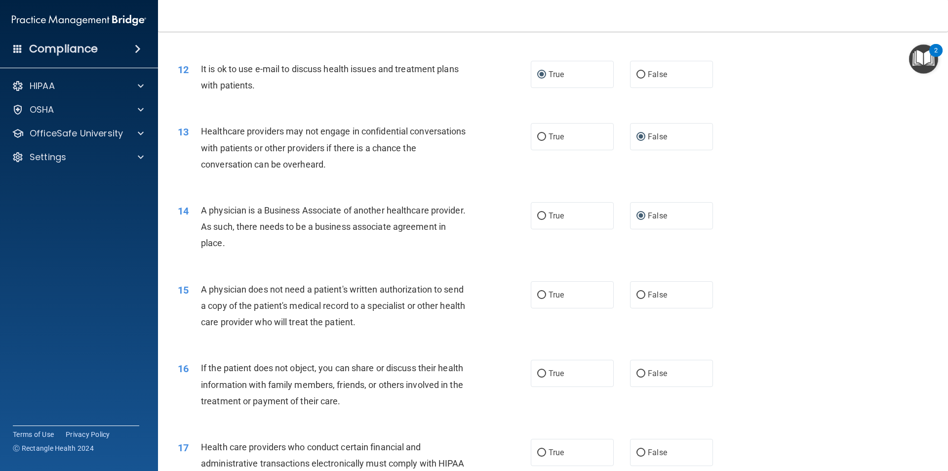
scroll to position [840, 0]
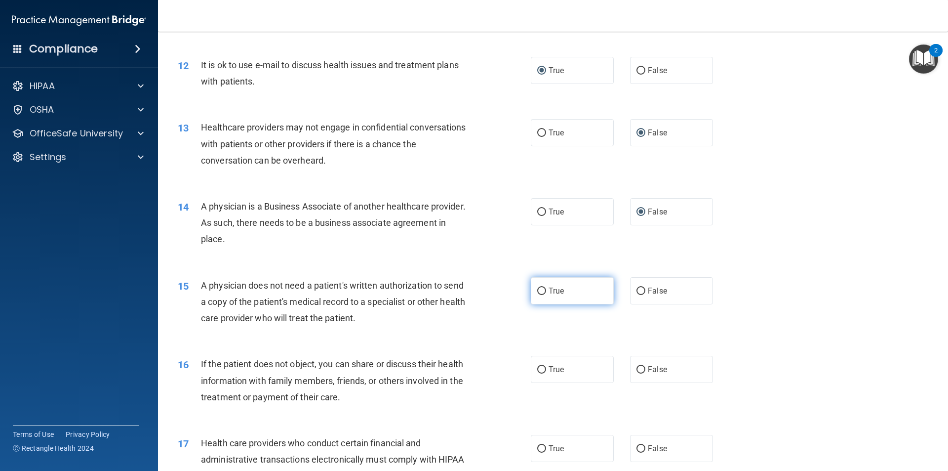
click at [549, 290] on span "True" at bounding box center [556, 290] width 15 height 9
click at [545, 290] on input "True" at bounding box center [541, 290] width 9 height 7
radio input "true"
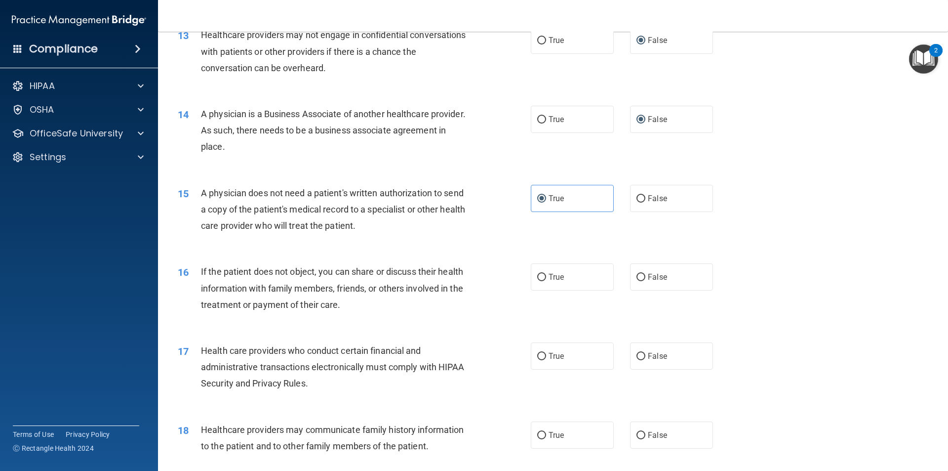
scroll to position [939, 0]
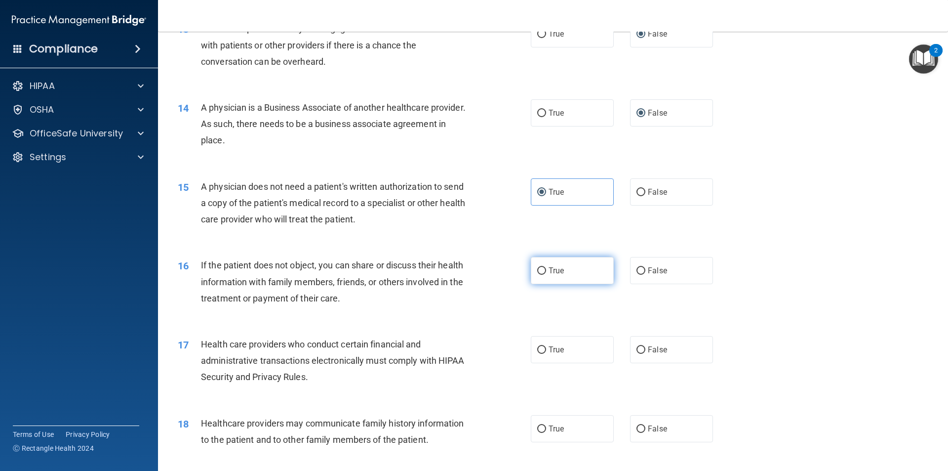
drag, startPoint x: 531, startPoint y: 271, endPoint x: 534, endPoint y: 276, distance: 6.0
click at [531, 271] on label "True" at bounding box center [572, 270] width 83 height 27
click at [537, 271] on input "True" at bounding box center [541, 270] width 9 height 7
radio input "true"
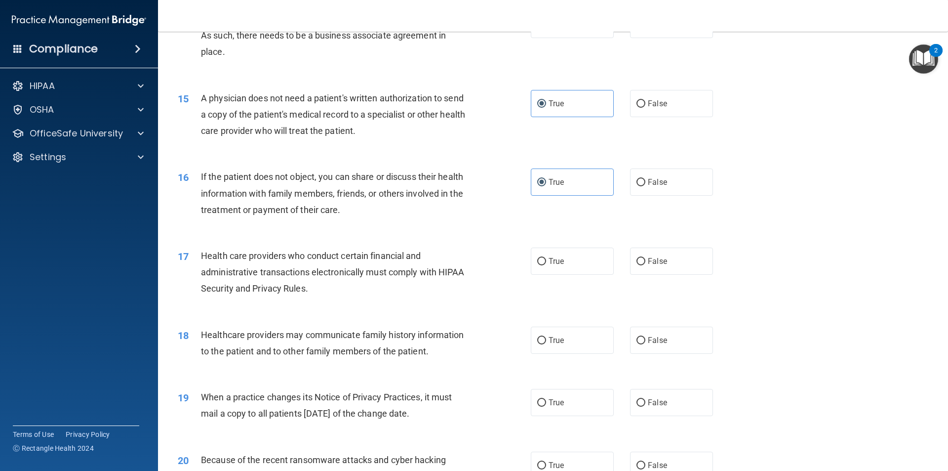
scroll to position [1037, 0]
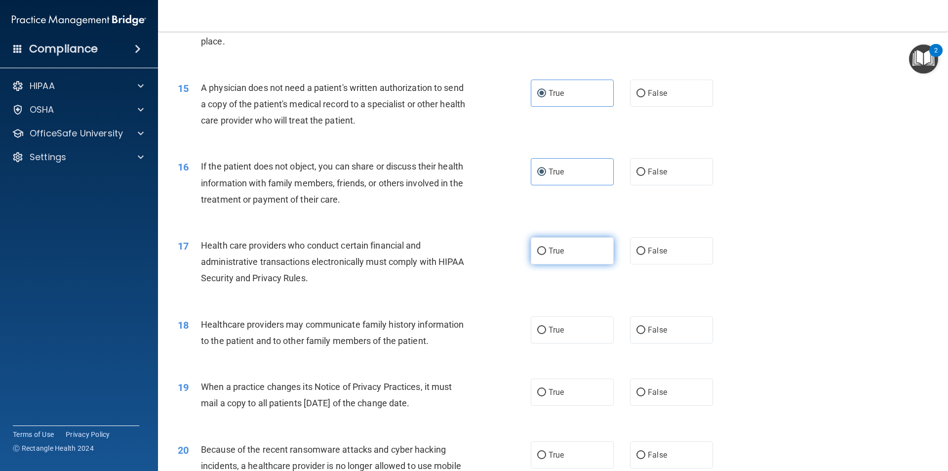
click at [541, 247] on input "True" at bounding box center [541, 250] width 9 height 7
radio input "true"
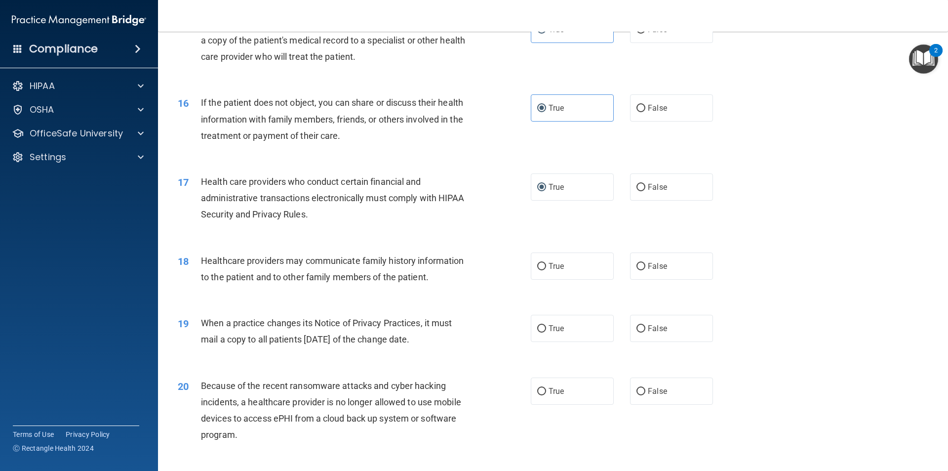
scroll to position [1136, 0]
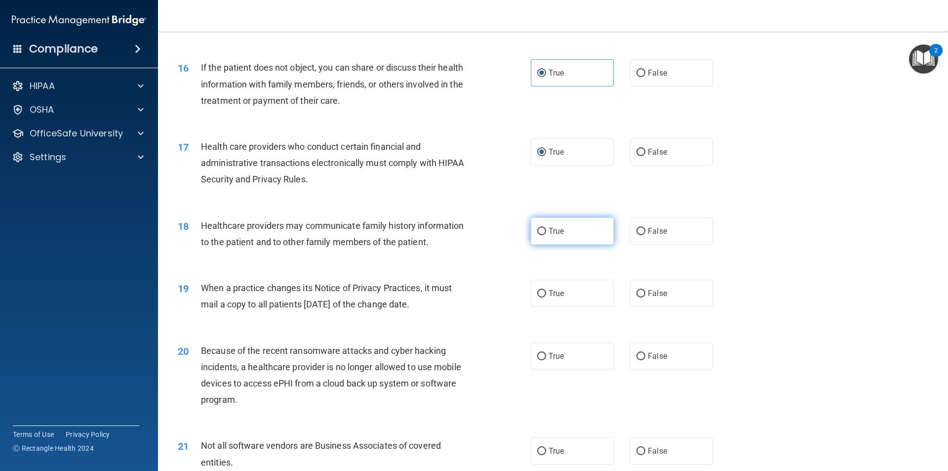
click at [540, 233] on input "True" at bounding box center [541, 231] width 9 height 7
radio input "true"
drag, startPoint x: 645, startPoint y: 292, endPoint x: 617, endPoint y: 315, distance: 36.5
click at [648, 292] on span "False" at bounding box center [657, 292] width 19 height 9
click at [645, 292] on input "False" at bounding box center [641, 293] width 9 height 7
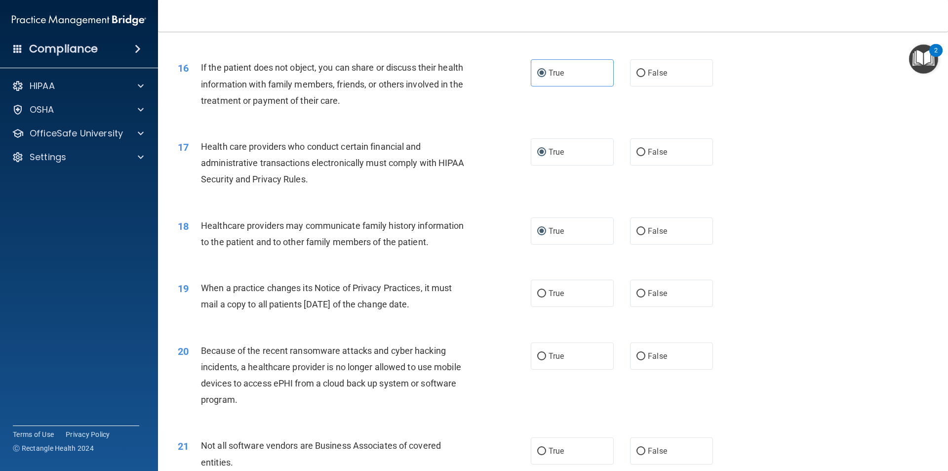
radio input "true"
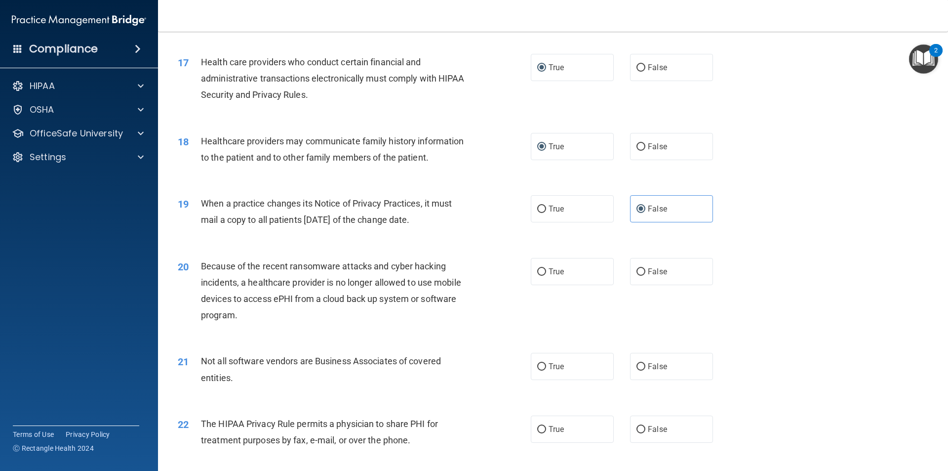
scroll to position [1235, 0]
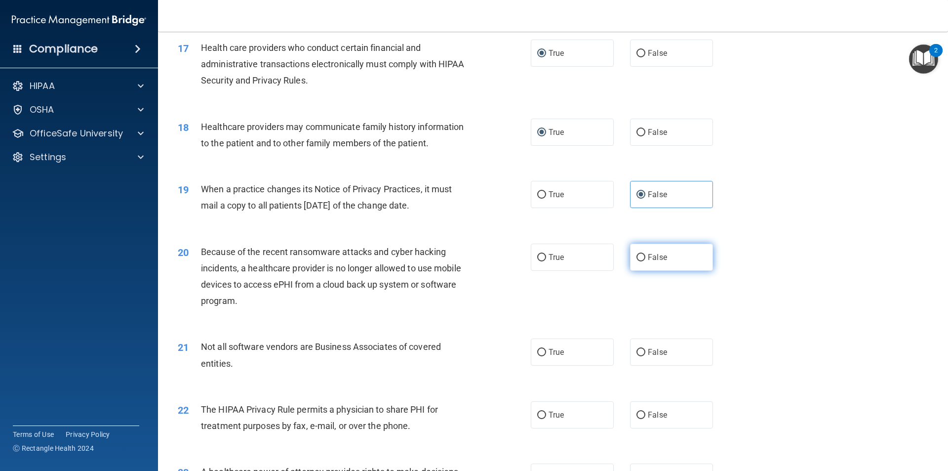
click at [637, 259] on input "False" at bounding box center [641, 257] width 9 height 7
radio input "true"
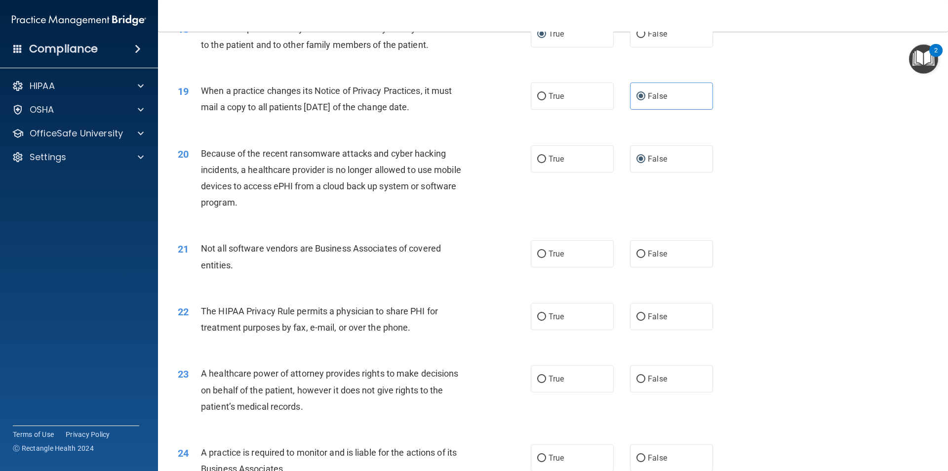
scroll to position [1334, 0]
click at [535, 249] on label "True" at bounding box center [572, 253] width 83 height 27
click at [540, 257] on input "True" at bounding box center [541, 253] width 9 height 7
radio input "true"
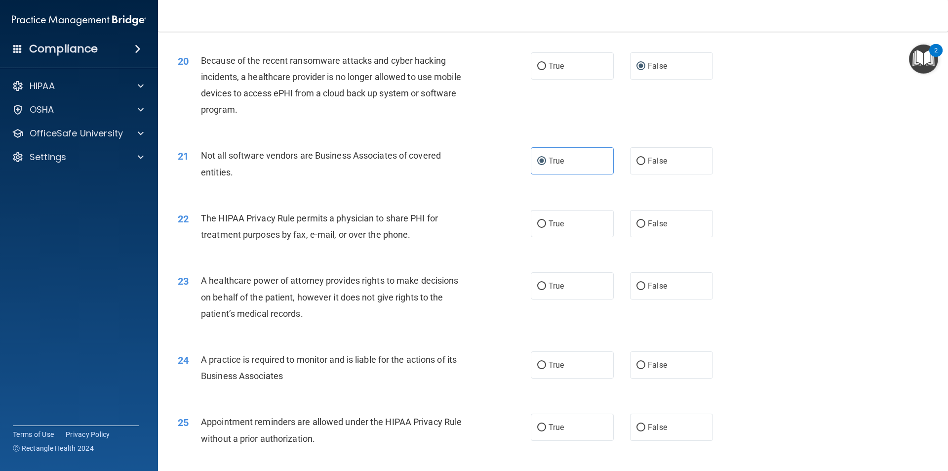
scroll to position [1432, 0]
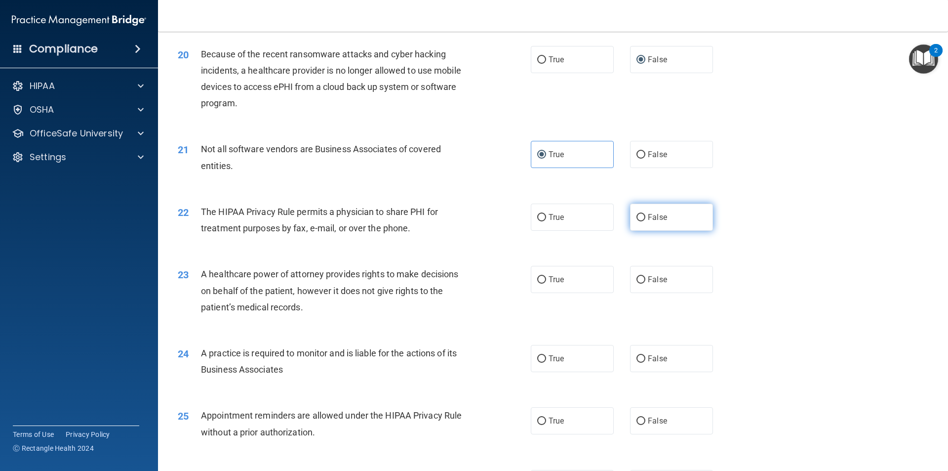
click at [634, 222] on label "False" at bounding box center [671, 217] width 83 height 27
click at [637, 221] on input "False" at bounding box center [641, 217] width 9 height 7
radio input "true"
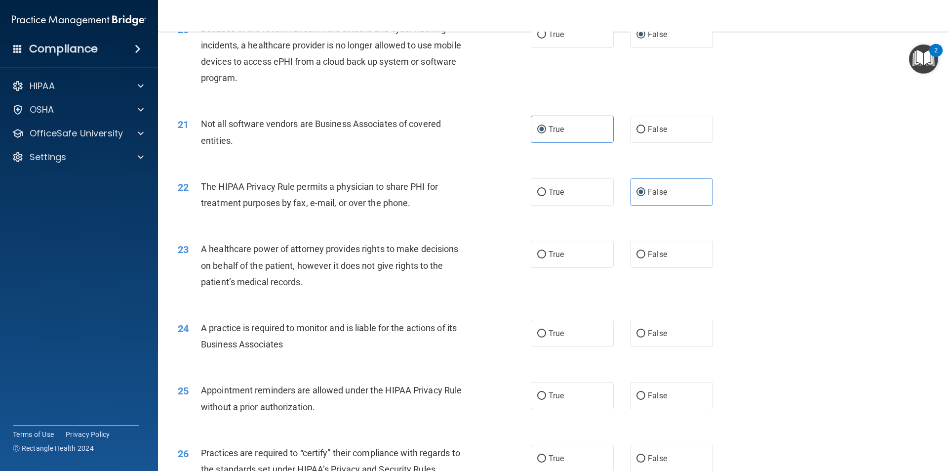
scroll to position [1482, 0]
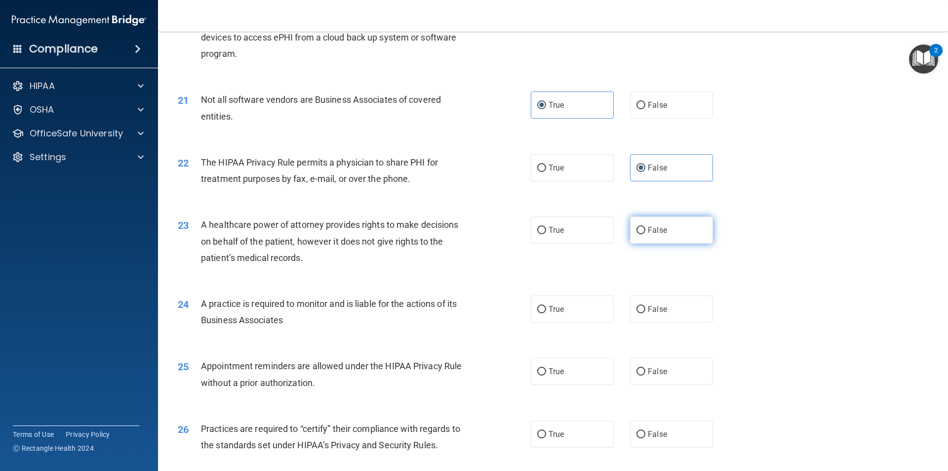
click at [640, 232] on input "False" at bounding box center [641, 230] width 9 height 7
radio input "true"
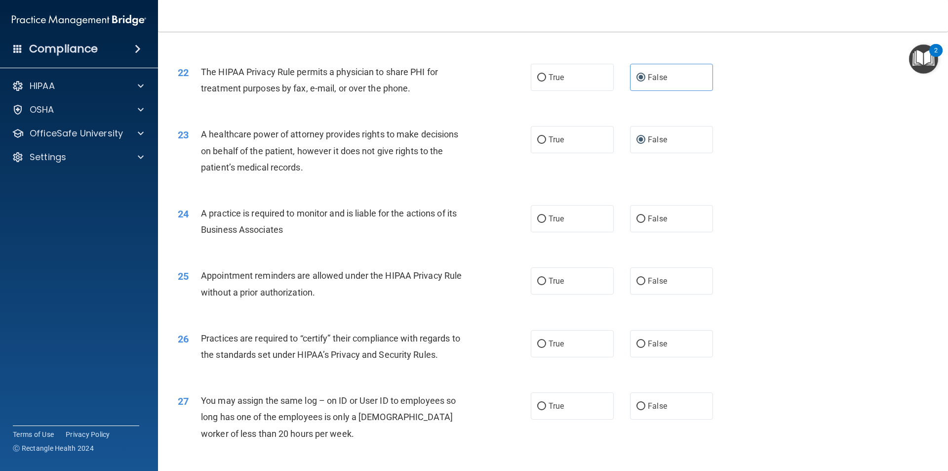
scroll to position [1581, 0]
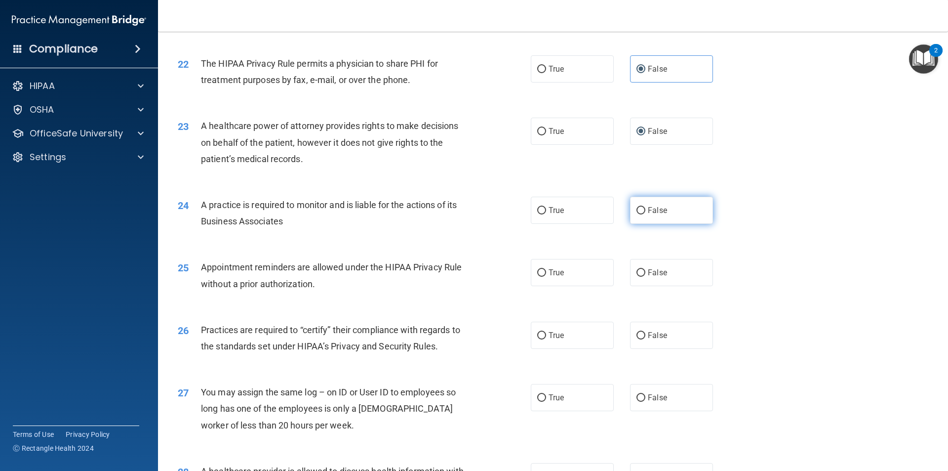
click at [637, 208] on input "False" at bounding box center [641, 210] width 9 height 7
radio input "true"
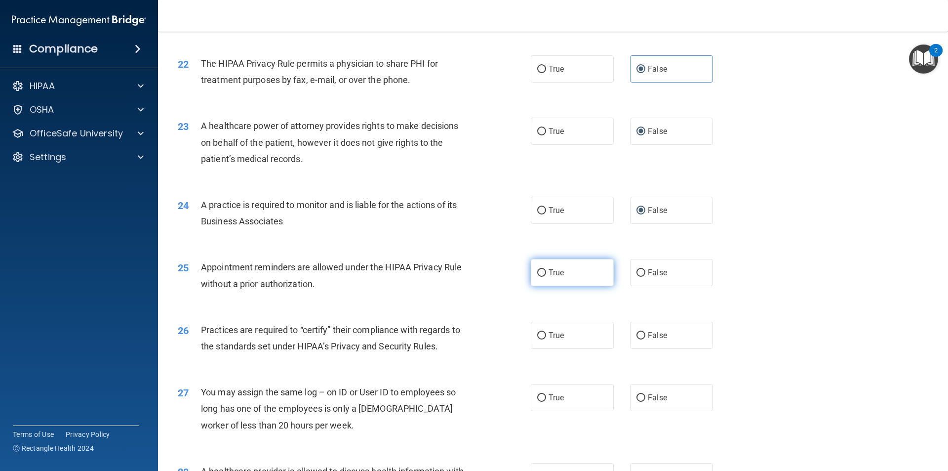
click at [549, 268] on span "True" at bounding box center [556, 272] width 15 height 9
click at [545, 269] on input "True" at bounding box center [541, 272] width 9 height 7
radio input "true"
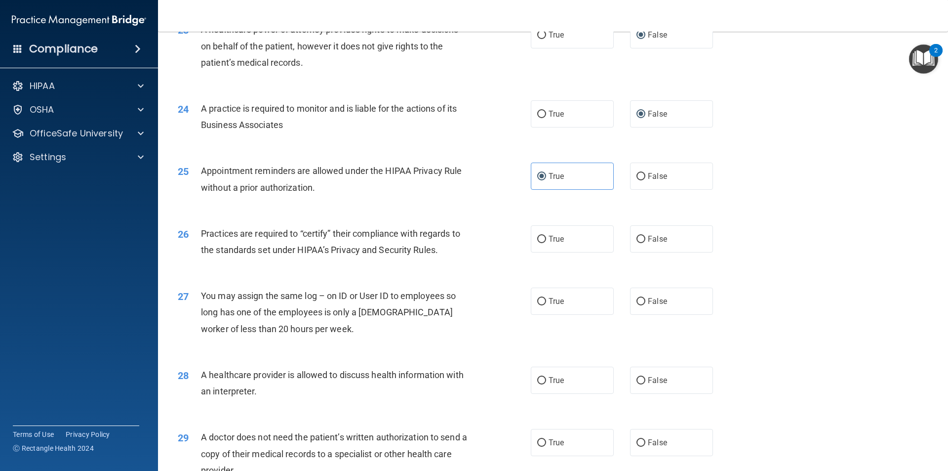
scroll to position [1679, 0]
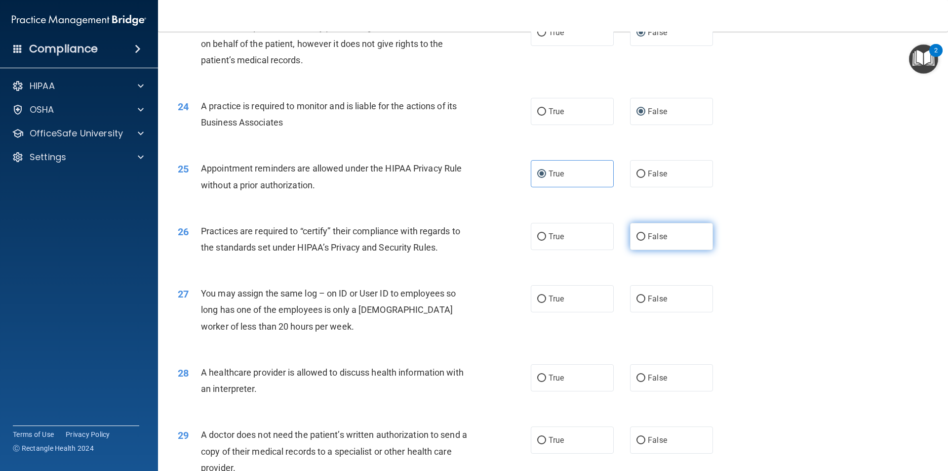
click at [638, 242] on label "False" at bounding box center [671, 236] width 83 height 27
click at [638, 241] on input "False" at bounding box center [641, 236] width 9 height 7
radio input "true"
click at [648, 297] on span "False" at bounding box center [657, 298] width 19 height 9
click at [646, 297] on input "False" at bounding box center [641, 298] width 9 height 7
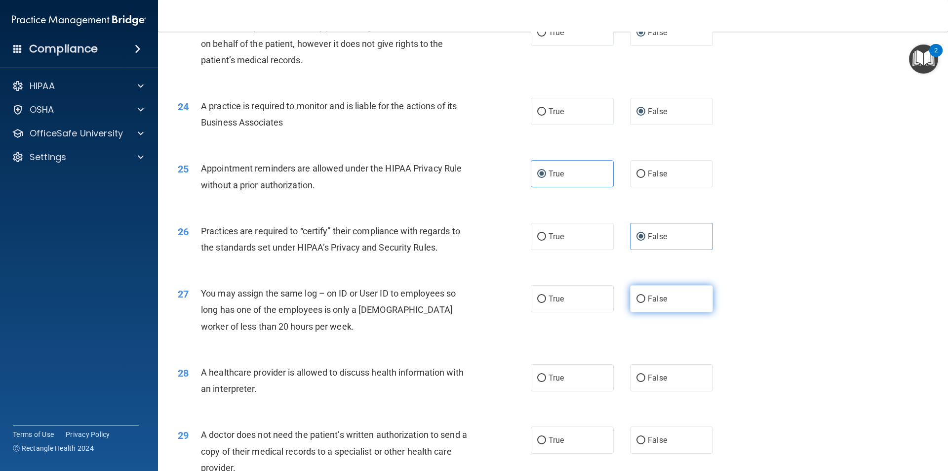
radio input "true"
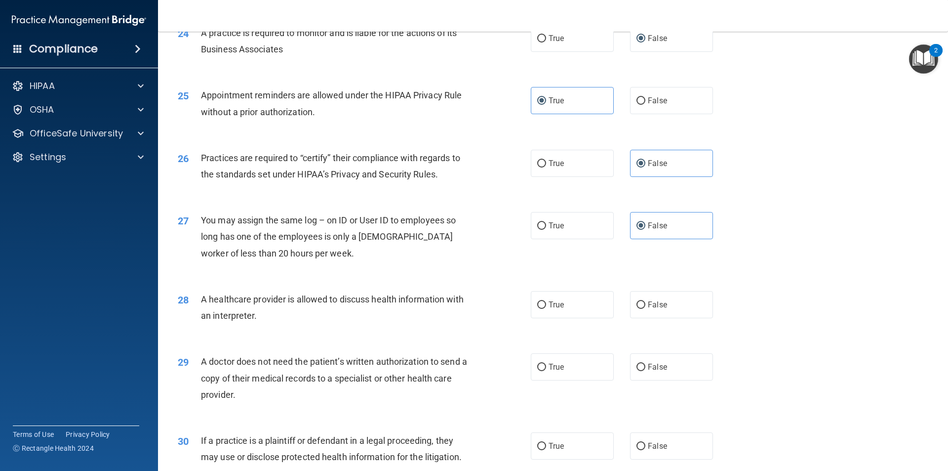
scroll to position [1778, 0]
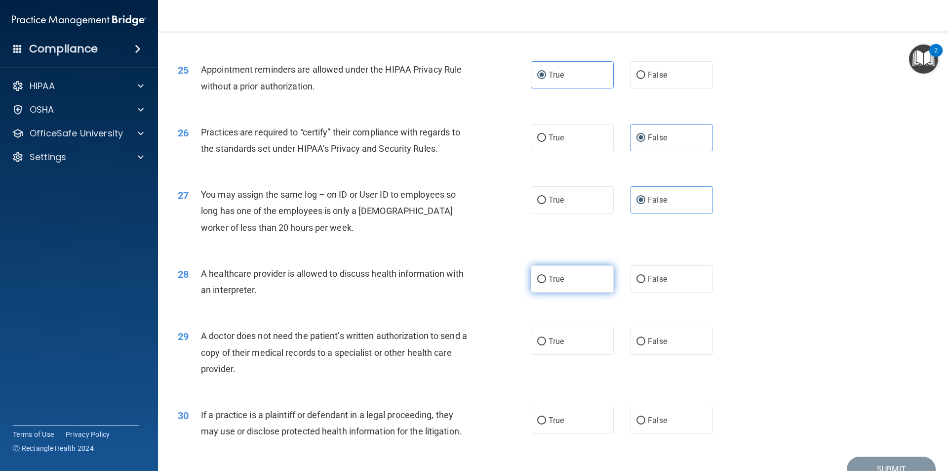
click at [538, 276] on input "True" at bounding box center [541, 279] width 9 height 7
radio input "true"
click at [538, 338] on input "True" at bounding box center [541, 341] width 9 height 7
radio input "true"
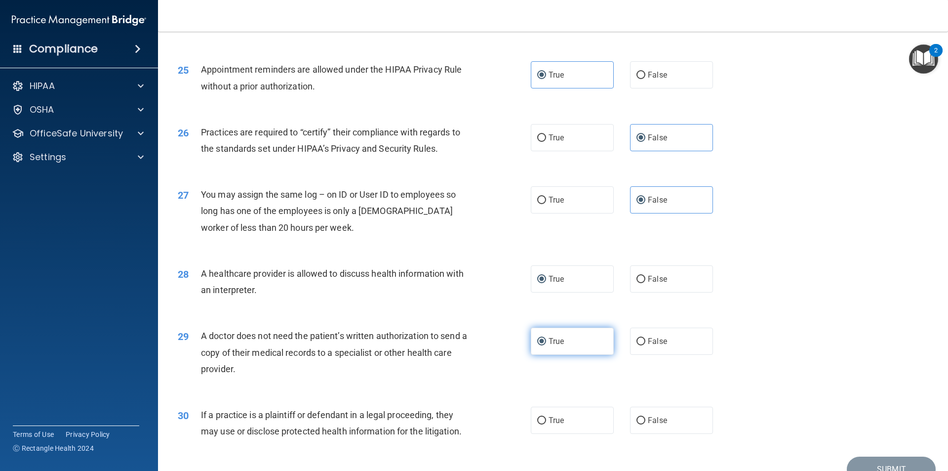
scroll to position [1829, 0]
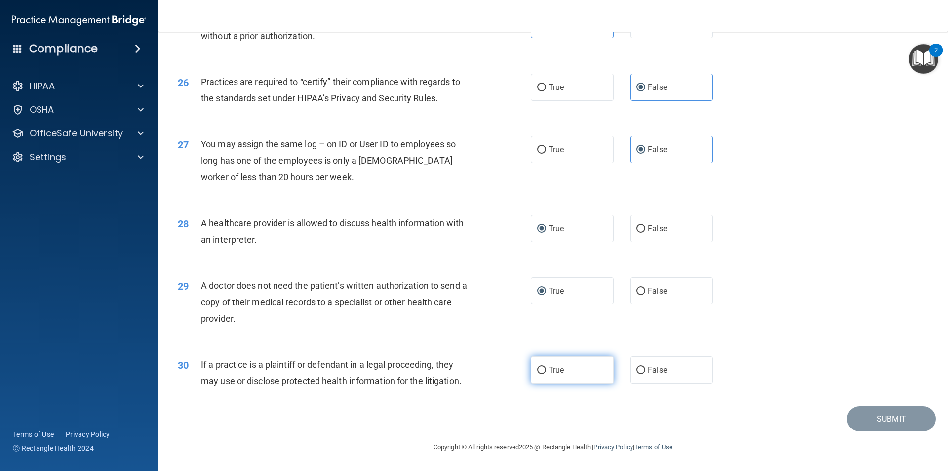
click at [541, 367] on input "True" at bounding box center [541, 370] width 9 height 7
radio input "true"
click at [882, 416] on button "Submit" at bounding box center [891, 418] width 89 height 25
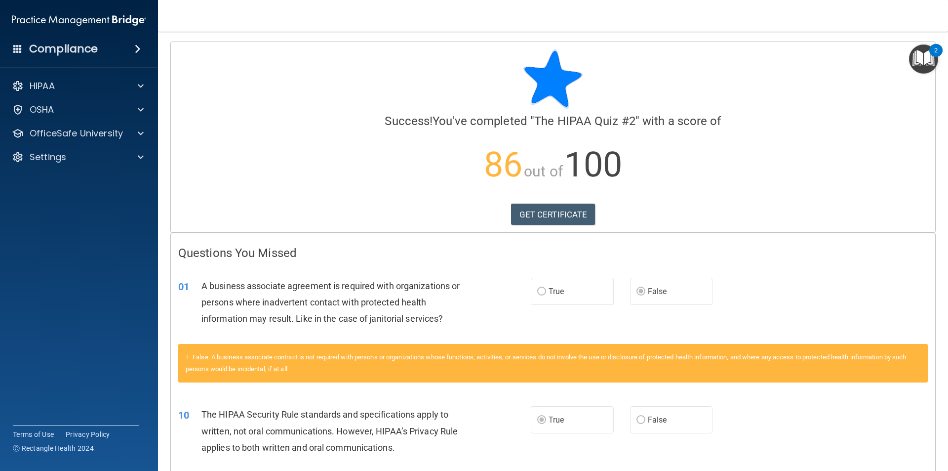
click at [532, 226] on div "Calculating your score.... Success! You've completed " The HIPAA Quiz #2 " with…" at bounding box center [553, 137] width 765 height 190
click at [533, 217] on link "GET CERTIFICATE" at bounding box center [553, 215] width 84 height 22
click at [91, 130] on p "OfficeSafe University" at bounding box center [76, 133] width 93 height 12
click at [82, 163] on link "HIPAA Training" at bounding box center [68, 157] width 156 height 20
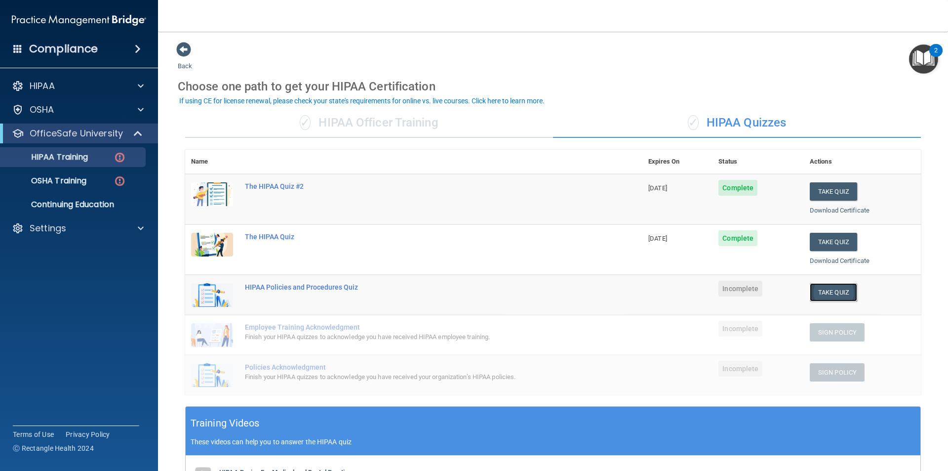
click at [821, 295] on button "Take Quiz" at bounding box center [833, 292] width 47 height 18
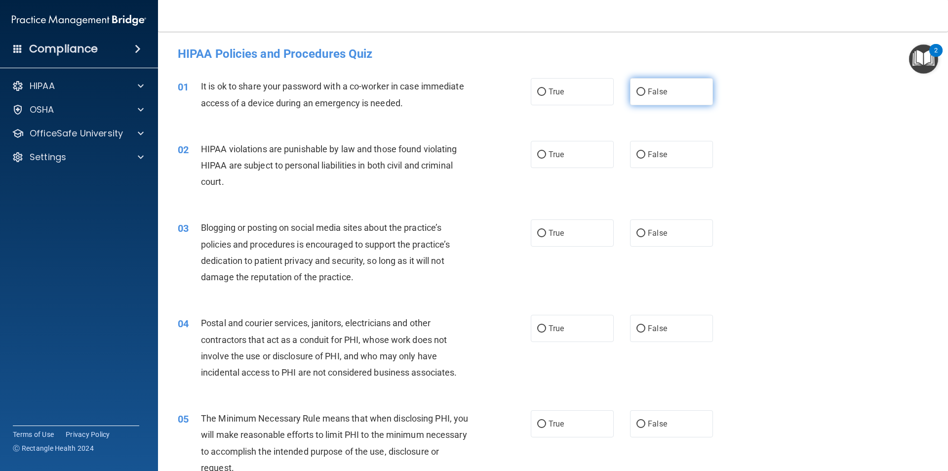
click at [637, 89] on input "False" at bounding box center [641, 91] width 9 height 7
radio input "true"
click at [541, 155] on input "True" at bounding box center [541, 154] width 9 height 7
radio input "true"
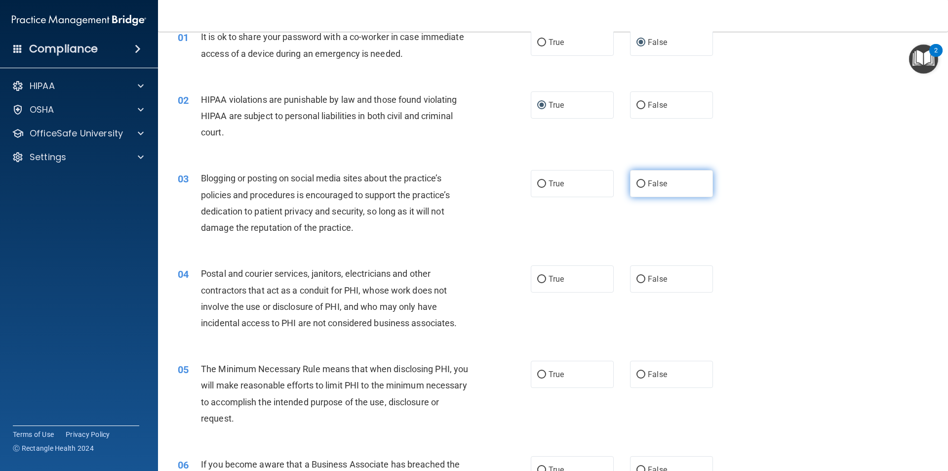
click at [643, 182] on label "False" at bounding box center [671, 183] width 83 height 27
click at [643, 182] on input "False" at bounding box center [641, 183] width 9 height 7
radio input "true"
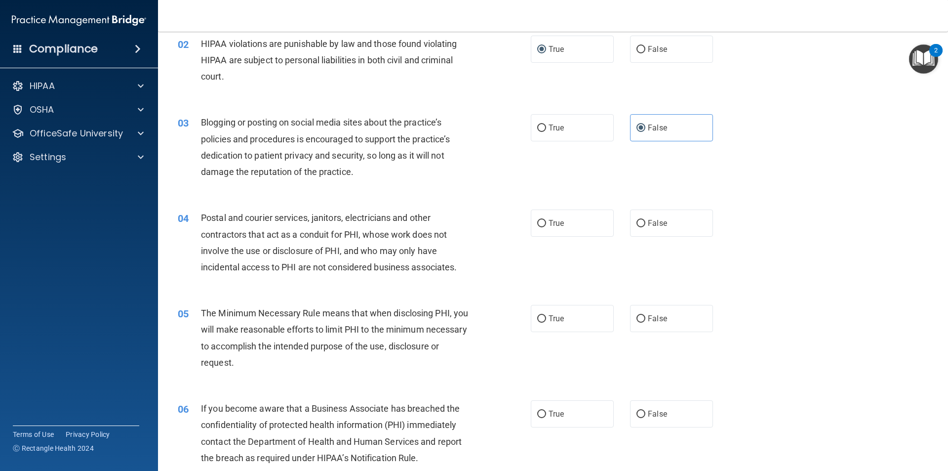
scroll to position [148, 0]
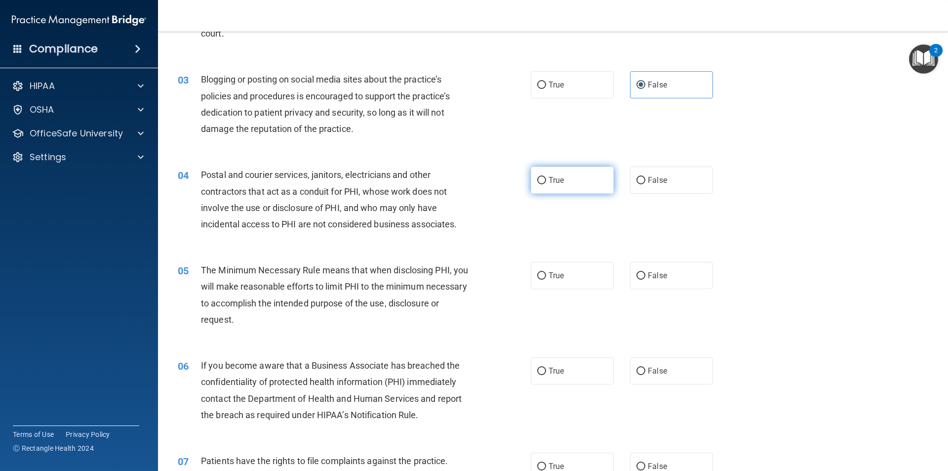
click at [545, 176] on label "True" at bounding box center [572, 179] width 83 height 27
click at [545, 177] on input "True" at bounding box center [541, 180] width 9 height 7
radio input "true"
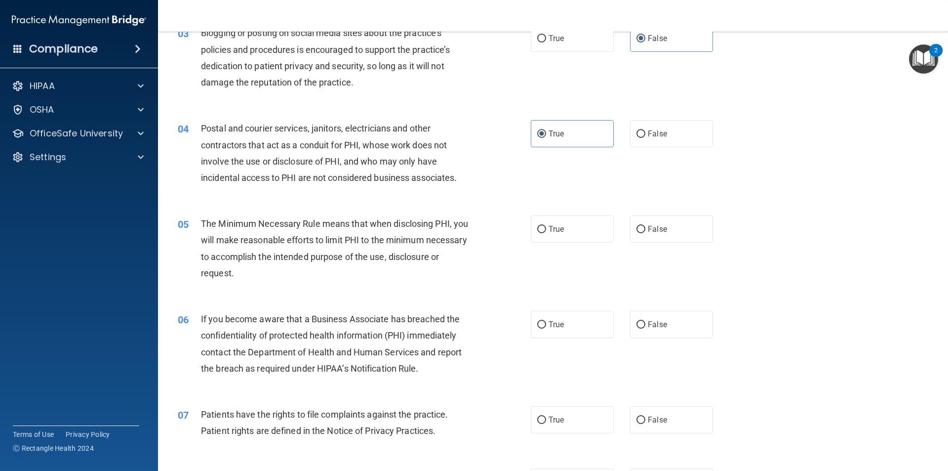
scroll to position [247, 0]
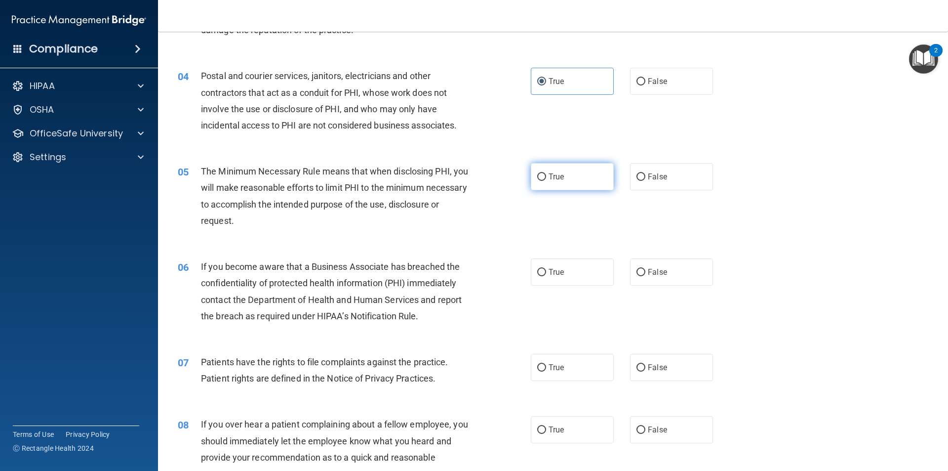
click at [549, 175] on span "True" at bounding box center [556, 176] width 15 height 9
click at [546, 175] on input "True" at bounding box center [541, 176] width 9 height 7
radio input "true"
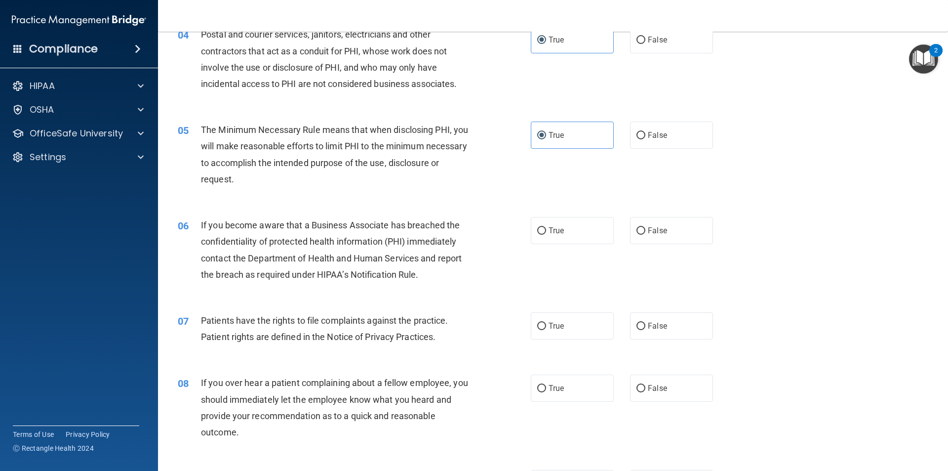
scroll to position [346, 0]
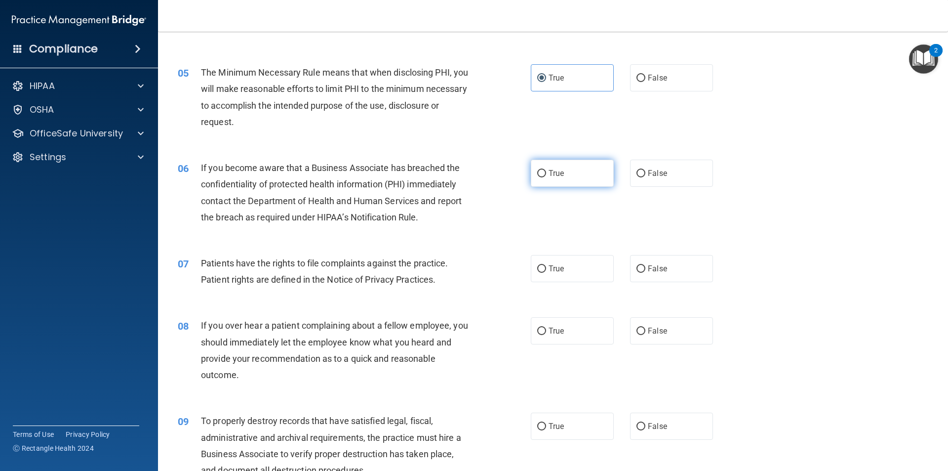
click at [540, 170] on input "True" at bounding box center [541, 173] width 9 height 7
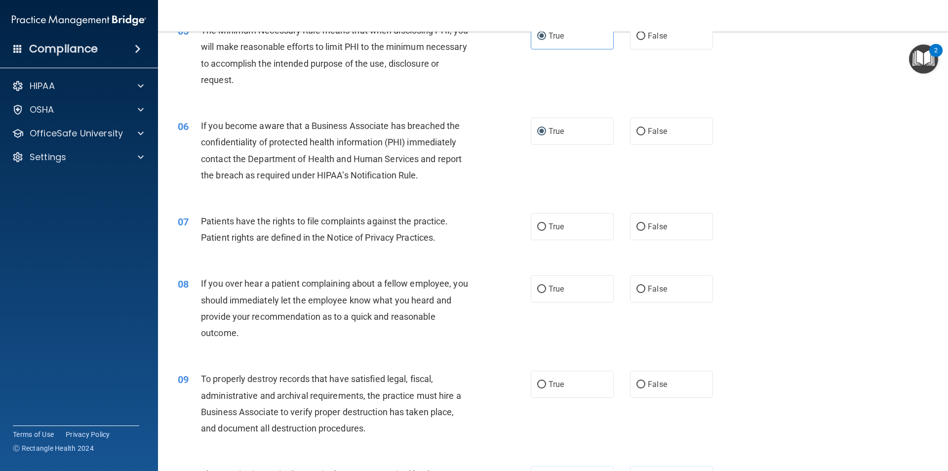
scroll to position [445, 0]
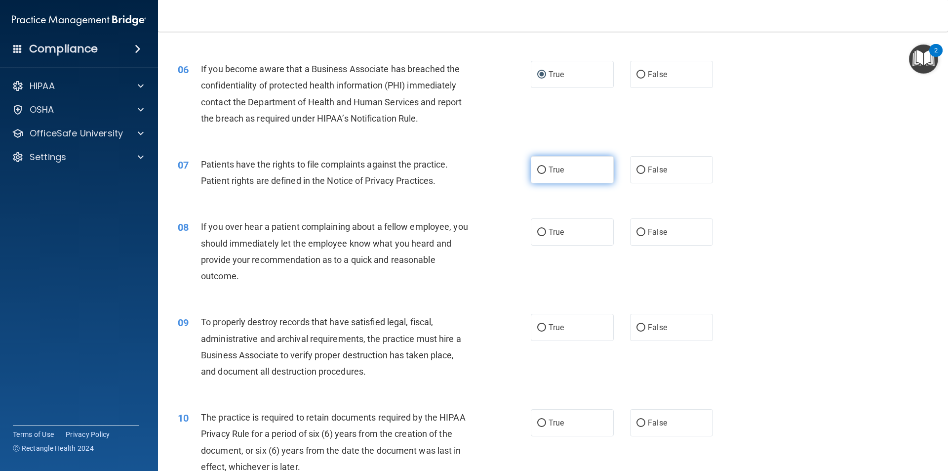
click at [542, 169] on input "True" at bounding box center [541, 169] width 9 height 7
click at [637, 233] on input "False" at bounding box center [641, 232] width 9 height 7
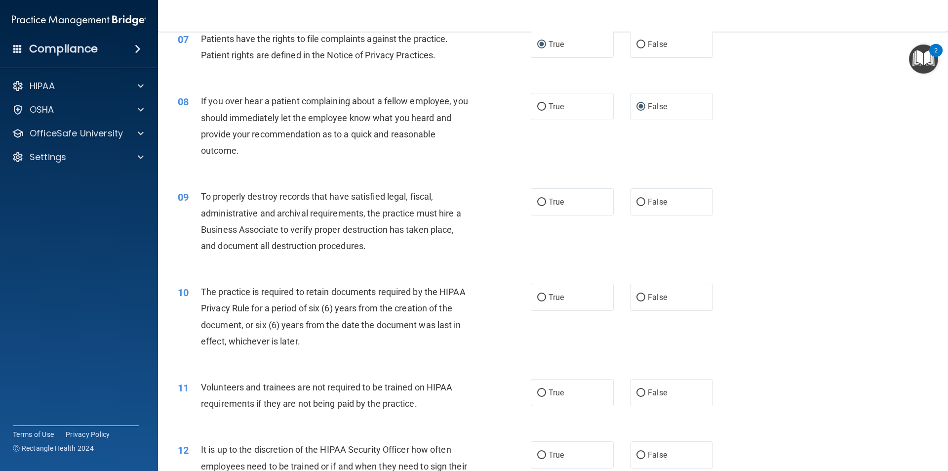
scroll to position [642, 0]
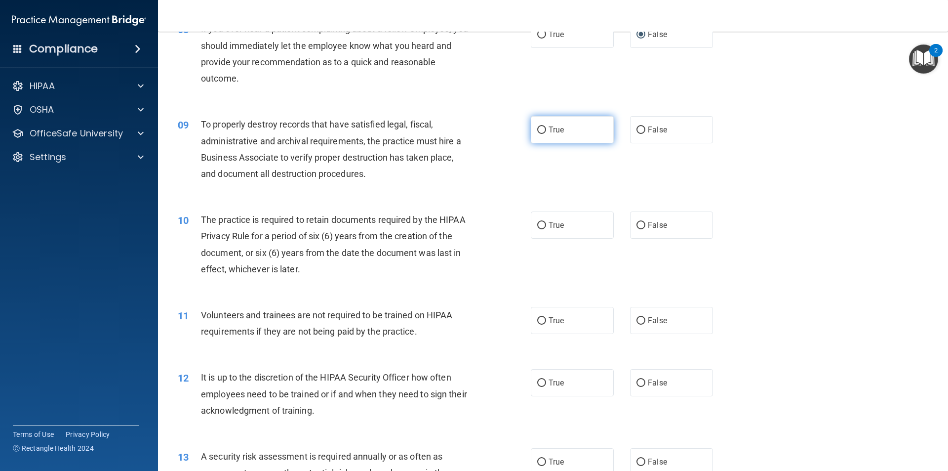
click at [545, 127] on label "True" at bounding box center [572, 129] width 83 height 27
click at [545, 127] on input "True" at bounding box center [541, 129] width 9 height 7
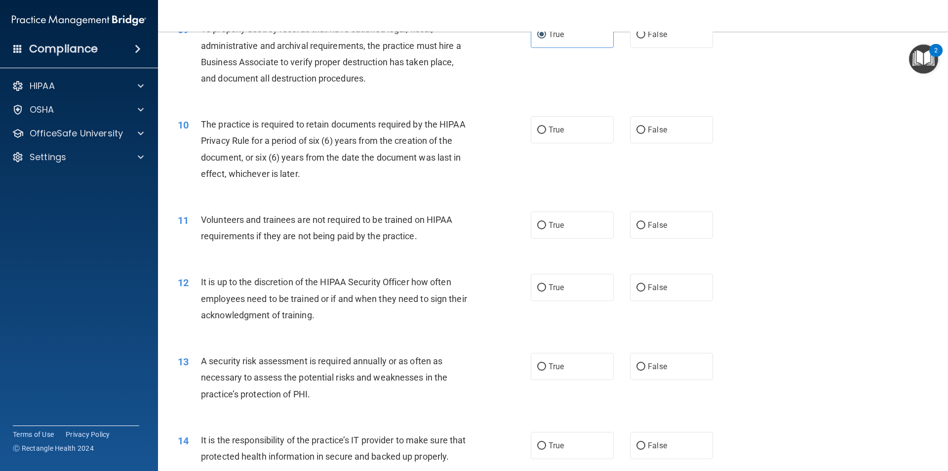
scroll to position [741, 0]
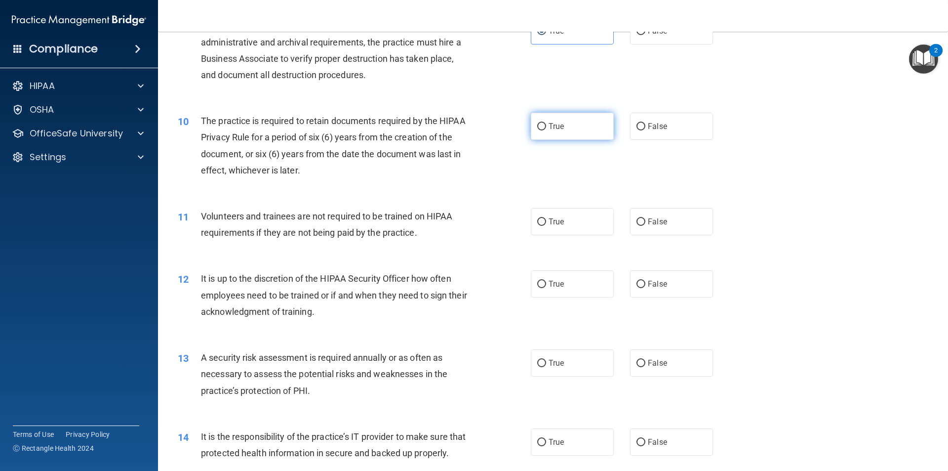
click at [538, 128] on input "True" at bounding box center [541, 126] width 9 height 7
click at [637, 218] on input "False" at bounding box center [641, 221] width 9 height 7
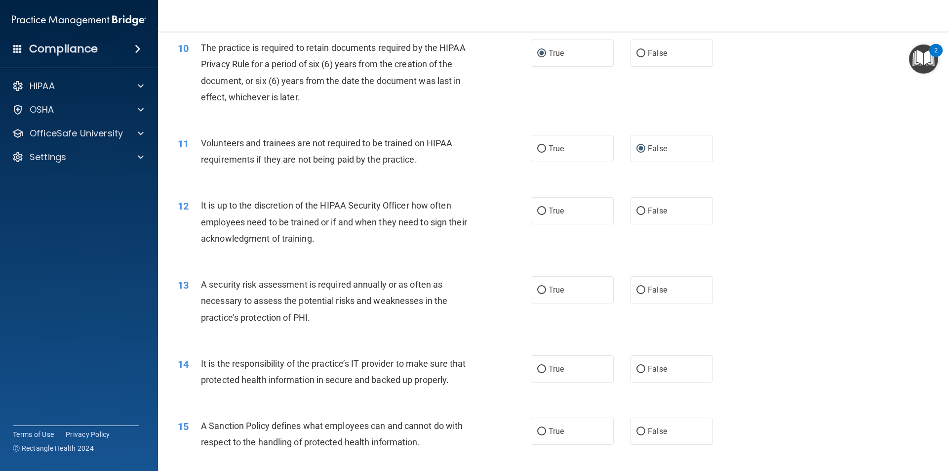
scroll to position [840, 0]
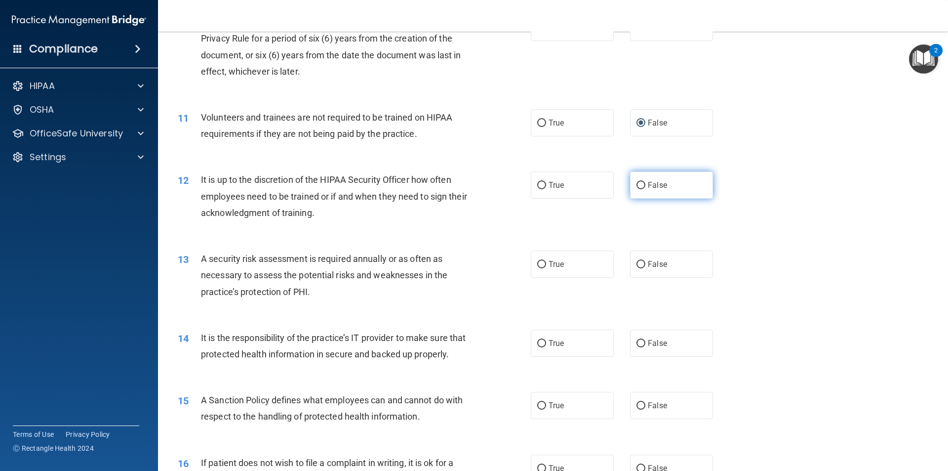
click at [631, 184] on label "False" at bounding box center [671, 184] width 83 height 27
click at [637, 184] on input "False" at bounding box center [641, 185] width 9 height 7
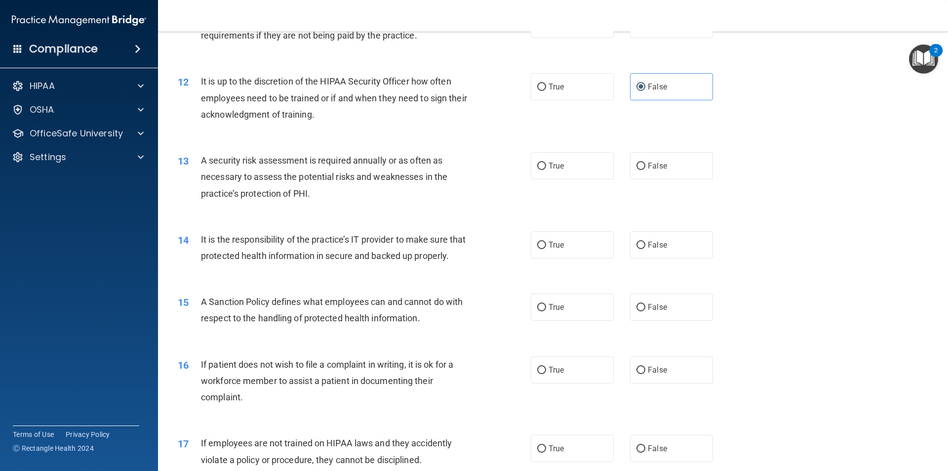
scroll to position [939, 0]
click at [542, 165] on input "True" at bounding box center [541, 165] width 9 height 7
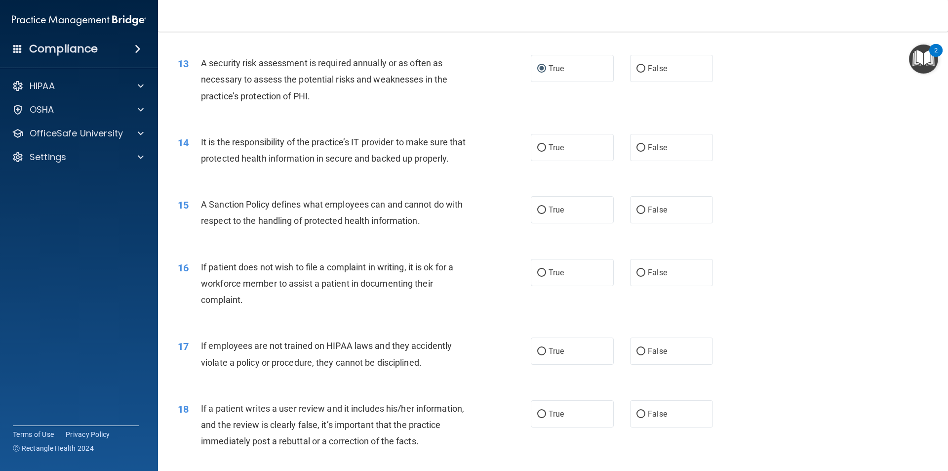
scroll to position [1037, 0]
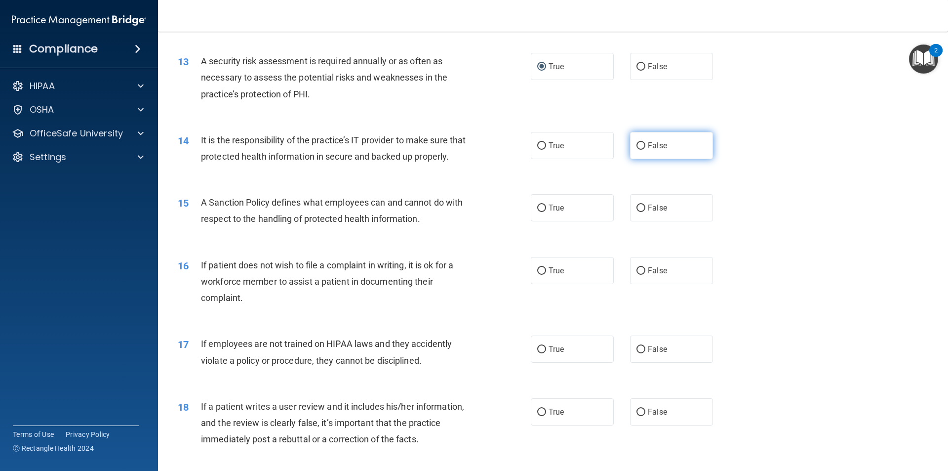
click at [638, 149] on input "False" at bounding box center [641, 145] width 9 height 7
click at [544, 221] on label "True" at bounding box center [572, 207] width 83 height 27
click at [544, 212] on input "True" at bounding box center [541, 207] width 9 height 7
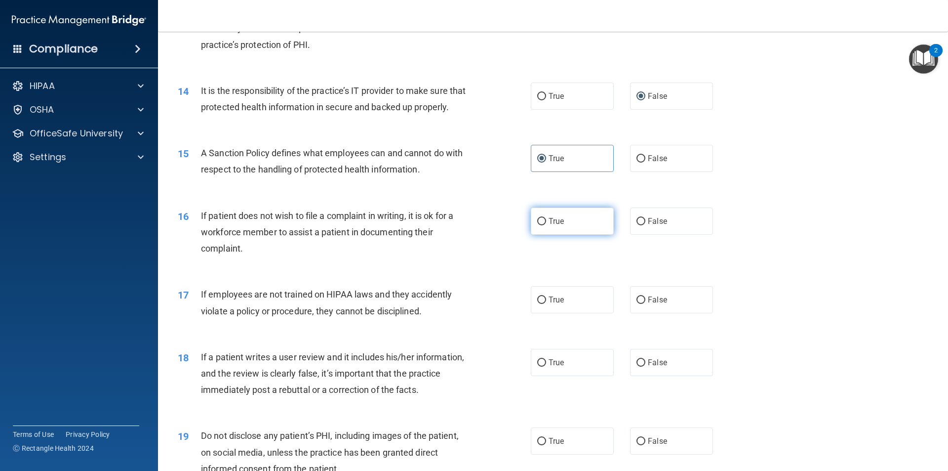
click at [568, 235] on label "True" at bounding box center [572, 220] width 83 height 27
click at [546, 225] on input "True" at bounding box center [541, 221] width 9 height 7
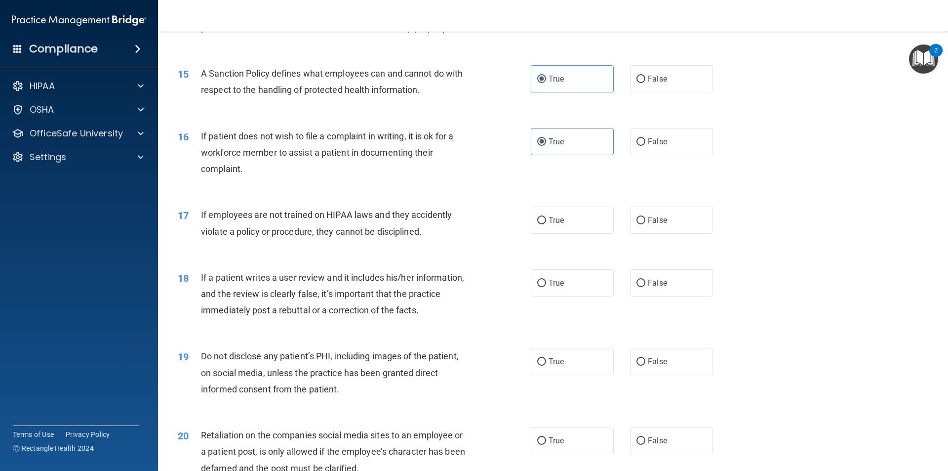
scroll to position [1185, 0]
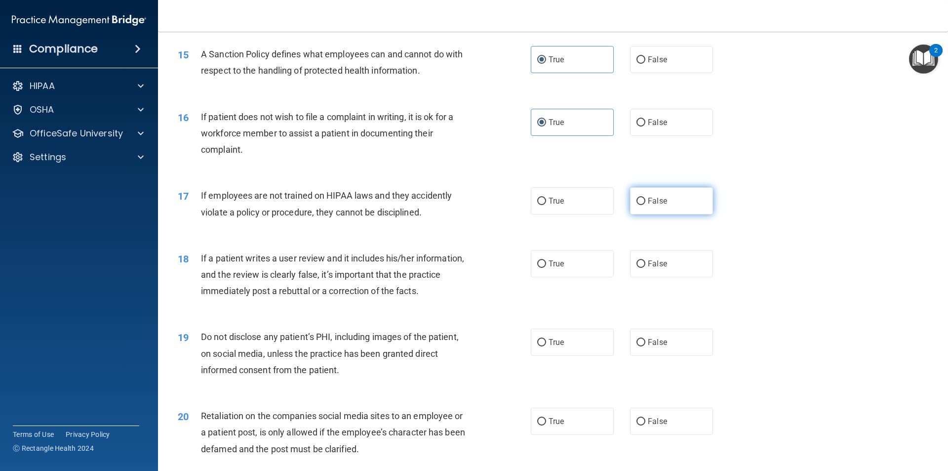
click at [637, 205] on input "False" at bounding box center [641, 201] width 9 height 7
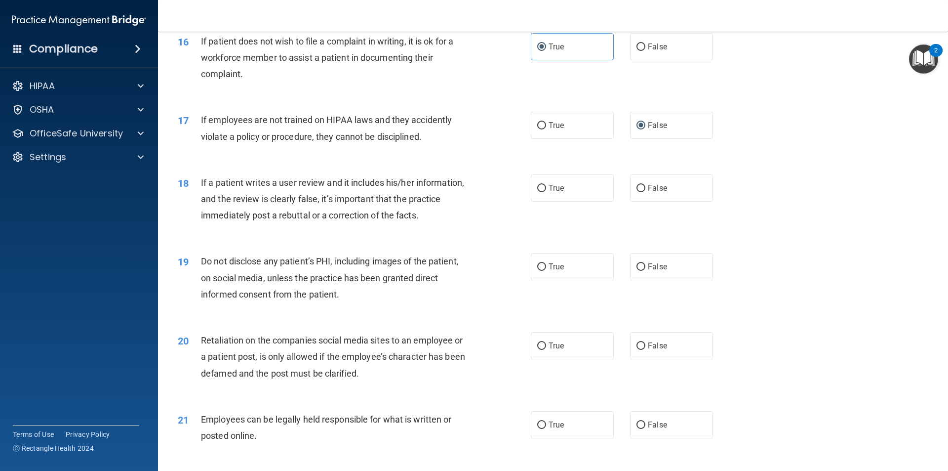
scroll to position [1284, 0]
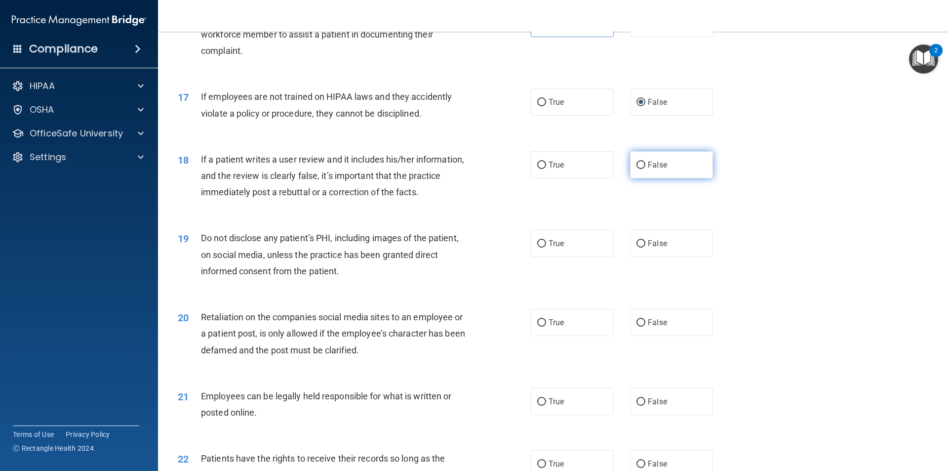
click at [637, 169] on input "False" at bounding box center [641, 165] width 9 height 7
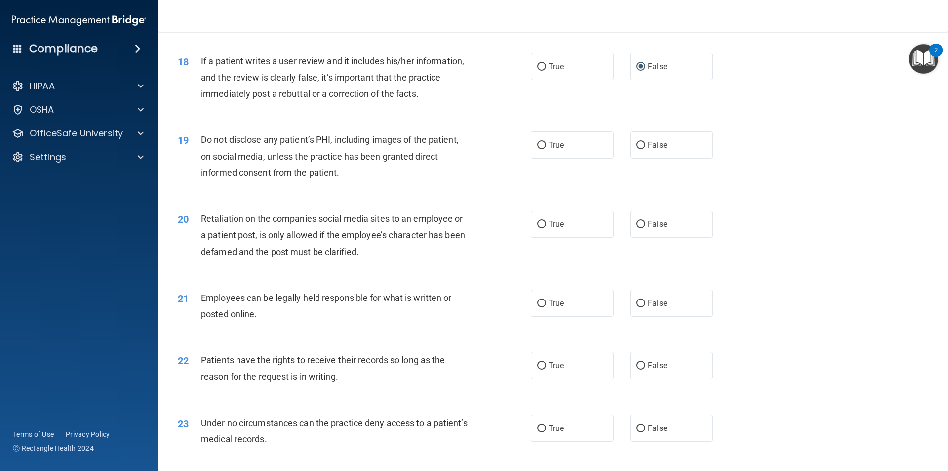
scroll to position [1383, 0]
click at [538, 149] on input "True" at bounding box center [541, 144] width 9 height 7
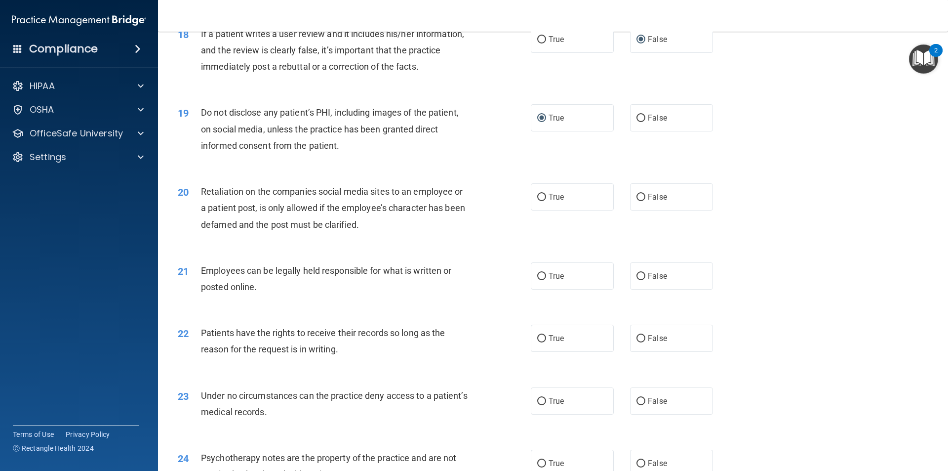
scroll to position [1432, 0]
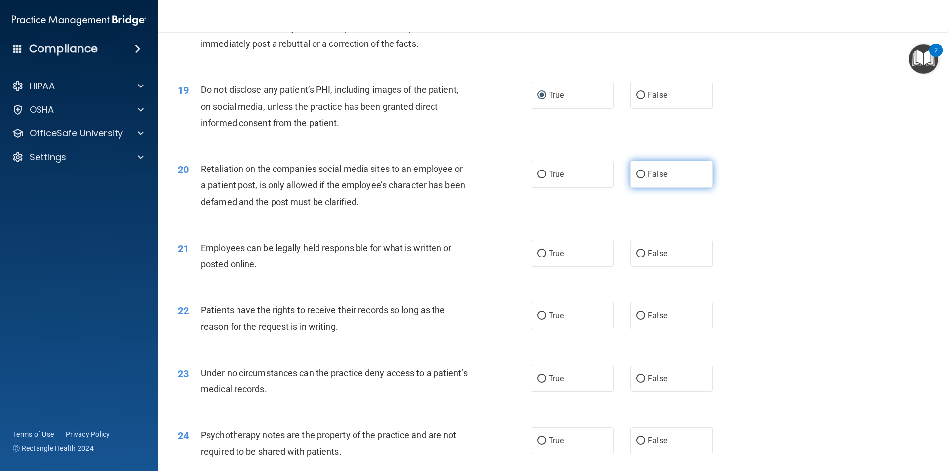
click at [639, 178] on input "False" at bounding box center [641, 174] width 9 height 7
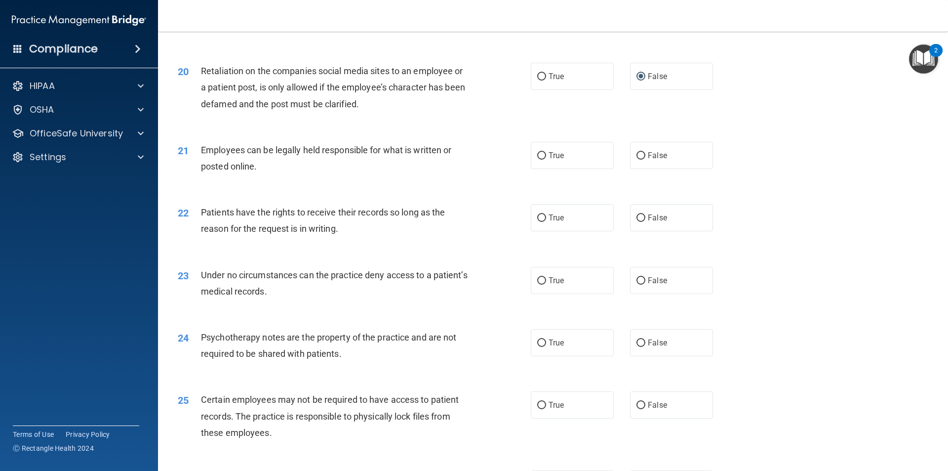
scroll to position [1531, 0]
drag, startPoint x: 548, startPoint y: 171, endPoint x: 566, endPoint y: 200, distance: 33.9
click at [549, 159] on span "True" at bounding box center [556, 154] width 15 height 9
click at [546, 159] on input "True" at bounding box center [541, 154] width 9 height 7
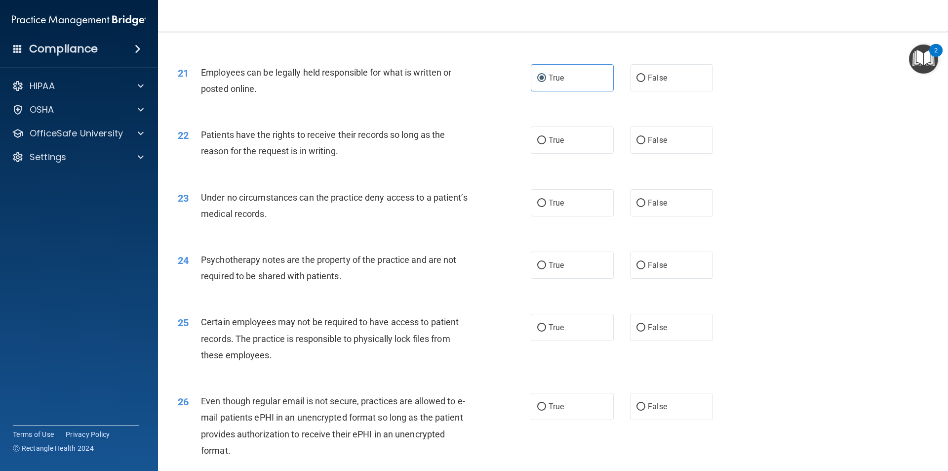
scroll to position [1630, 0]
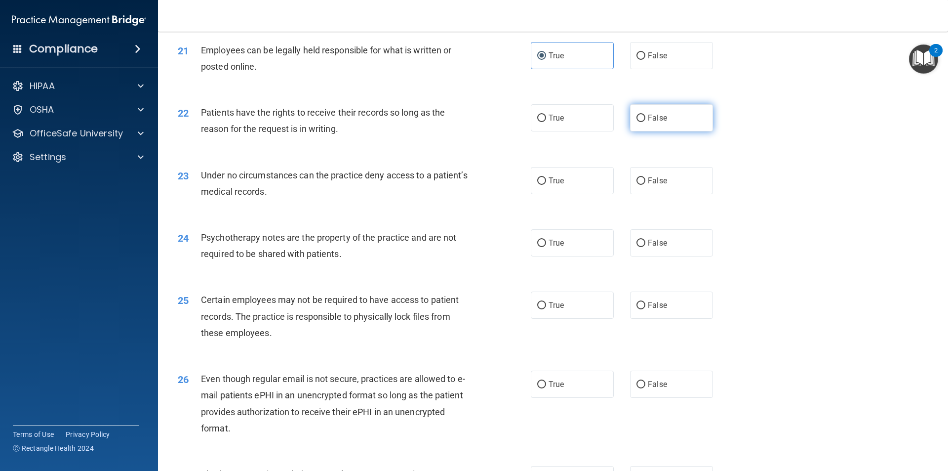
click at [642, 131] on label "False" at bounding box center [671, 117] width 83 height 27
click at [642, 122] on input "False" at bounding box center [641, 118] width 9 height 7
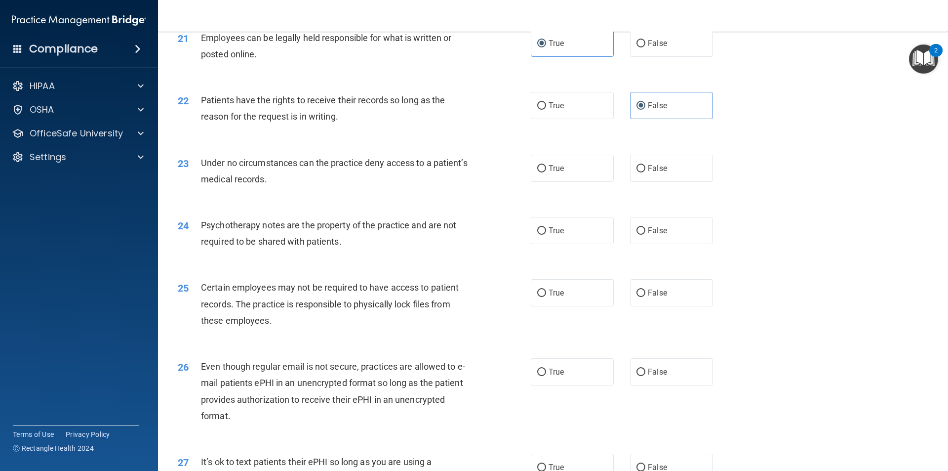
scroll to position [1679, 0]
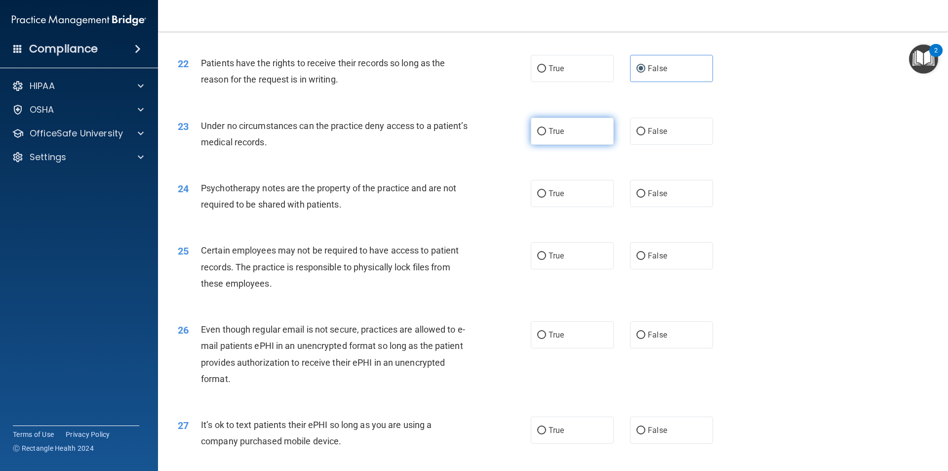
click at [549, 136] on span "True" at bounding box center [556, 130] width 15 height 9
click at [546, 135] on input "True" at bounding box center [541, 131] width 9 height 7
click at [571, 207] on label "True" at bounding box center [572, 193] width 83 height 27
click at [546, 198] on input "True" at bounding box center [541, 193] width 9 height 7
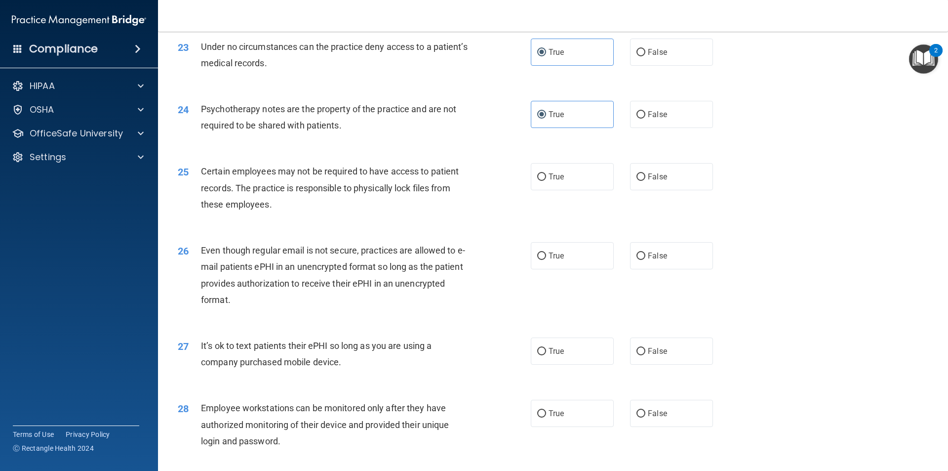
scroll to position [1778, 0]
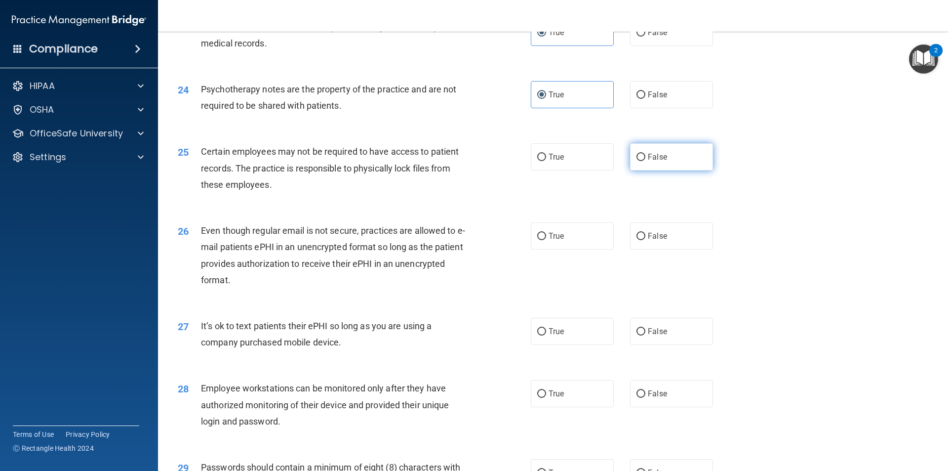
click at [637, 161] on input "False" at bounding box center [641, 157] width 9 height 7
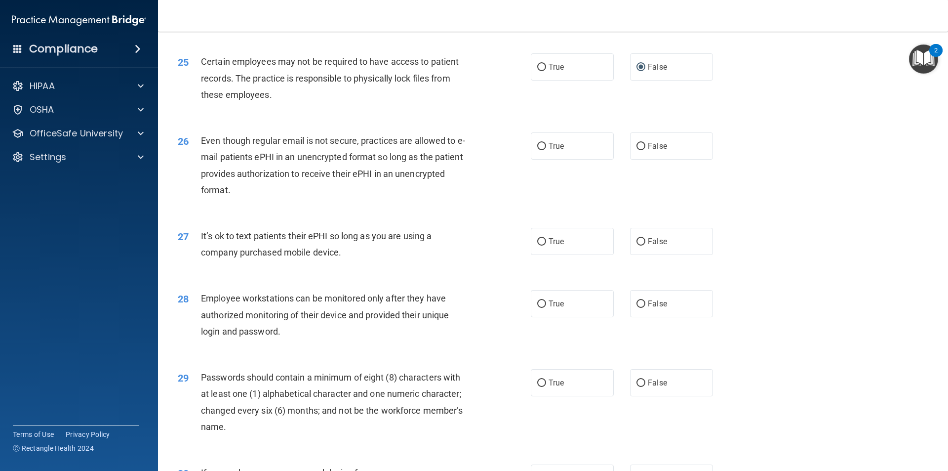
scroll to position [1877, 0]
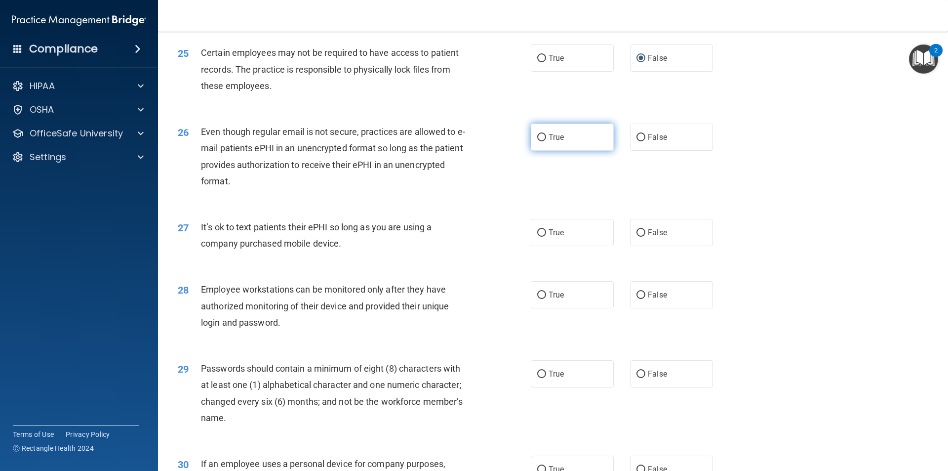
click at [540, 141] on input "True" at bounding box center [541, 137] width 9 height 7
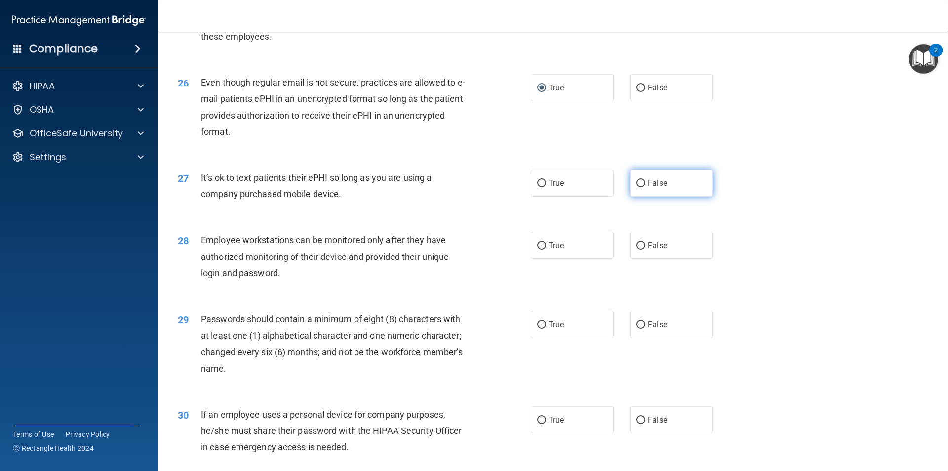
click at [630, 197] on label "False" at bounding box center [671, 182] width 83 height 27
click at [637, 187] on input "False" at bounding box center [641, 183] width 9 height 7
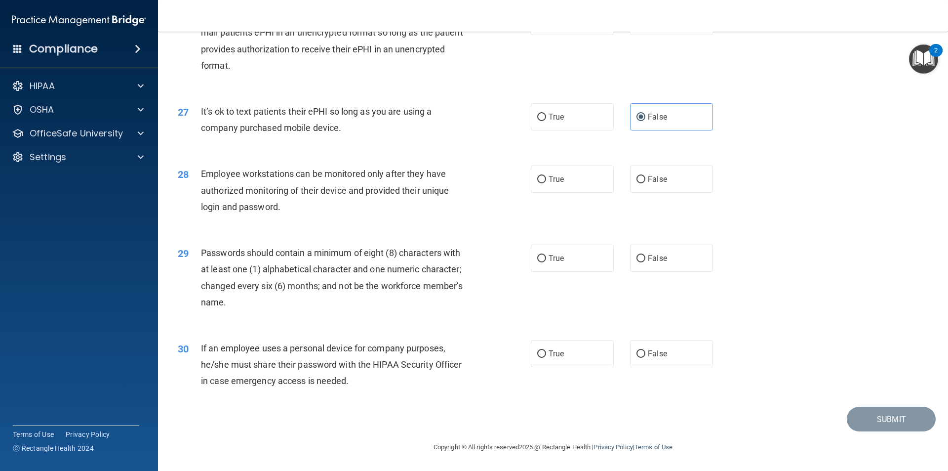
scroll to position [2009, 0]
click at [648, 184] on span "False" at bounding box center [657, 178] width 19 height 9
click at [646, 183] on input "False" at bounding box center [641, 179] width 9 height 7
click at [571, 258] on label "True" at bounding box center [572, 258] width 83 height 27
click at [546, 258] on input "True" at bounding box center [541, 258] width 9 height 7
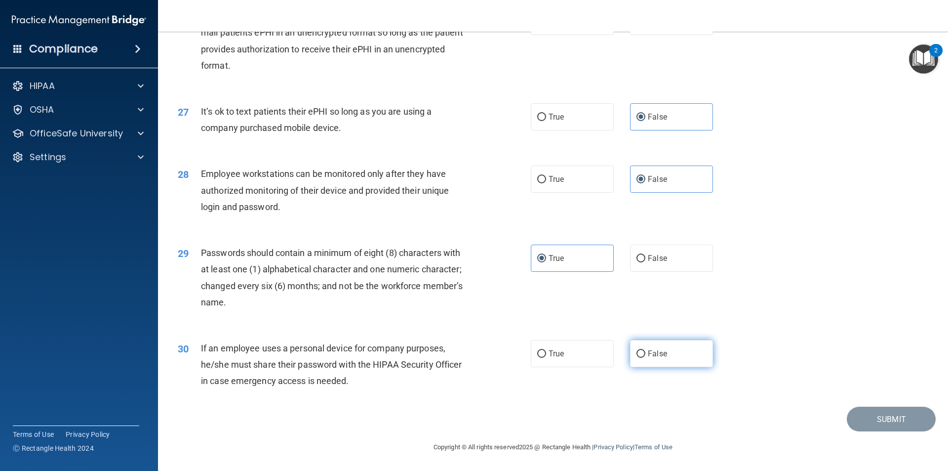
click at [682, 358] on label "False" at bounding box center [671, 353] width 83 height 27
click at [646, 358] on input "False" at bounding box center [641, 353] width 9 height 7
click at [904, 417] on button "Submit" at bounding box center [891, 419] width 89 height 25
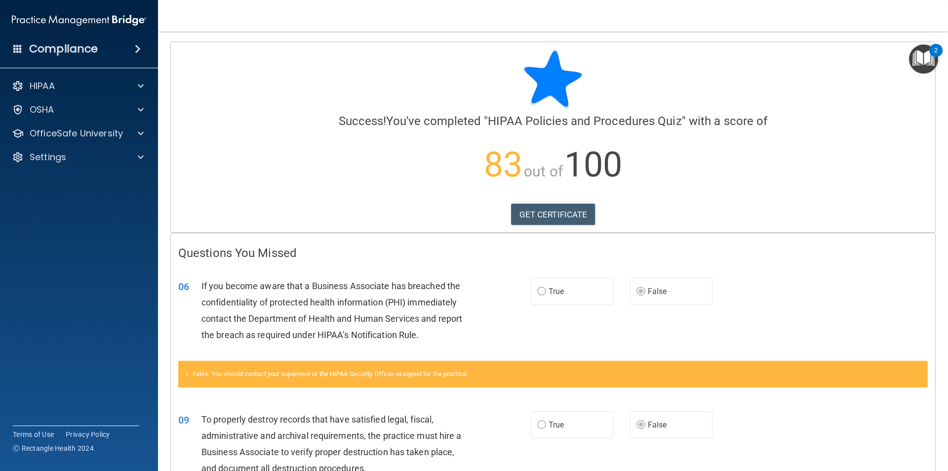
click at [895, 149] on p "83 out of 100" at bounding box center [553, 165] width 750 height 64
click at [567, 211] on link "GET CERTIFICATE" at bounding box center [553, 215] width 84 height 22
click at [89, 133] on p "OfficeSafe University" at bounding box center [76, 133] width 93 height 12
click at [88, 156] on p "HIPAA Training" at bounding box center [47, 157] width 82 height 10
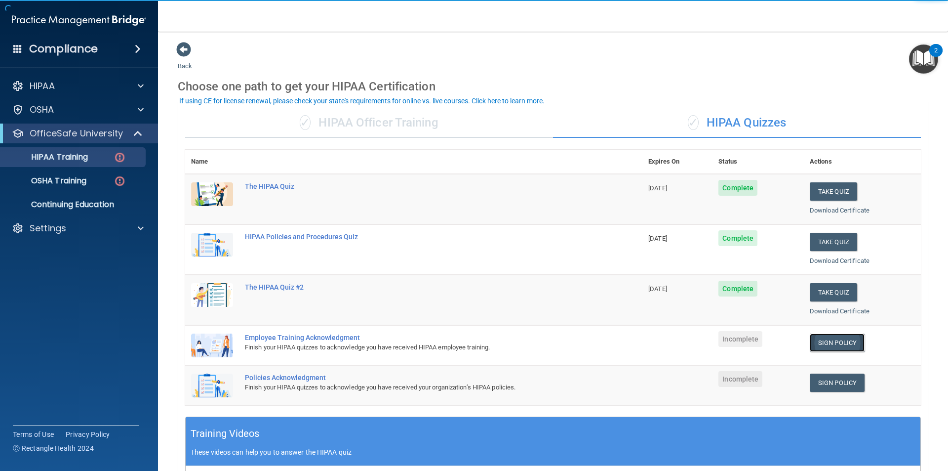
click at [832, 345] on link "Sign Policy" at bounding box center [837, 342] width 55 height 18
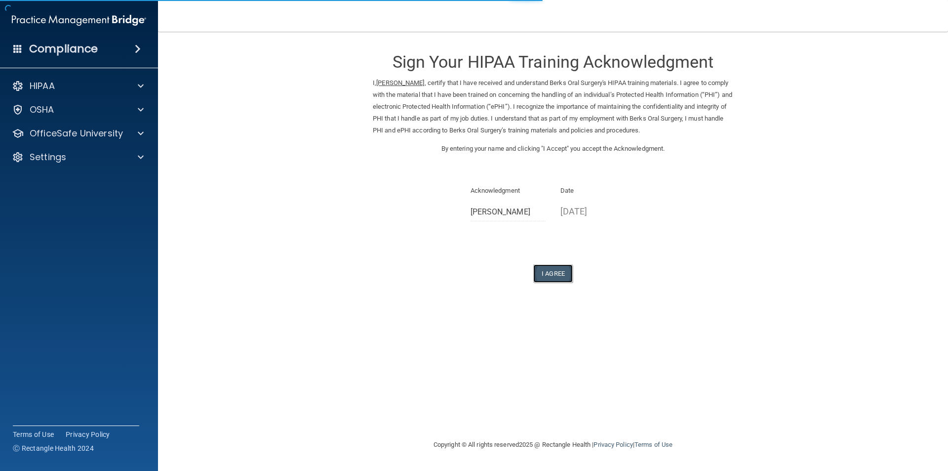
click at [556, 277] on button "I Agree" at bounding box center [553, 273] width 40 height 18
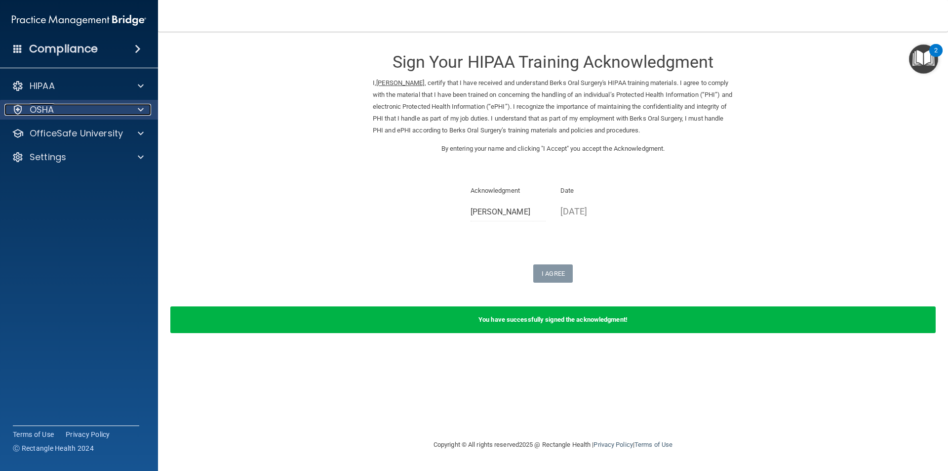
click at [55, 105] on div "OSHA" at bounding box center [65, 110] width 122 height 12
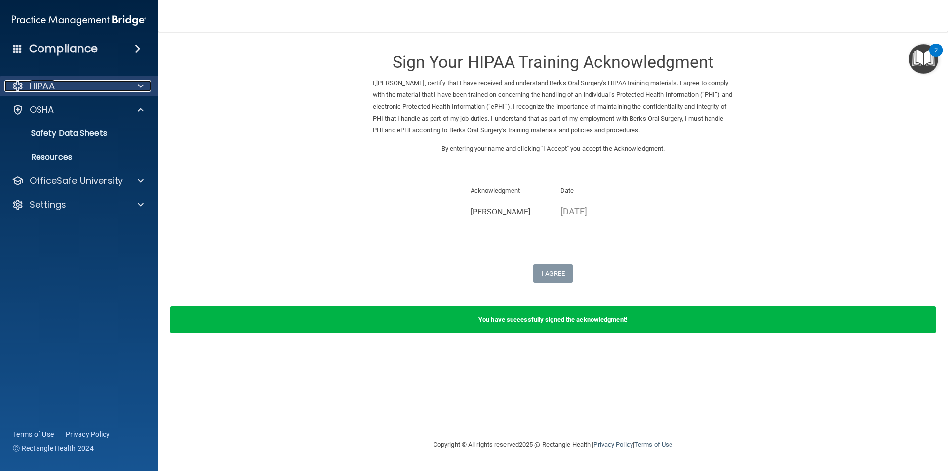
click at [87, 85] on div "HIPAA" at bounding box center [65, 86] width 122 height 12
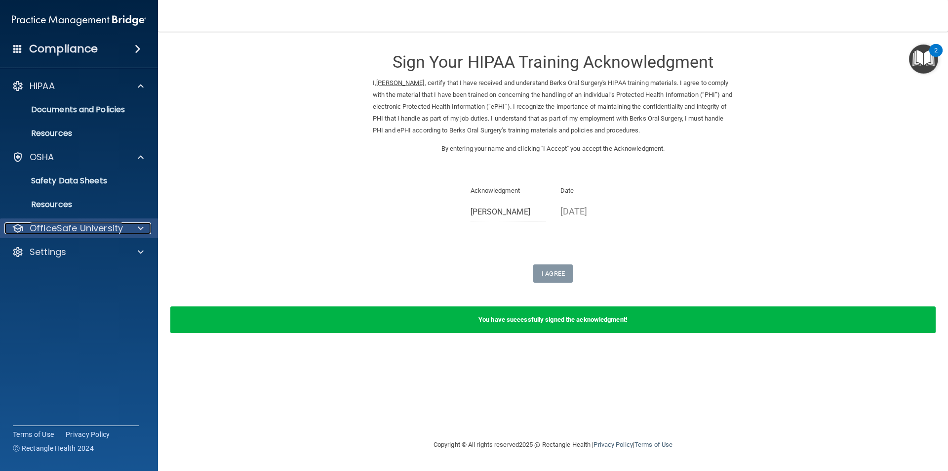
click at [63, 228] on p "OfficeSafe University" at bounding box center [76, 228] width 93 height 12
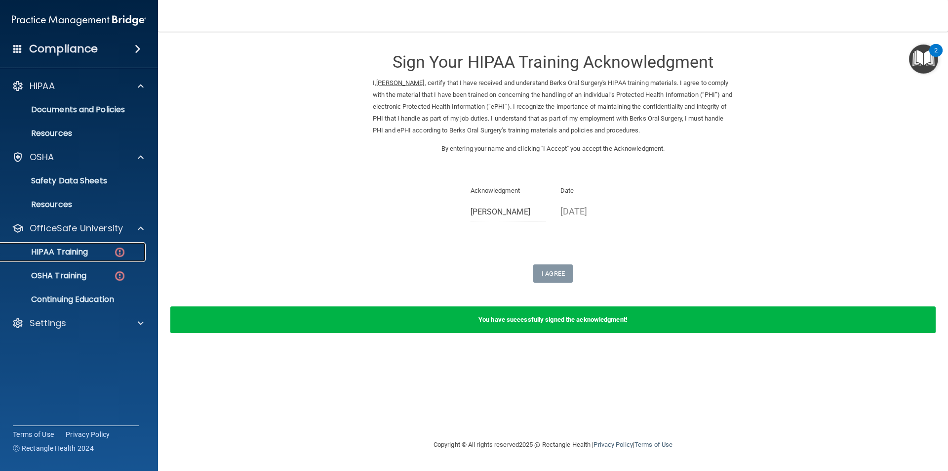
click at [90, 252] on div "HIPAA Training" at bounding box center [73, 252] width 135 height 10
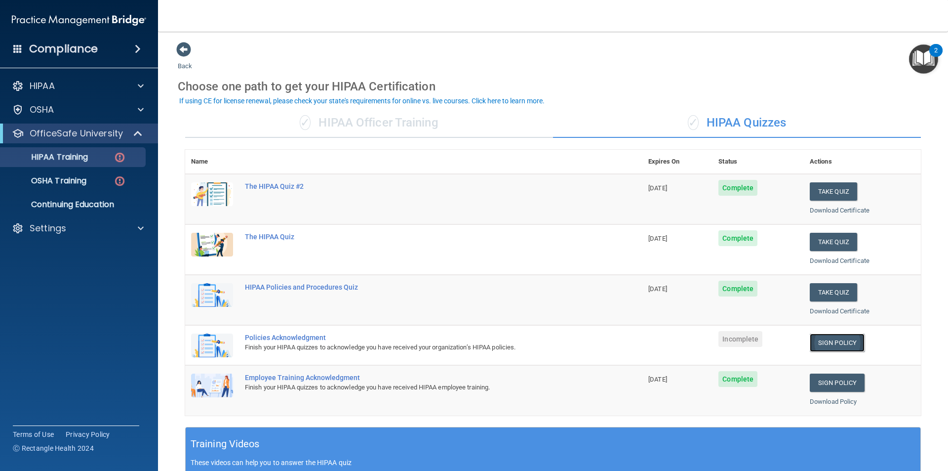
click at [822, 344] on link "Sign Policy" at bounding box center [837, 342] width 55 height 18
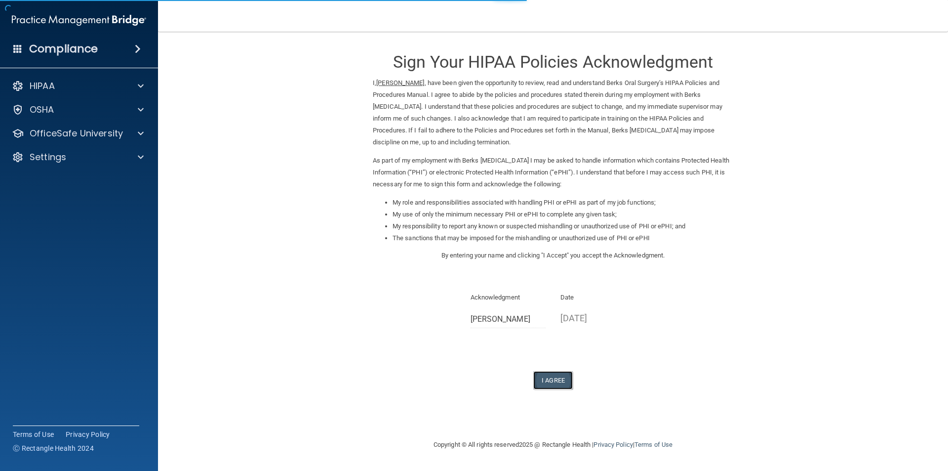
click at [533, 378] on button "I Agree" at bounding box center [553, 380] width 40 height 18
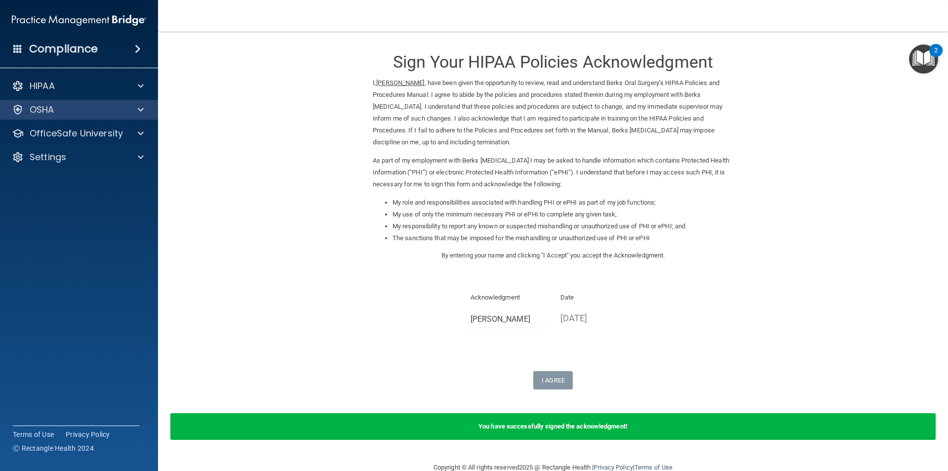
click at [83, 116] on div "OSHA" at bounding box center [79, 110] width 159 height 20
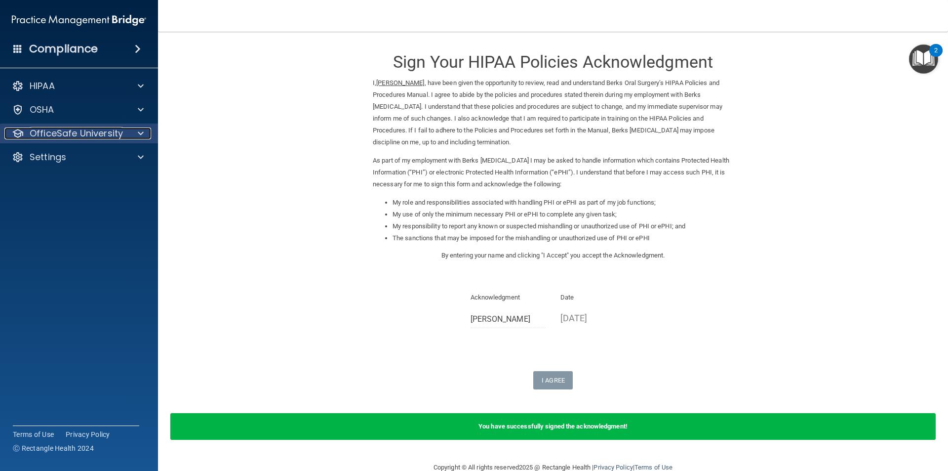
click at [88, 131] on p "OfficeSafe University" at bounding box center [76, 133] width 93 height 12
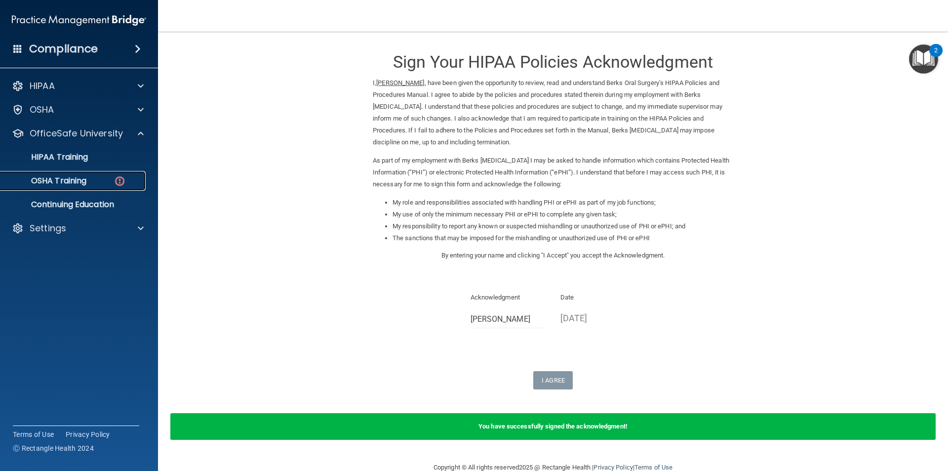
click at [82, 181] on p "OSHA Training" at bounding box center [46, 181] width 80 height 10
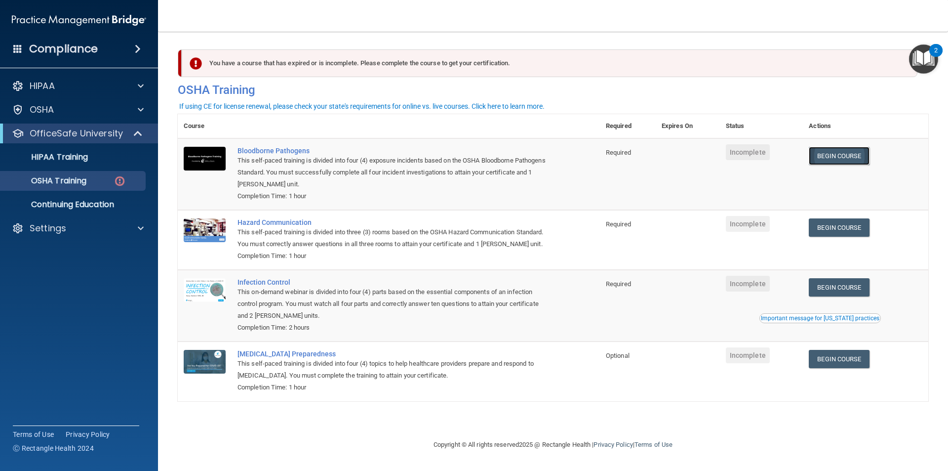
click at [857, 164] on link "Begin Course" at bounding box center [839, 156] width 60 height 18
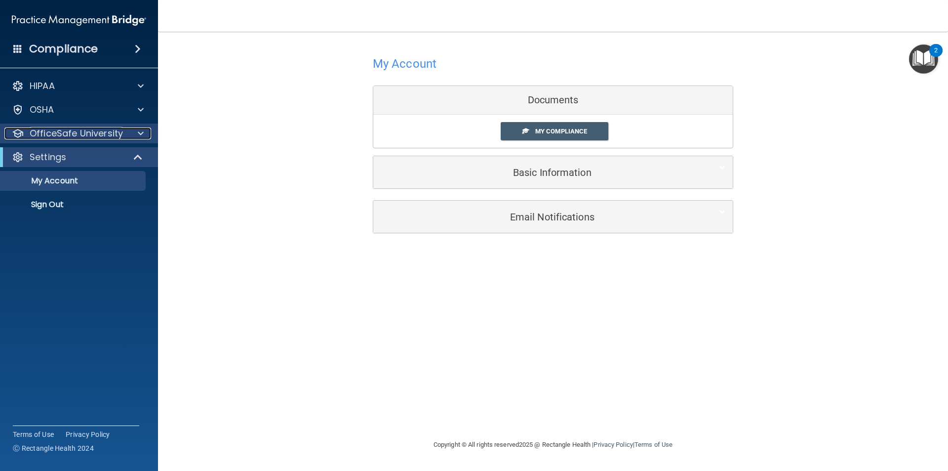
click at [131, 133] on div at bounding box center [139, 133] width 25 height 12
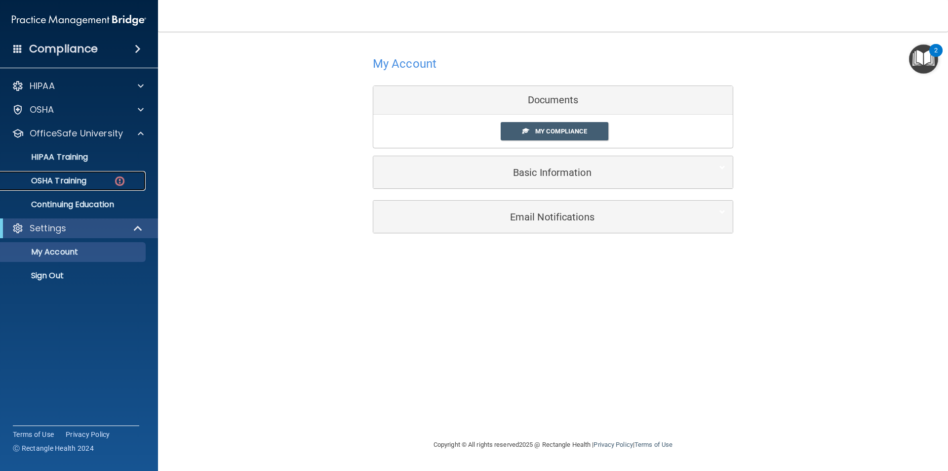
click at [93, 175] on link "OSHA Training" at bounding box center [68, 181] width 156 height 20
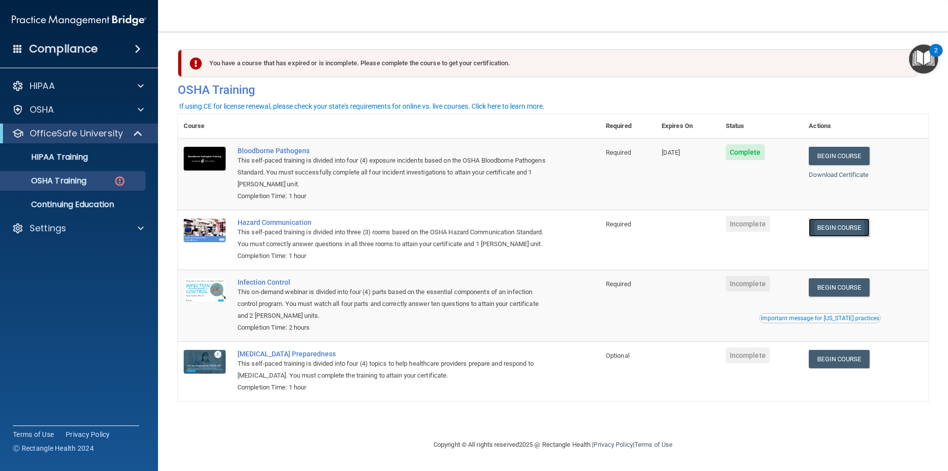
click at [846, 233] on link "Begin Course" at bounding box center [839, 227] width 60 height 18
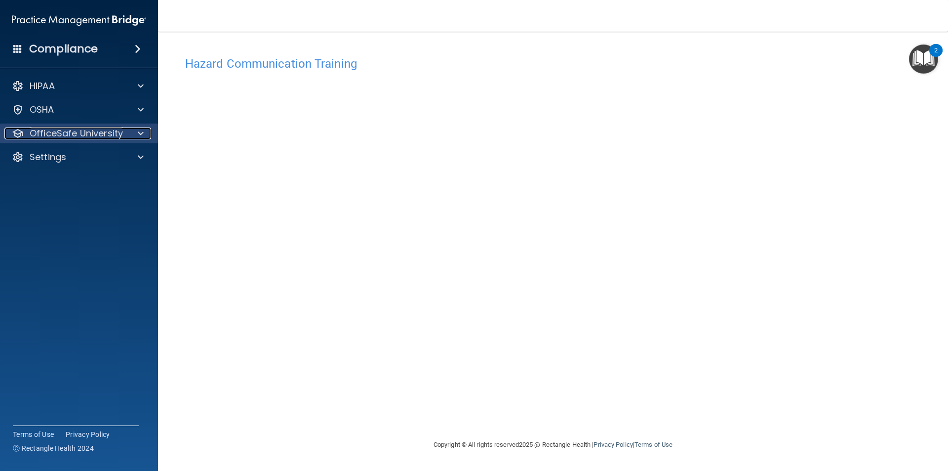
click at [99, 128] on p "OfficeSafe University" at bounding box center [76, 133] width 93 height 12
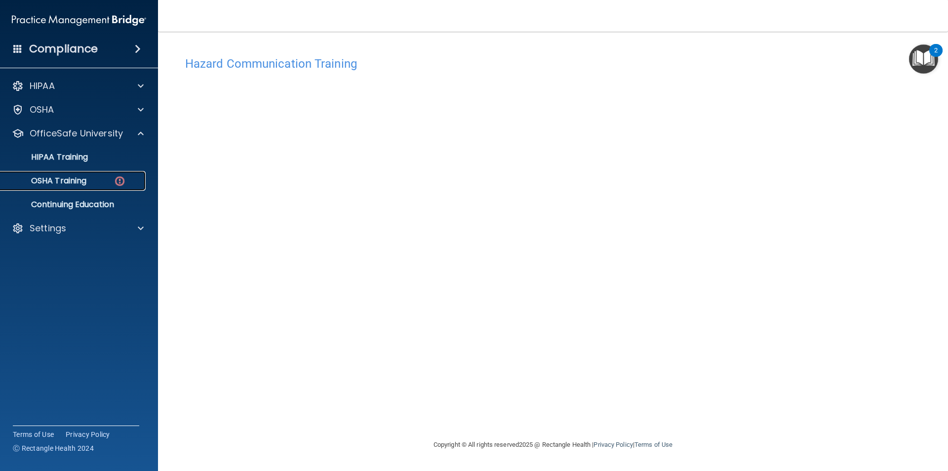
click at [76, 184] on p "OSHA Training" at bounding box center [46, 181] width 80 height 10
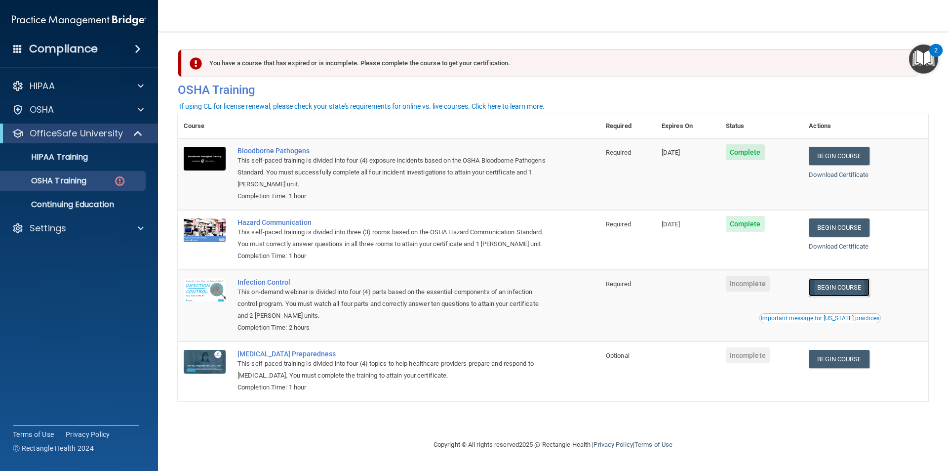
click at [849, 293] on link "Begin Course" at bounding box center [839, 287] width 60 height 18
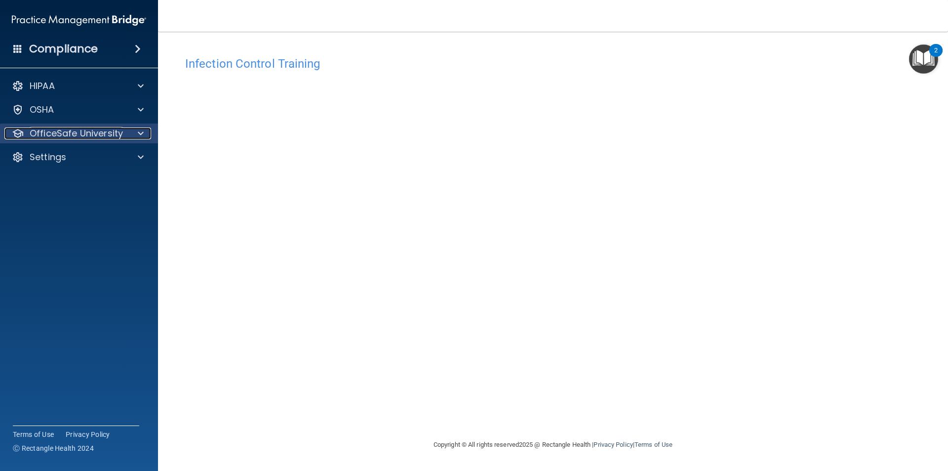
click at [80, 132] on p "OfficeSafe University" at bounding box center [76, 133] width 93 height 12
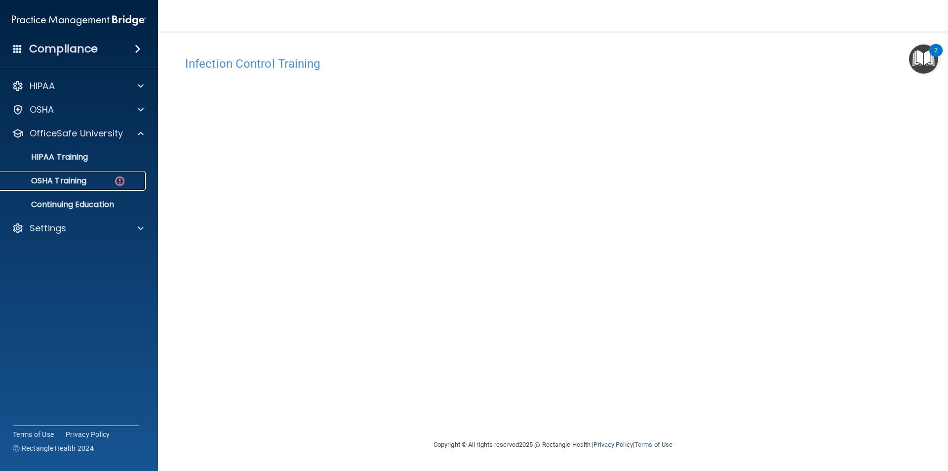
click at [75, 185] on p "OSHA Training" at bounding box center [46, 181] width 80 height 10
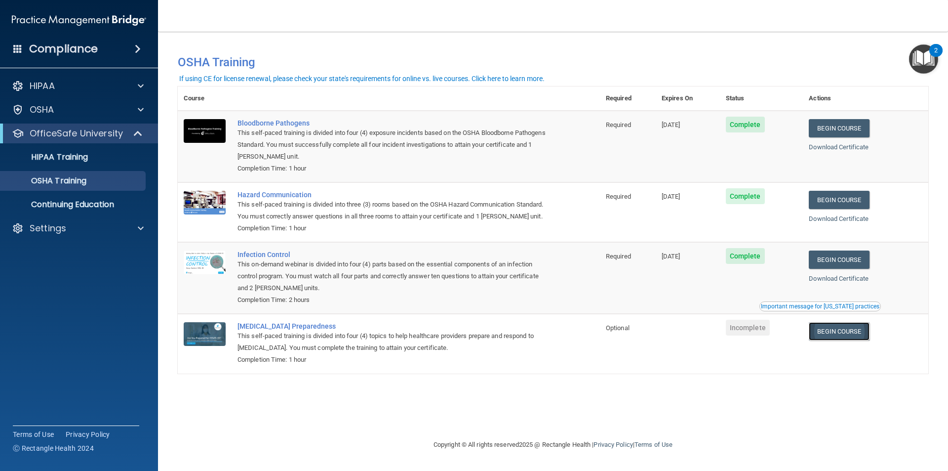
click at [832, 335] on link "Begin Course" at bounding box center [839, 331] width 60 height 18
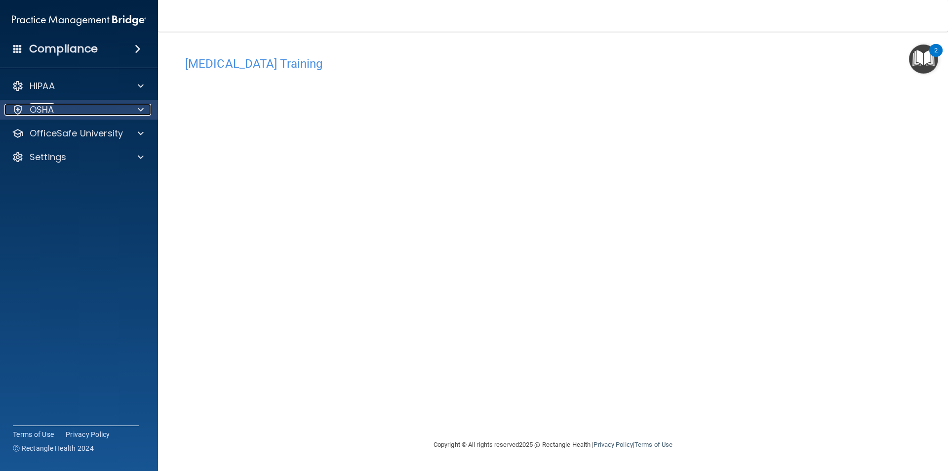
click at [93, 114] on div "OSHA" at bounding box center [65, 110] width 122 height 12
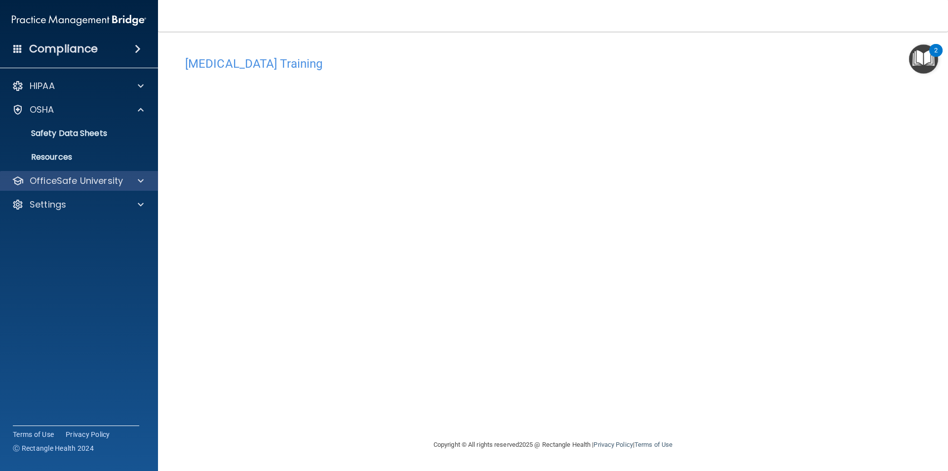
click at [87, 171] on div "OfficeSafe University" at bounding box center [79, 181] width 159 height 20
click at [109, 181] on p "OfficeSafe University" at bounding box center [76, 181] width 93 height 12
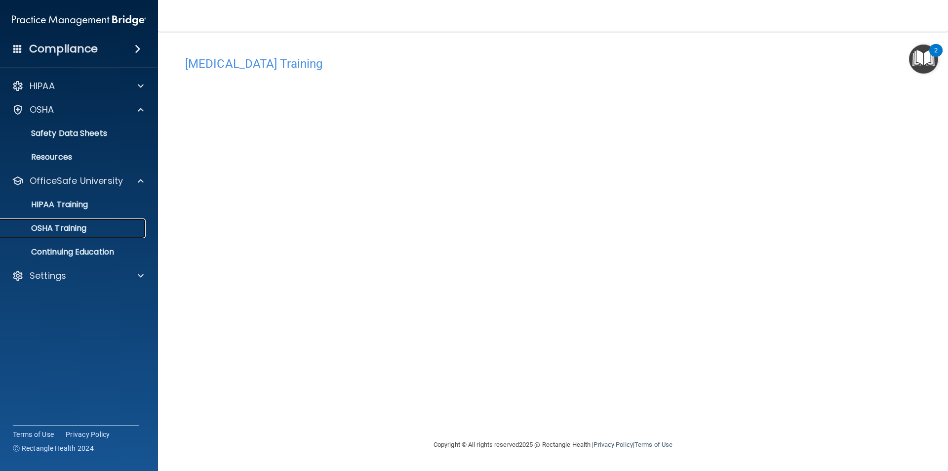
click at [88, 227] on div "OSHA Training" at bounding box center [73, 228] width 135 height 10
